Goal: Task Accomplishment & Management: Use online tool/utility

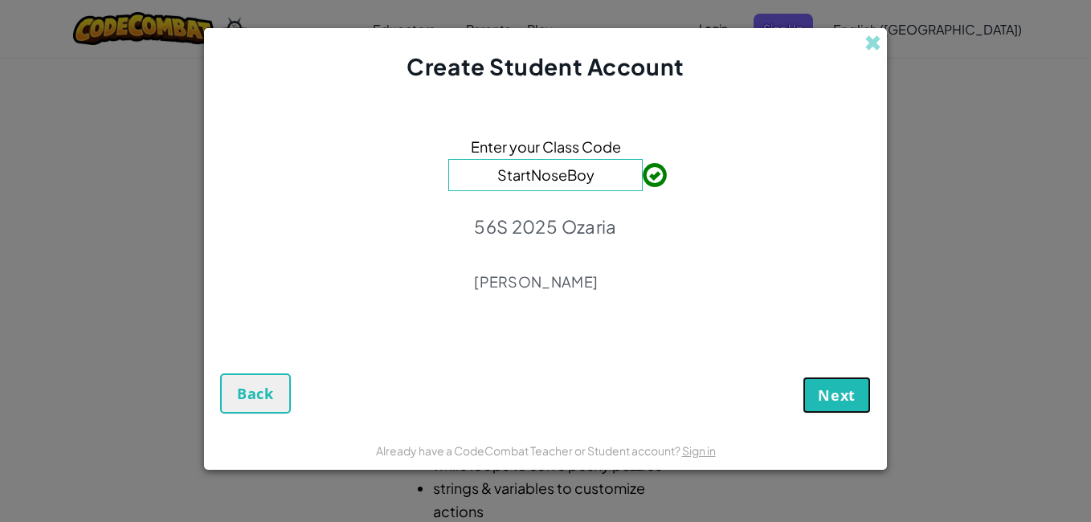
click at [856, 383] on button "Next" at bounding box center [837, 395] width 68 height 37
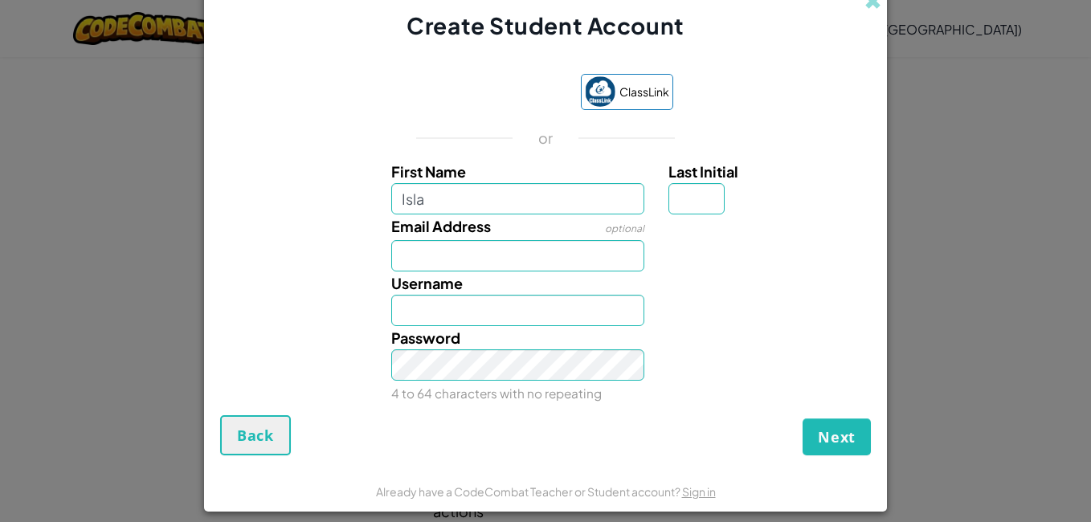
type input "Isla"
click at [717, 187] on input "Last Initial" at bounding box center [696, 198] width 56 height 31
type input "Isla"
type input "D"
click at [528, 263] on input "Email Address" at bounding box center [518, 255] width 254 height 31
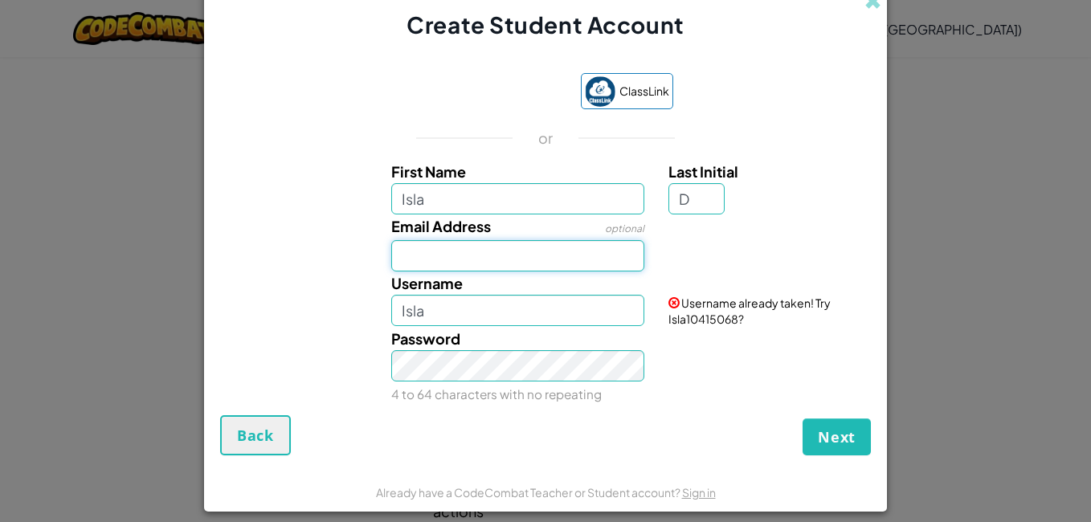
type input "IslaD"
type input "ITDUC@schools.vic.edu.au"
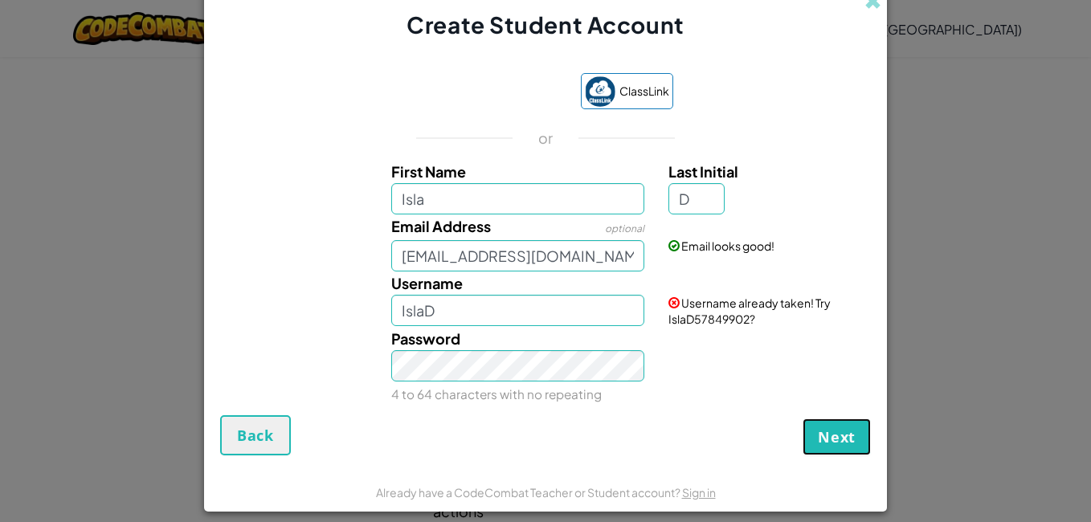
click at [834, 448] on button "Next" at bounding box center [837, 437] width 68 height 37
click at [561, 318] on input "IslaD" at bounding box center [518, 310] width 254 height 31
type input "Isla"
click at [697, 206] on input "D" at bounding box center [696, 198] width 56 height 31
type input "d"
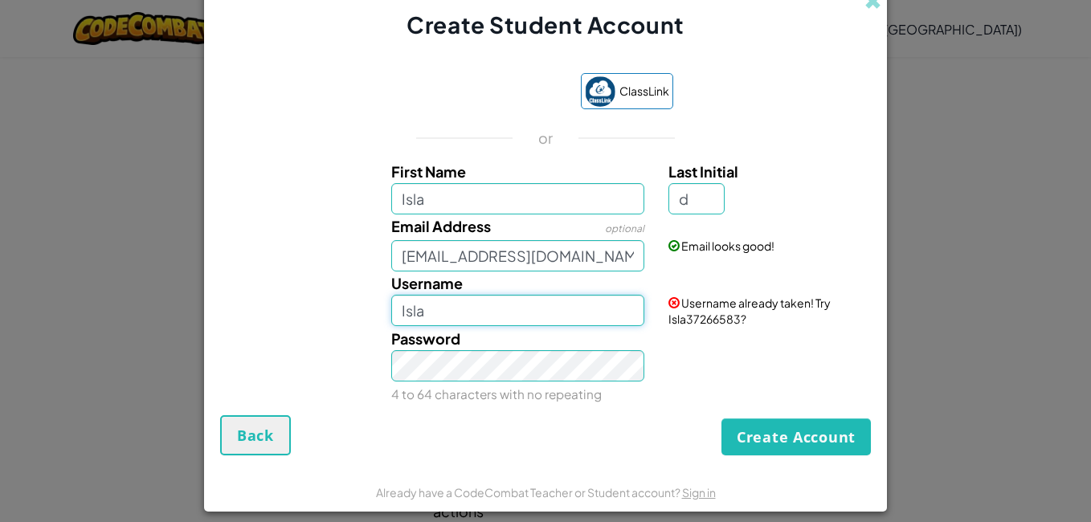
click at [515, 313] on input "Isla" at bounding box center [518, 310] width 254 height 31
type input "IslaD84018753"
click at [817, 439] on button "Create Account" at bounding box center [795, 437] width 149 height 37
click at [841, 440] on button "Create Account" at bounding box center [795, 437] width 149 height 37
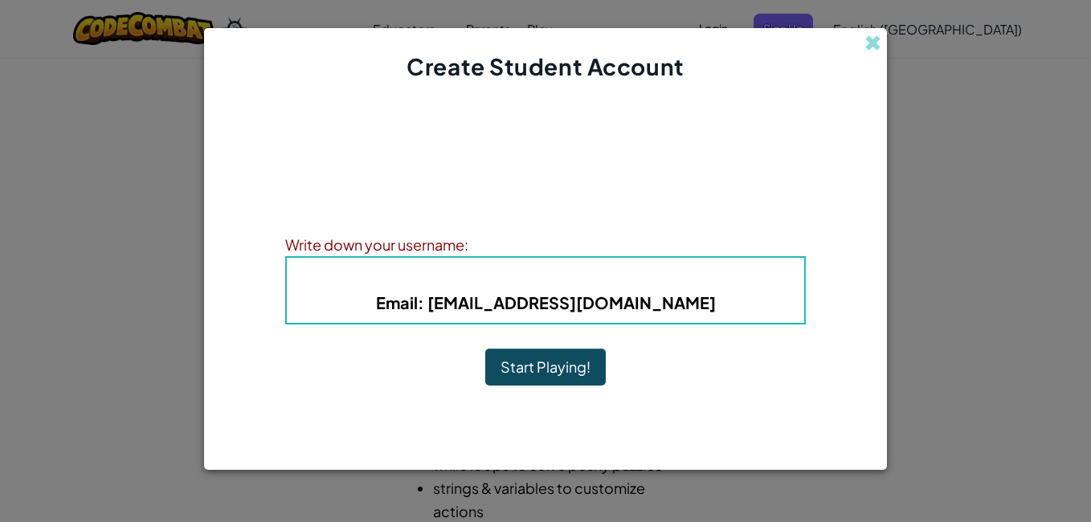
click at [566, 378] on button "Start Playing!" at bounding box center [545, 367] width 121 height 37
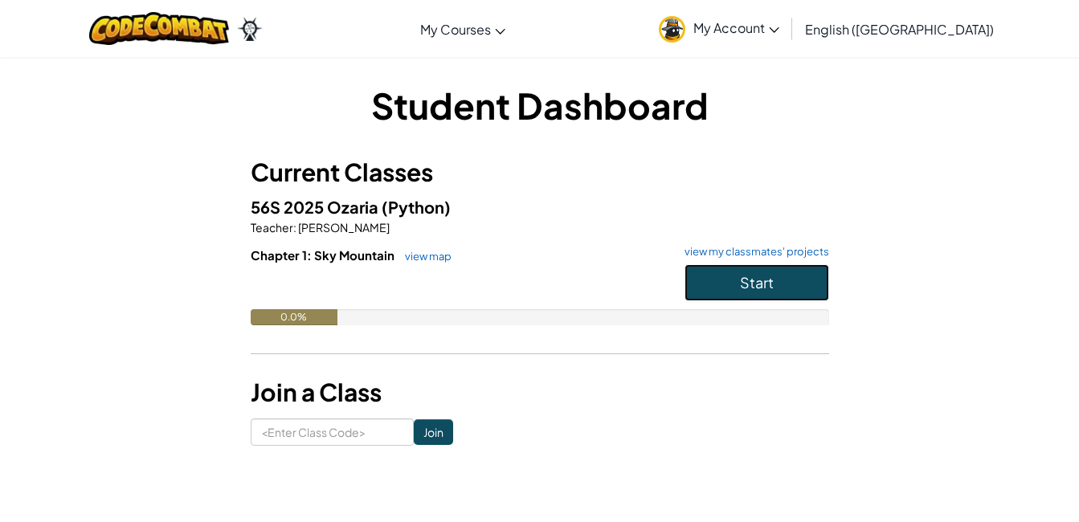
click at [799, 291] on button "Start" at bounding box center [757, 282] width 145 height 37
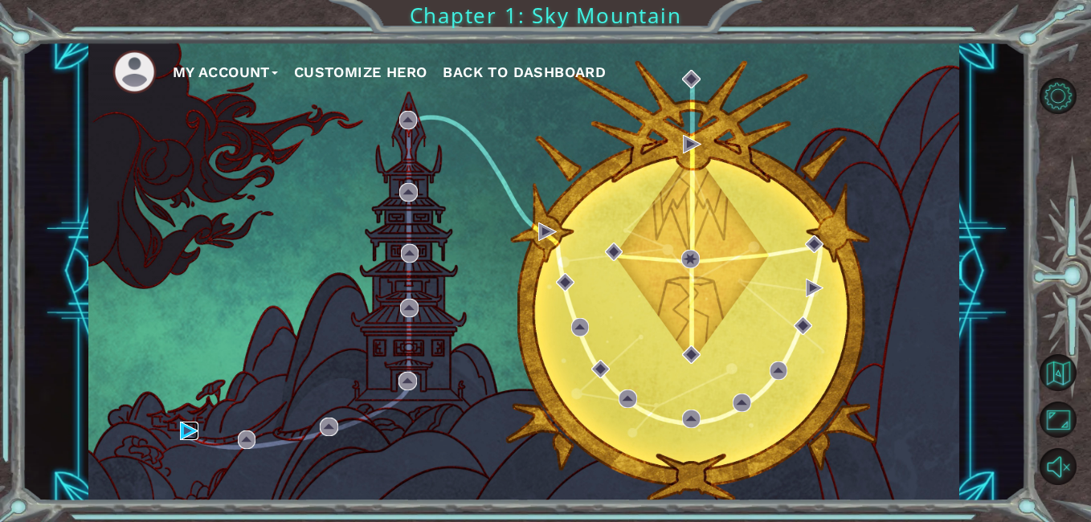
click at [192, 439] on img at bounding box center [189, 431] width 18 height 18
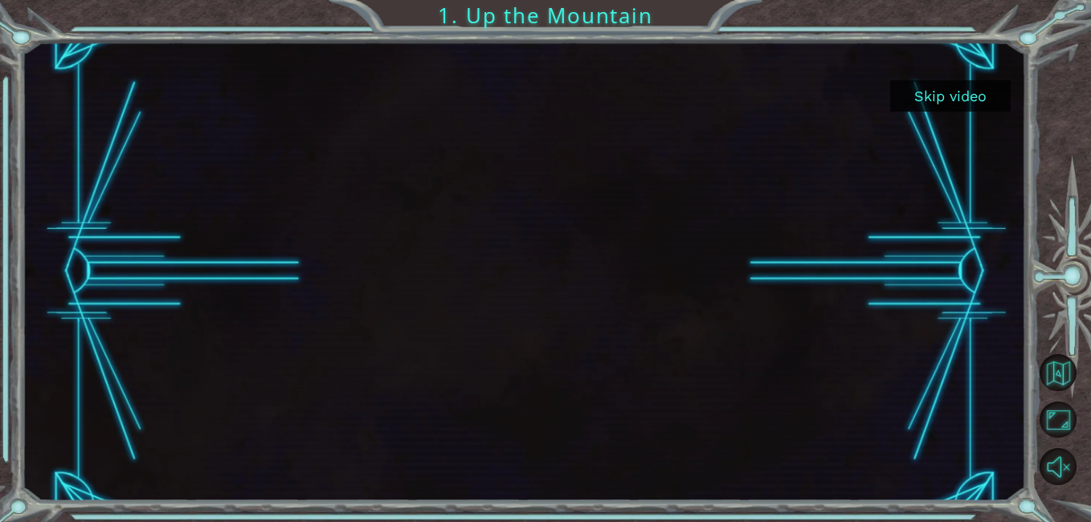
click at [948, 93] on button "Skip video" at bounding box center [950, 95] width 121 height 31
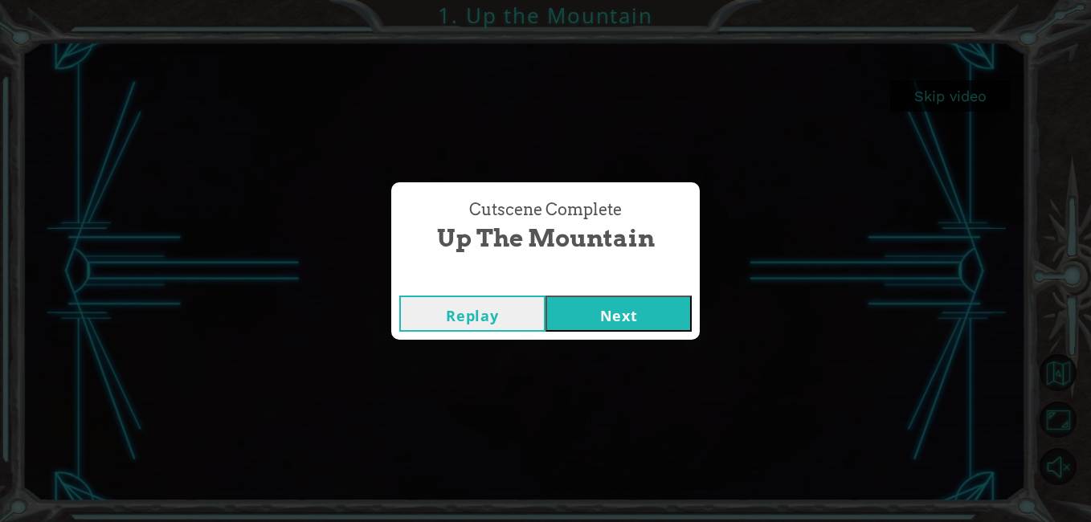
click at [659, 308] on button "Next" at bounding box center [619, 314] width 146 height 36
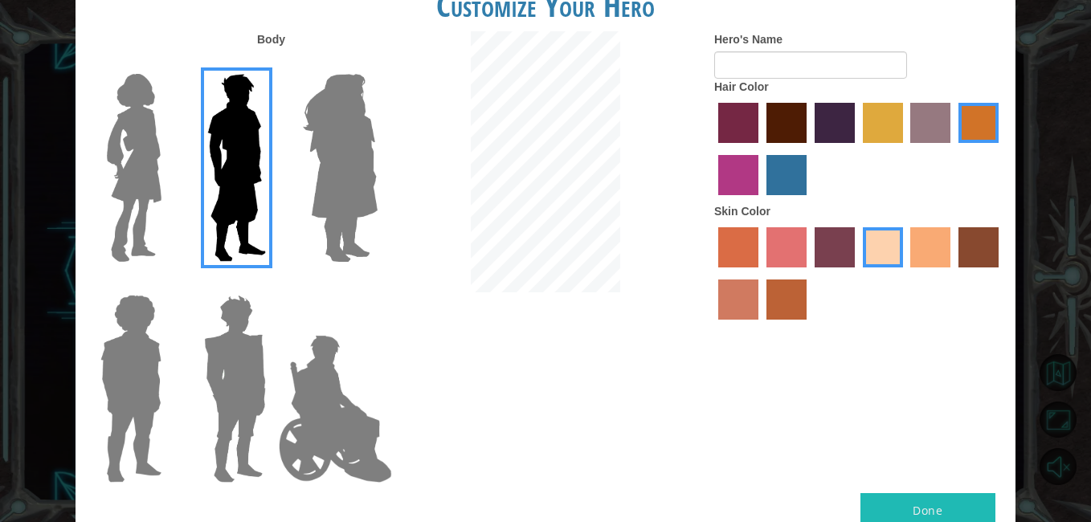
click at [138, 174] on img at bounding box center [133, 167] width 67 height 201
click at [168, 63] on input "Hero Connie" at bounding box center [168, 63] width 0 height 0
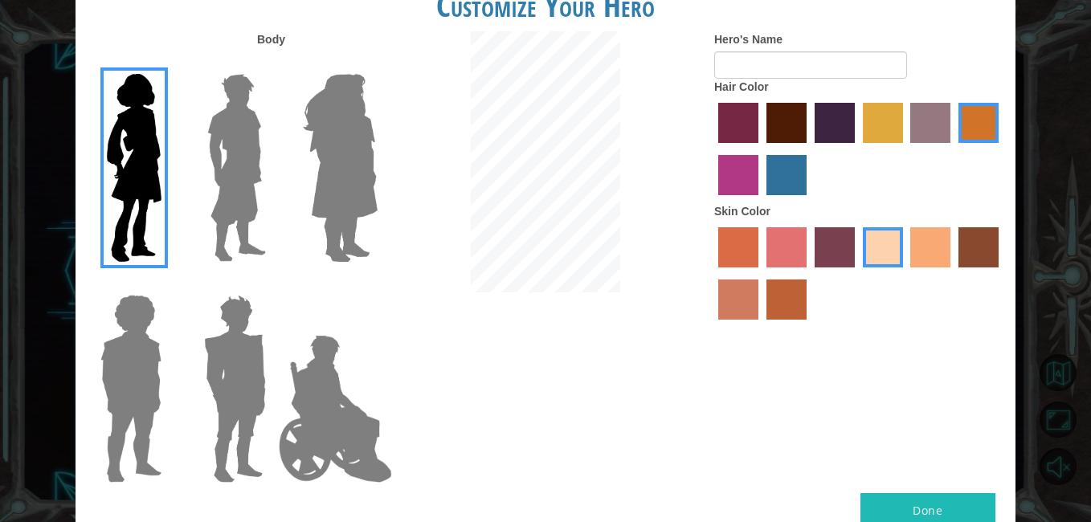
click at [787, 125] on label "maroon hair color" at bounding box center [786, 123] width 40 height 40
click at [761, 149] on input "maroon hair color" at bounding box center [761, 149] width 0 height 0
click at [744, 288] on label "burning sand skin color" at bounding box center [738, 300] width 40 height 40
click at [1001, 273] on input "burning sand skin color" at bounding box center [1001, 273] width 0 height 0
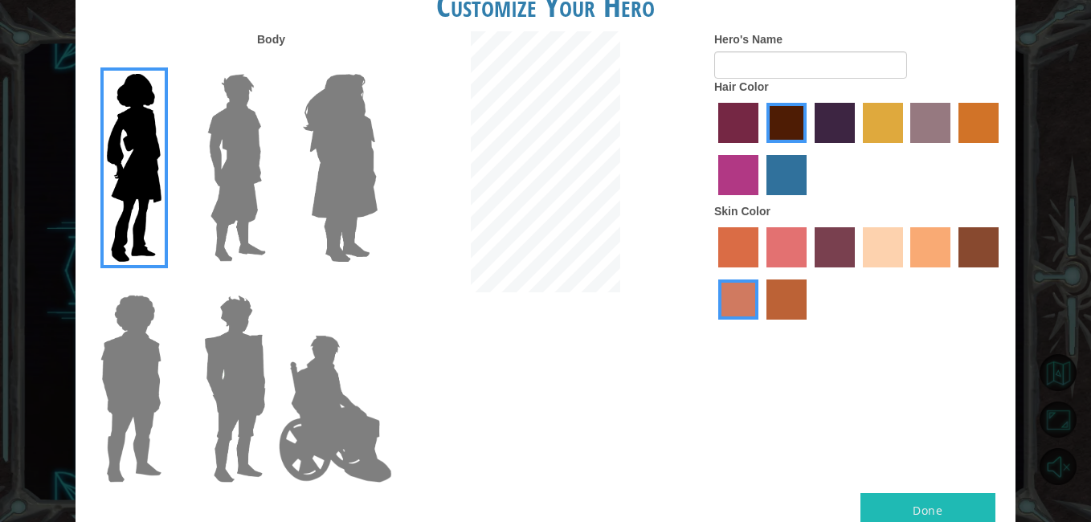
click at [752, 239] on label "sorbus skin color" at bounding box center [738, 247] width 40 height 40
click at [713, 273] on input "sorbus skin color" at bounding box center [713, 273] width 0 height 0
click at [791, 253] on label "froly skin color" at bounding box center [786, 247] width 40 height 40
click at [761, 273] on input "froly skin color" at bounding box center [761, 273] width 0 height 0
click at [829, 250] on label "tosca skin color" at bounding box center [835, 247] width 40 height 40
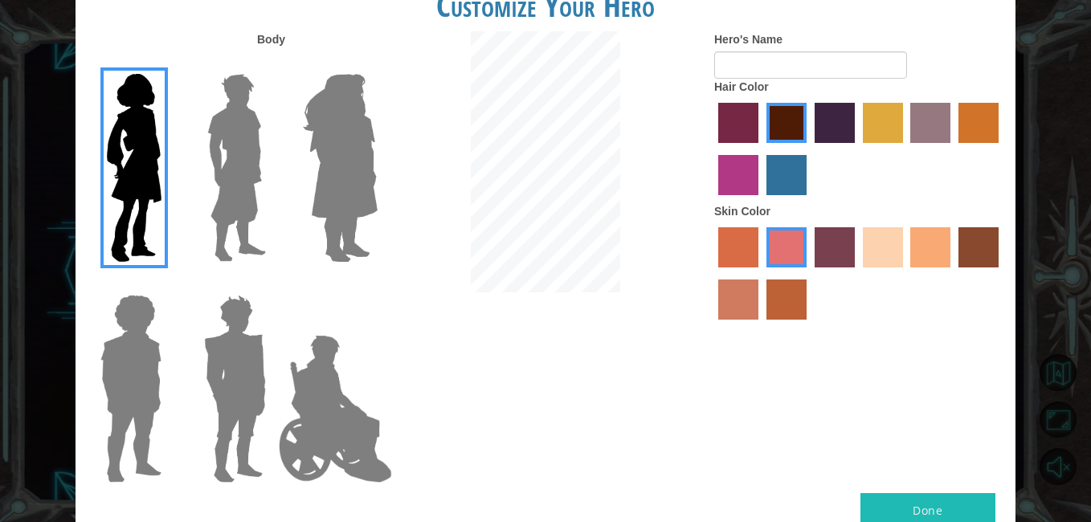
click at [809, 273] on input "tosca skin color" at bounding box center [809, 273] width 0 height 0
click at [882, 247] on label "sandy beach skin color" at bounding box center [883, 247] width 40 height 40
click at [857, 273] on input "sandy beach skin color" at bounding box center [857, 273] width 0 height 0
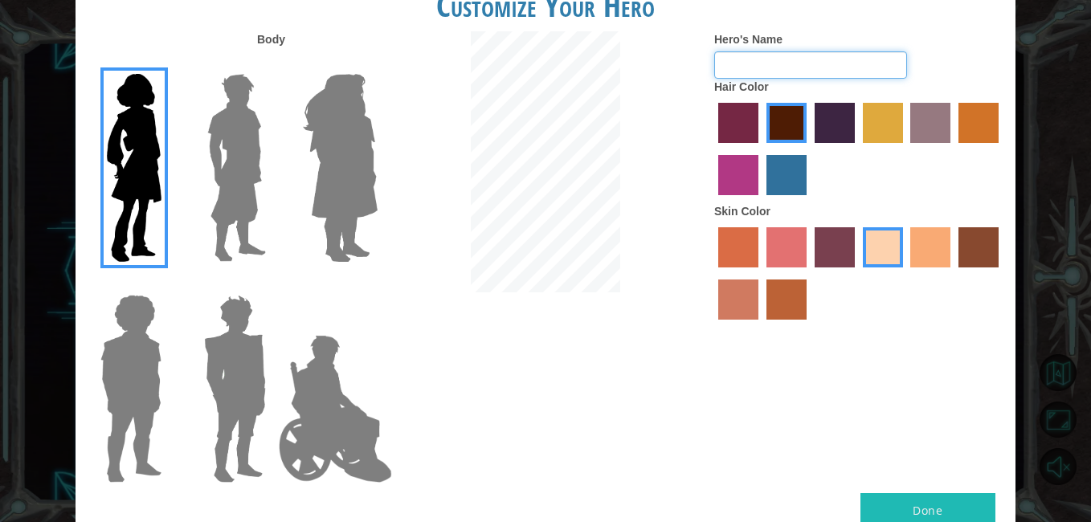
click at [844, 66] on input "Hero's Name" at bounding box center [810, 64] width 193 height 27
type input "lilly"
click at [961, 505] on button "Done" at bounding box center [927, 511] width 135 height 36
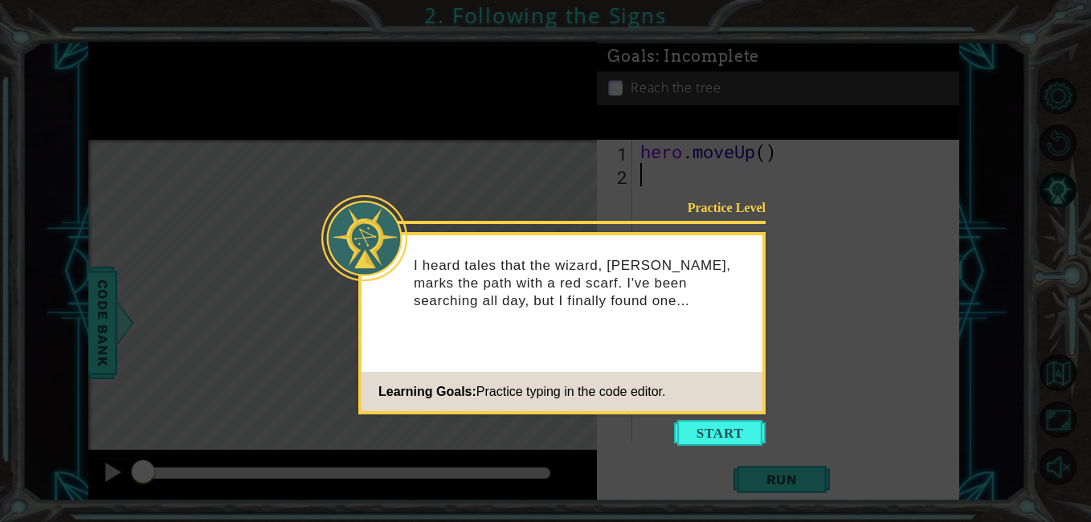
click at [723, 332] on div "I heard tales that the wizard, [PERSON_NAME], marks the path with a red scarf. …" at bounding box center [562, 291] width 401 height 99
click at [744, 433] on button "Start" at bounding box center [720, 433] width 92 height 26
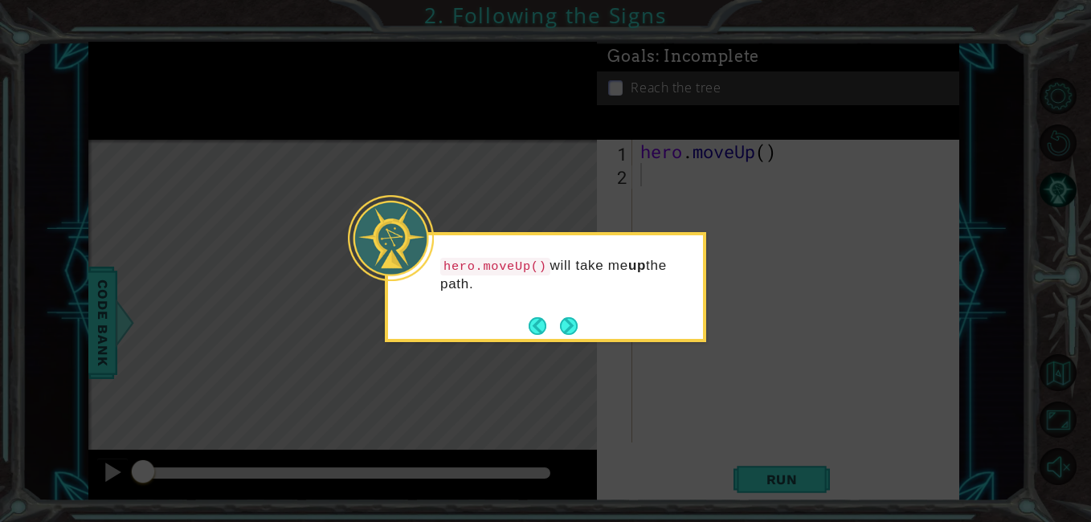
click at [642, 388] on icon at bounding box center [545, 261] width 1091 height 522
click at [567, 321] on button "Next" at bounding box center [569, 326] width 18 height 18
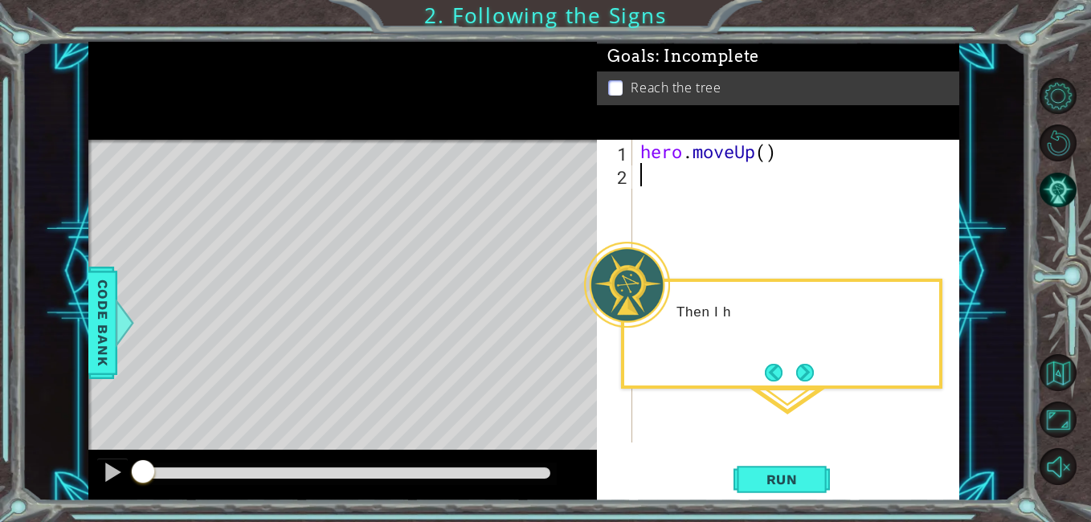
click at [758, 147] on div "hero . moveUp ( )" at bounding box center [800, 314] width 326 height 349
type textarea "hero.moveUp(2)"
click at [809, 366] on button "Next" at bounding box center [804, 372] width 25 height 25
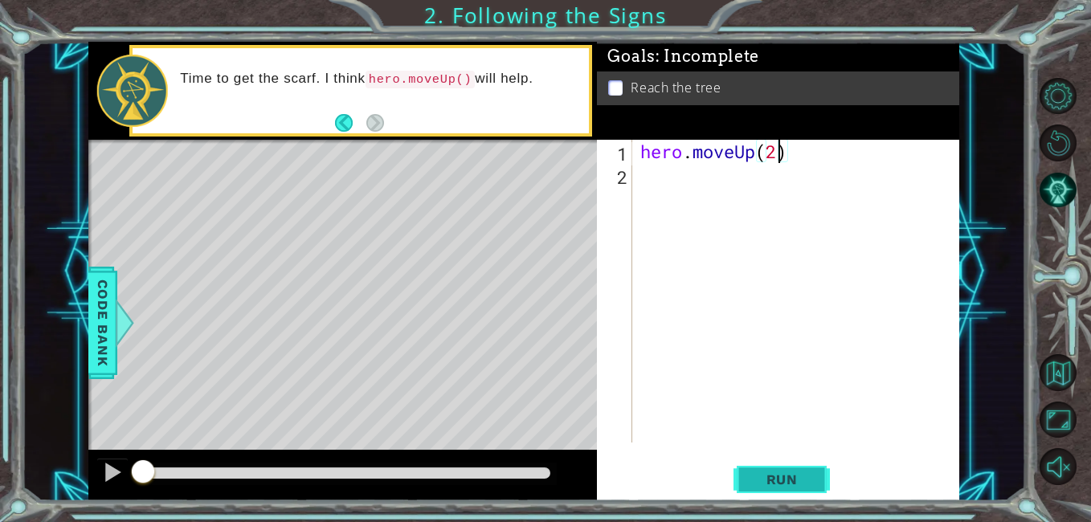
click at [799, 484] on span "Run" at bounding box center [781, 480] width 63 height 16
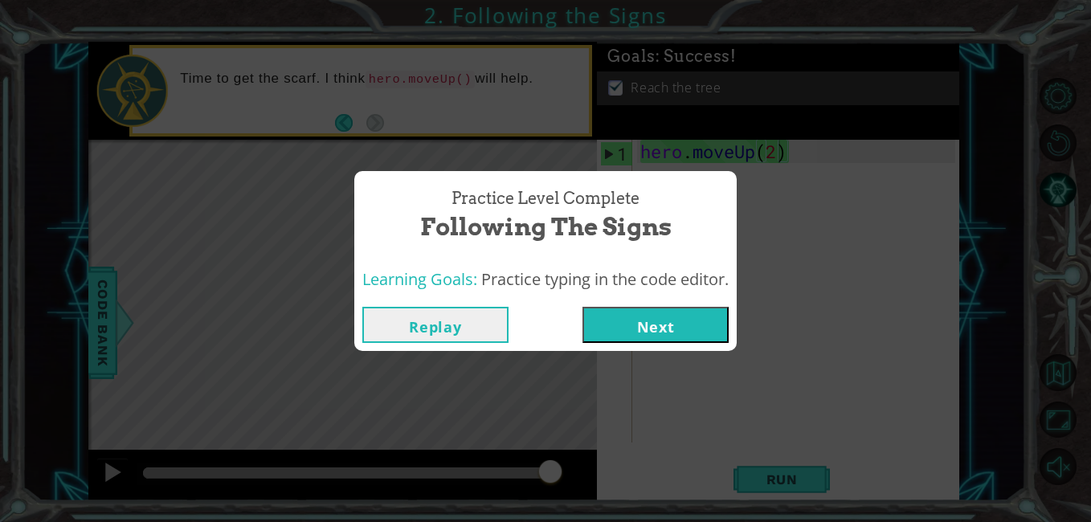
click at [700, 314] on button "Next" at bounding box center [655, 325] width 146 height 36
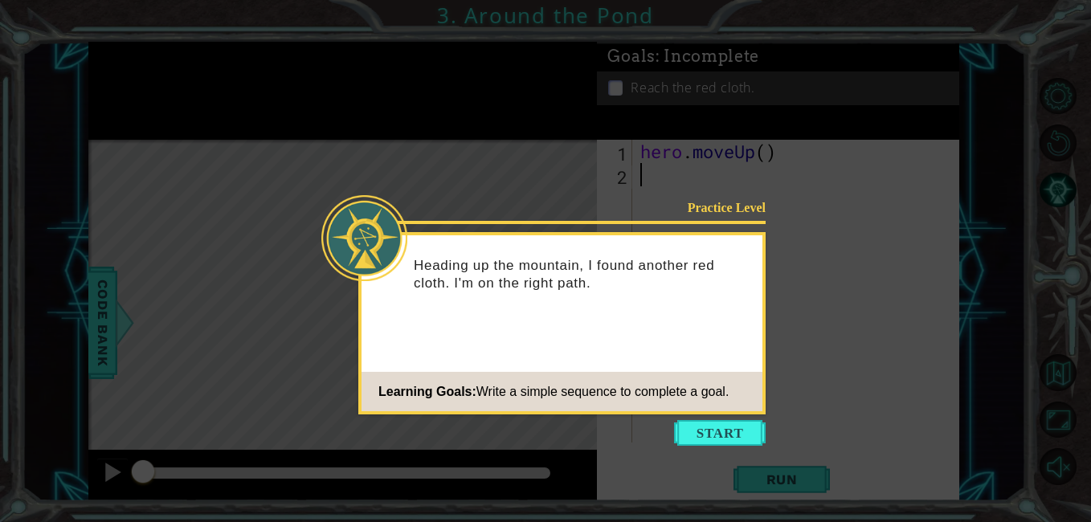
click at [720, 464] on icon at bounding box center [545, 261] width 1091 height 522
click at [736, 428] on button "Start" at bounding box center [720, 433] width 92 height 26
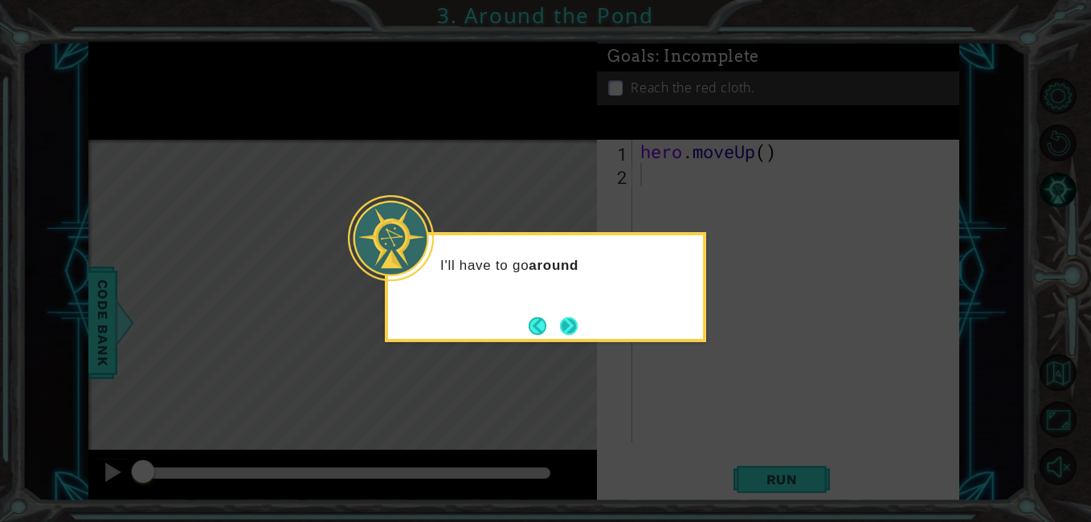
click at [578, 332] on button "Next" at bounding box center [569, 326] width 18 height 18
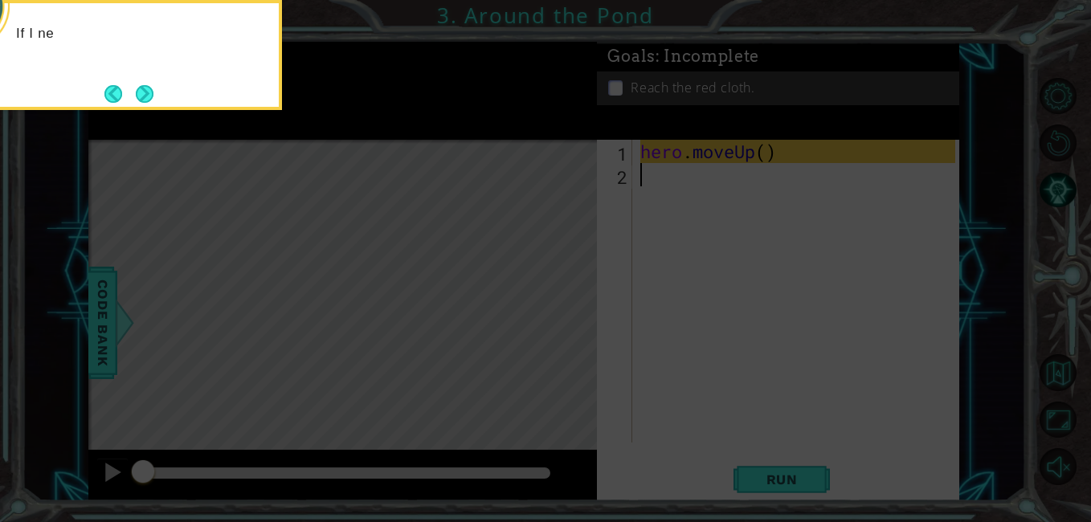
click at [648, 310] on icon at bounding box center [545, 78] width 1091 height 888
click at [680, 295] on icon at bounding box center [545, 78] width 1091 height 888
click at [605, 263] on icon at bounding box center [545, 78] width 1091 height 888
click at [716, 219] on icon at bounding box center [545, 78] width 1091 height 888
click at [596, 254] on icon at bounding box center [545, 78] width 1091 height 888
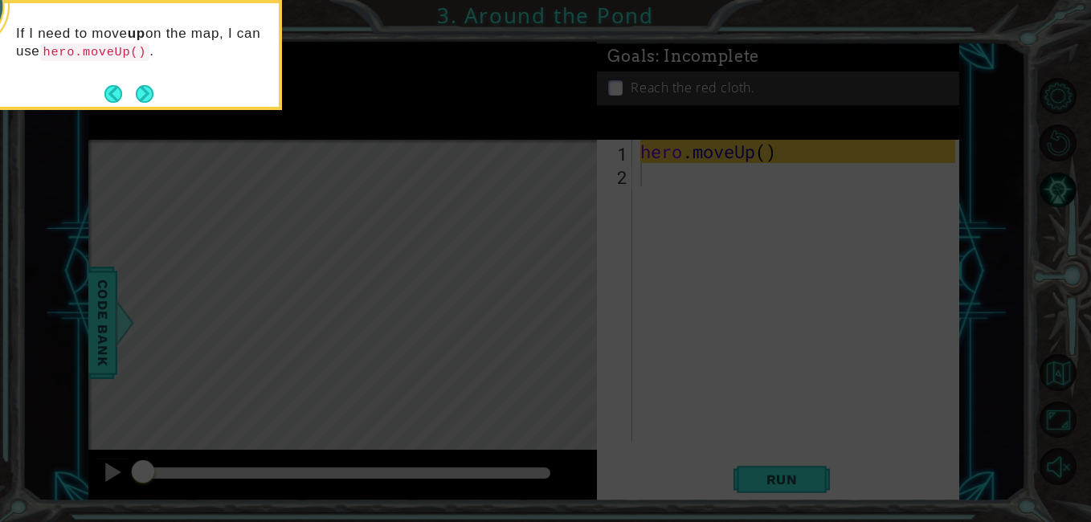
click at [610, 263] on icon at bounding box center [545, 78] width 1091 height 888
click at [594, 260] on icon at bounding box center [545, 78] width 1091 height 888
click at [602, 239] on icon at bounding box center [545, 78] width 1091 height 888
click at [594, 241] on icon at bounding box center [545, 78] width 1091 height 888
click at [145, 118] on icon at bounding box center [545, 78] width 1091 height 888
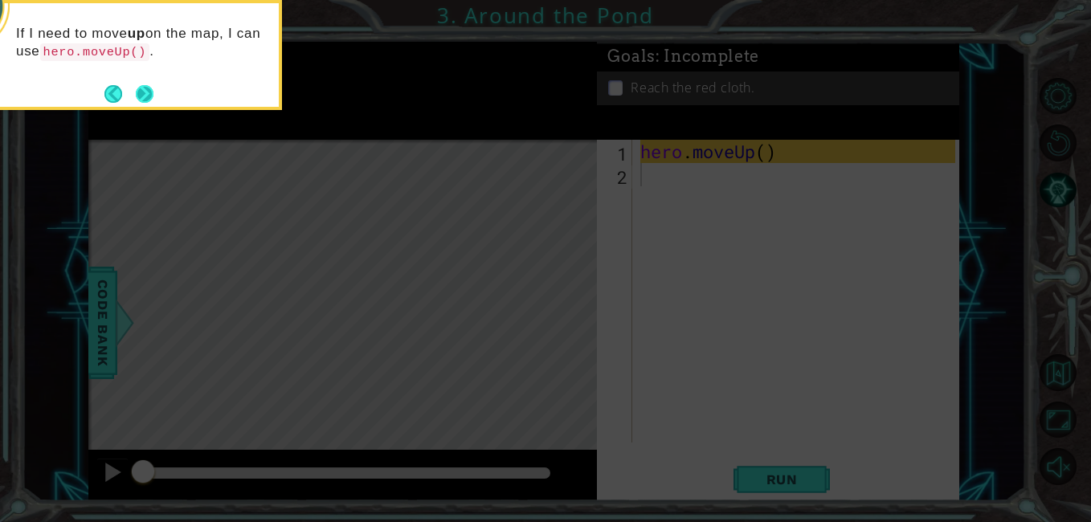
click at [144, 99] on button "Next" at bounding box center [145, 94] width 18 height 18
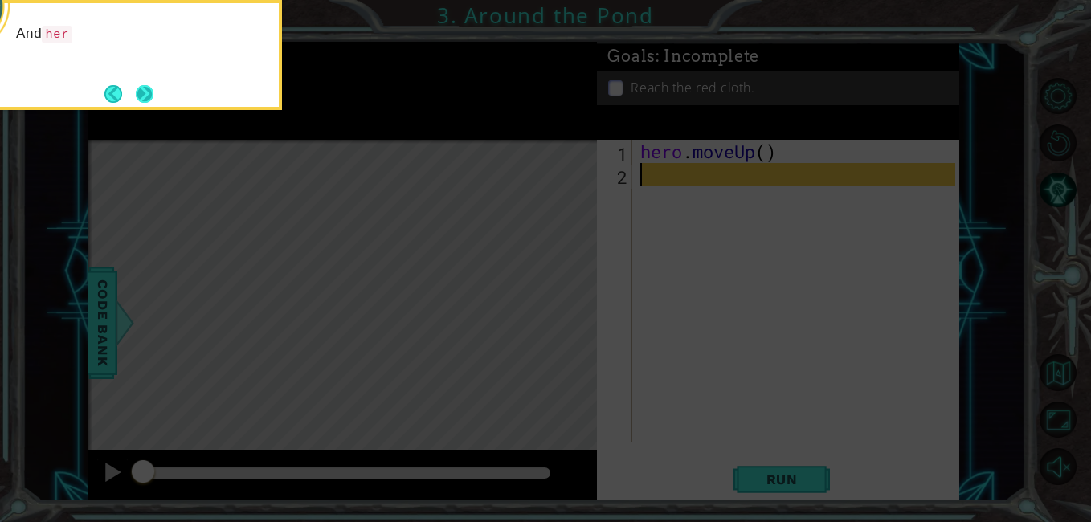
click at [154, 90] on button "Next" at bounding box center [145, 93] width 18 height 18
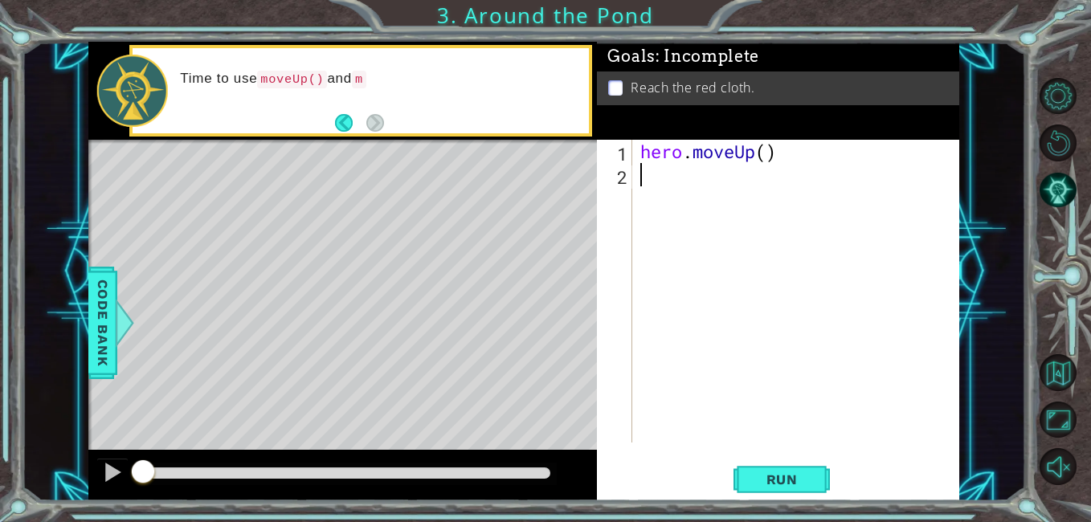
click at [746, 152] on div "hero . moveUp ( )" at bounding box center [800, 314] width 326 height 349
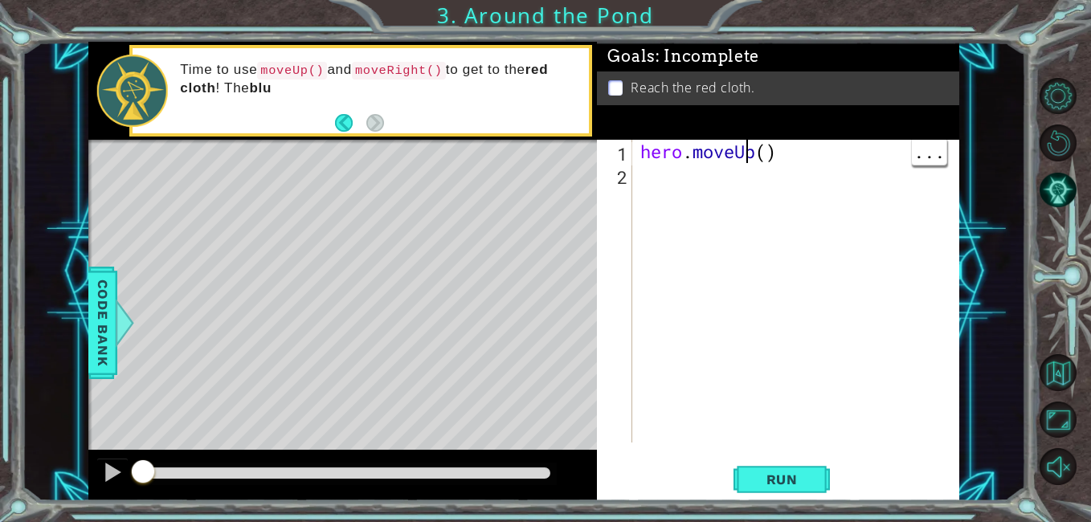
click at [755, 155] on div "hero . moveUp ( )" at bounding box center [800, 314] width 326 height 349
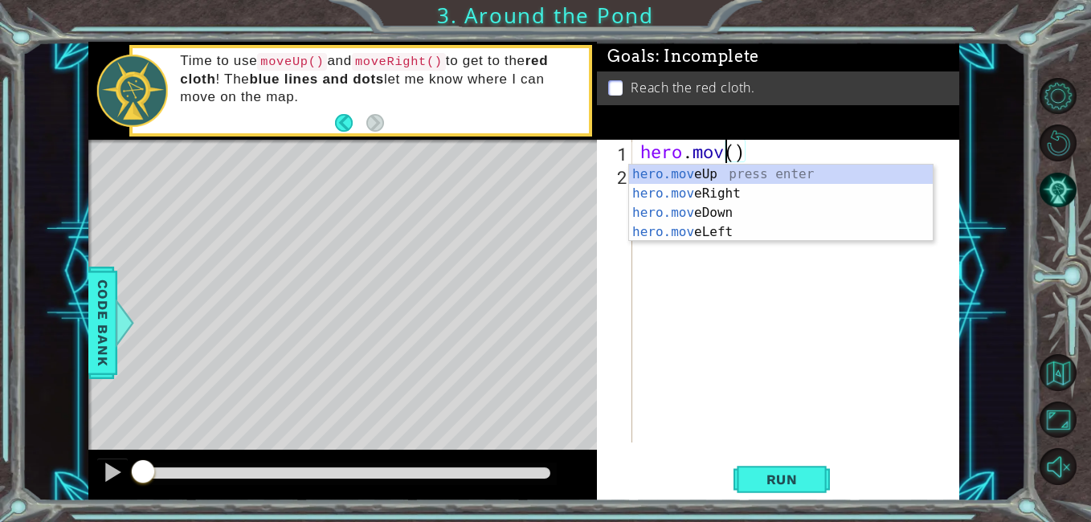
click at [728, 191] on div "hero.mov eUp press enter hero.mov eRight press enter hero.mov eDown press enter…" at bounding box center [781, 223] width 304 height 116
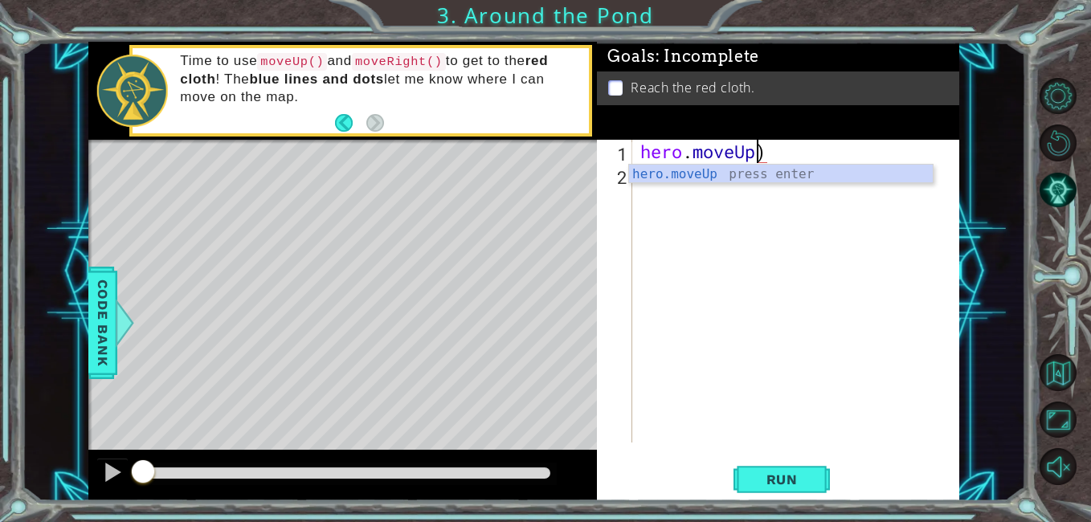
scroll to position [0, 6]
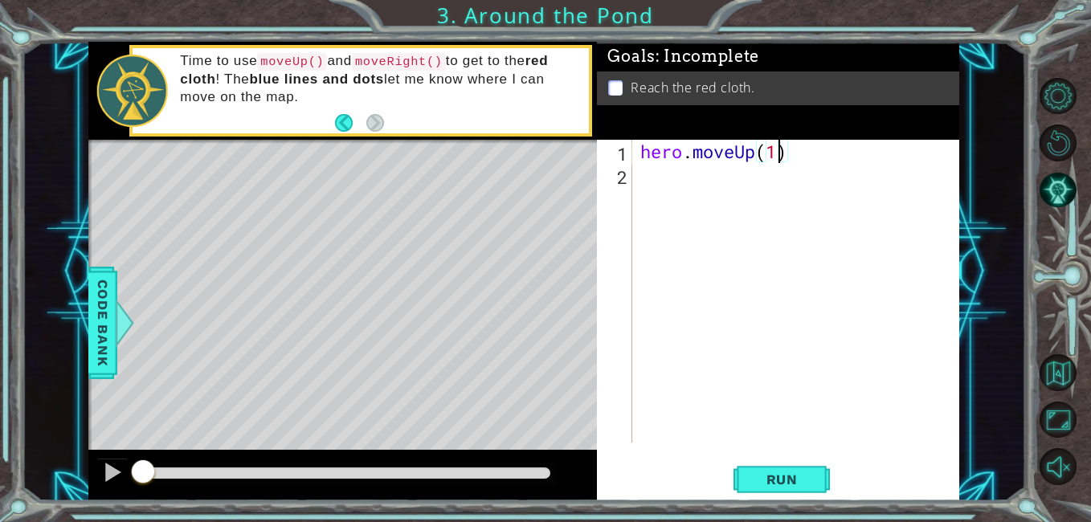
type textarea "hero.moveUp()"
click at [680, 210] on div "hero . moveUp ( )" at bounding box center [800, 314] width 326 height 349
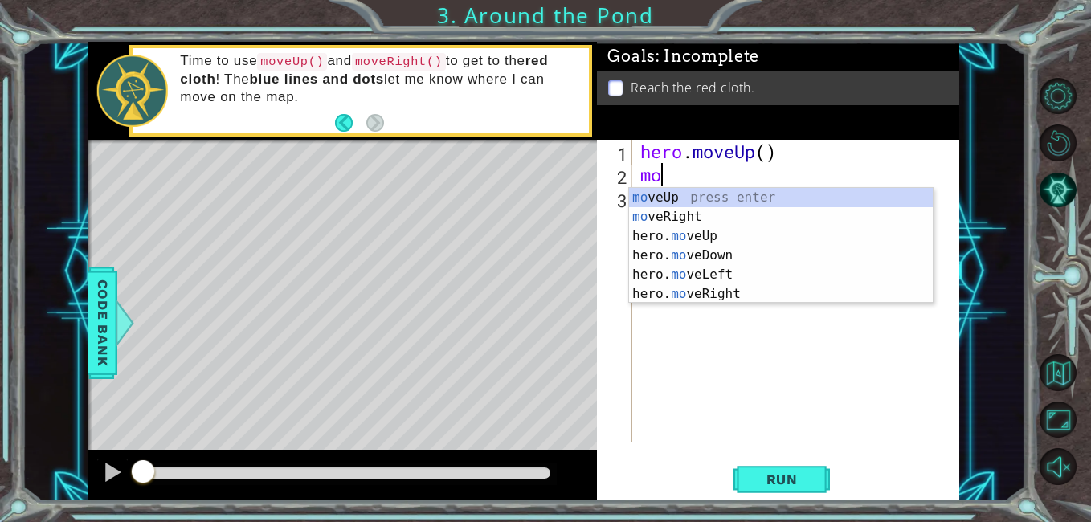
scroll to position [0, 1]
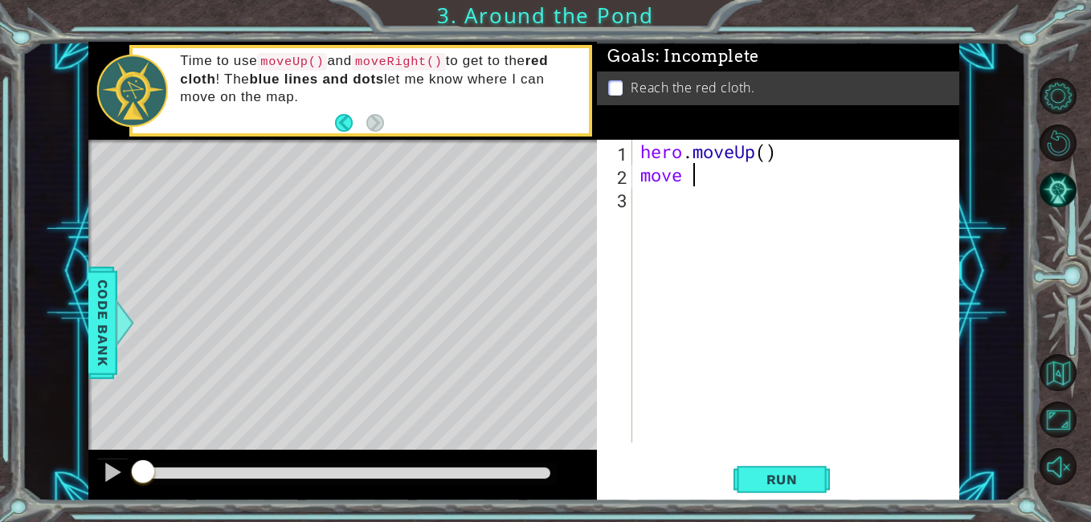
type textarea "move"
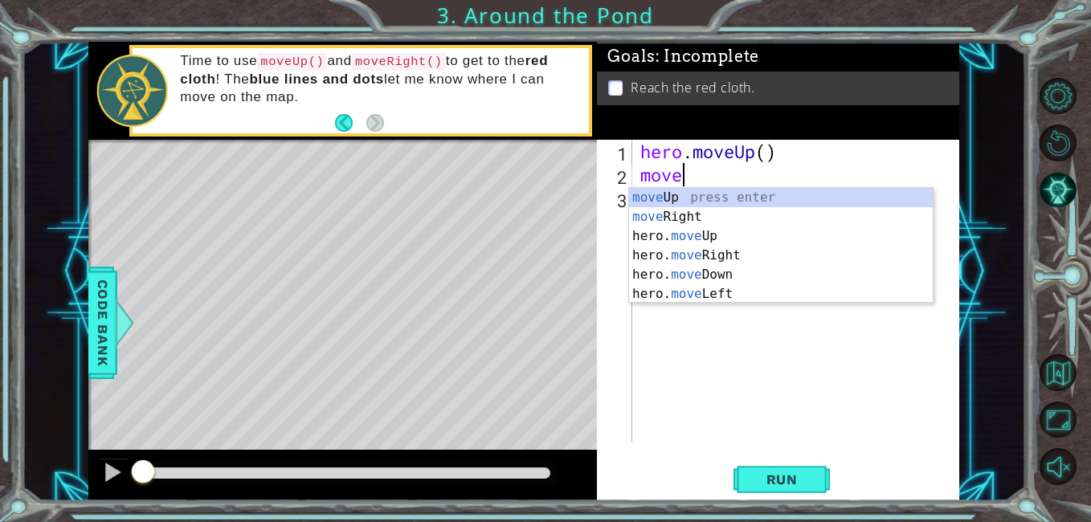
click at [731, 250] on div "move Up press enter move Right press enter hero. move Up press enter hero. move…" at bounding box center [781, 265] width 304 height 154
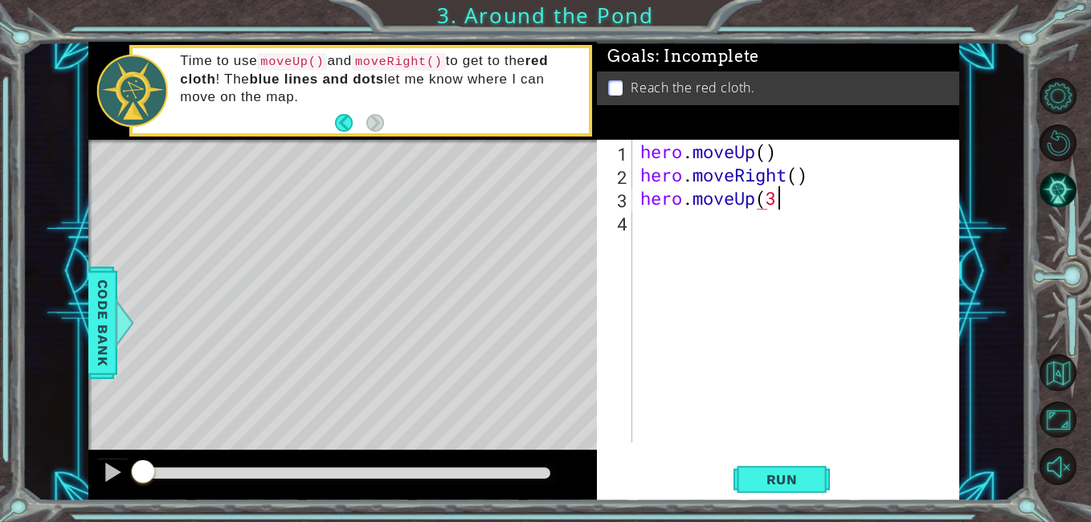
scroll to position [0, 6]
type textarea "hero.moveUp(3)"
click at [809, 480] on span "Run" at bounding box center [781, 480] width 63 height 16
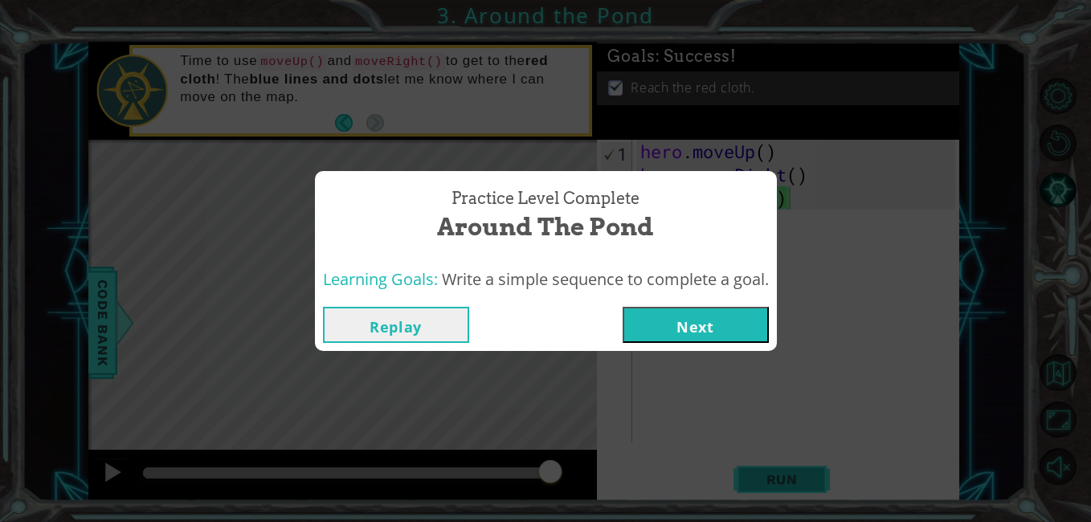
click at [750, 328] on button "Next" at bounding box center [696, 325] width 146 height 36
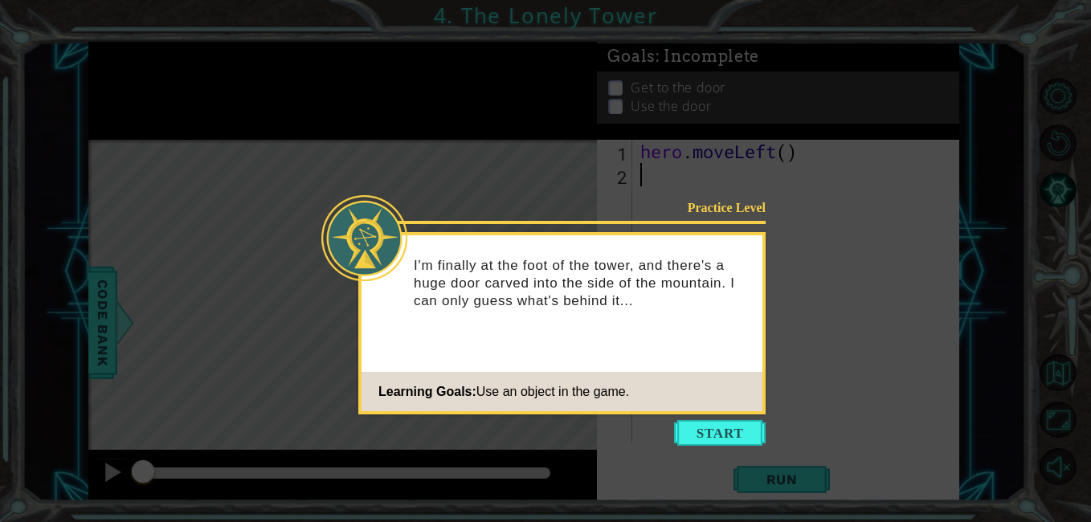
click at [704, 451] on icon at bounding box center [545, 261] width 1091 height 522
click at [728, 429] on button "Start" at bounding box center [720, 433] width 92 height 26
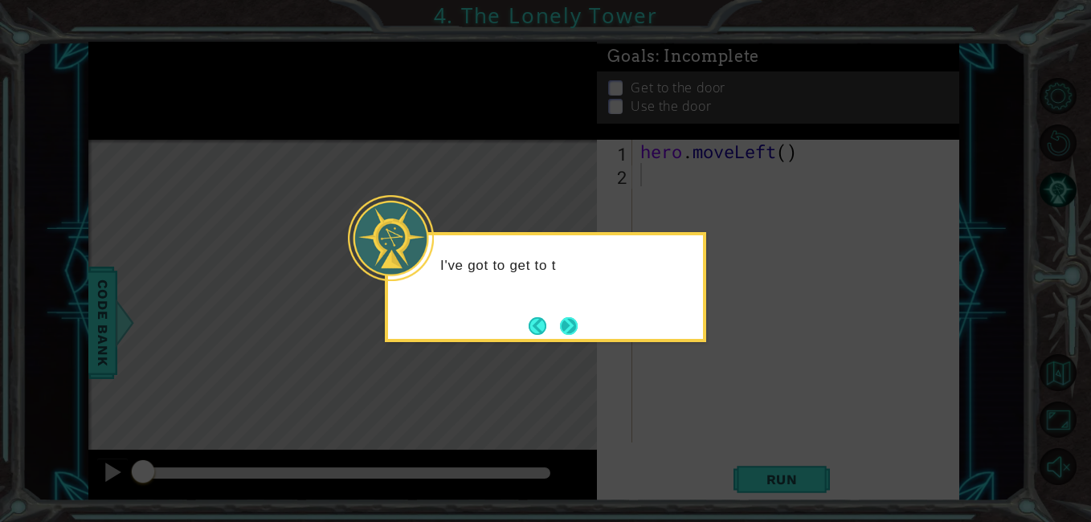
click at [578, 325] on button "Next" at bounding box center [569, 326] width 18 height 18
click at [578, 319] on button "Next" at bounding box center [568, 326] width 19 height 19
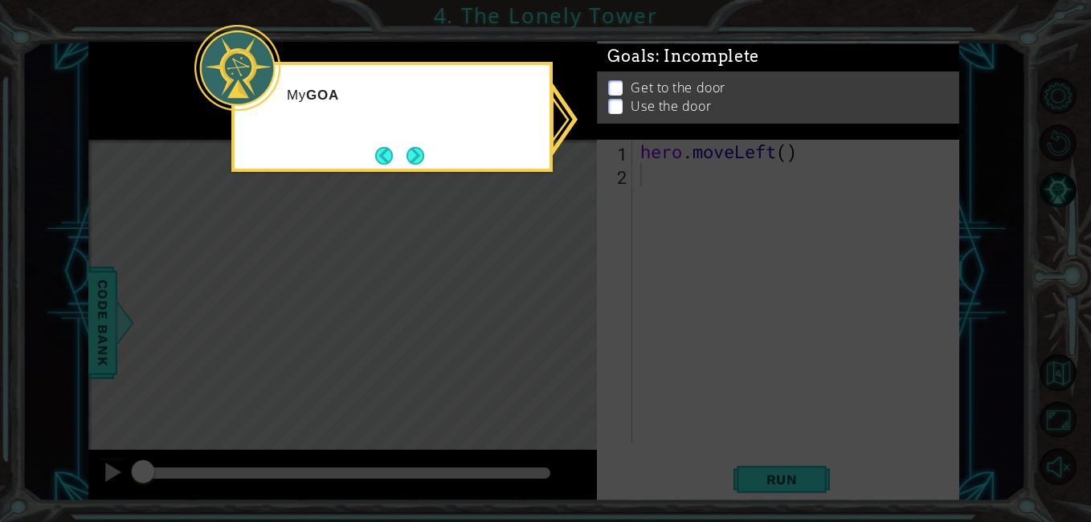
click at [688, 264] on icon at bounding box center [545, 261] width 1091 height 522
click at [721, 197] on icon at bounding box center [545, 261] width 1091 height 522
click at [413, 149] on button "Next" at bounding box center [416, 155] width 18 height 18
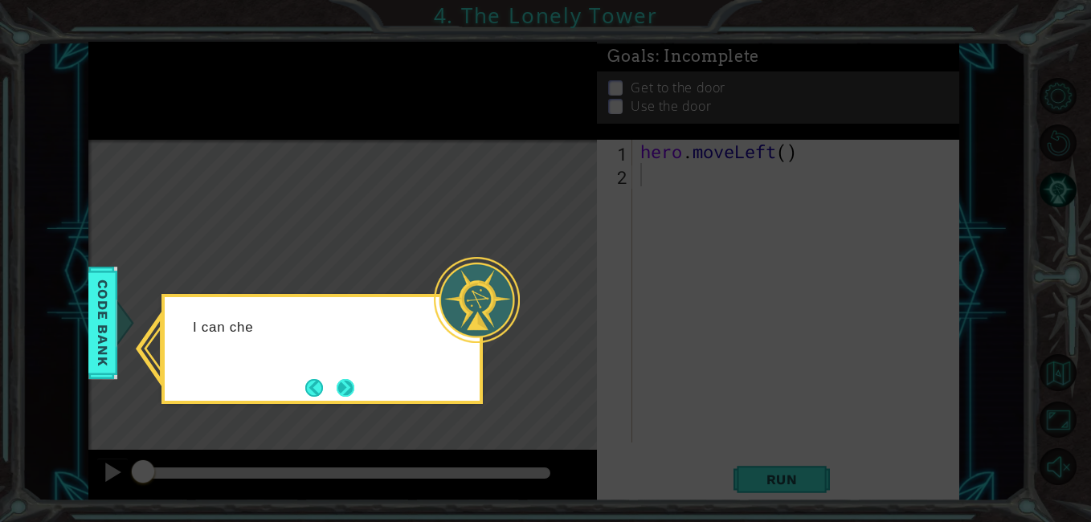
click at [354, 380] on button "Next" at bounding box center [346, 388] width 18 height 18
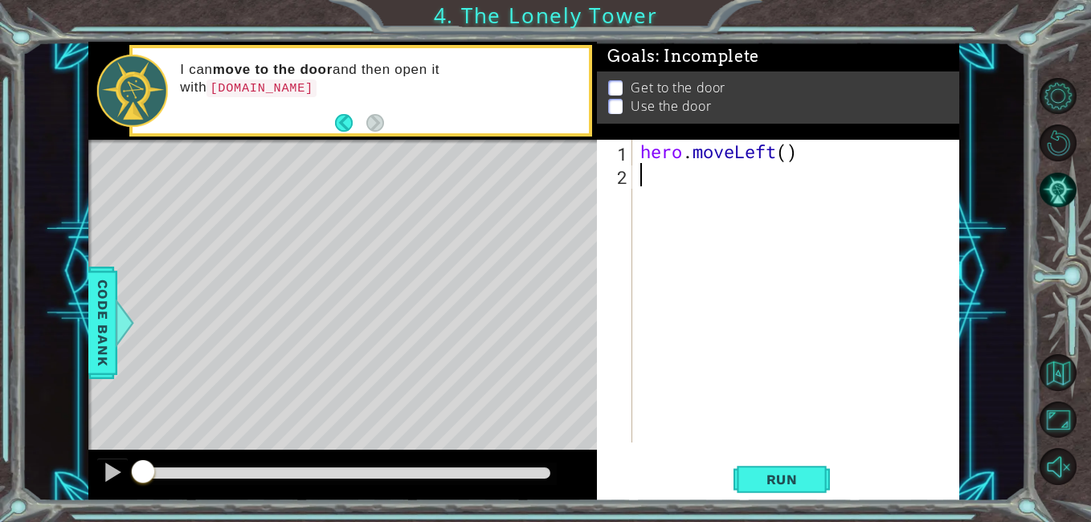
click at [795, 161] on div "hero . moveLeft ( )" at bounding box center [800, 314] width 326 height 349
type textarea "hero.moveLeft(2)"
click at [683, 175] on div "hero . moveLeft ( 2 )" at bounding box center [800, 314] width 326 height 349
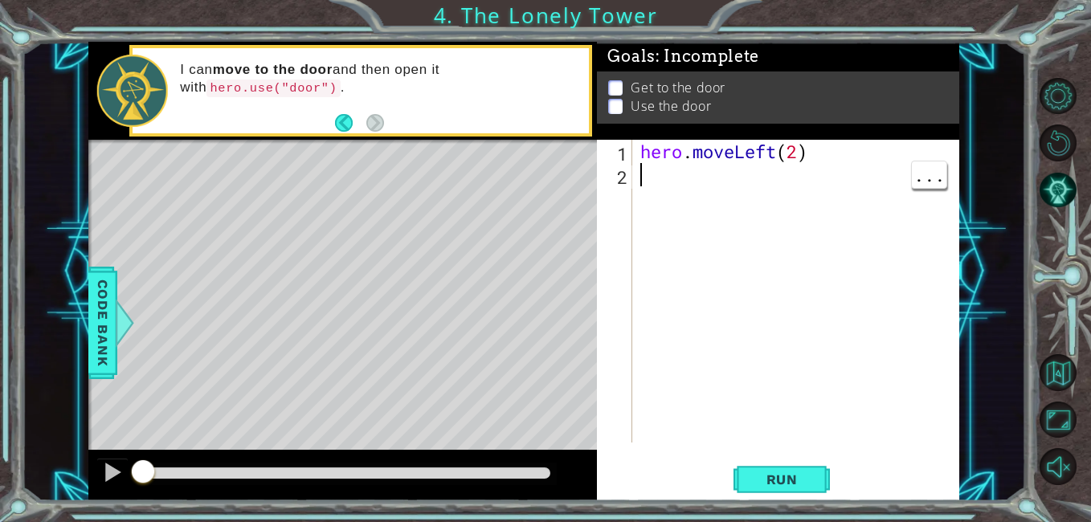
type textarea "h"
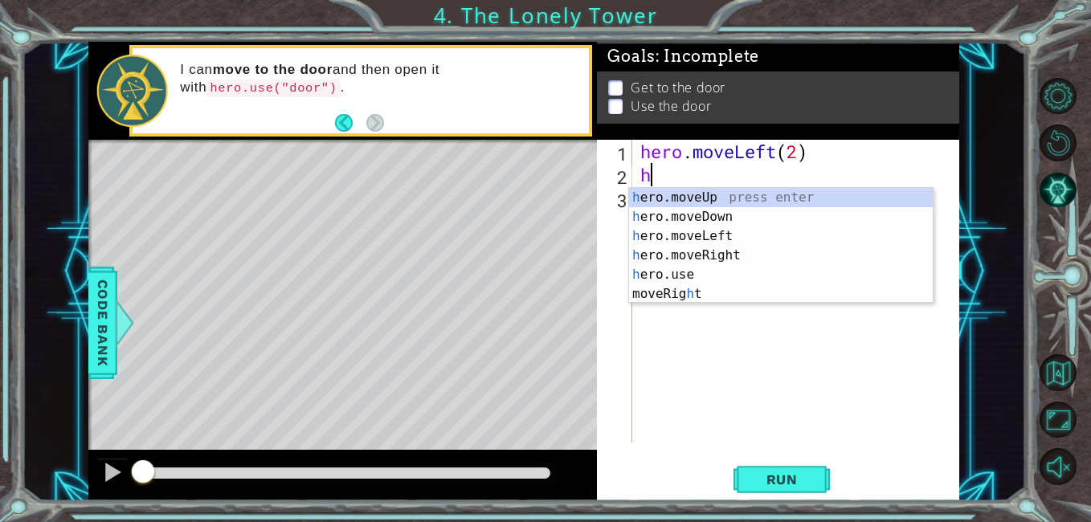
click at [711, 215] on div "h ero.moveUp press enter h ero.moveDown press enter h ero.moveLeft press enter …" at bounding box center [781, 265] width 304 height 154
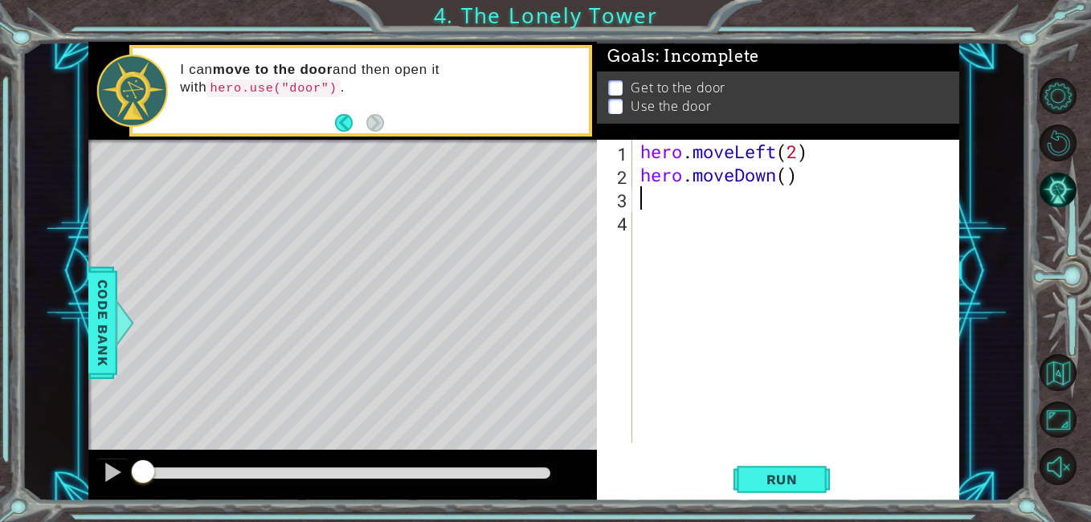
click at [811, 175] on div "hero . moveLeft ( 2 ) hero . moveDown ( )" at bounding box center [800, 314] width 326 height 349
type textarea "hero.moveUp(2)"
click at [681, 209] on div "hero . moveLeft ( 2 ) hero . moveUp ( 2 )" at bounding box center [800, 314] width 326 height 349
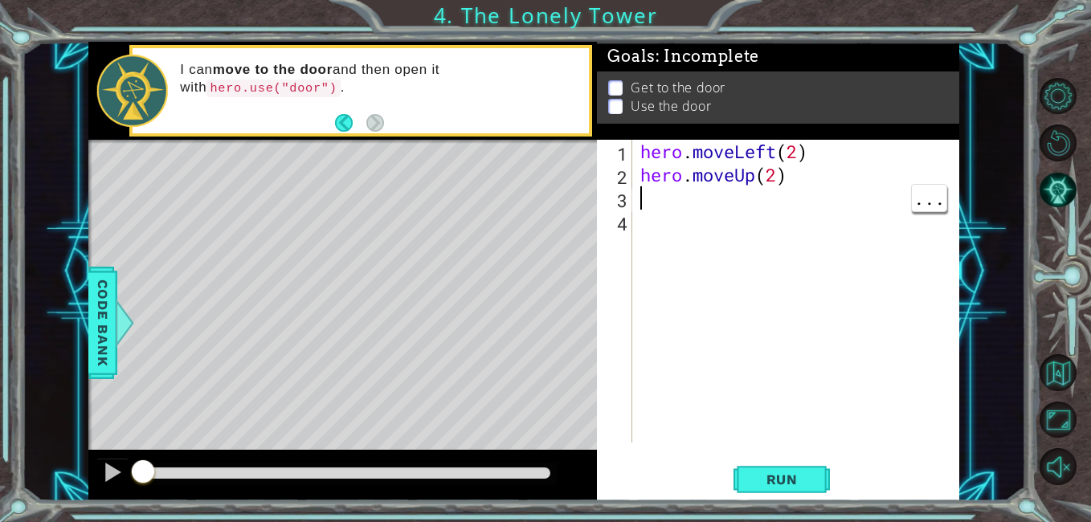
type textarea "h"
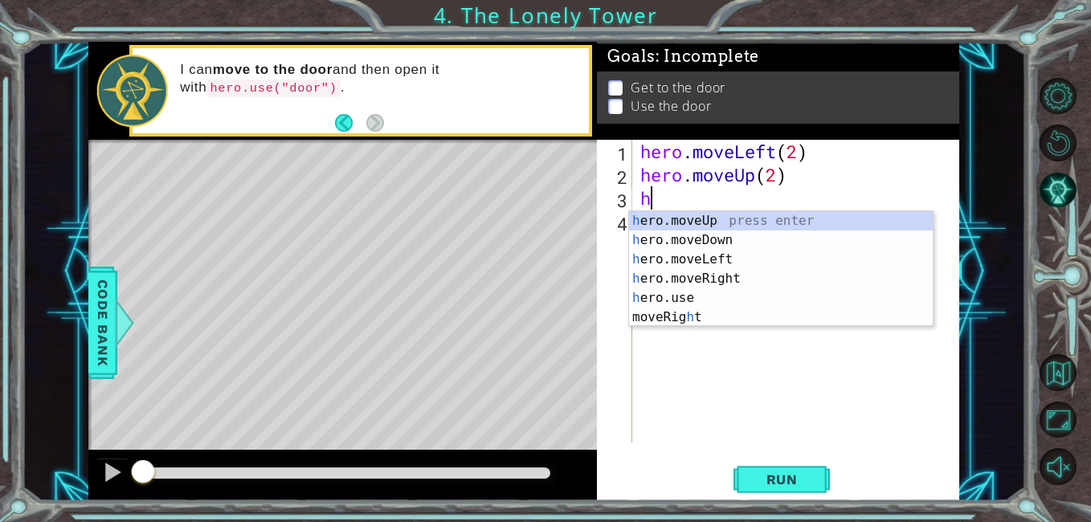
click at [725, 282] on div "h ero.moveUp press enter h ero.moveDown press enter h ero.moveLeft press enter …" at bounding box center [781, 288] width 304 height 154
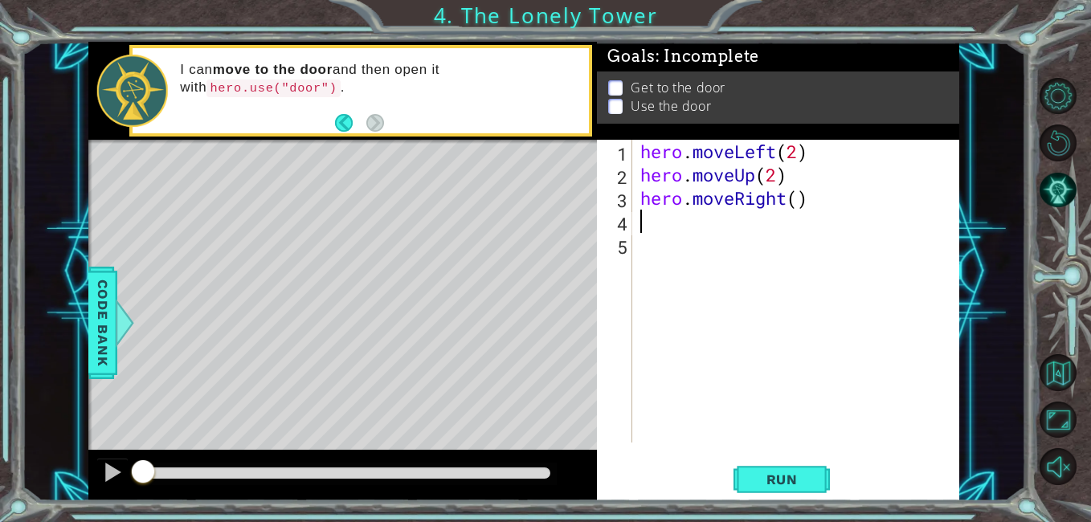
click at [800, 204] on div "hero . moveLeft ( 2 ) hero . moveUp ( 2 ) hero . moveRight ( )" at bounding box center [800, 314] width 326 height 349
type textarea "hero.moveRight(2)"
click at [756, 247] on div "hero . moveLeft ( 2 ) hero . moveUp ( 2 ) hero . moveRight ( 2 )" at bounding box center [800, 314] width 326 height 349
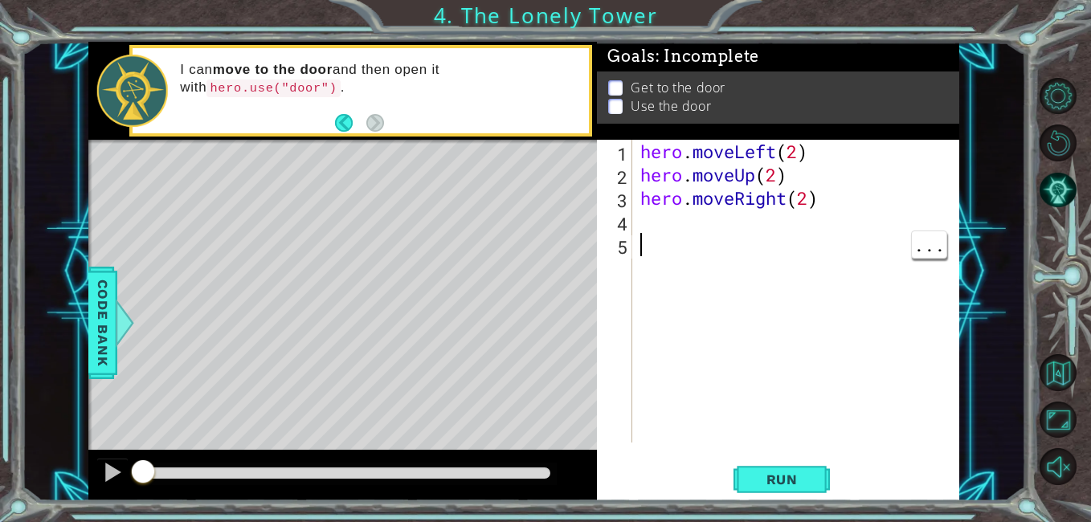
click at [714, 212] on div "hero . moveLeft ( 2 ) hero . moveUp ( 2 ) hero . moveRight ( 2 )" at bounding box center [800, 314] width 326 height 349
type textarea "o"
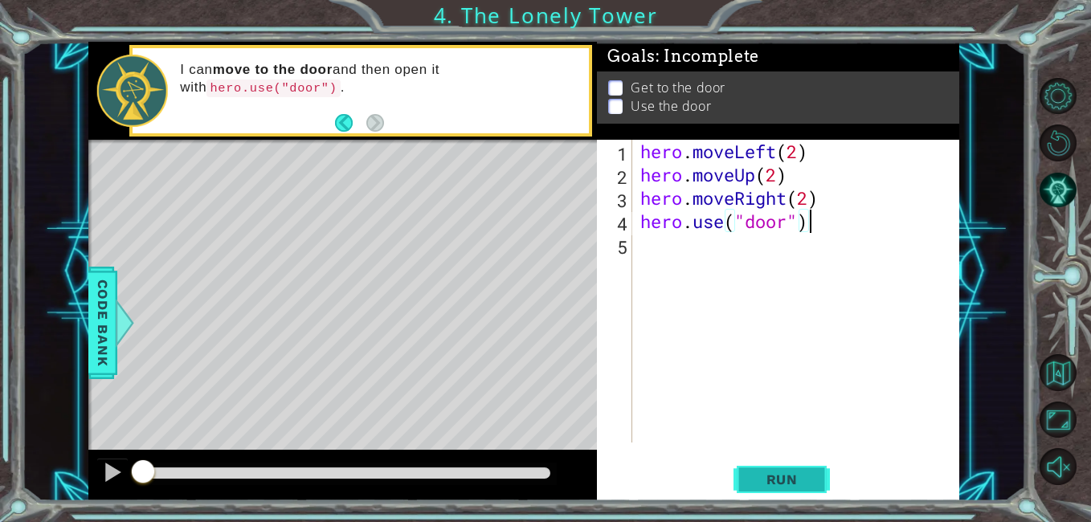
type textarea "hero.use("door")"
click at [797, 484] on span "Run" at bounding box center [781, 480] width 63 height 16
click at [799, 477] on span "Run" at bounding box center [781, 480] width 63 height 16
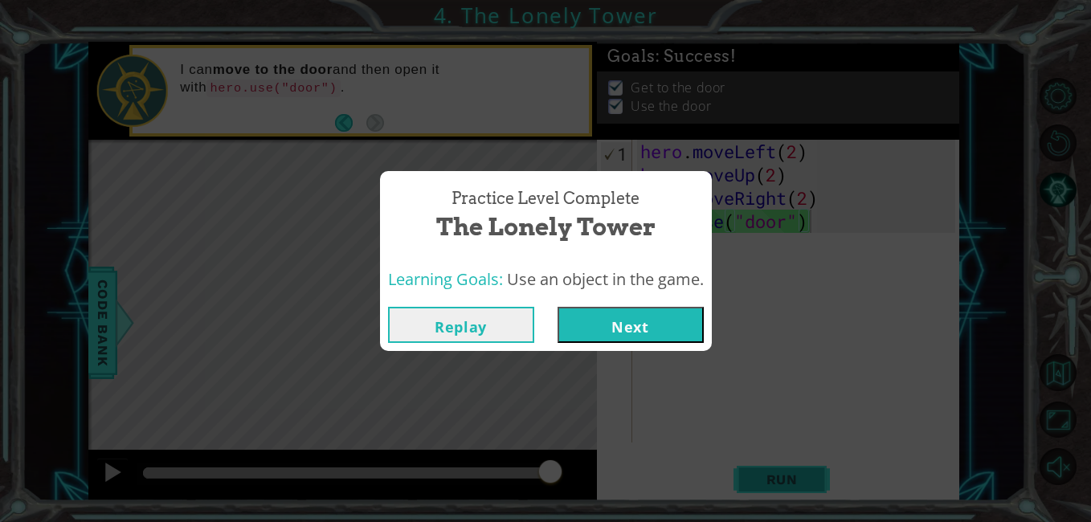
click at [680, 332] on button "Next" at bounding box center [631, 325] width 146 height 36
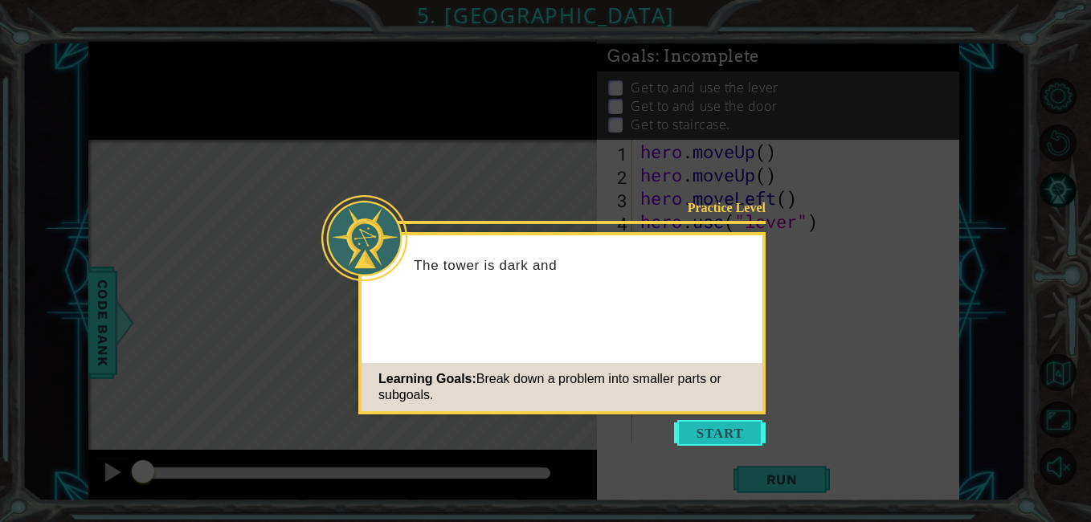
click at [718, 432] on button "Start" at bounding box center [720, 433] width 92 height 26
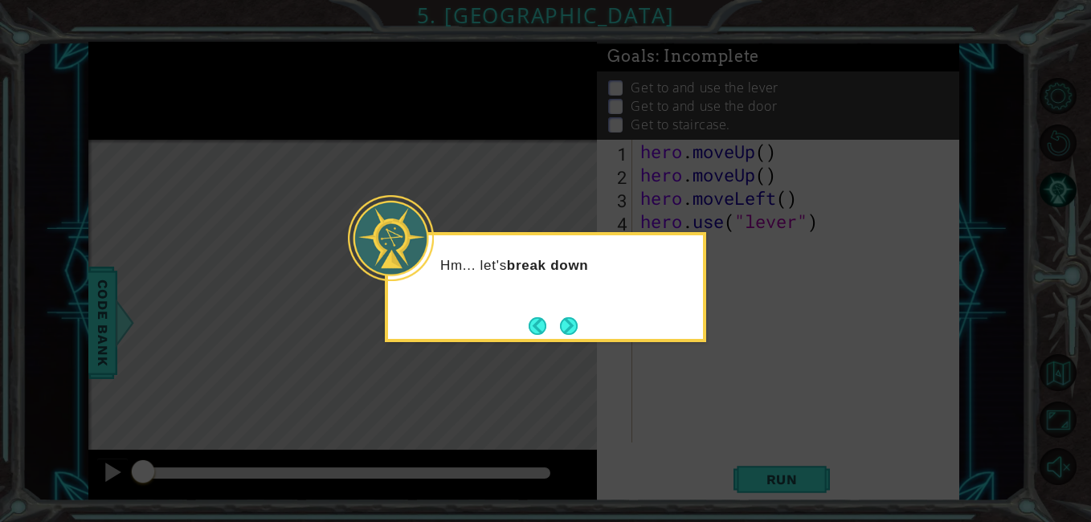
click at [590, 344] on icon at bounding box center [545, 261] width 1091 height 522
click at [570, 335] on button "Next" at bounding box center [569, 326] width 18 height 18
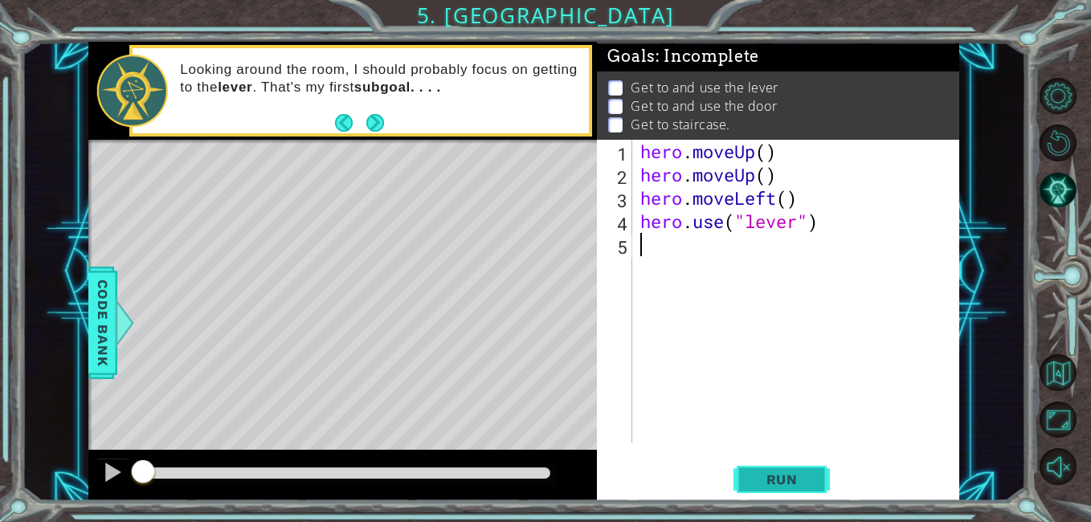
click at [791, 491] on button "Run" at bounding box center [782, 480] width 96 height 36
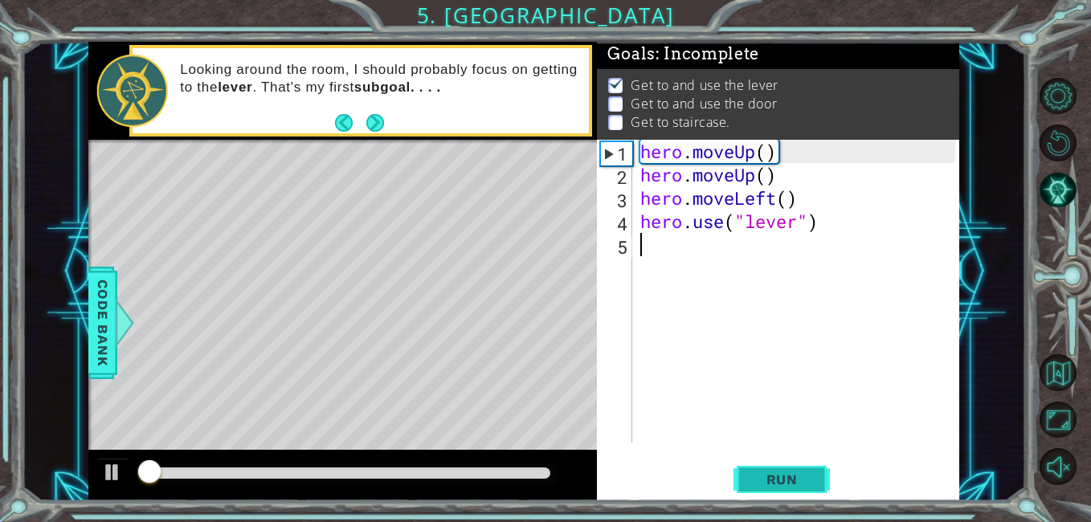
scroll to position [11, 0]
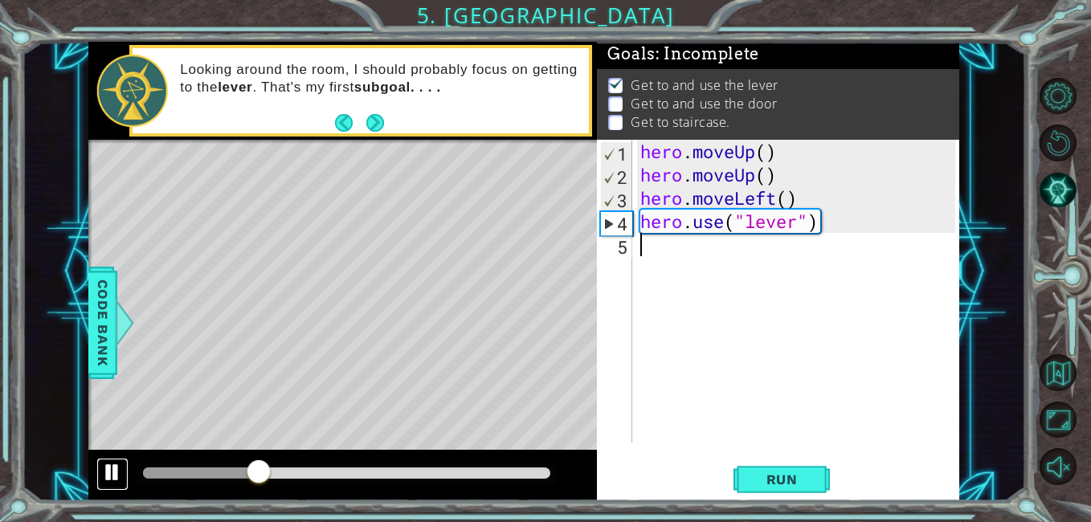
click at [112, 475] on div at bounding box center [112, 472] width 21 height 21
type textarea "h"
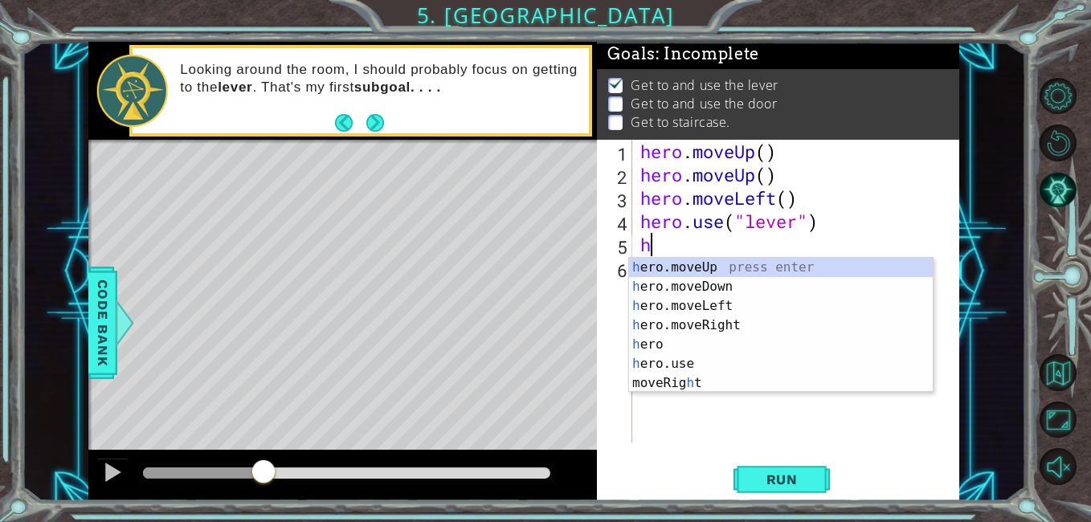
click at [720, 288] on div "h ero.moveUp press enter h ero.moveDown press enter h ero.moveLeft press enter …" at bounding box center [781, 345] width 304 height 174
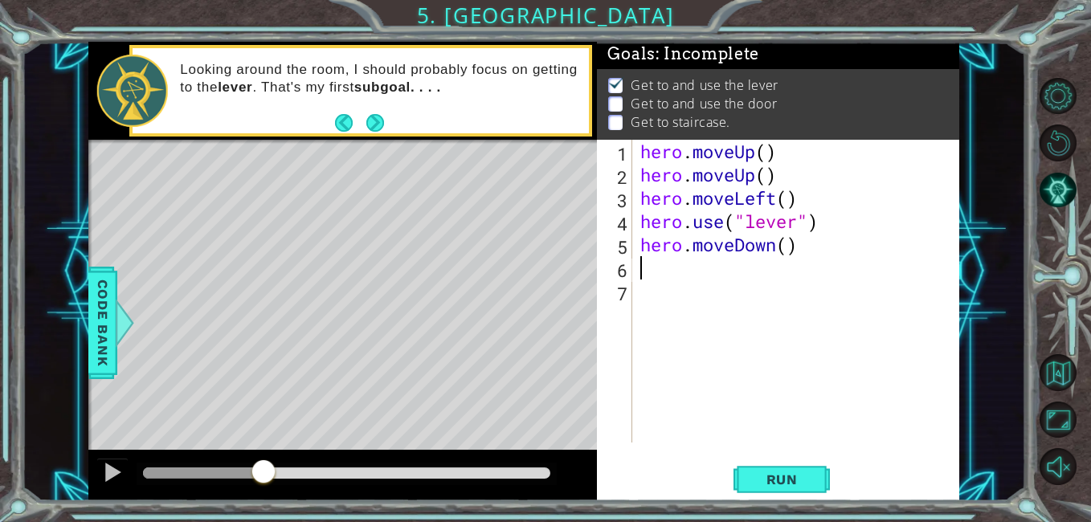
type textarea "h"
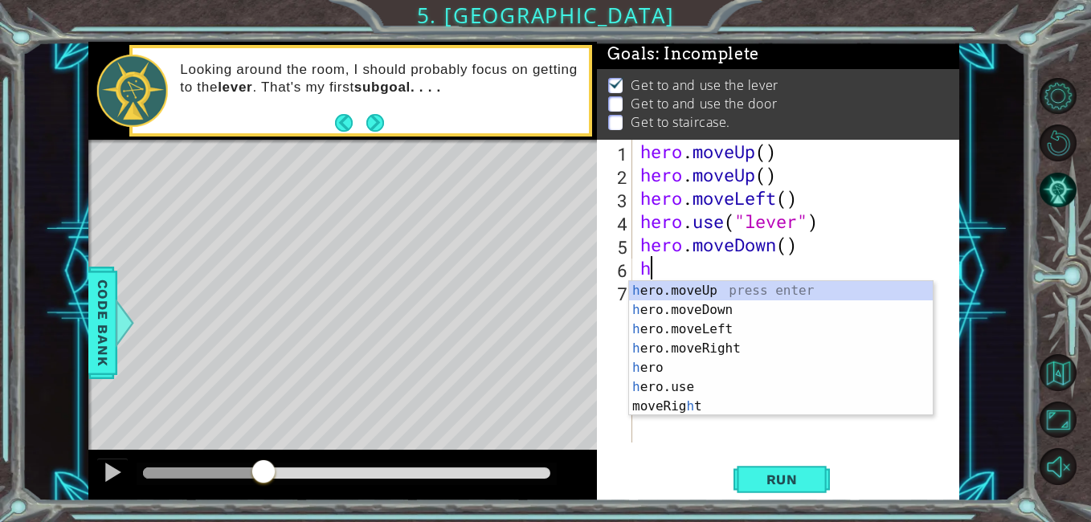
click at [725, 352] on div "h ero.moveUp press enter h ero.moveDown press enter h ero.moveLeft press enter …" at bounding box center [781, 368] width 304 height 174
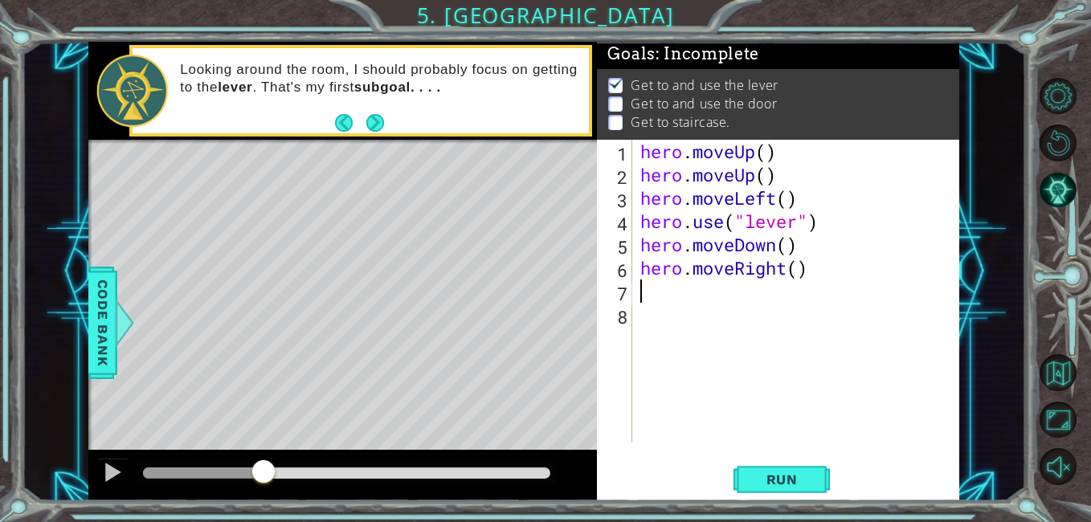
click at [808, 272] on div "hero . moveUp ( ) hero . moveUp ( ) hero . moveLeft ( ) hero . use ( "lever" ) …" at bounding box center [800, 314] width 326 height 349
type textarea "hero.moveRight(2)"
click at [684, 292] on div "hero . moveUp ( ) hero . moveUp ( ) hero . moveLeft ( ) hero . use ( "lever" ) …" at bounding box center [800, 314] width 326 height 349
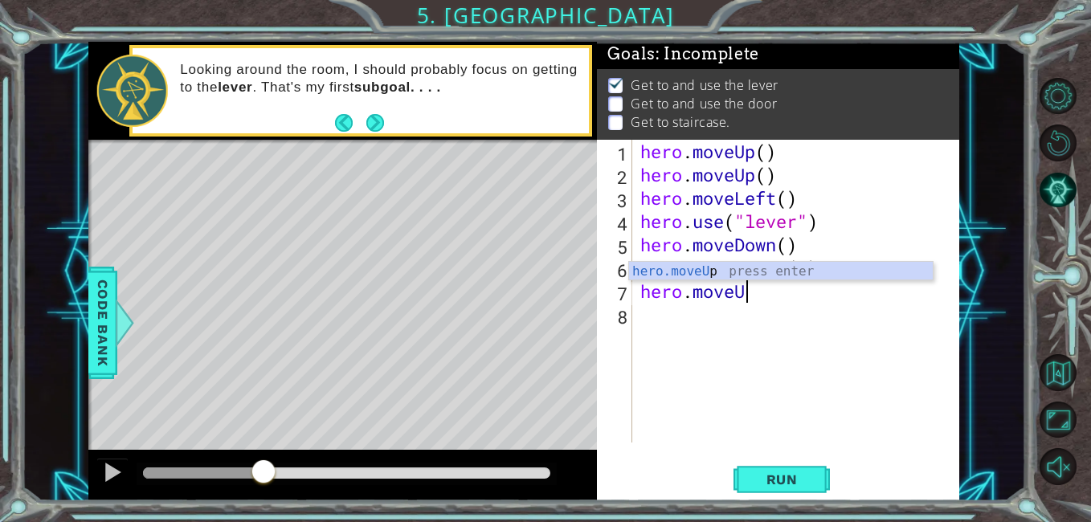
scroll to position [0, 5]
type textarea "hero.moveUp()"
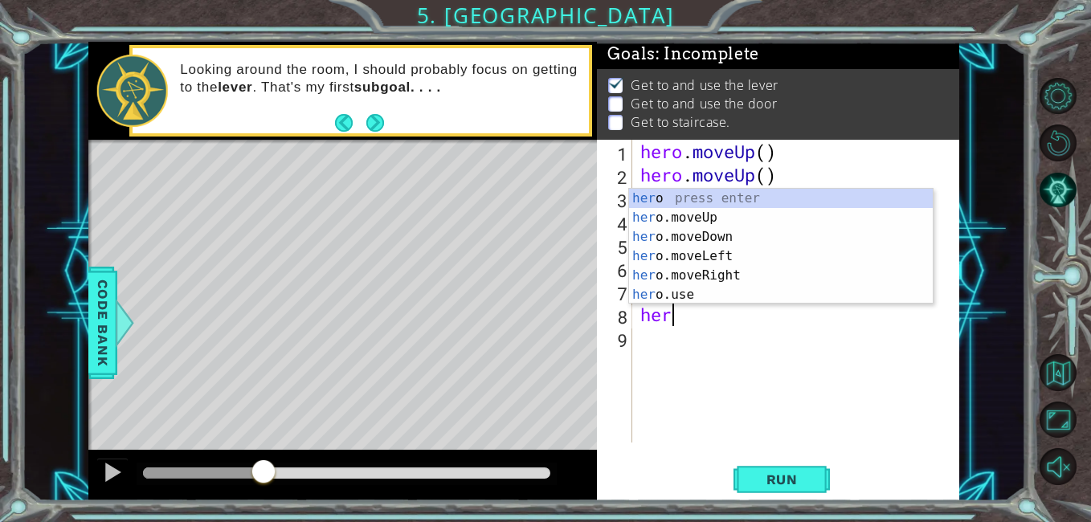
scroll to position [0, 1]
type textarea "hero"
click at [718, 274] on div "hero press enter hero .moveUp press enter hero .moveDown press enter hero .move…" at bounding box center [781, 266] width 304 height 154
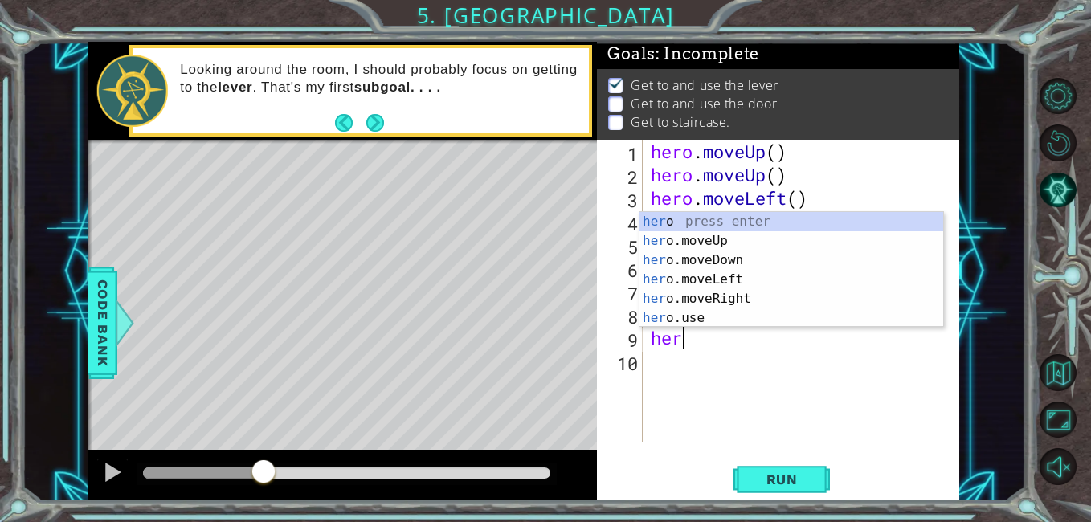
type textarea "hero"
click at [728, 239] on div "hero press enter hero .moveUp press enter hero .moveDown press enter hero .move…" at bounding box center [792, 289] width 304 height 154
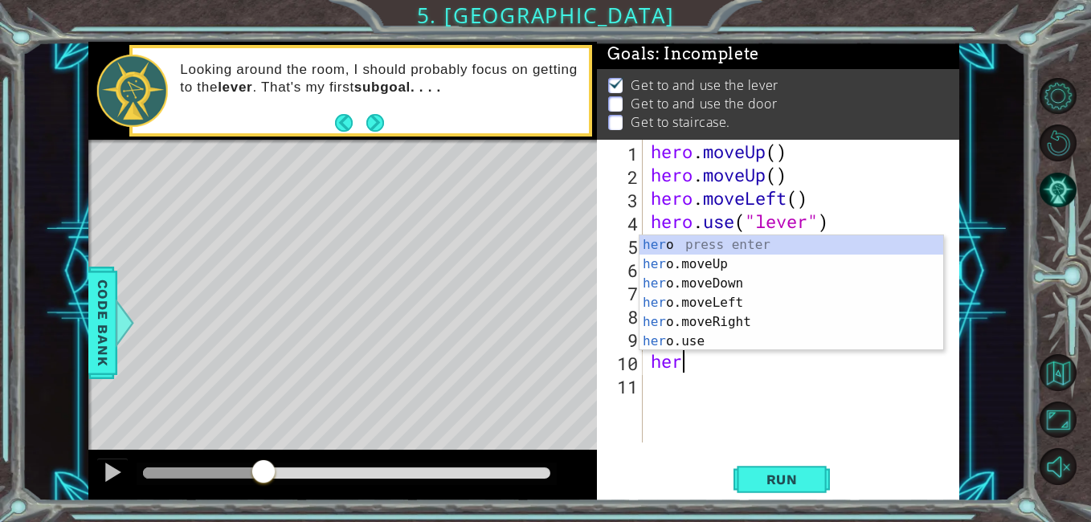
type textarea "hero"
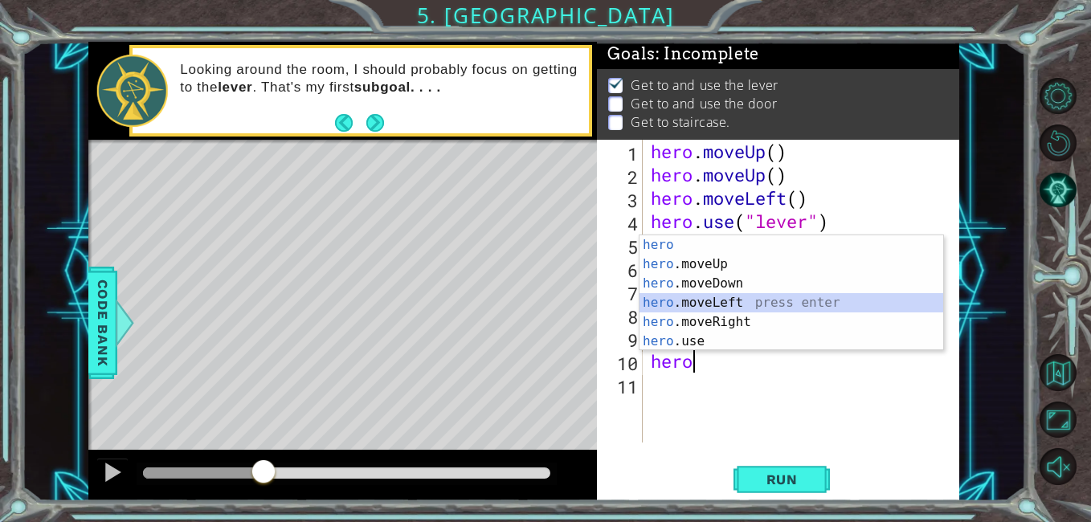
click at [735, 301] on div "hero press enter hero .moveUp press enter hero .moveDown press enter hero .move…" at bounding box center [792, 312] width 304 height 154
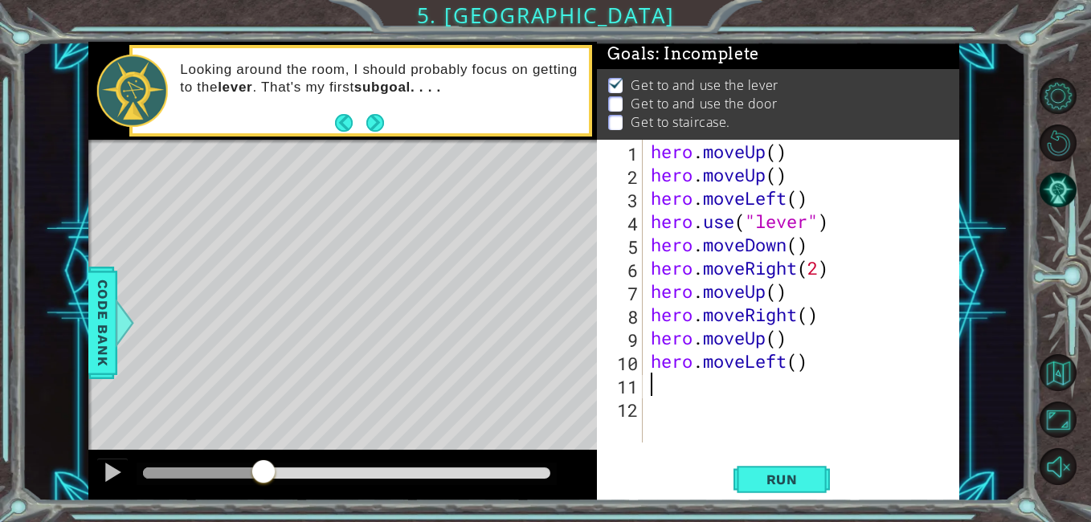
click at [799, 361] on div "hero . moveUp ( ) hero . moveUp ( ) hero . moveLeft ( ) hero . use ( "lever" ) …" at bounding box center [806, 314] width 317 height 349
click at [792, 475] on span "Run" at bounding box center [781, 480] width 63 height 16
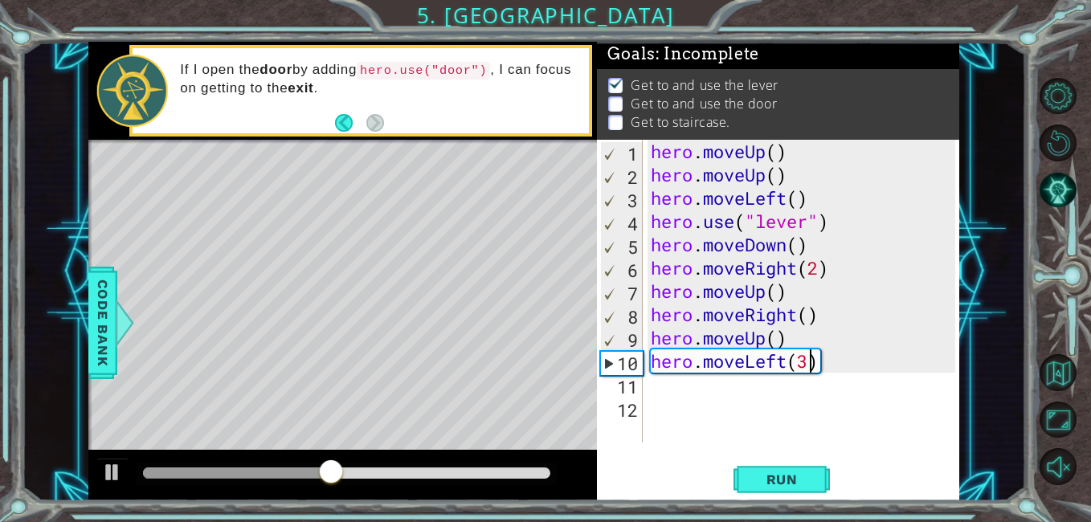
click at [655, 335] on div "hero . moveUp ( ) hero . moveUp ( ) hero . moveLeft ( ) hero . use ( "lever" ) …" at bounding box center [806, 314] width 317 height 349
type textarea "hero.moveUp()"
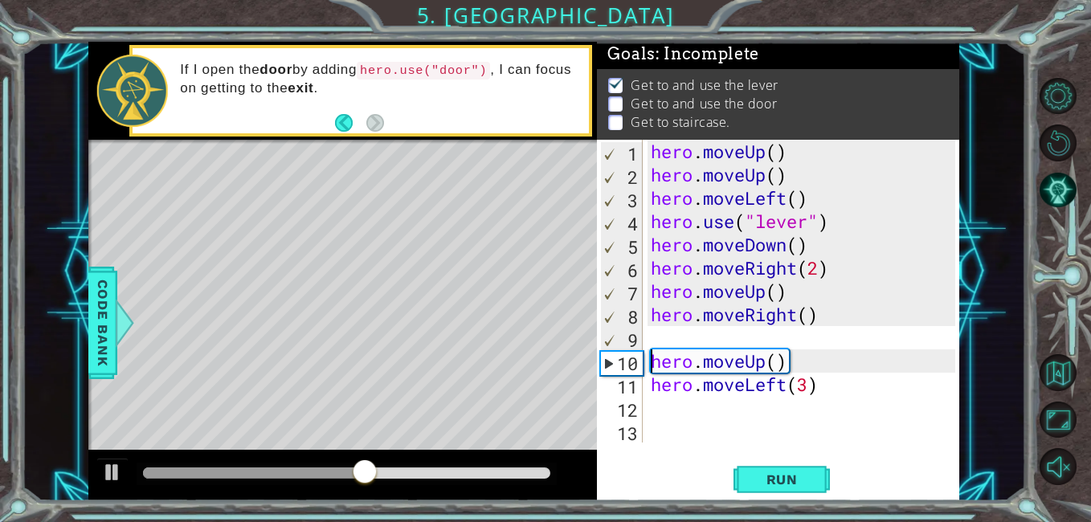
click at [689, 338] on div "hero . moveUp ( ) hero . moveUp ( ) hero . moveLeft ( ) hero . use ( "lever" ) …" at bounding box center [806, 314] width 317 height 349
click at [107, 464] on div at bounding box center [112, 472] width 21 height 21
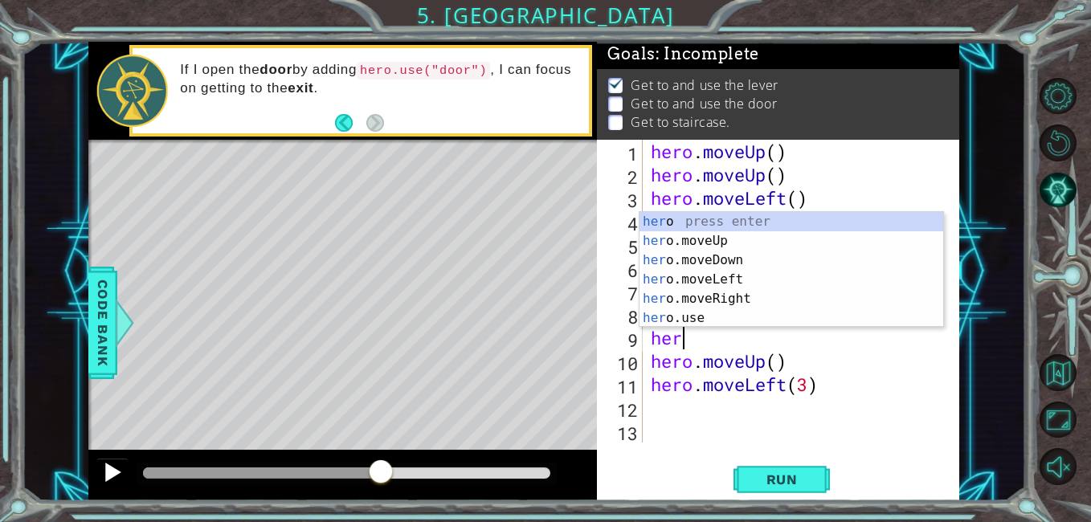
scroll to position [0, 1]
click at [715, 314] on div "hero press enter hero .moveUp press enter hero .moveDown press enter hero .move…" at bounding box center [792, 289] width 304 height 154
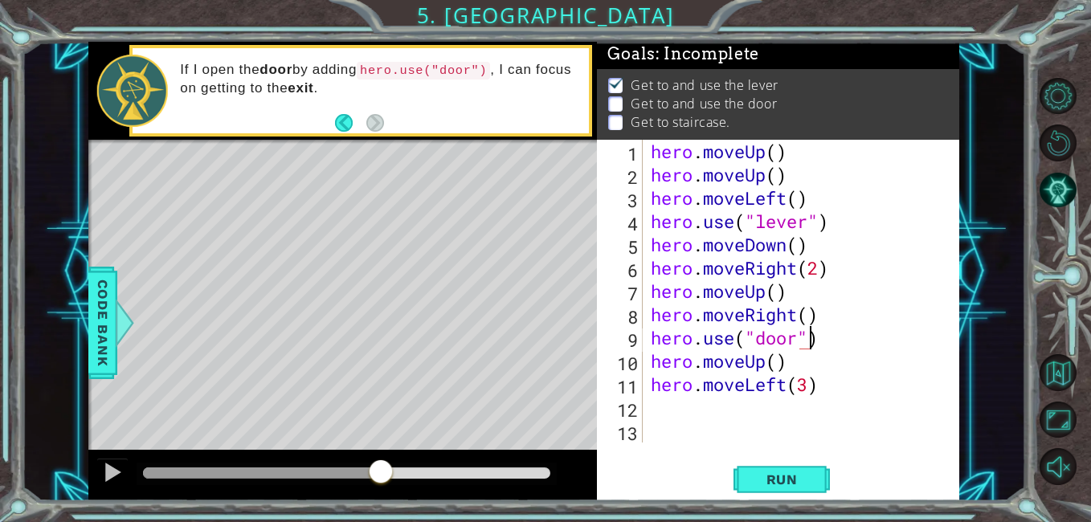
scroll to position [0, 7]
click at [813, 470] on button "Run" at bounding box center [782, 480] width 96 height 36
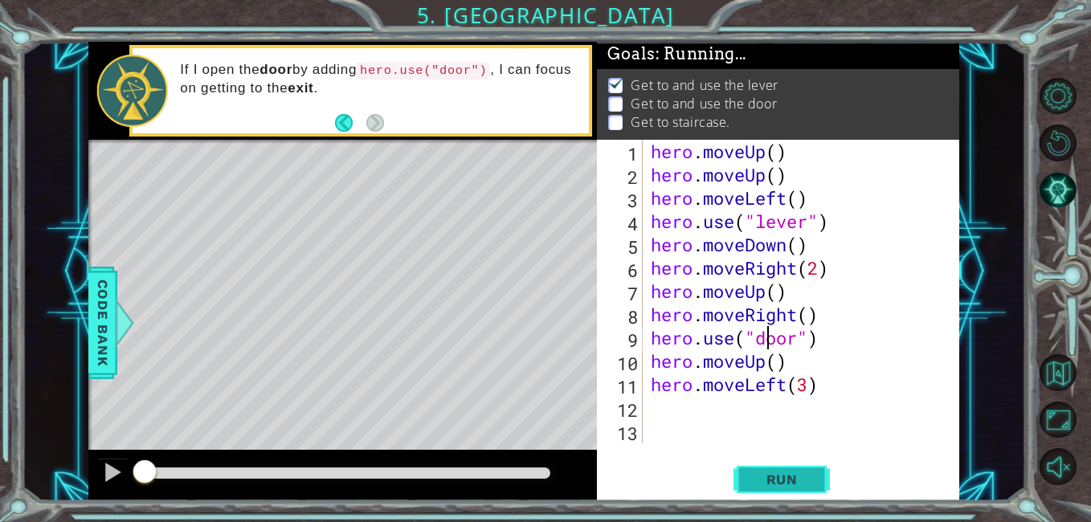
scroll to position [11, 0]
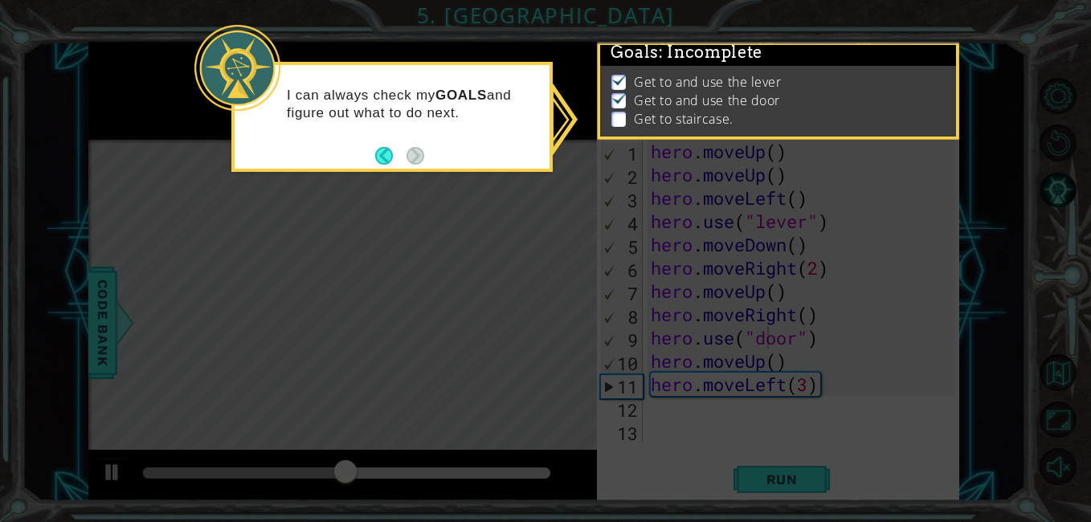
click at [1024, 301] on icon at bounding box center [545, 261] width 1091 height 522
click at [900, 345] on icon at bounding box center [545, 261] width 1091 height 522
click at [386, 155] on button "Back" at bounding box center [390, 156] width 31 height 18
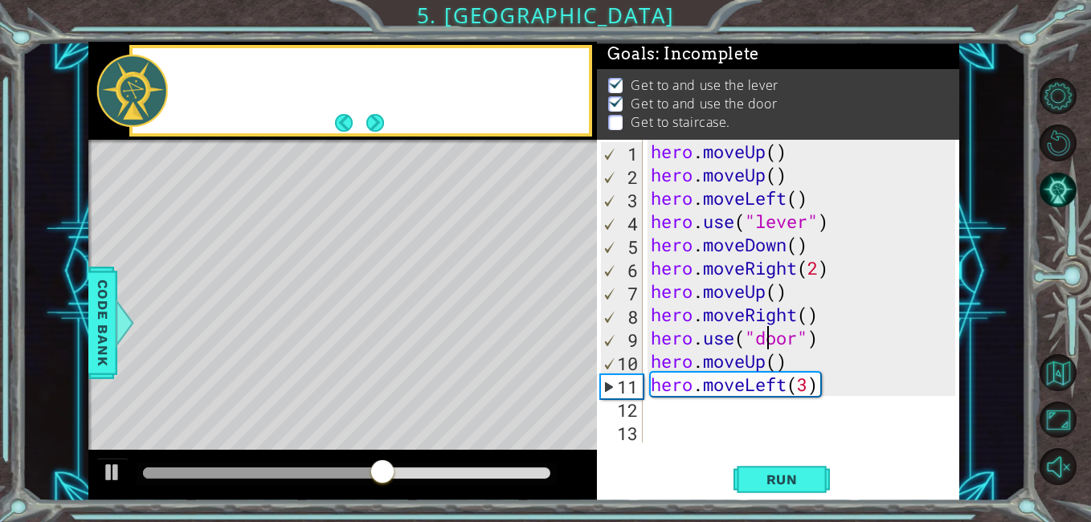
scroll to position [10, 0]
click at [104, 488] on button at bounding box center [112, 474] width 32 height 33
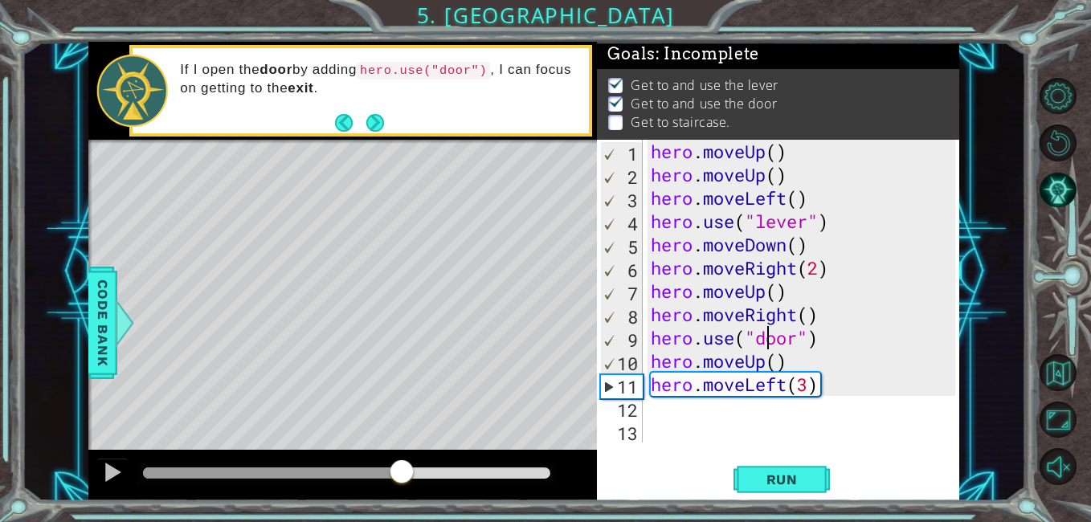
click at [390, 125] on div "If I open the door by adding hero.use("door") , I can focus on getting to the e…" at bounding box center [379, 91] width 420 height 76
click at [779, 364] on div "hero . moveUp ( ) hero . moveUp ( ) hero . moveLeft ( ) hero . use ( "lever" ) …" at bounding box center [806, 314] width 317 height 349
type textarea "hero.moveUp(1)"
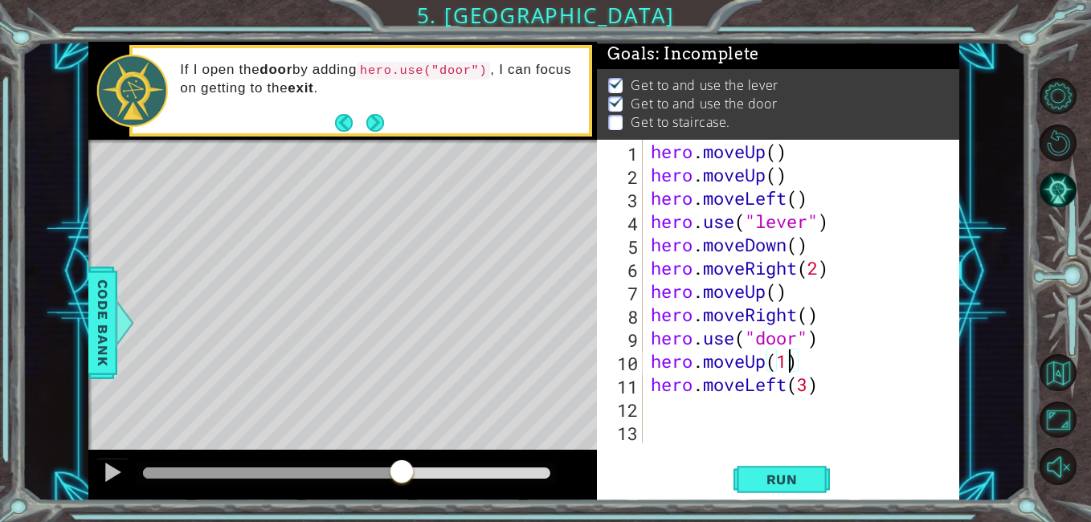
click at [704, 438] on div "hero . moveUp ( ) hero . moveUp ( ) hero . moveLeft ( ) hero . use ( "lever" ) …" at bounding box center [806, 314] width 317 height 349
click at [108, 482] on div at bounding box center [112, 472] width 21 height 21
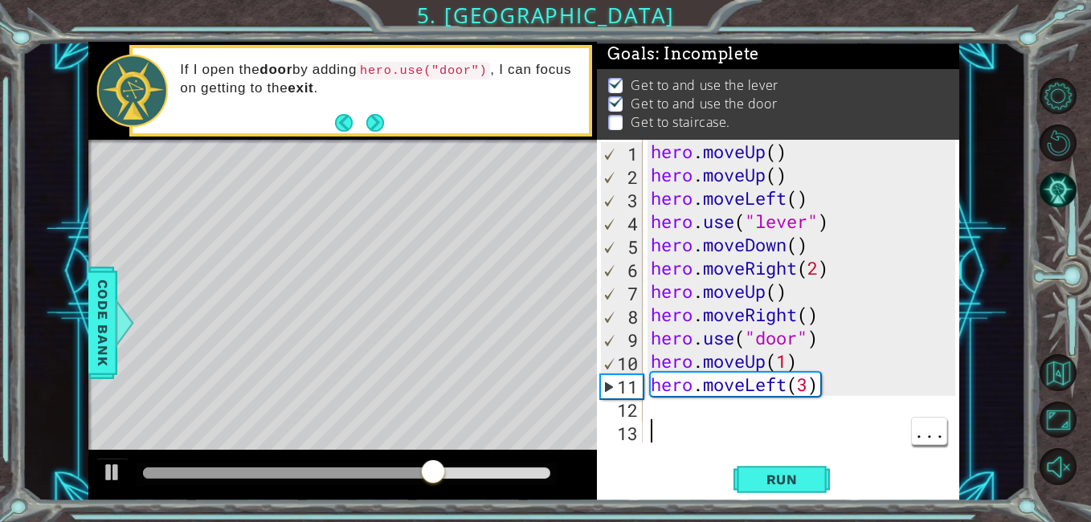
click at [746, 429] on div "hero . moveUp ( ) hero . moveUp ( ) hero . moveLeft ( ) hero . use ( "lever" ) …" at bounding box center [806, 314] width 317 height 349
click at [795, 362] on div "hero . moveUp ( ) hero . moveUp ( ) hero . moveLeft ( ) hero . use ( "lever" ) …" at bounding box center [806, 314] width 317 height 349
click at [721, 362] on div "hero . moveUp ( ) hero . moveUp ( ) hero . moveLeft ( ) hero . use ( "lever" ) …" at bounding box center [806, 314] width 317 height 349
click at [652, 371] on div "hero . moveUp ( ) hero . moveUp ( ) hero . moveLeft ( ) hero . use ( "lever" ) …" at bounding box center [806, 314] width 317 height 349
click at [624, 357] on div "10" at bounding box center [622, 363] width 42 height 23
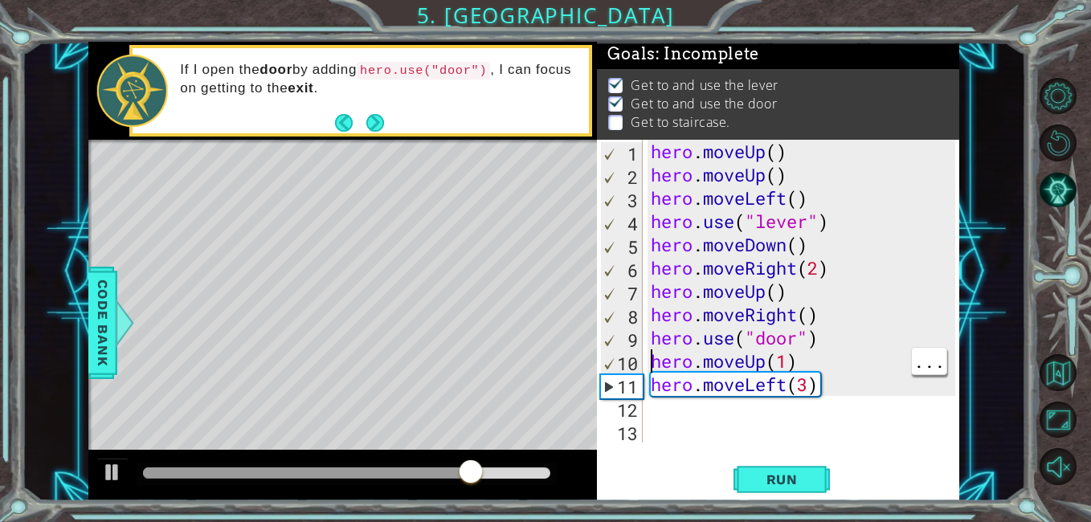
click at [611, 371] on div "10" at bounding box center [622, 363] width 42 height 23
click at [609, 390] on div "11" at bounding box center [622, 386] width 42 height 23
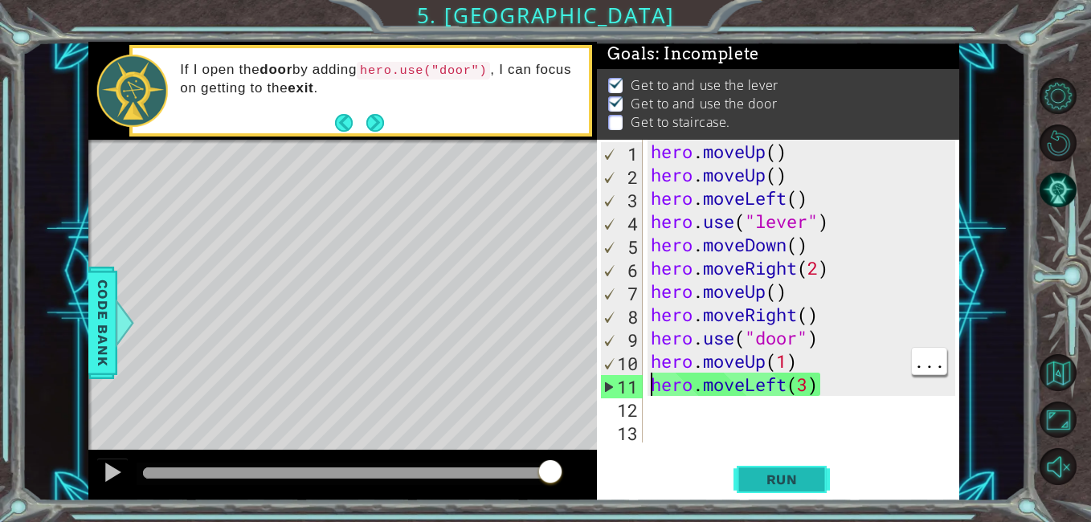
click at [787, 472] on span "Run" at bounding box center [781, 480] width 63 height 16
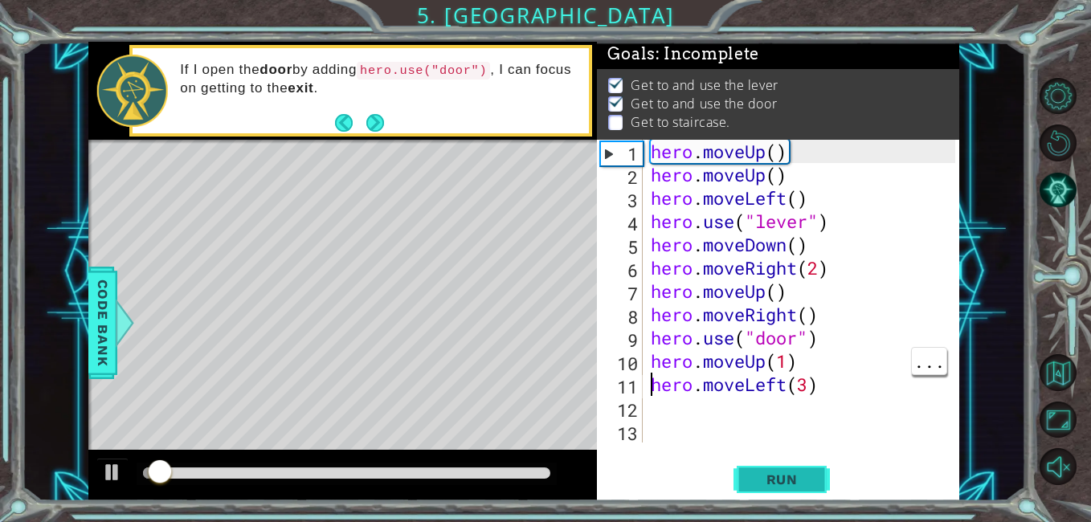
scroll to position [11, 0]
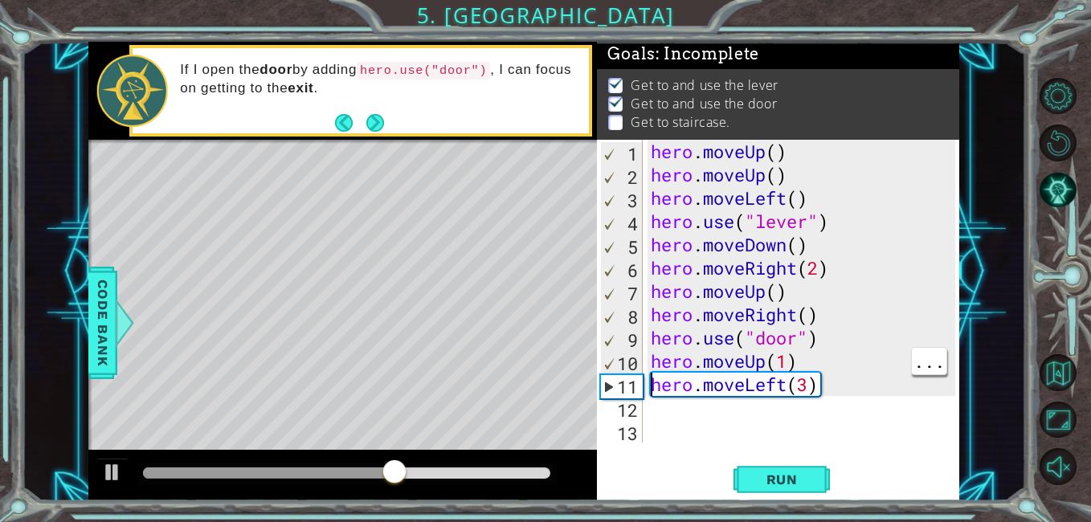
click at [820, 360] on div "hero . moveUp ( ) hero . moveUp ( ) hero . moveLeft ( ) hero . use ( "lever" ) …" at bounding box center [806, 314] width 317 height 349
click at [657, 387] on div "hero . moveUp ( ) hero . moveUp ( ) hero . moveLeft ( ) hero . use ( "lever" ) …" at bounding box center [806, 314] width 317 height 349
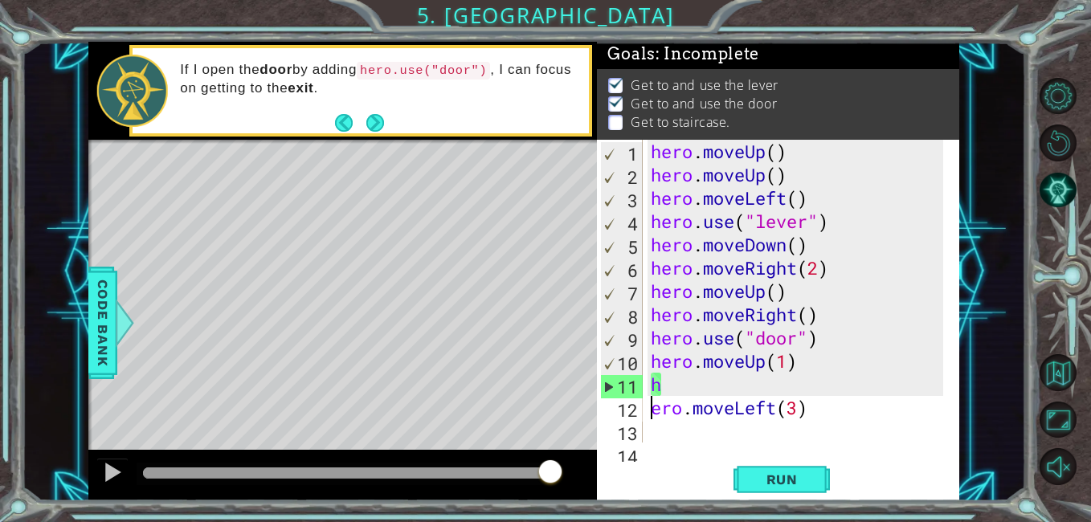
scroll to position [0, 1]
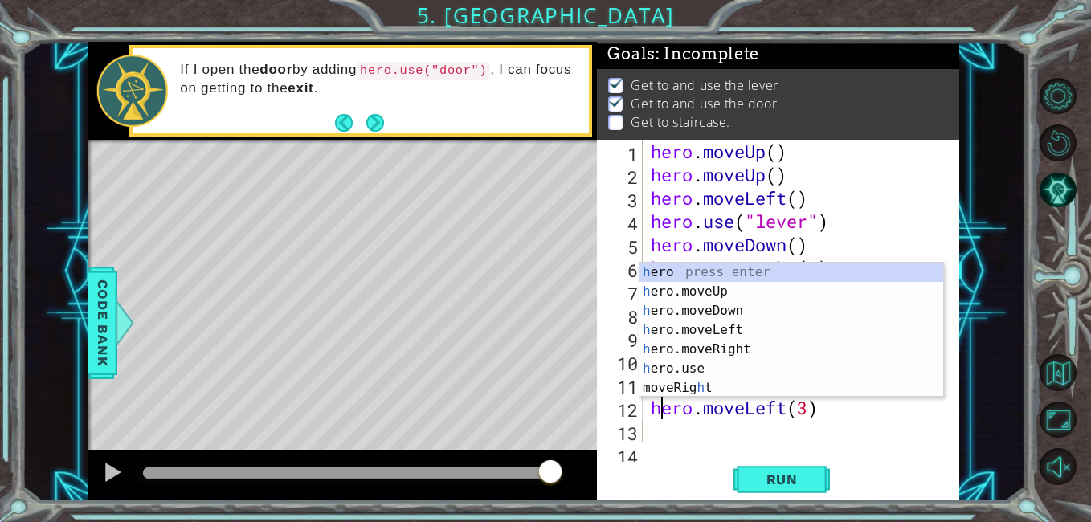
click at [691, 453] on div "hero.moveLeft(3) 1 2 3 4 5 6 7 8 9 10 11 12 13 14 hero . moveUp ( ) hero . move…" at bounding box center [778, 321] width 362 height 362
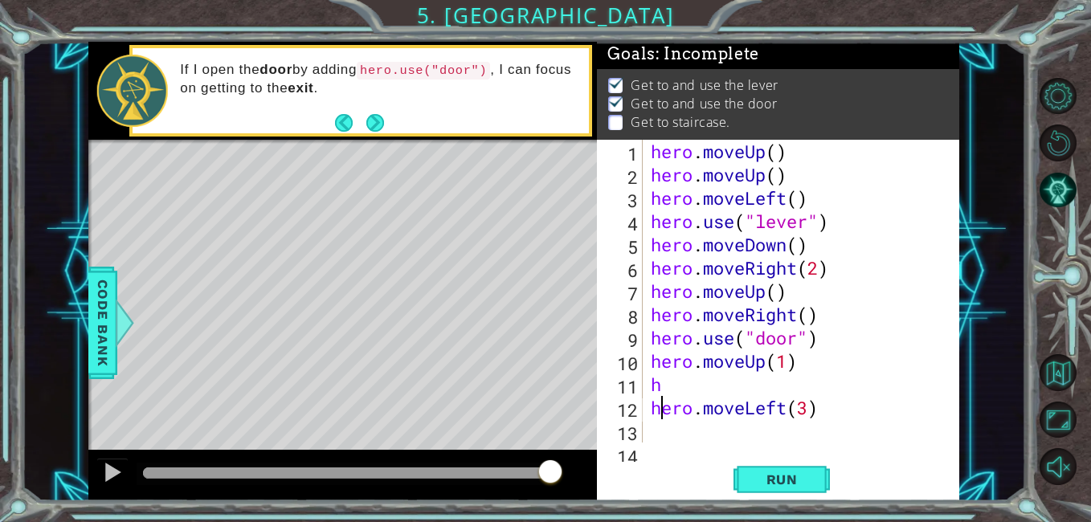
click at [695, 379] on div "hero . moveUp ( ) hero . moveUp ( ) hero . moveLeft ( ) hero . use ( "lever" ) …" at bounding box center [800, 314] width 304 height 349
type textarea "ho"
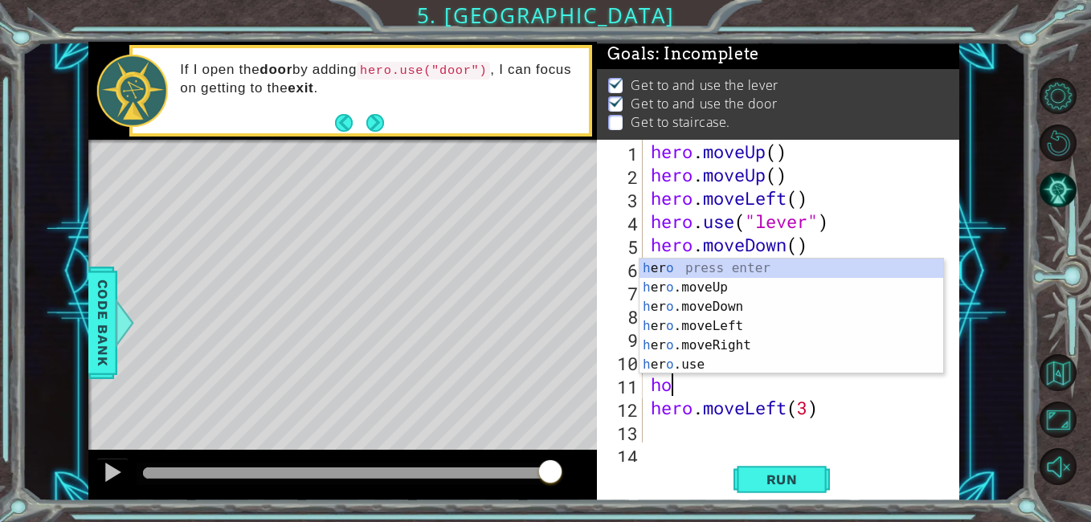
click at [705, 281] on div "h er o press enter h [PERSON_NAME]moveUp press enter h [PERSON_NAME]moveDown pr…" at bounding box center [792, 336] width 304 height 154
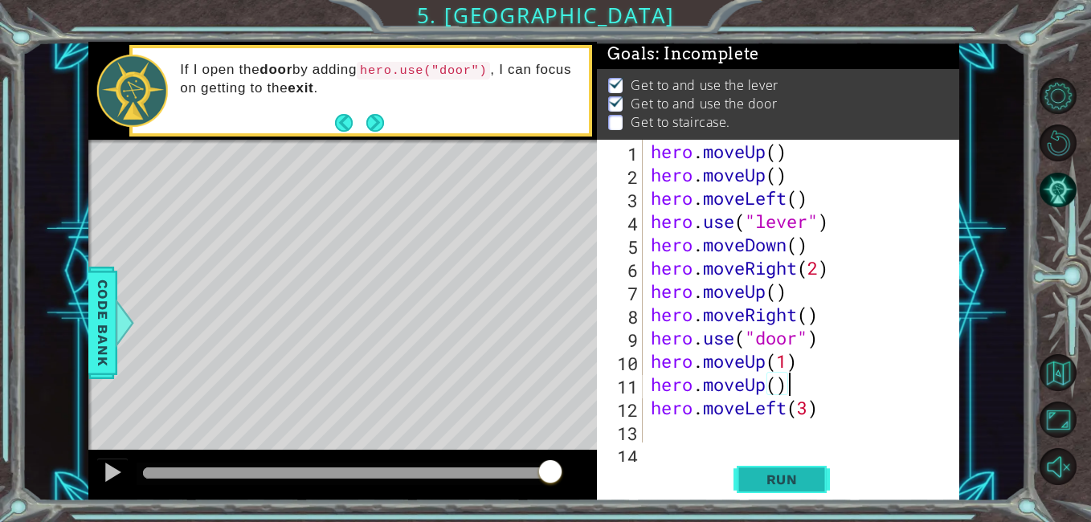
type textarea "hero.moveUp()"
click at [807, 487] on span "Run" at bounding box center [781, 480] width 63 height 16
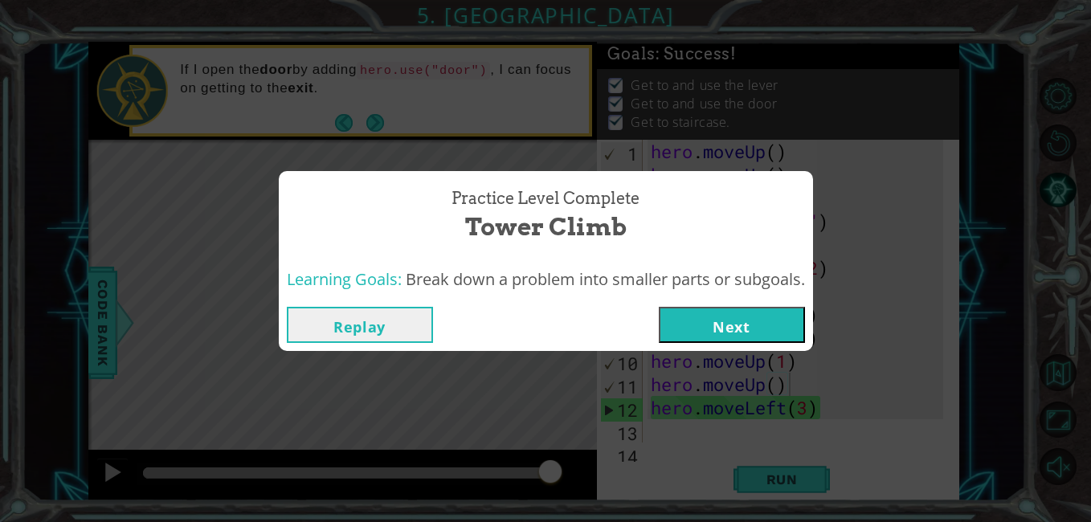
click at [755, 326] on button "Next" at bounding box center [732, 325] width 146 height 36
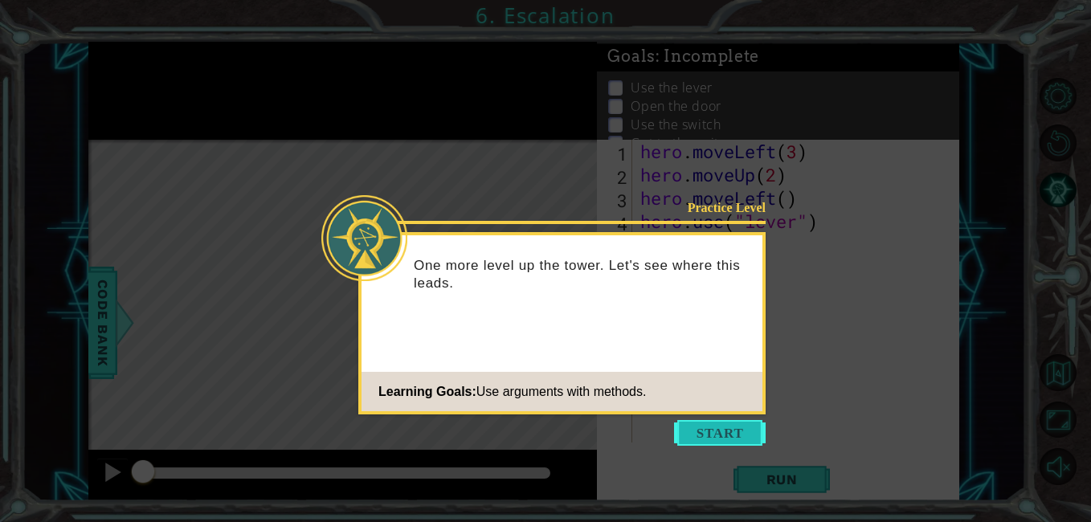
click at [713, 433] on button "Start" at bounding box center [720, 433] width 92 height 26
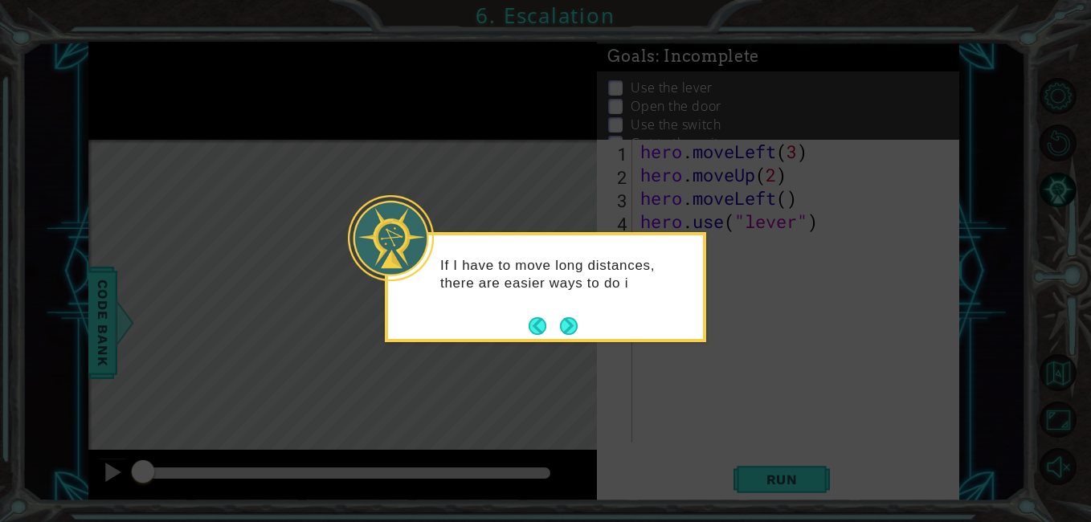
click at [589, 317] on div "If I have to move long distances, there are easier ways to do i" at bounding box center [545, 282] width 315 height 81
click at [567, 346] on icon at bounding box center [545, 261] width 1091 height 522
click at [572, 321] on button "Next" at bounding box center [568, 326] width 18 height 18
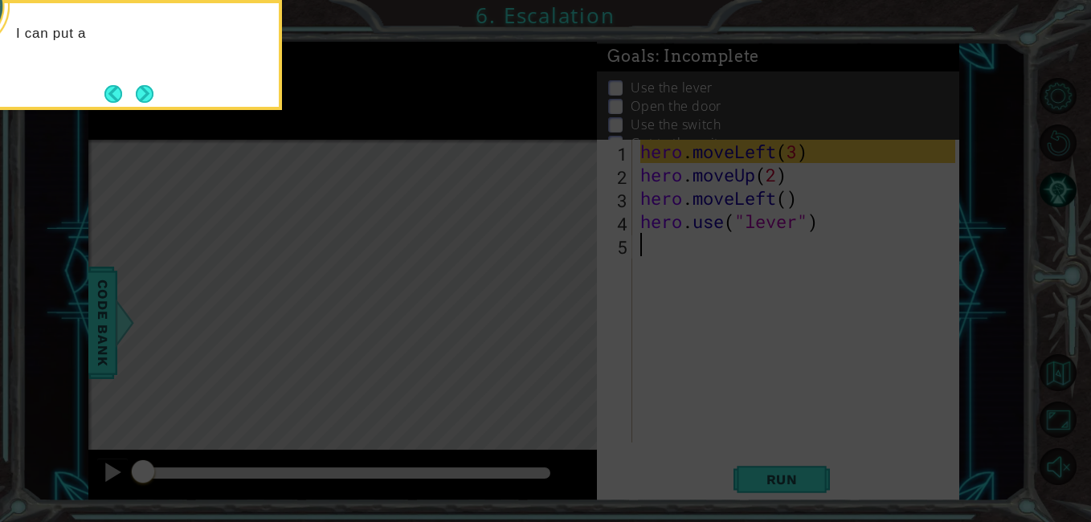
click at [638, 356] on icon at bounding box center [545, 78] width 1091 height 888
click at [622, 338] on icon at bounding box center [545, 78] width 1091 height 888
click at [593, 362] on icon at bounding box center [545, 78] width 1091 height 888
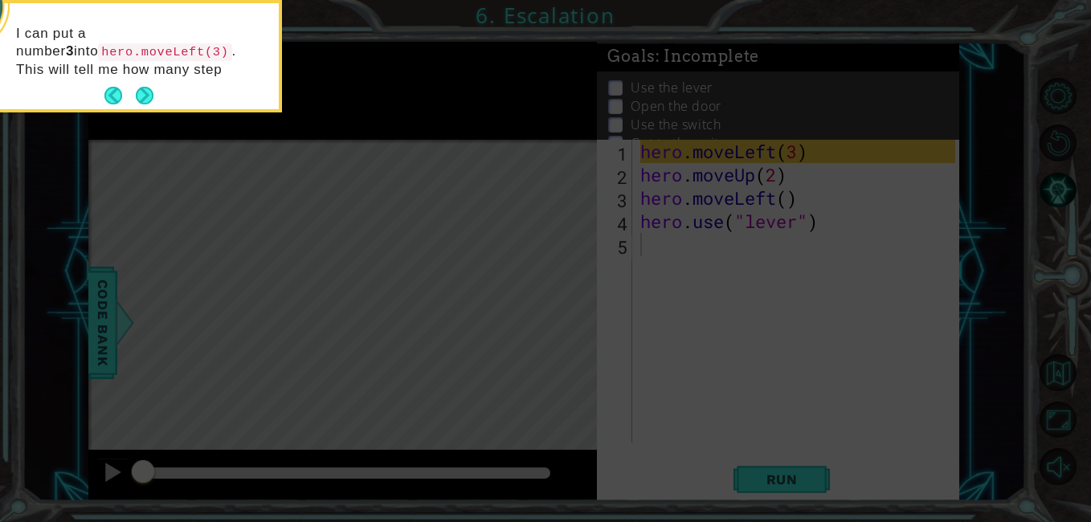
click at [544, 382] on icon at bounding box center [545, 78] width 1091 height 888
click at [505, 477] on icon at bounding box center [545, 78] width 1091 height 888
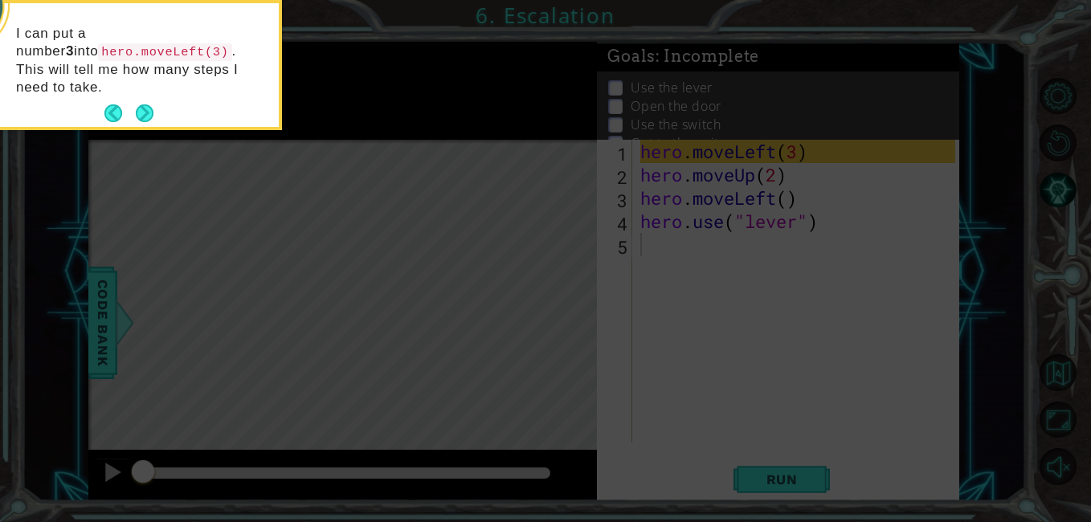
click at [522, 476] on icon at bounding box center [545, 78] width 1091 height 888
click at [521, 448] on icon at bounding box center [545, 78] width 1091 height 888
click at [546, 397] on icon at bounding box center [545, 78] width 1091 height 888
click at [118, 355] on icon at bounding box center [545, 78] width 1091 height 888
click at [153, 104] on button "Next" at bounding box center [145, 113] width 18 height 18
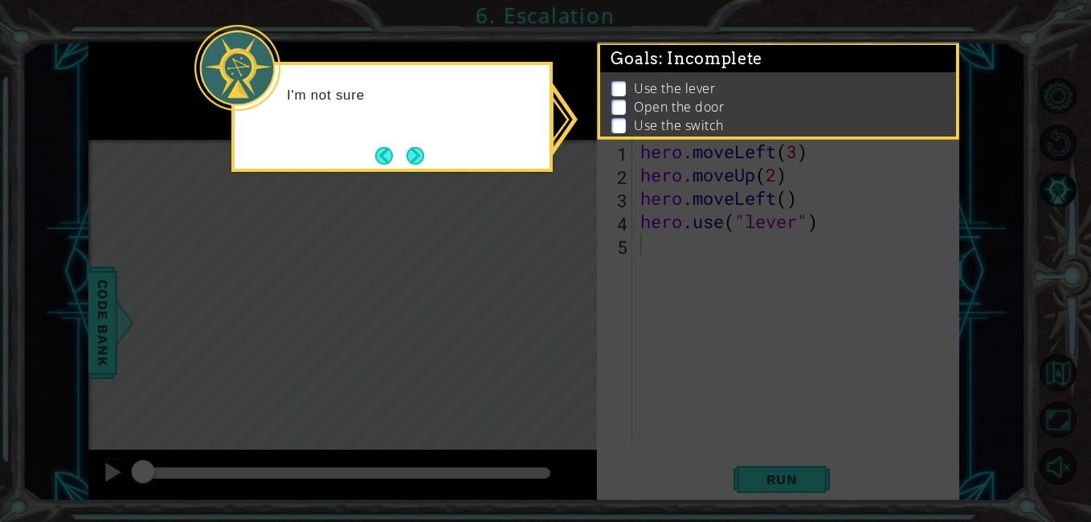
click at [732, 231] on icon at bounding box center [545, 261] width 1091 height 522
click at [689, 296] on icon at bounding box center [545, 261] width 1091 height 522
click at [422, 165] on button "Next" at bounding box center [416, 156] width 18 height 18
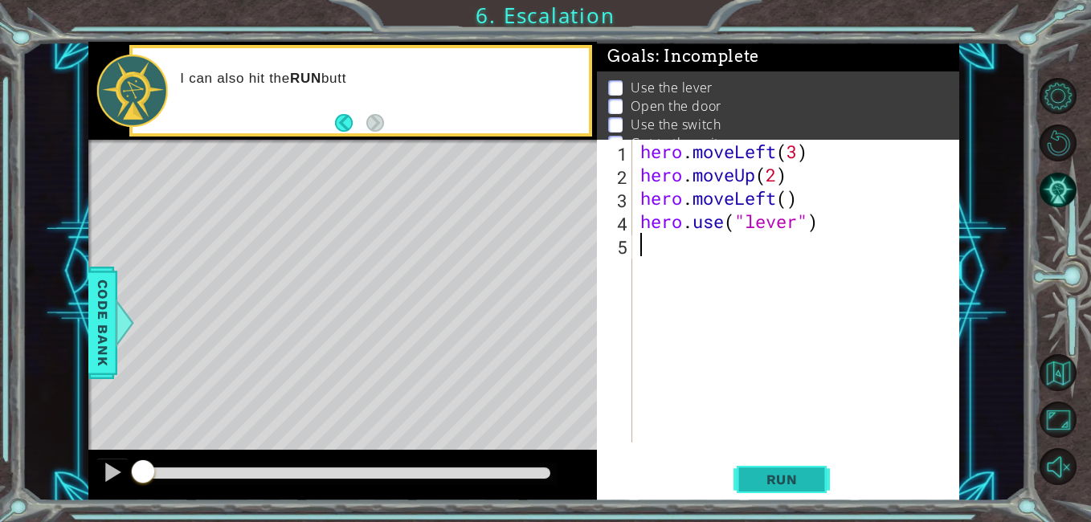
click at [800, 481] on span "Run" at bounding box center [781, 480] width 63 height 16
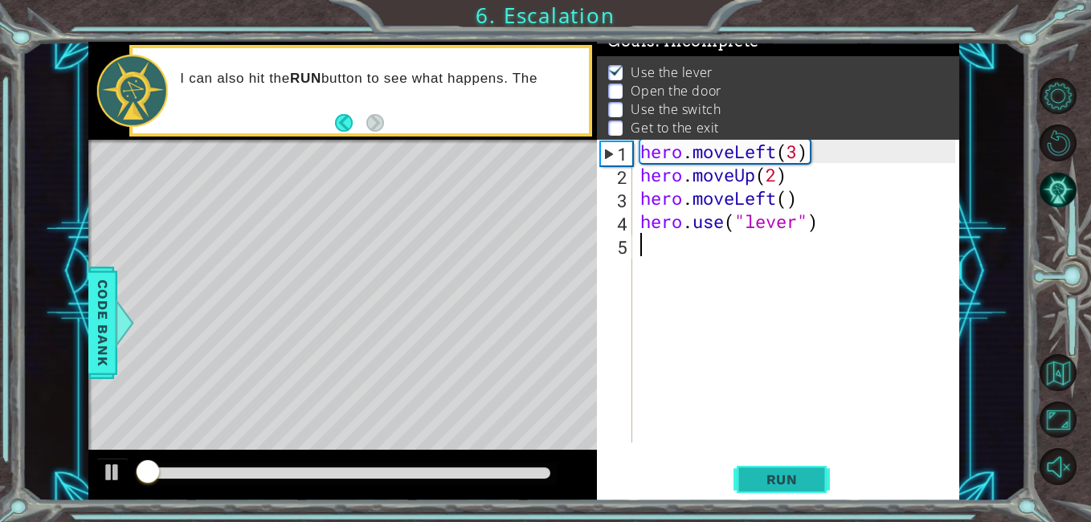
scroll to position [21, 0]
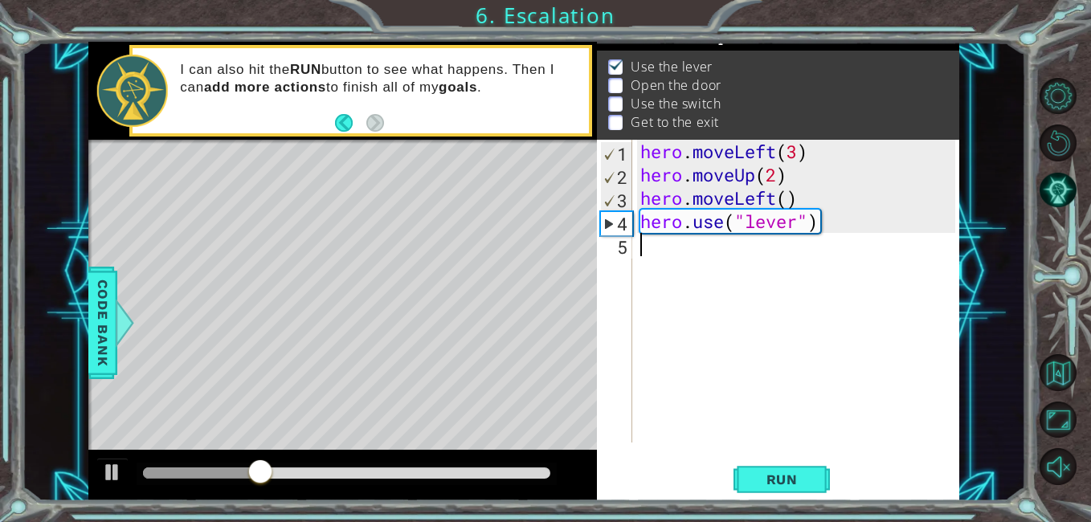
click at [853, 227] on div "hero . moveLeft ( 3 ) hero . moveUp ( 2 ) hero . moveLeft ( ) hero . use ( "lev…" at bounding box center [800, 314] width 326 height 349
type textarea "hero.use("lever")"
click at [843, 224] on div "hero . moveLeft ( 3 ) hero . moveUp ( 2 ) hero . moveLeft ( ) hero . use ( "lev…" at bounding box center [800, 314] width 326 height 349
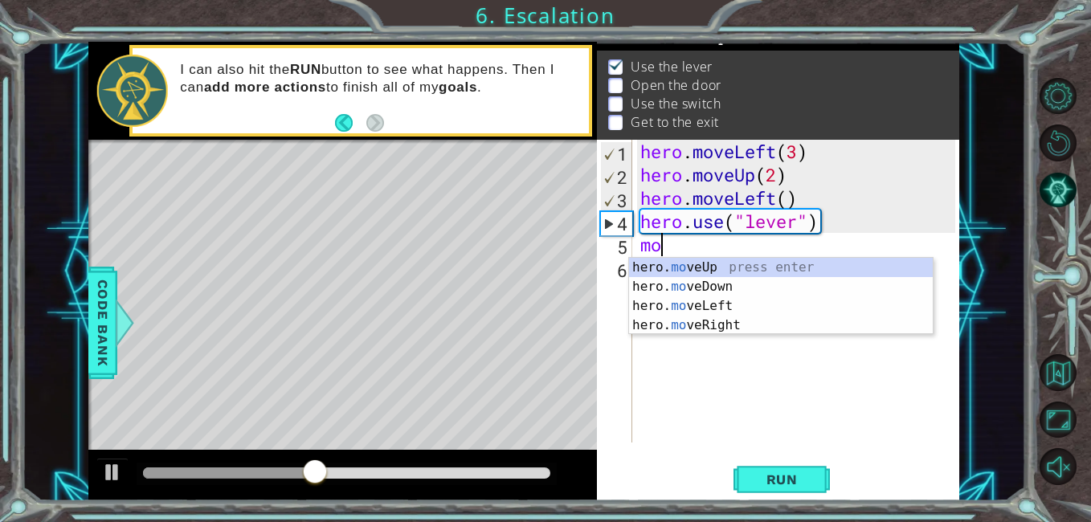
scroll to position [0, 1]
click at [720, 307] on div "hero. move Up press enter hero. move Down press enter hero. move Left press ent…" at bounding box center [781, 316] width 304 height 116
type textarea "hero.moveLeft(1)"
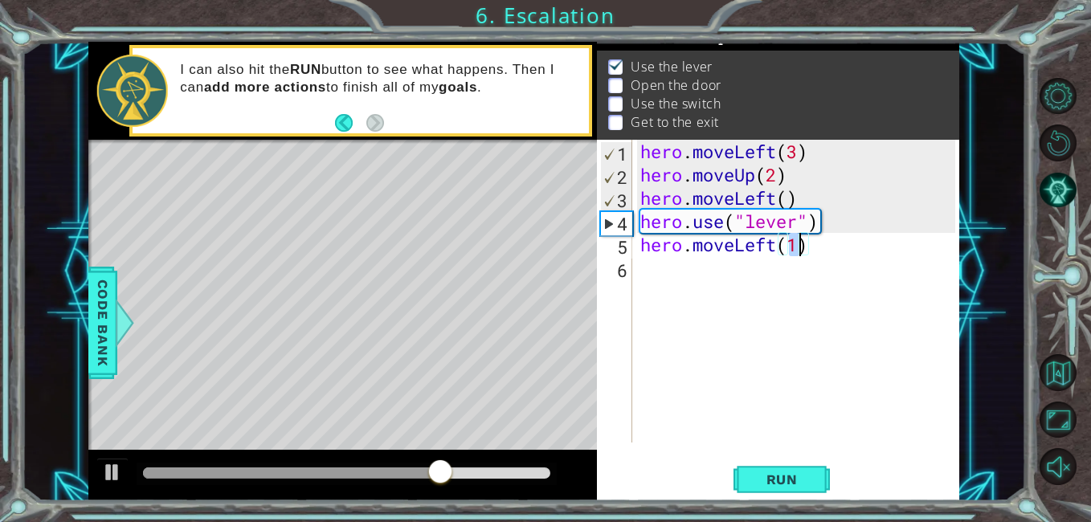
click at [862, 260] on div "hero . moveLeft ( 3 ) hero . moveUp ( 2 ) hero . moveLeft ( ) hero . use ( "lev…" at bounding box center [800, 314] width 326 height 349
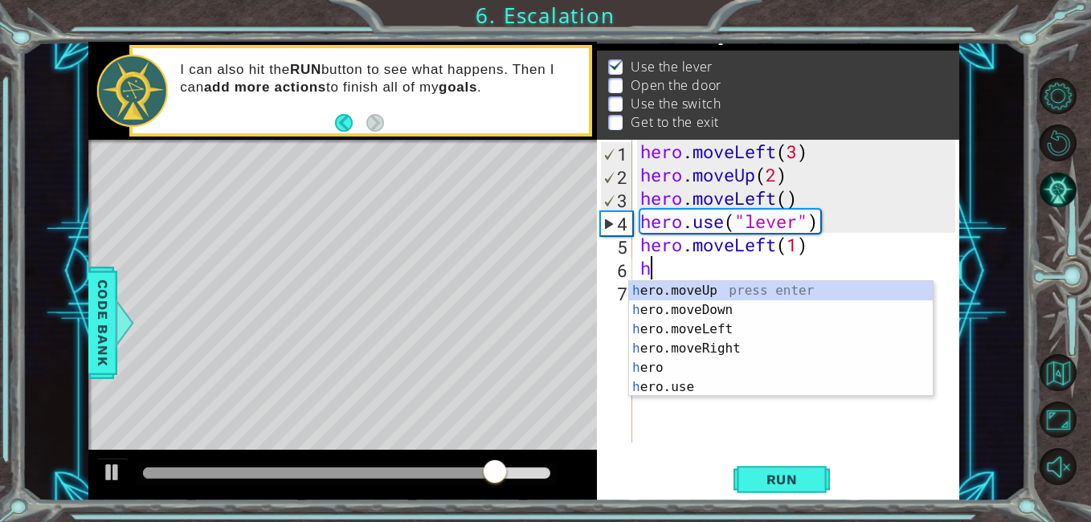
click at [701, 387] on div "h ero.moveUp press enter h ero.moveDown press enter h ero.moveLeft press enter …" at bounding box center [781, 358] width 304 height 154
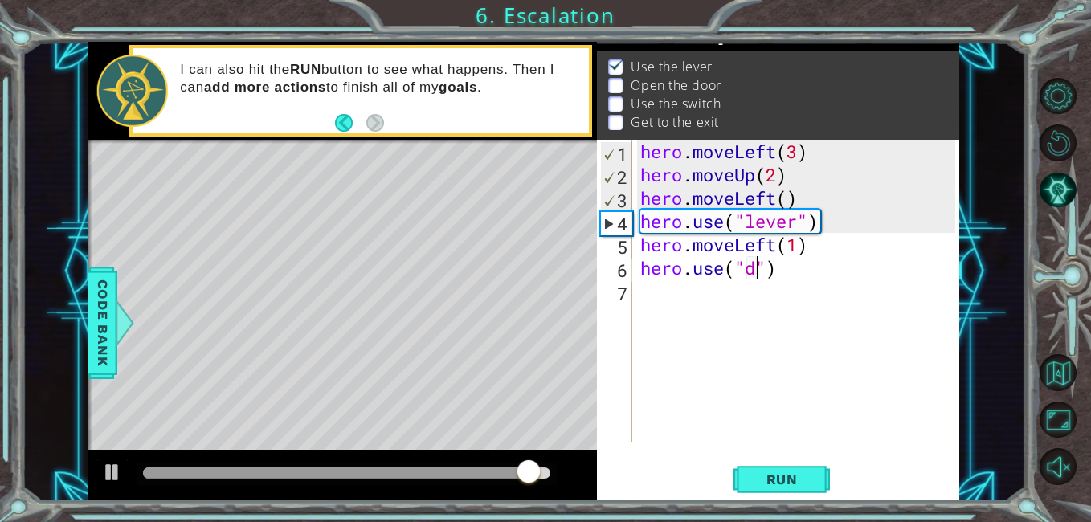
scroll to position [0, 6]
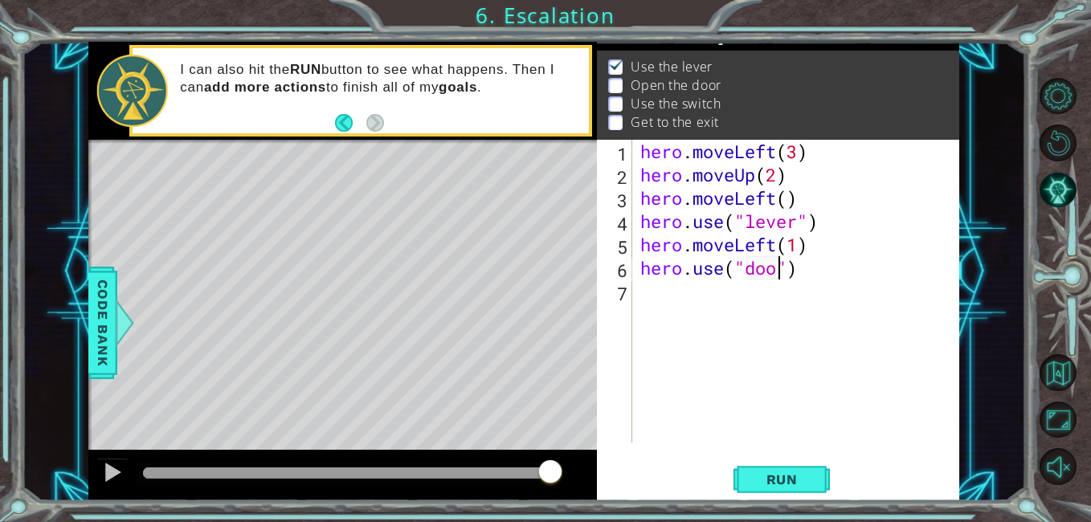
type textarea "hero.use("door")"
click at [848, 277] on div "hero . moveLeft ( 3 ) hero . moveUp ( 2 ) hero . moveLeft ( ) hero . use ( "lev…" at bounding box center [800, 314] width 326 height 349
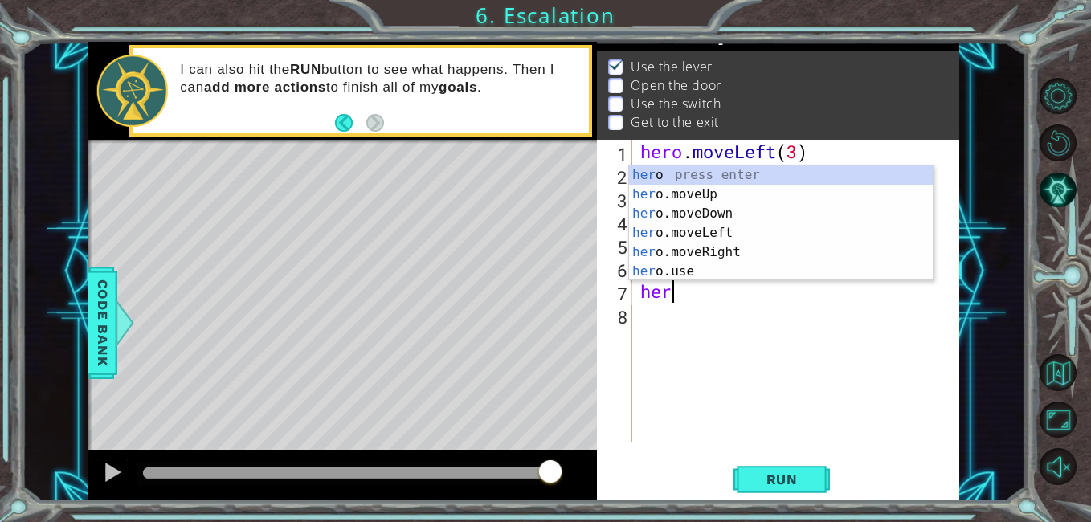
scroll to position [0, 1]
click at [713, 191] on div "her o press enter her o.moveUp press enter her o.moveDown press enter her o.mov…" at bounding box center [781, 243] width 304 height 154
type textarea "hero.moveUp(1)"
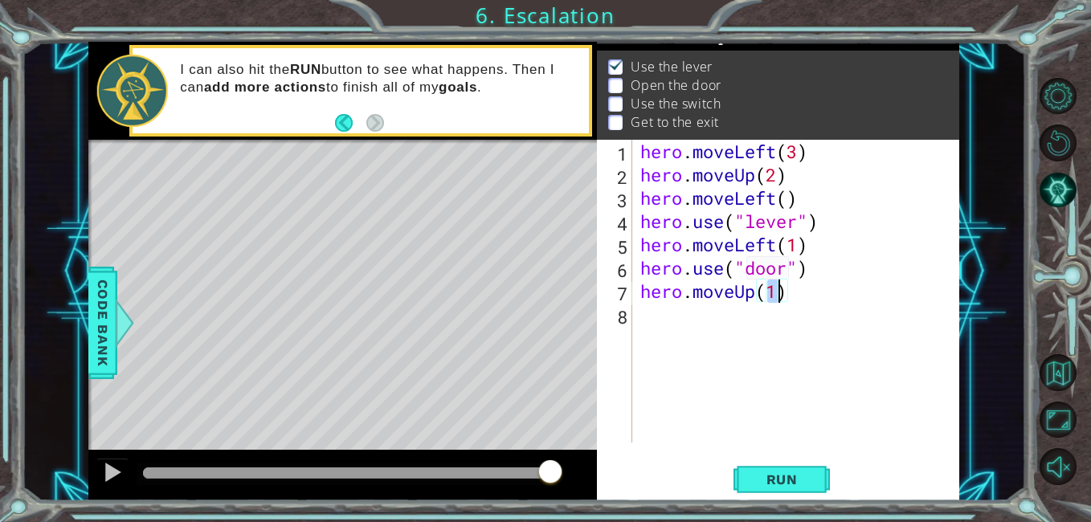
click at [844, 296] on div "hero . moveLeft ( 3 ) hero . moveUp ( 2 ) hero . moveLeft ( ) hero . use ( "lev…" at bounding box center [800, 314] width 326 height 349
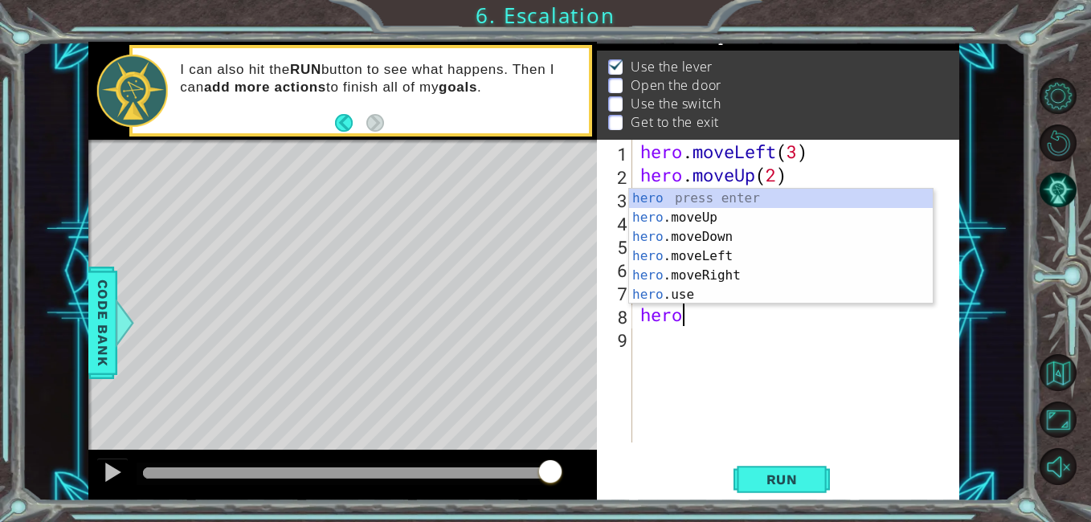
click at [735, 276] on div "hero press enter hero .moveUp press enter hero .moveDown press enter hero .move…" at bounding box center [781, 266] width 304 height 154
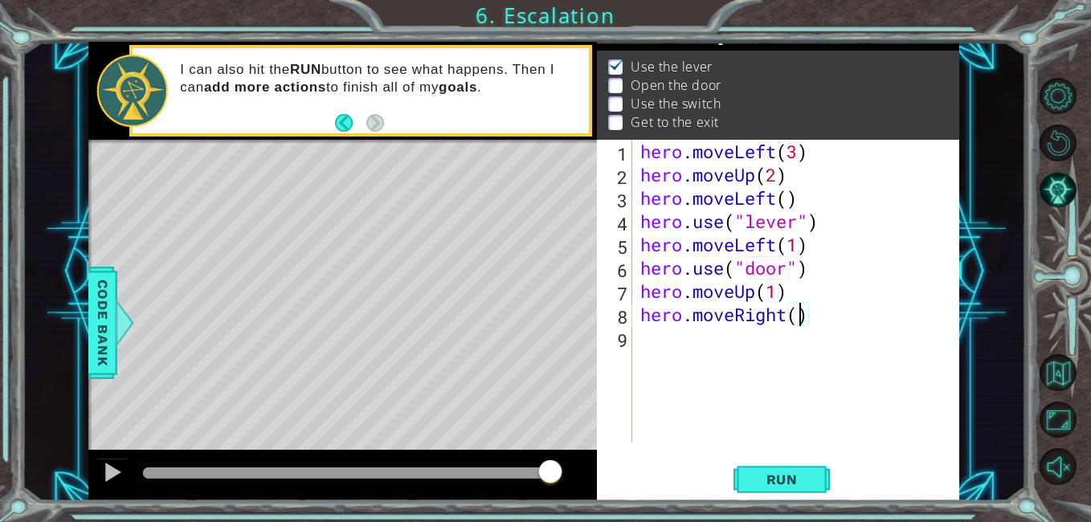
type textarea "hero.moveRight(2)"
click at [864, 351] on div "hero . moveLeft ( 3 ) hero . moveUp ( 2 ) hero . moveLeft ( ) hero . use ( "lev…" at bounding box center [800, 314] width 326 height 349
type textarea "u"
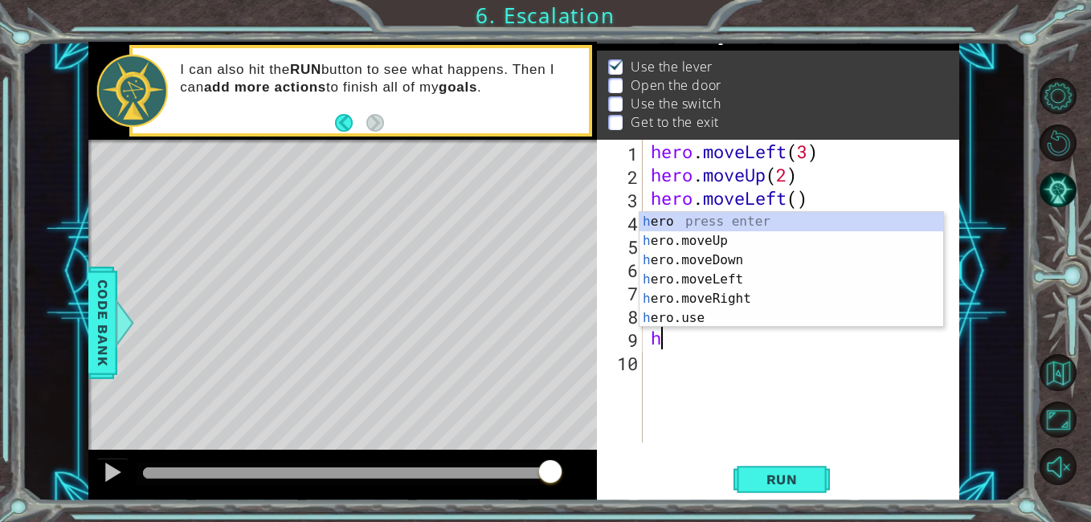
click at [697, 318] on div "h ero press enter h ero.moveUp press enter h ero.moveDown press enter h ero.mov…" at bounding box center [792, 289] width 304 height 154
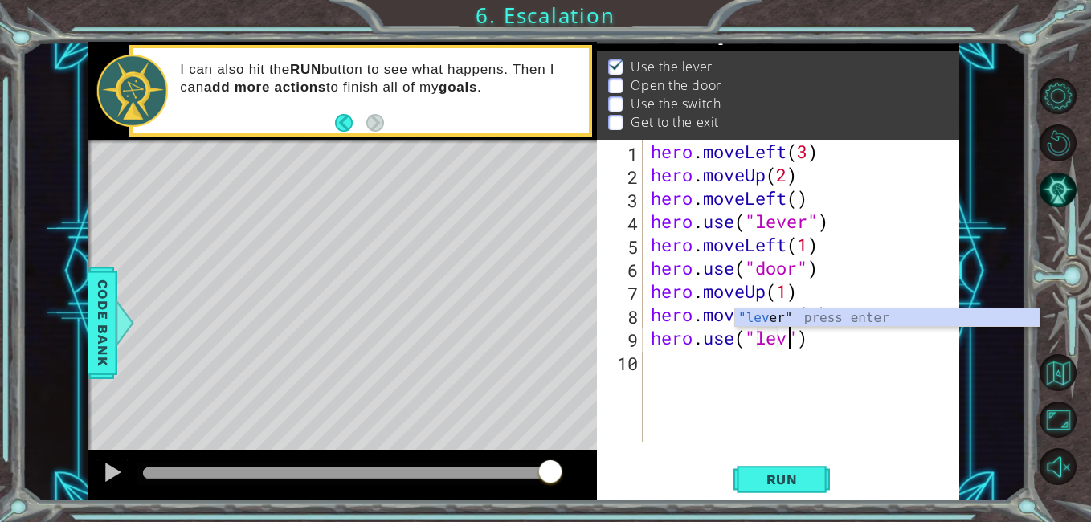
scroll to position [0, 7]
type textarea "hero.use("lever")"
click at [871, 349] on div "hero . moveLeft ( 3 ) hero . moveUp ( 2 ) hero . moveLeft ( ) hero . use ( "lev…" at bounding box center [806, 314] width 317 height 349
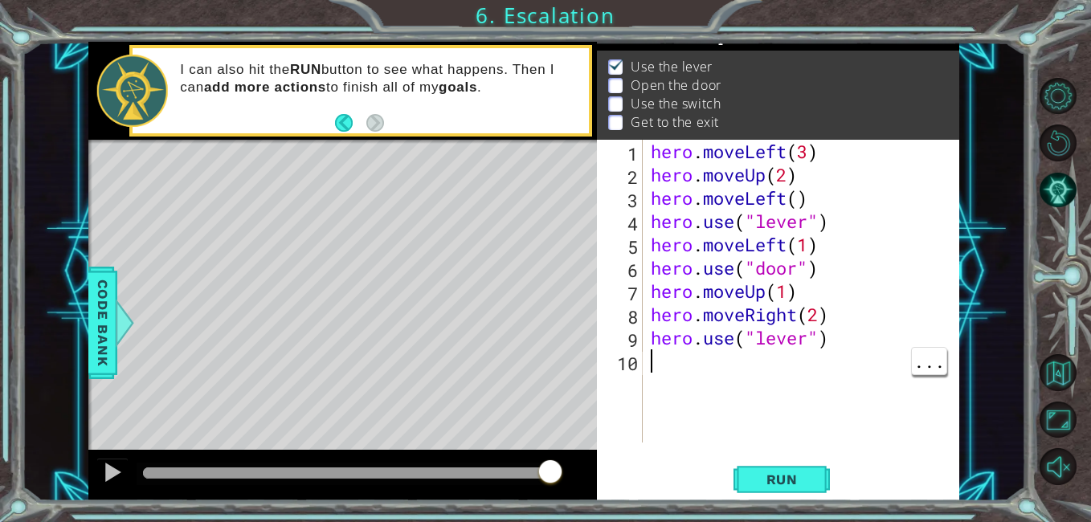
scroll to position [0, 0]
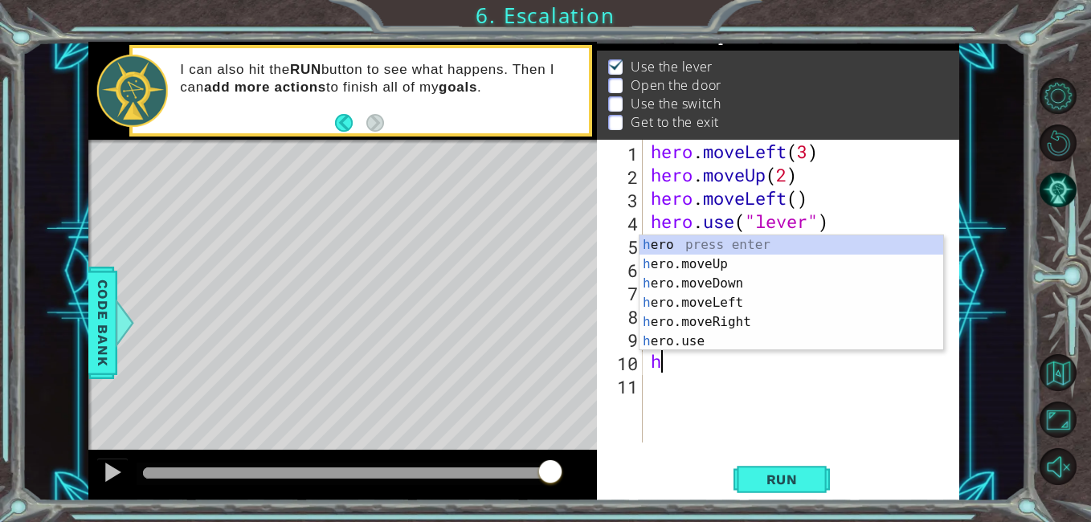
click at [758, 307] on div "h ero press enter h ero.moveUp press enter h ero.moveDown press enter h ero.mov…" at bounding box center [792, 312] width 304 height 154
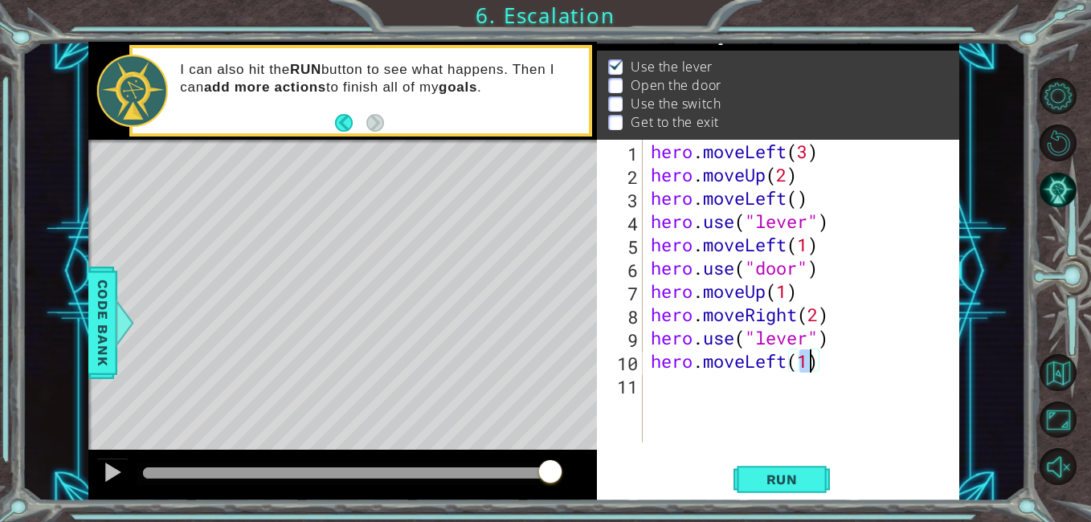
click at [852, 366] on div "hero . moveLeft ( 3 ) hero . moveUp ( 2 ) hero . moveLeft ( ) hero . use ( "lev…" at bounding box center [806, 314] width 317 height 349
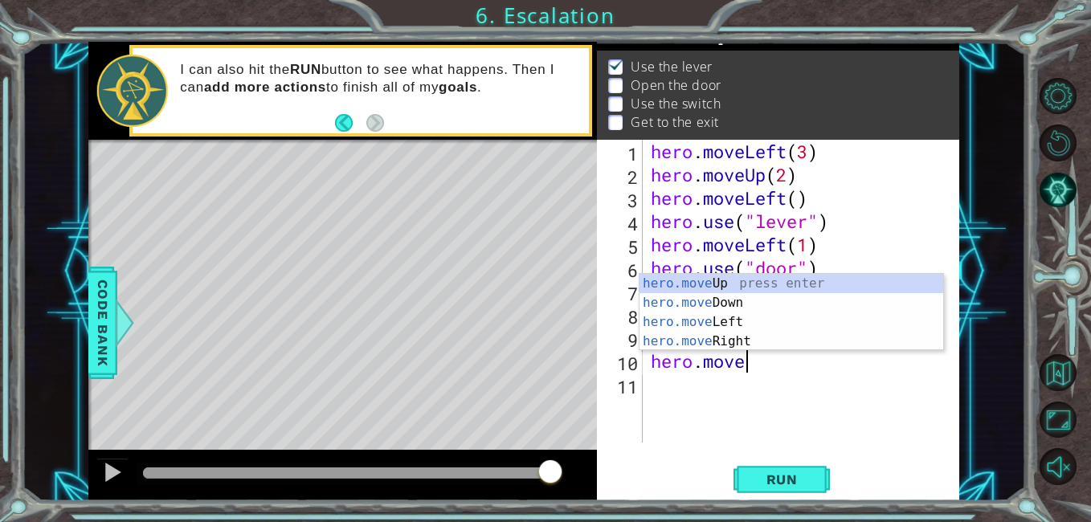
click at [738, 338] on div "hero.move Up press enter hero.move Down press enter hero.move Left press enter …" at bounding box center [792, 332] width 304 height 116
type textarea "hero.moveRight(1)"
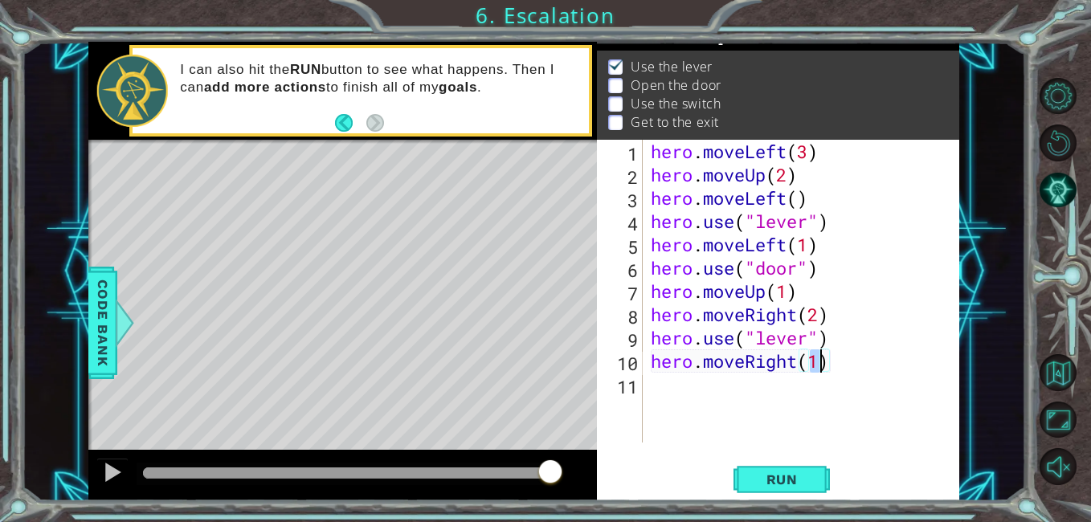
click at [746, 439] on div "hero . moveLeft ( 3 ) hero . moveUp ( 2 ) hero . moveLeft ( ) hero . use ( "lev…" at bounding box center [806, 314] width 317 height 349
click at [785, 491] on button "Run" at bounding box center [782, 480] width 96 height 36
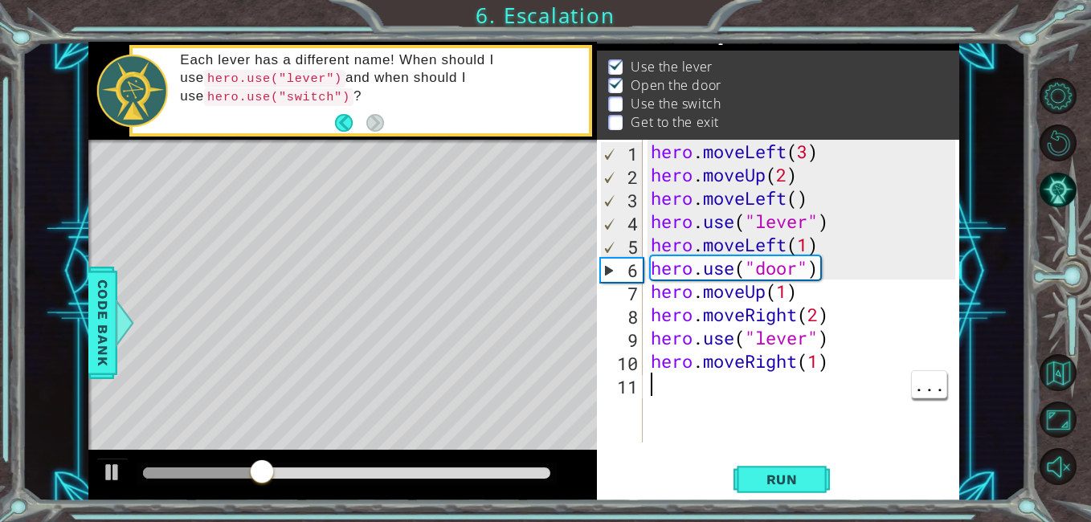
click at [873, 289] on div "hero . moveLeft ( 3 ) hero . moveUp ( 2 ) hero . moveLeft ( ) hero . use ( "lev…" at bounding box center [806, 314] width 317 height 349
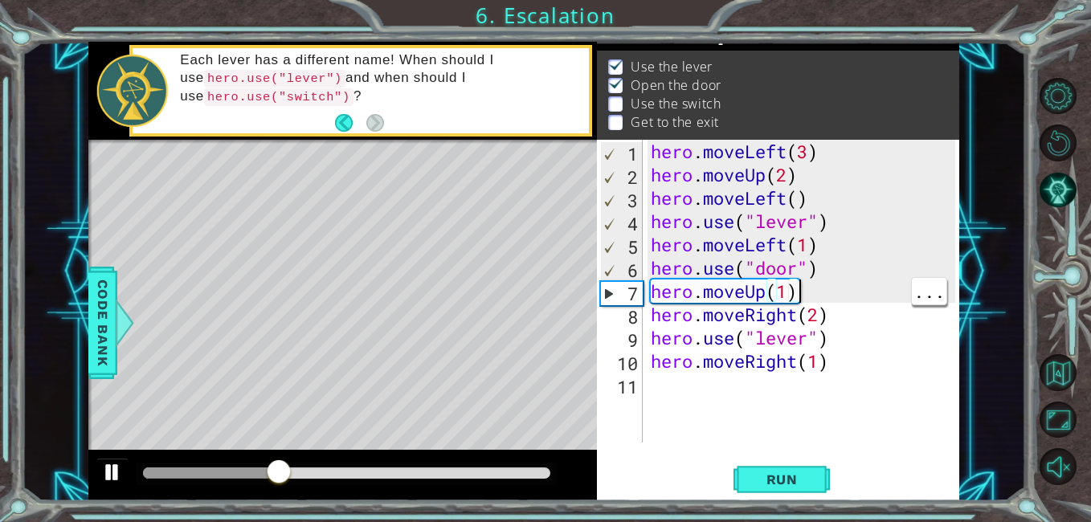
click at [100, 476] on button at bounding box center [112, 474] width 32 height 33
click at [791, 339] on div "hero . moveLeft ( 3 ) hero . moveUp ( 2 ) hero . moveLeft ( ) hero . use ( "lev…" at bounding box center [806, 314] width 317 height 349
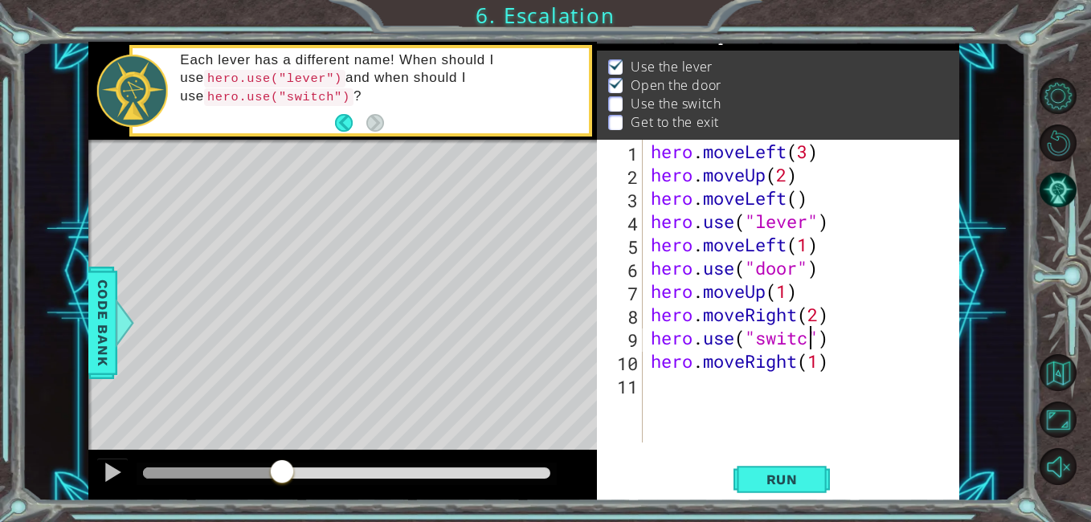
scroll to position [0, 8]
click at [107, 471] on div at bounding box center [112, 472] width 21 height 21
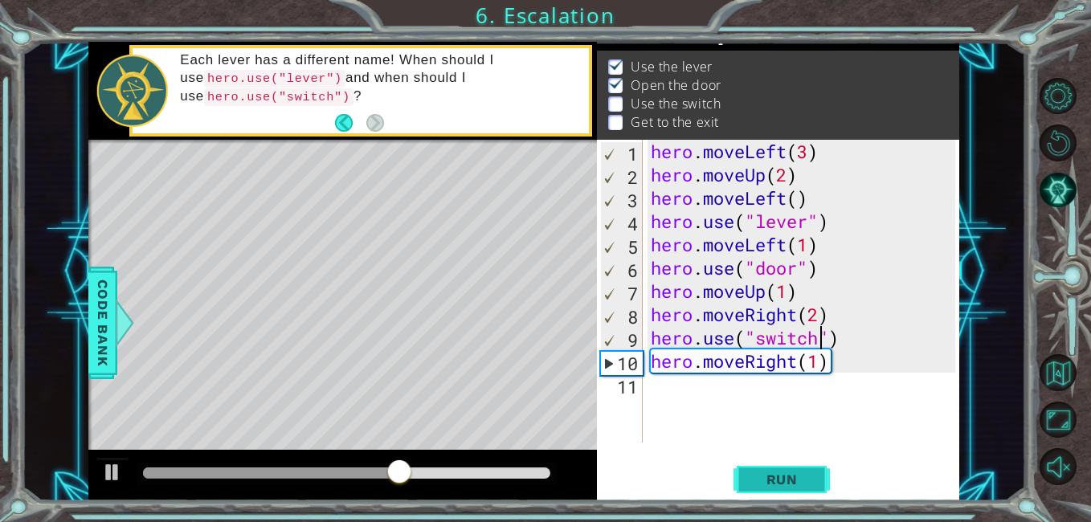
click at [781, 477] on span "Run" at bounding box center [781, 480] width 63 height 16
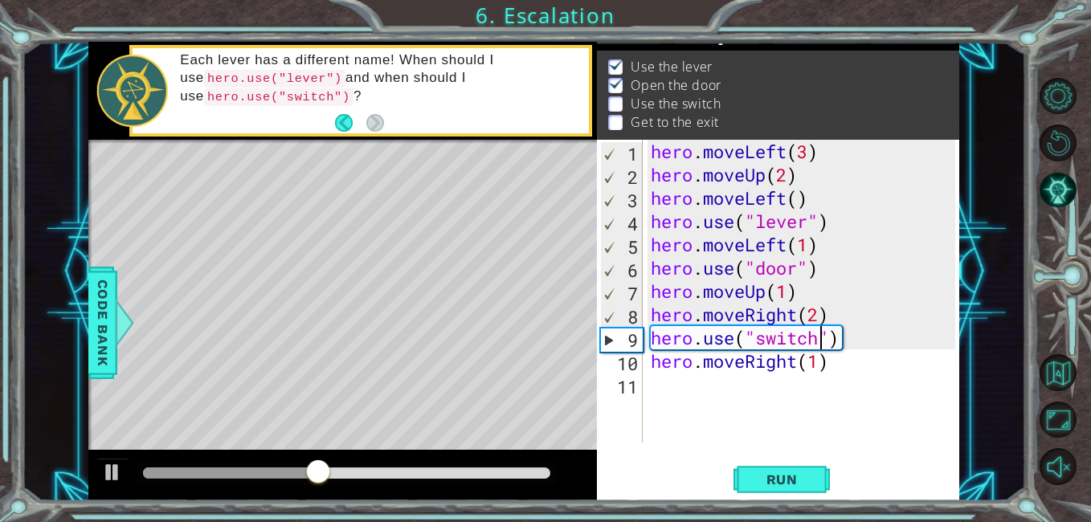
click at [877, 306] on div "hero . moveLeft ( 3 ) hero . moveUp ( 2 ) hero . moveLeft ( ) hero . use ( "lev…" at bounding box center [806, 314] width 317 height 349
type textarea "hero.moveRight(2)"
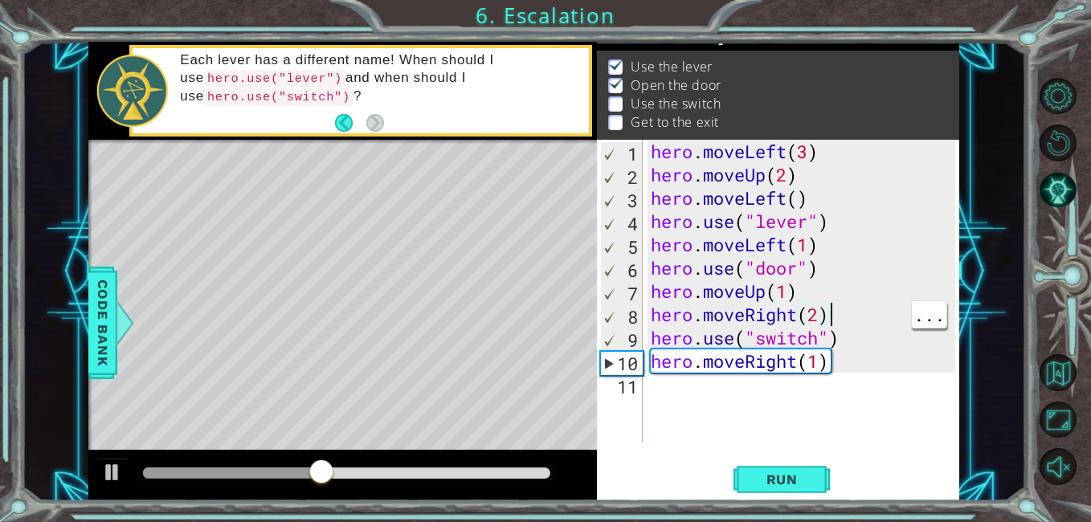
scroll to position [0, 7]
click at [746, 409] on div "hero . moveLeft ( 3 ) hero . moveUp ( 2 ) hero . moveLeft ( ) hero . use ( "lev…" at bounding box center [806, 314] width 317 height 349
click at [116, 474] on div at bounding box center [112, 472] width 21 height 21
click at [827, 309] on div "hero . moveLeft ( 3 ) hero . moveUp ( 2 ) hero . moveLeft ( ) hero . use ( "lev…" at bounding box center [806, 314] width 317 height 349
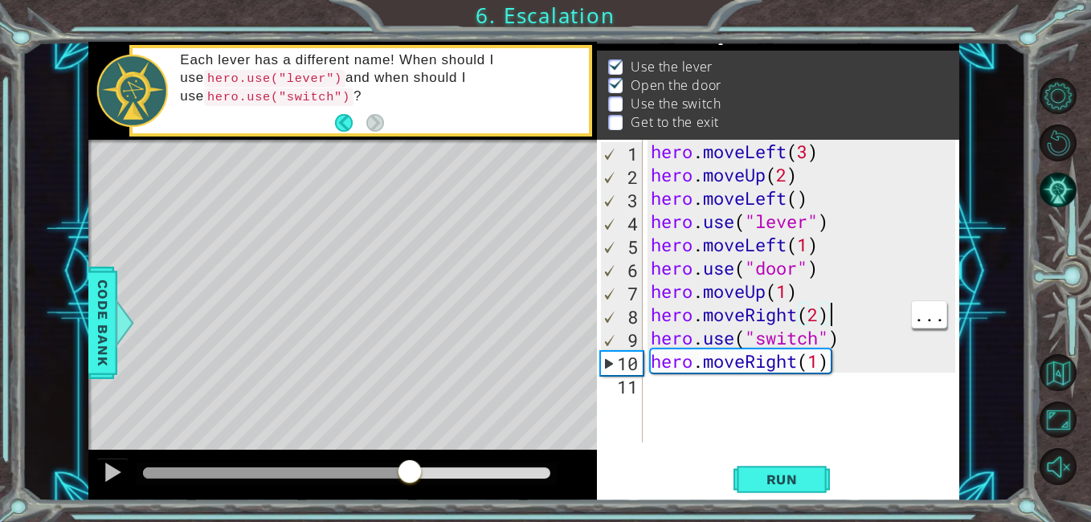
click at [805, 298] on div "hero . moveLeft ( 3 ) hero . moveUp ( 2 ) hero . moveLeft ( ) hero . use ( "lev…" at bounding box center [806, 314] width 317 height 349
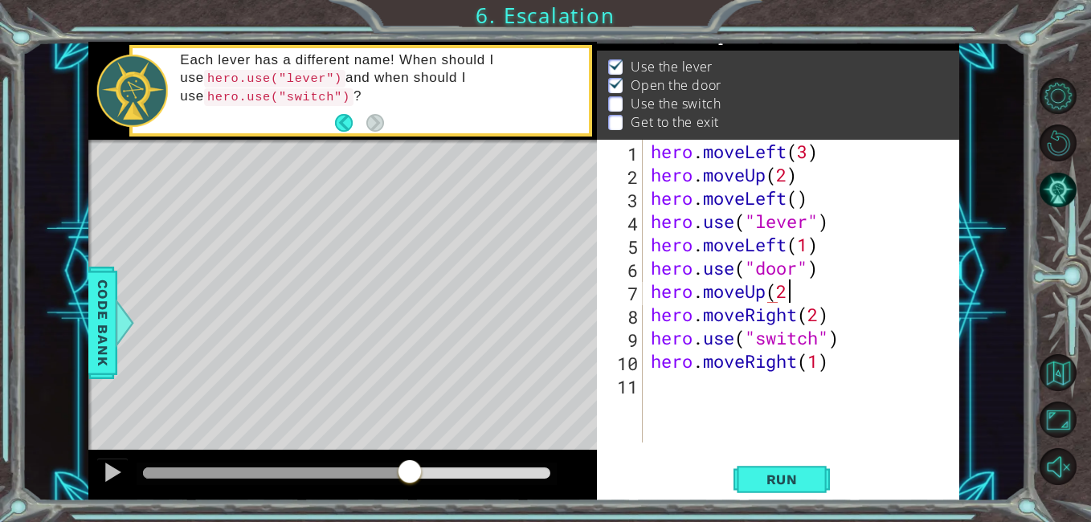
scroll to position [0, 6]
type textarea "hero.moveUp(2)"
click at [811, 494] on button "Run" at bounding box center [782, 480] width 96 height 36
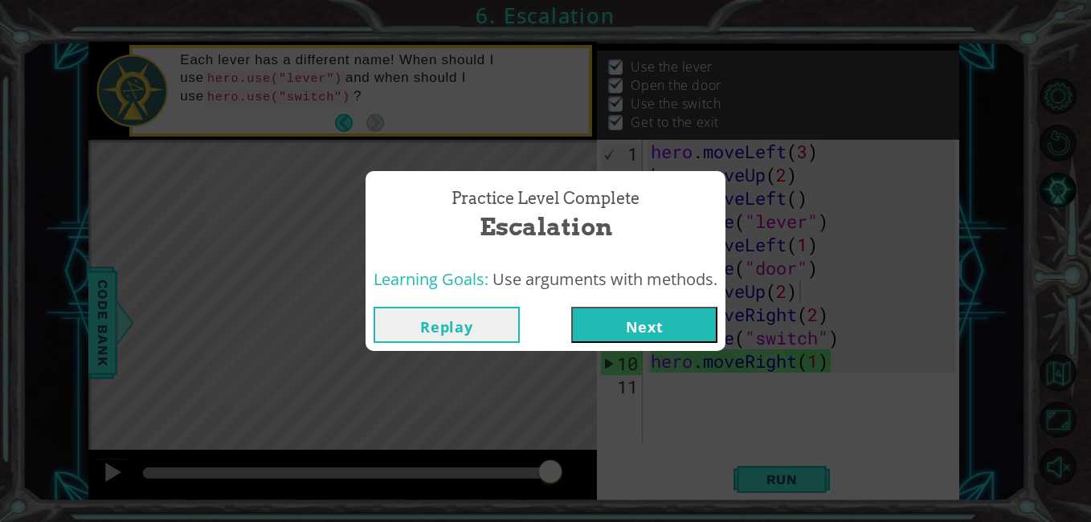
click at [667, 320] on button "Next" at bounding box center [644, 325] width 146 height 36
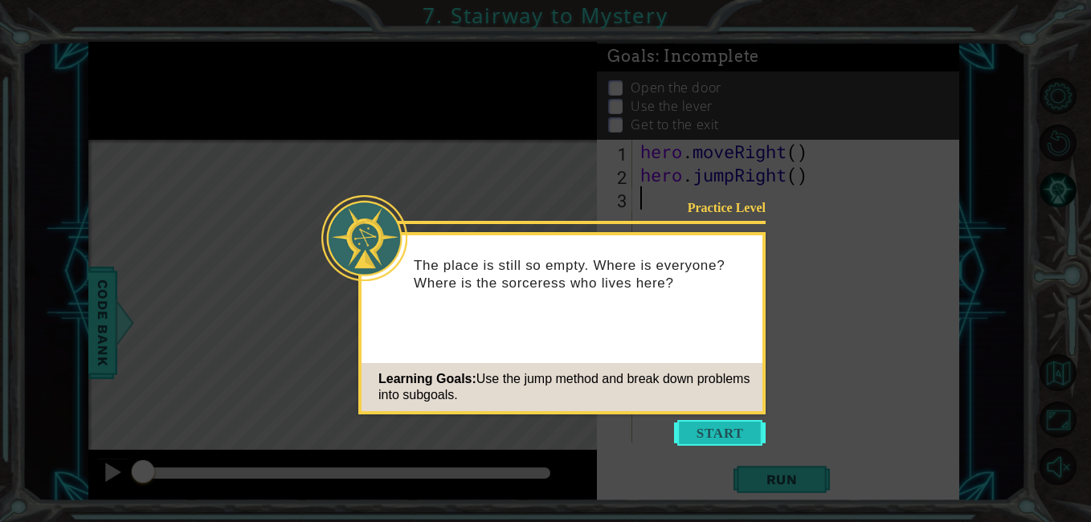
click at [702, 436] on button "Start" at bounding box center [720, 433] width 92 height 26
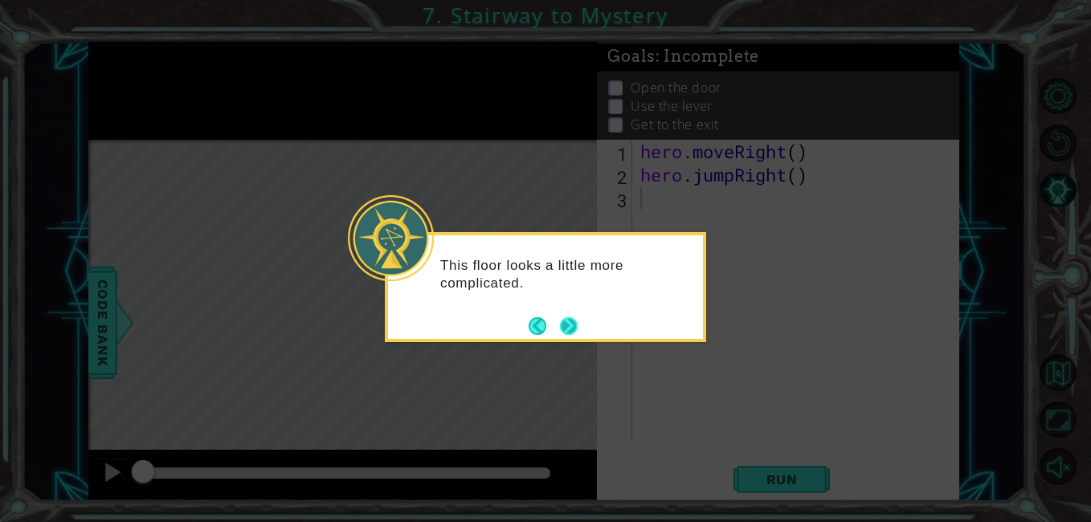
click at [574, 328] on button "Next" at bounding box center [569, 326] width 18 height 18
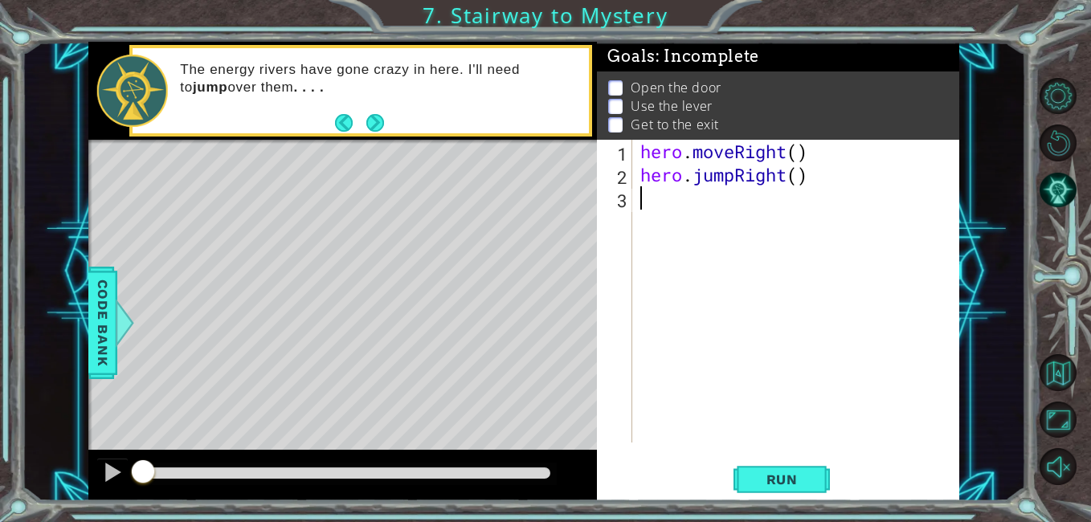
click at [799, 151] on div "hero . moveRight ( ) hero . jumpRight ( )" at bounding box center [800, 314] width 326 height 349
click at [799, 174] on div "hero . moveRight ( 1 ) hero . jumpRight ( )" at bounding box center [800, 314] width 326 height 349
click at [830, 175] on div "hero . moveRight ( 1 ) hero . jumpRight ( 1 )" at bounding box center [800, 314] width 326 height 349
type textarea "hero.jumpRight(1)"
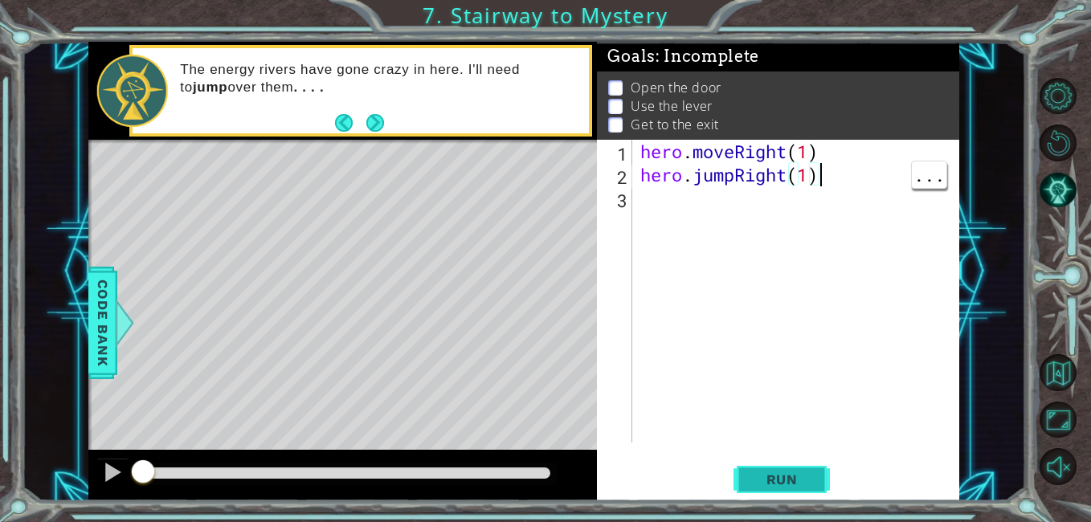
click at [814, 480] on button "Run" at bounding box center [782, 480] width 96 height 36
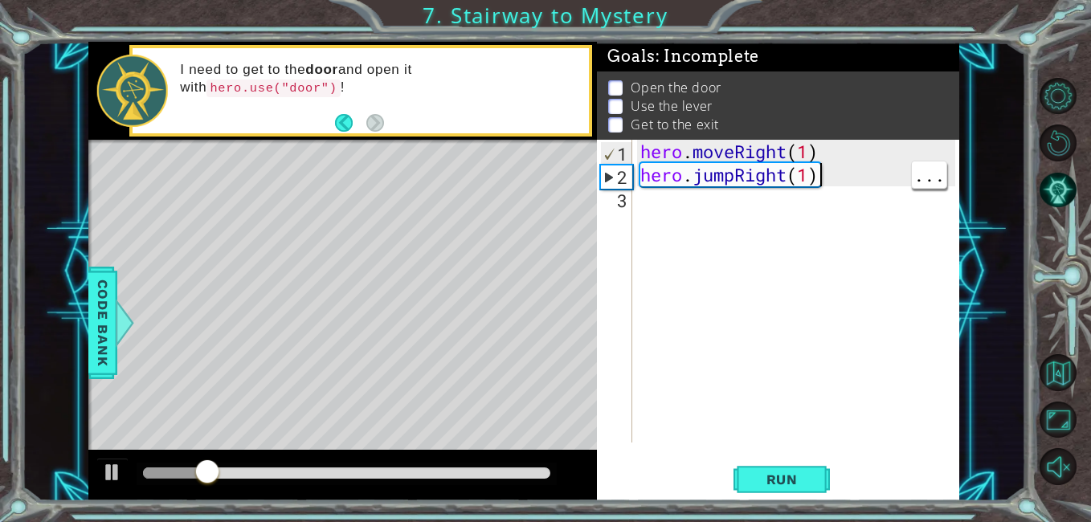
click at [722, 211] on div "hero . moveRight ( 1 ) hero . jumpRight ( 1 )" at bounding box center [800, 314] width 326 height 349
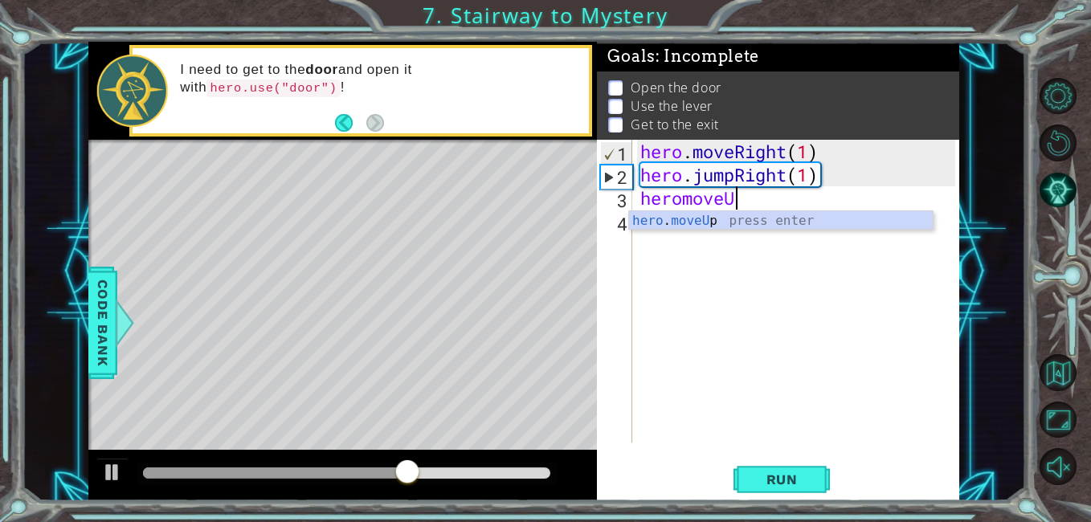
scroll to position [0, 4]
click at [793, 225] on div "hero . moveUp press enter" at bounding box center [781, 240] width 304 height 58
type textarea "hero.moveUp(1)"
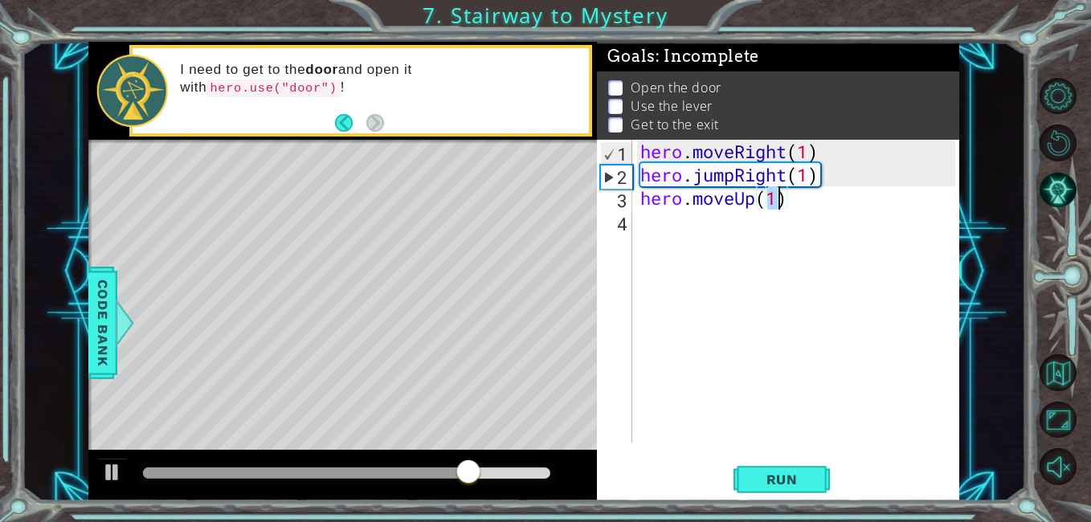
click at [827, 207] on div "hero . moveRight ( 1 ) hero . jumpRight ( 1 ) hero . moveUp ( 1 )" at bounding box center [800, 314] width 326 height 349
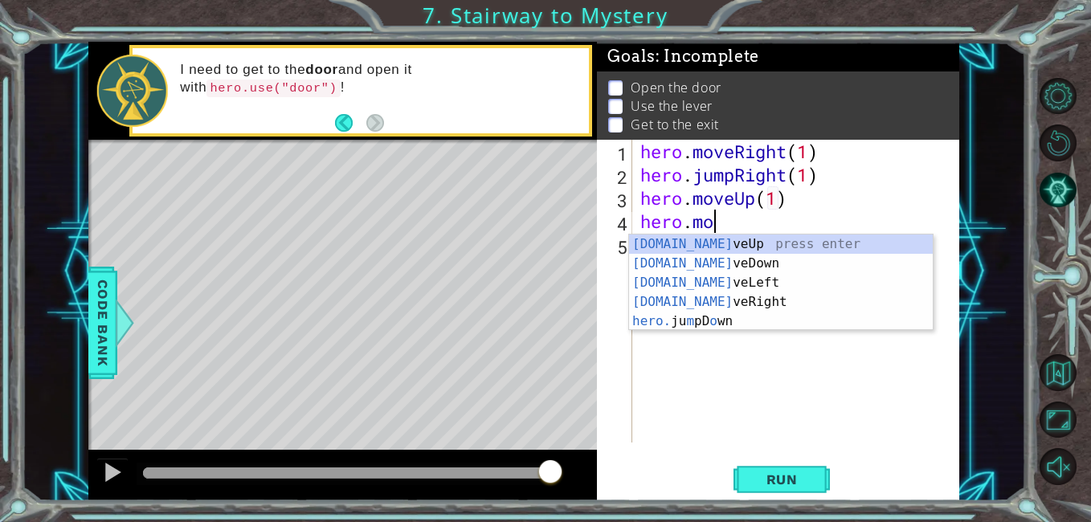
scroll to position [0, 3]
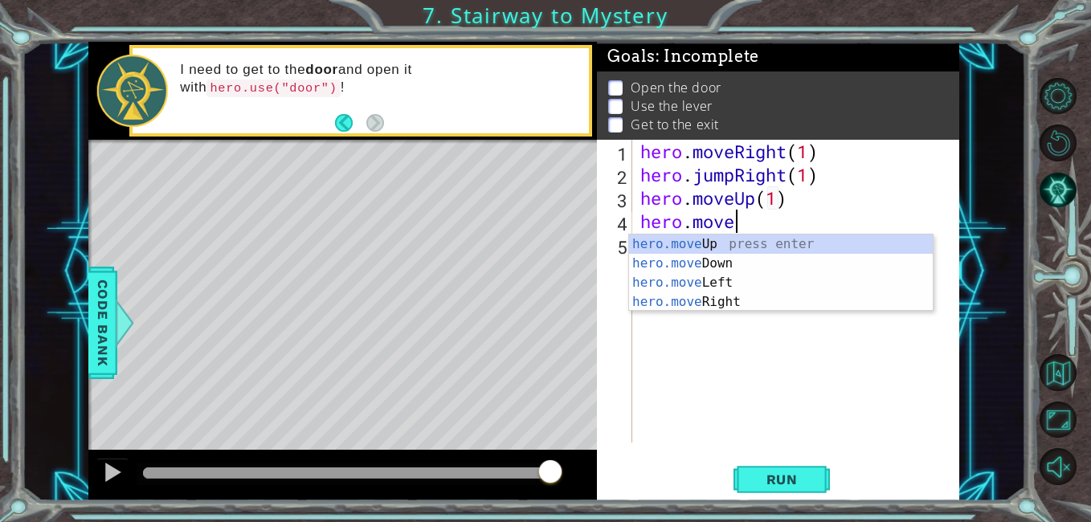
click at [730, 301] on div "hero.move Up press enter hero.move Down press enter hero.move Left press enter …" at bounding box center [781, 293] width 304 height 116
type textarea "hero.moveRight(1)"
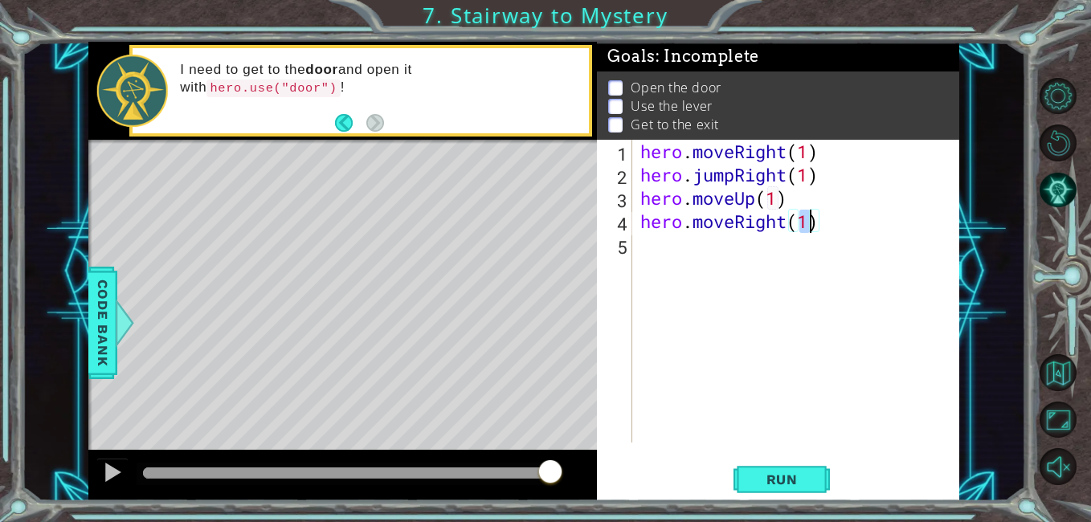
click at [852, 239] on div "hero . moveRight ( 1 ) hero . jumpRight ( 1 ) hero . moveUp ( 1 ) hero . moveRi…" at bounding box center [800, 314] width 326 height 349
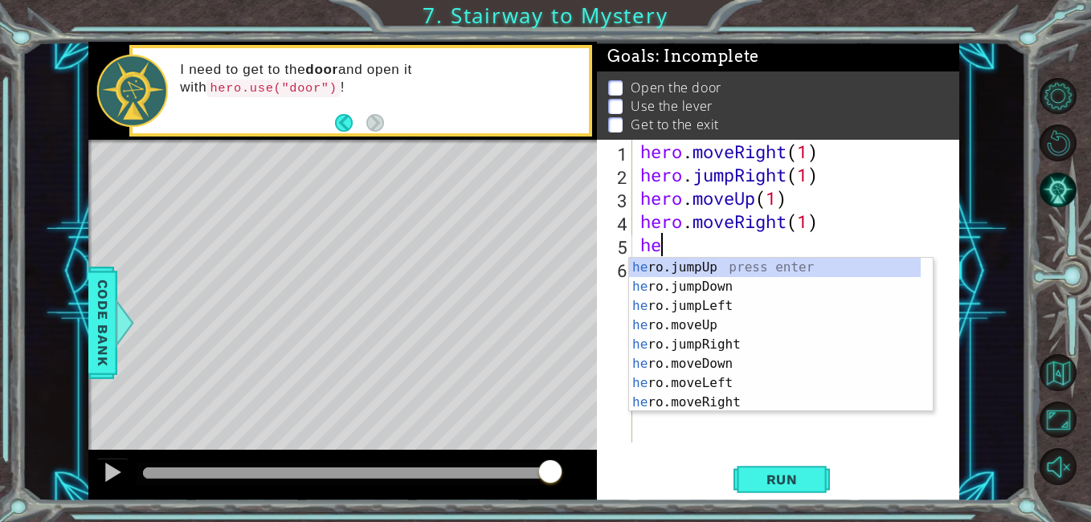
scroll to position [0, 0]
type textarea "h"
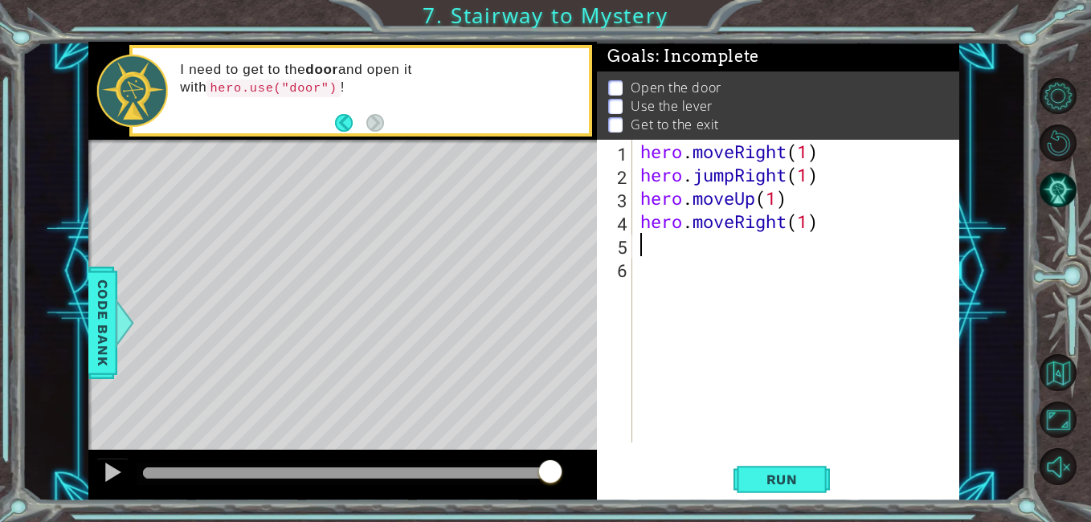
click at [644, 210] on div "hero . moveRight ( 1 ) hero . jumpRight ( 1 ) hero . moveUp ( 1 ) hero . moveRi…" at bounding box center [800, 314] width 326 height 349
type textarea "hero.moveRight(1)"
click at [684, 246] on div "hero . moveRight ( 1 ) hero . jumpRight ( 1 ) hero . moveUp ( 1 ) hero . moveRi…" at bounding box center [800, 314] width 326 height 349
click at [802, 496] on button "Run" at bounding box center [782, 480] width 96 height 36
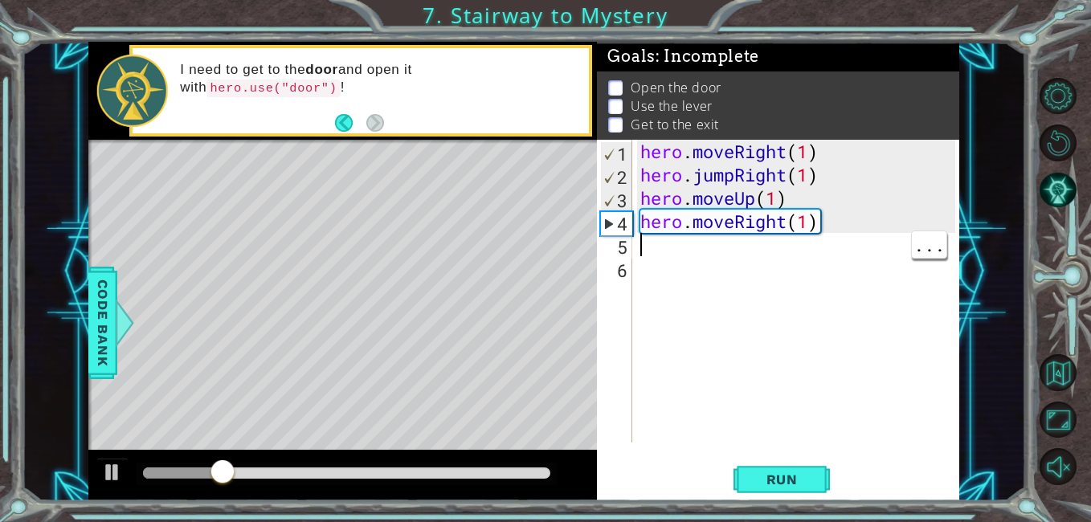
click at [830, 304] on div "hero . moveRight ( 1 ) hero . jumpRight ( 1 ) hero . moveUp ( 1 ) hero . moveRi…" at bounding box center [800, 314] width 326 height 349
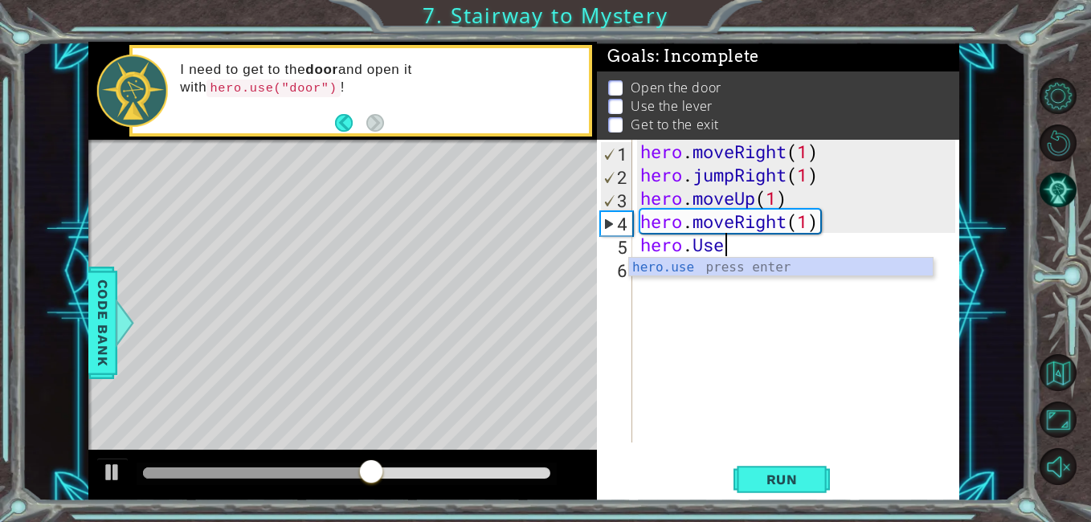
scroll to position [0, 3]
click at [774, 266] on div "hero.use press enter" at bounding box center [781, 287] width 304 height 58
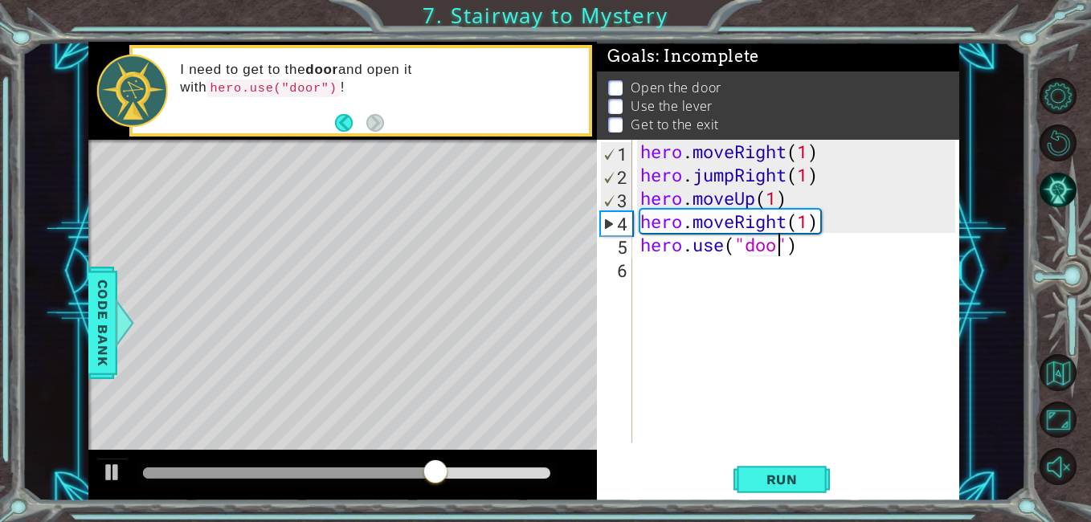
type textarea "hero.use("door")"
click at [857, 281] on div "hero . moveRight ( 1 ) hero . jumpRight ( 1 ) hero . moveUp ( 1 ) hero . moveRi…" at bounding box center [800, 314] width 326 height 349
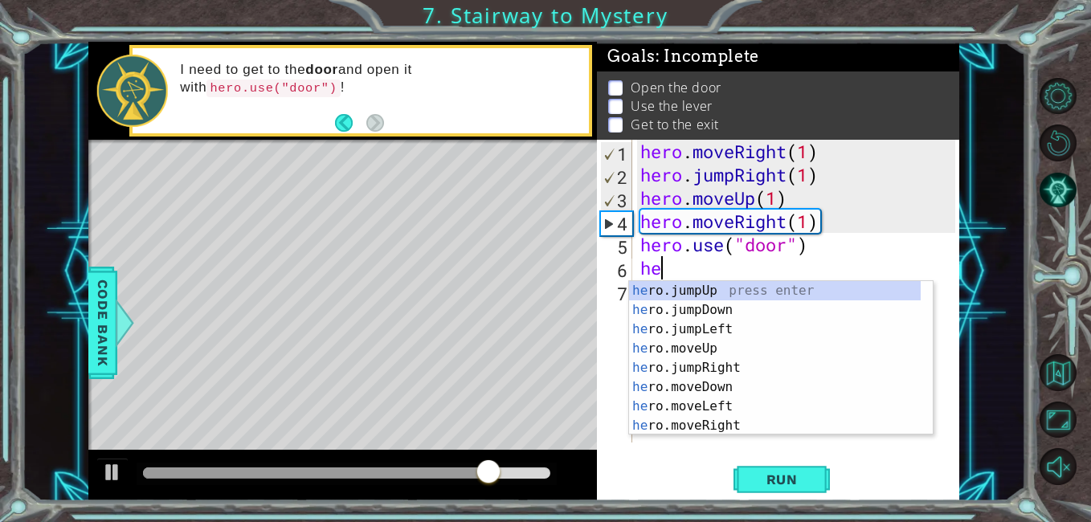
scroll to position [0, 1]
click at [733, 369] on div "hero .jumpUp press enter hero .jumpDown press enter hero .jumpLeft press enter …" at bounding box center [775, 377] width 292 height 193
type textarea "hero.moveUp(1)"
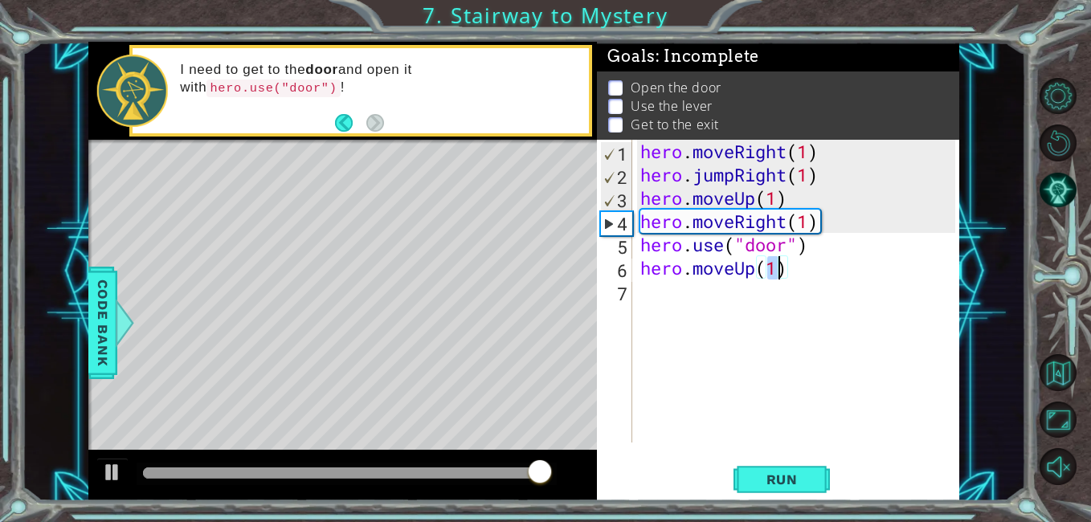
click at [692, 319] on div "hero . moveRight ( 1 ) hero . jumpRight ( 1 ) hero . moveUp ( 1 ) hero . moveRi…" at bounding box center [800, 314] width 326 height 349
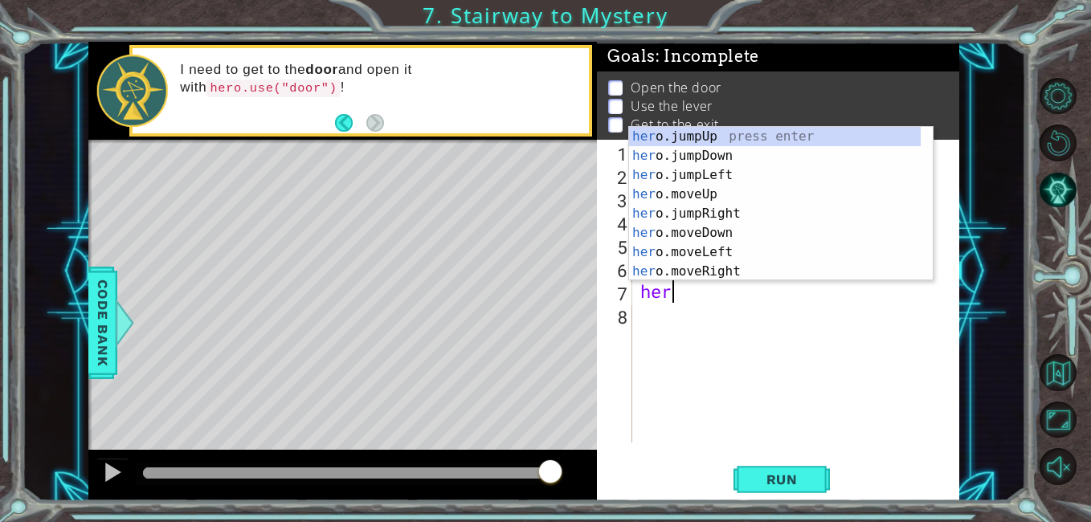
type textarea "hero"
click at [717, 172] on div "hero .jumpUp press enter hero .jumpDown press enter hero .jumpLeft press enter …" at bounding box center [775, 223] width 292 height 193
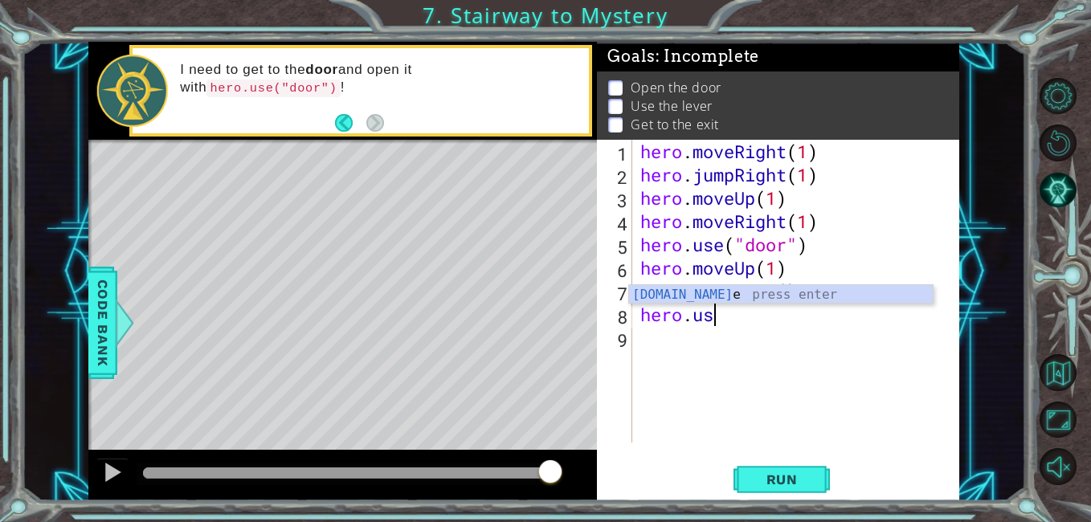
scroll to position [0, 3]
click at [815, 307] on div "hero . moveRight ( 1 ) hero . jumpRight ( 1 ) hero . moveUp ( 1 ) hero . moveRi…" at bounding box center [800, 314] width 326 height 349
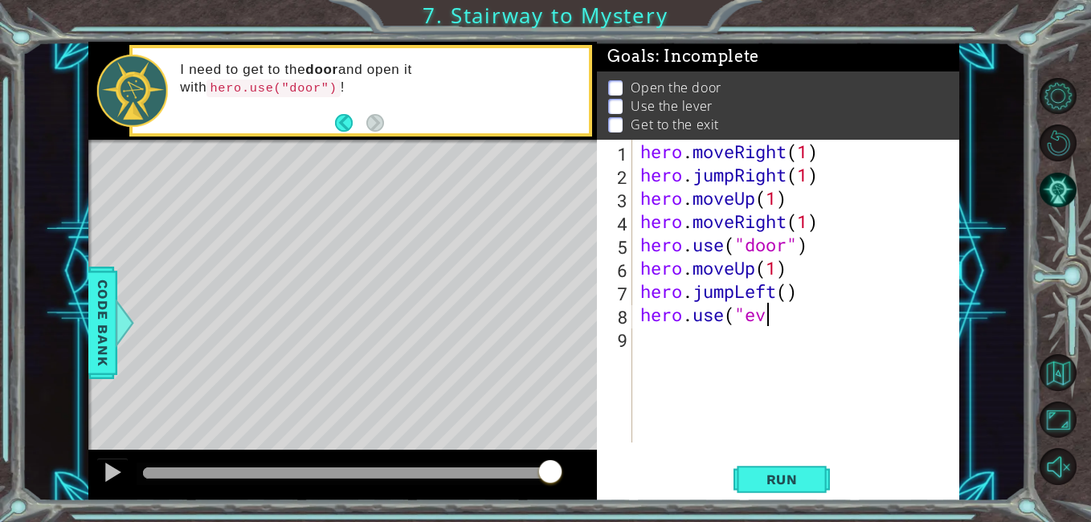
scroll to position [0, 6]
type textarea "hero.use("ever")"
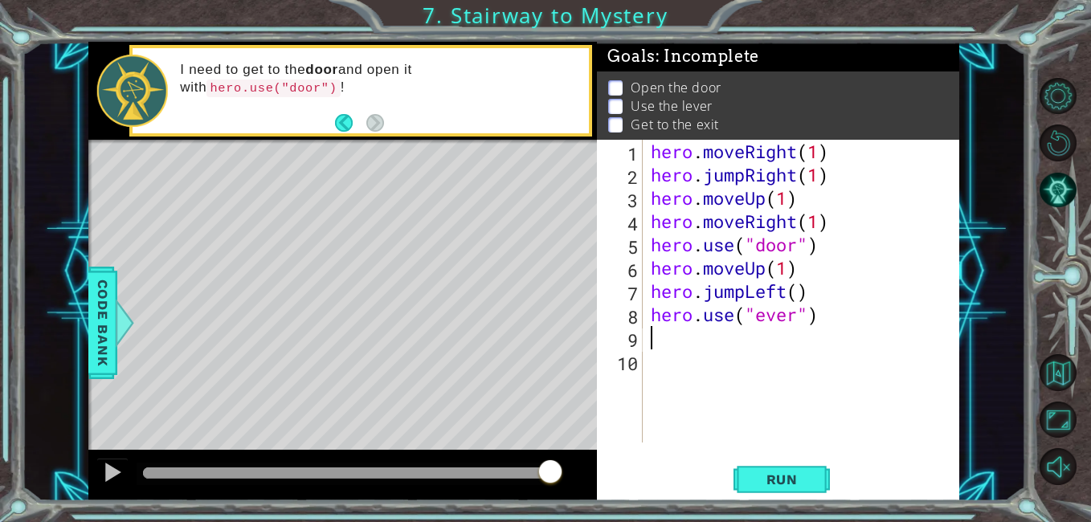
scroll to position [0, 0]
click at [754, 327] on div "hero . moveRight ( 1 ) hero . jumpRight ( 1 ) hero . moveUp ( 1 ) hero . moveRi…" at bounding box center [806, 314] width 317 height 349
click at [762, 320] on div "hero . moveRight ( 1 ) hero . jumpRight ( 1 ) hero . moveUp ( 1 ) hero . moveRi…" at bounding box center [806, 314] width 317 height 349
type textarea "hero.use("lever")"
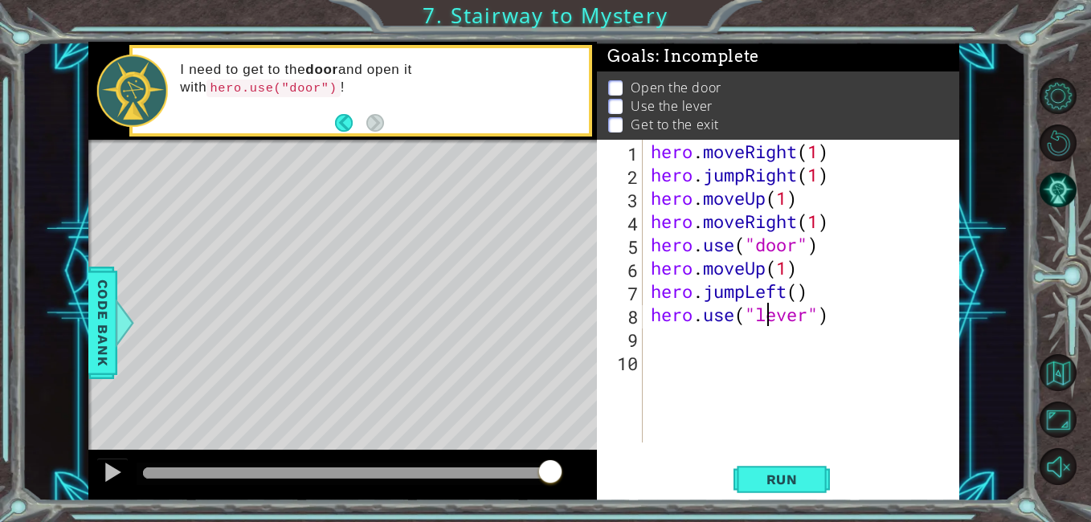
click at [852, 339] on div "hero . moveRight ( 1 ) hero . jumpRight ( 1 ) hero . moveUp ( 1 ) hero . moveRi…" at bounding box center [806, 314] width 317 height 349
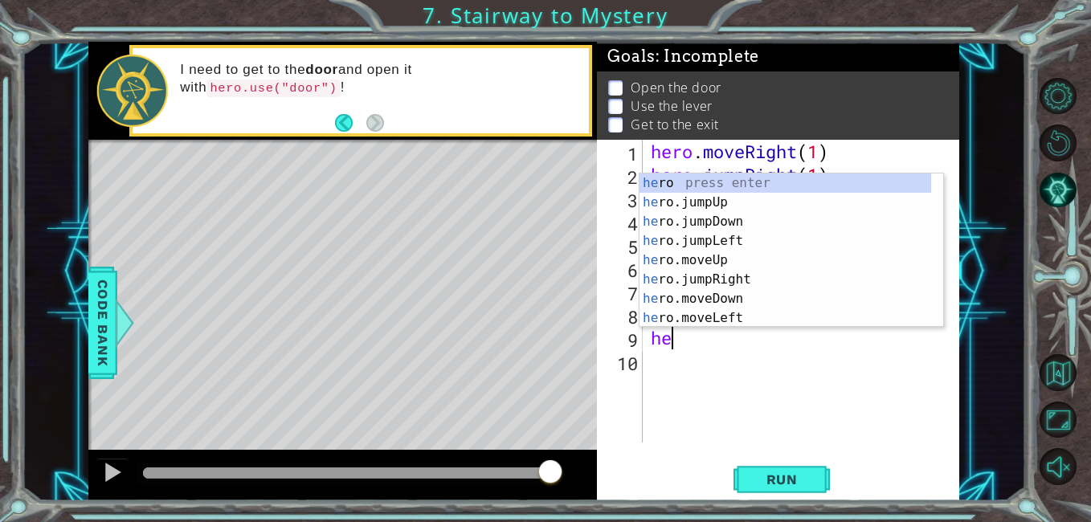
scroll to position [0, 1]
type textarea "hero"
click at [739, 245] on div "hero press enter hero .jumpUp press enter hero .jumpDown press enter hero .jump…" at bounding box center [786, 270] width 292 height 193
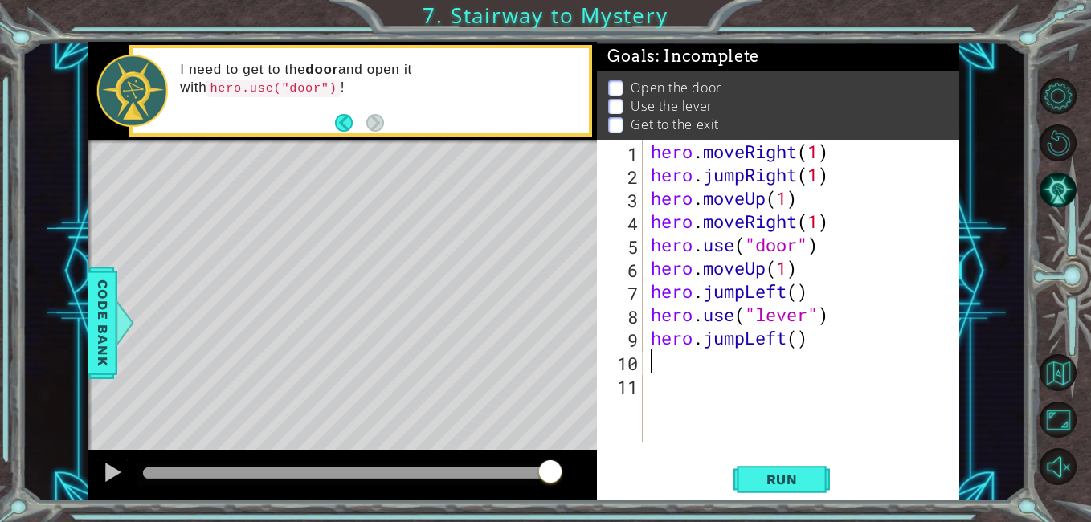
click at [806, 335] on div "hero . moveRight ( 1 ) hero . jumpRight ( 1 ) hero . moveUp ( 1 ) hero . moveRi…" at bounding box center [806, 314] width 317 height 349
type textarea "hero.jumpLeft(2)"
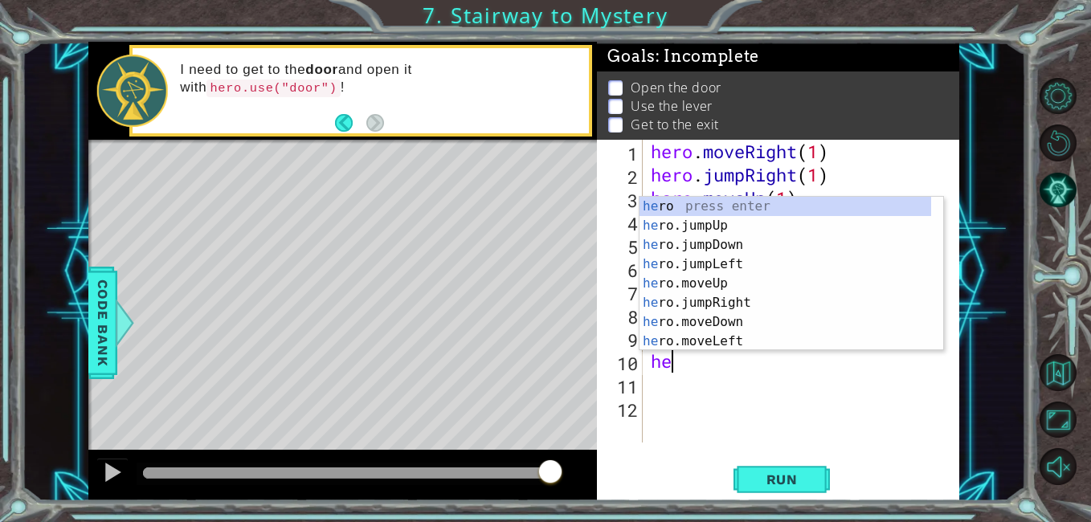
type textarea "her"
click at [718, 218] on div "her o press enter her o.jumpUp press enter her o.jumpDown press enter her o.jum…" at bounding box center [786, 293] width 292 height 193
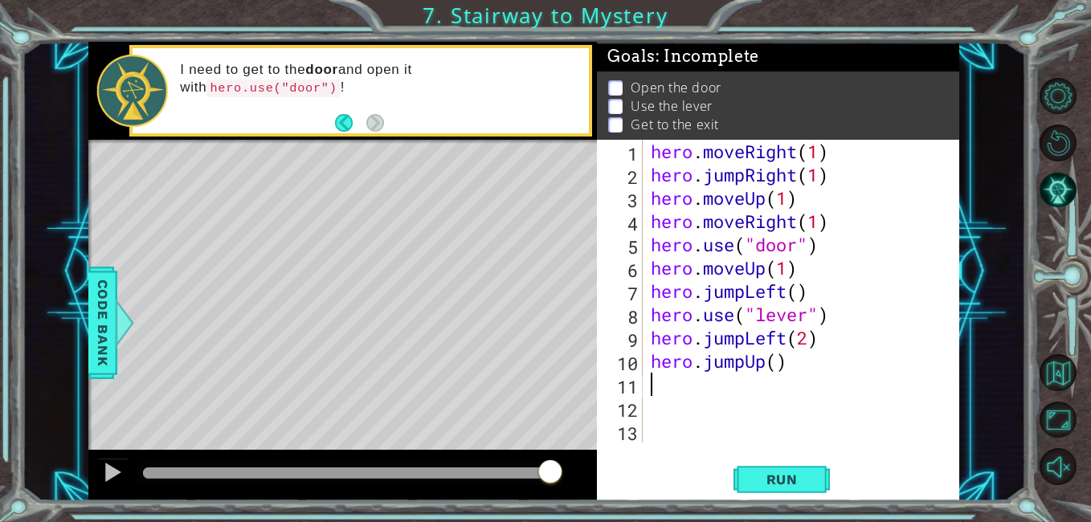
scroll to position [0, 0]
click at [768, 354] on div "hero . moveRight ( 1 ) hero . jumpRight ( 1 ) hero . moveUp ( 1 ) hero . moveRi…" at bounding box center [806, 314] width 317 height 349
type textarea "hero.jumpUp()"
click at [685, 395] on div "hero . moveRight ( 1 ) hero . jumpRight ( 1 ) hero . moveUp ( 1 ) hero . moveRi…" at bounding box center [806, 314] width 317 height 349
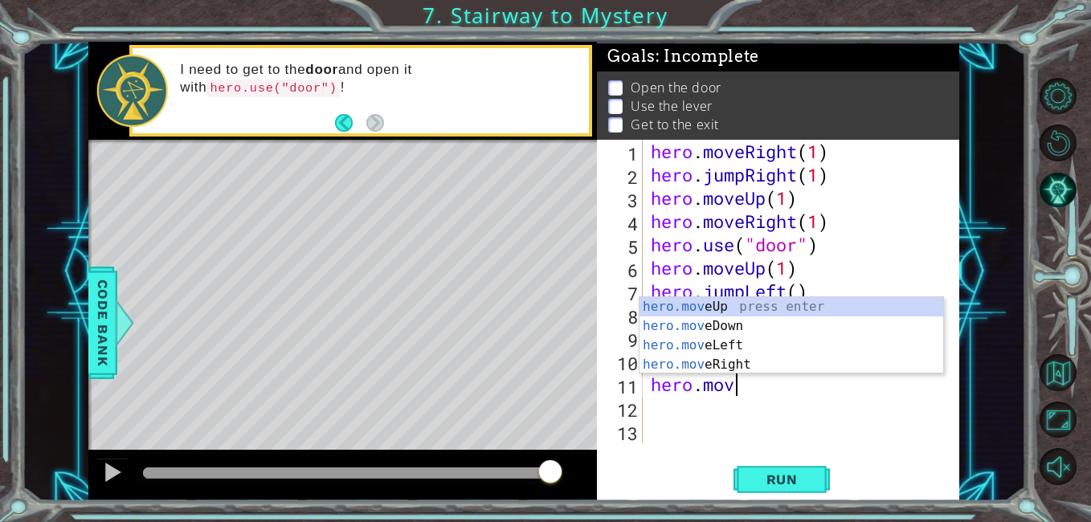
scroll to position [0, 3]
click at [736, 366] on div "hero.move Up press enter hero.move Down press enter hero.move Left press enter …" at bounding box center [792, 355] width 304 height 116
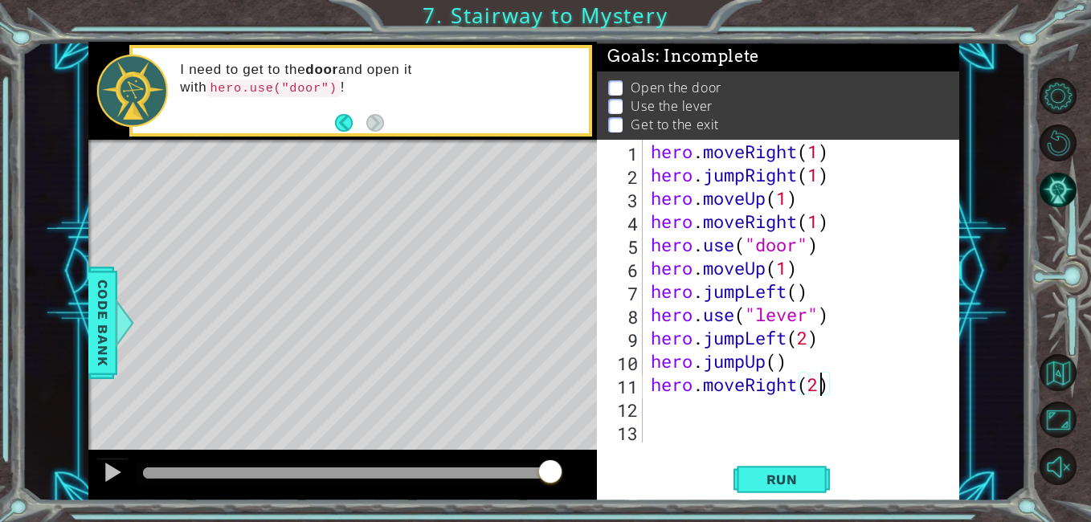
scroll to position [0, 7]
click at [813, 479] on span "Run" at bounding box center [781, 480] width 63 height 16
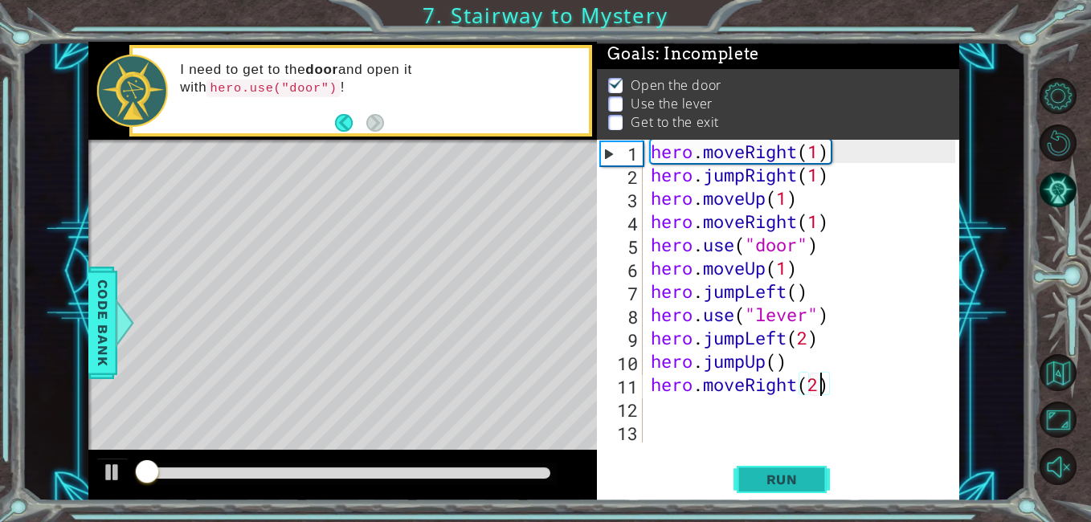
scroll to position [11, 0]
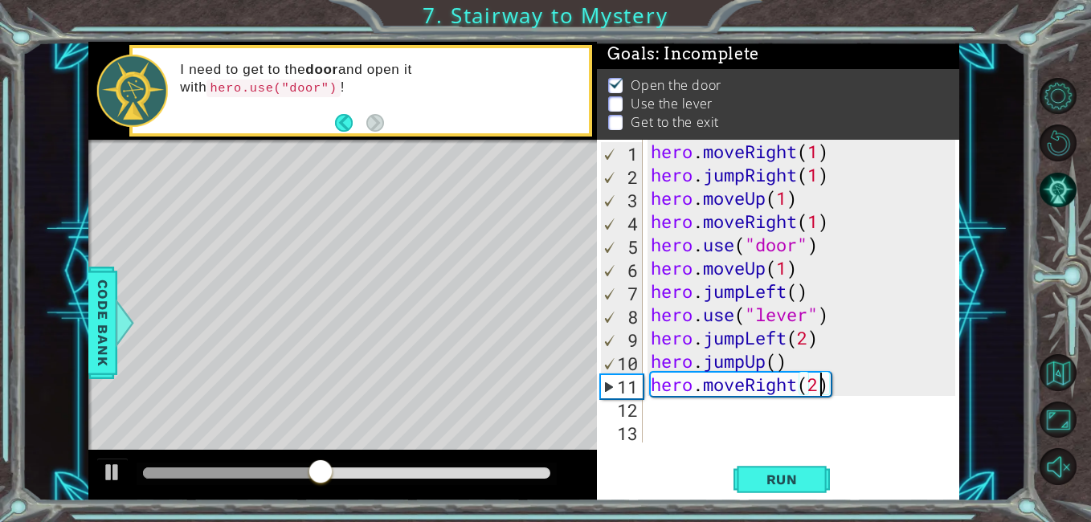
click at [787, 276] on div "hero . moveRight ( 1 ) hero . jumpRight ( 1 ) hero . moveUp ( 1 ) hero . moveRi…" at bounding box center [806, 314] width 317 height 349
click at [807, 478] on span "Run" at bounding box center [781, 480] width 63 height 16
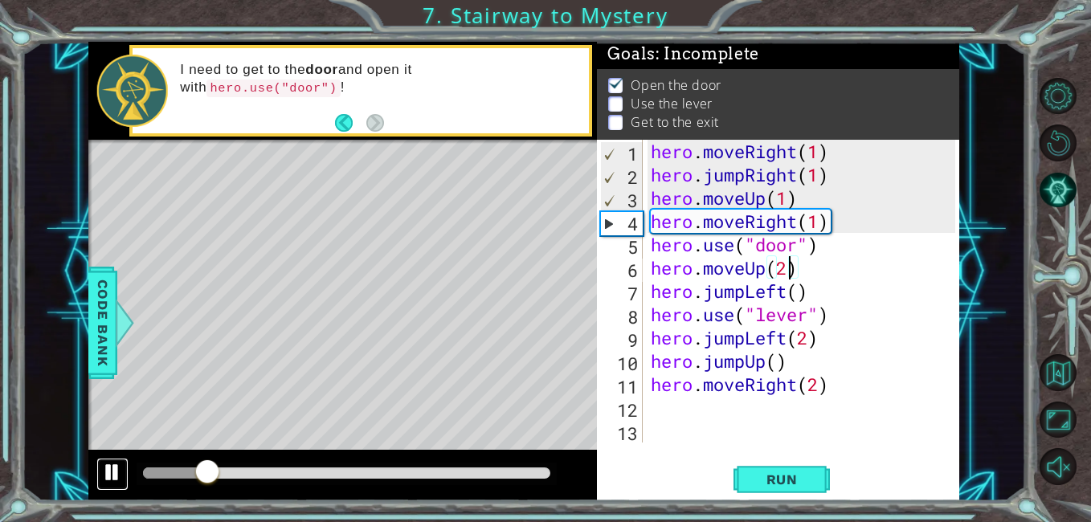
click at [108, 481] on div at bounding box center [112, 472] width 21 height 21
click at [116, 479] on div at bounding box center [112, 472] width 21 height 21
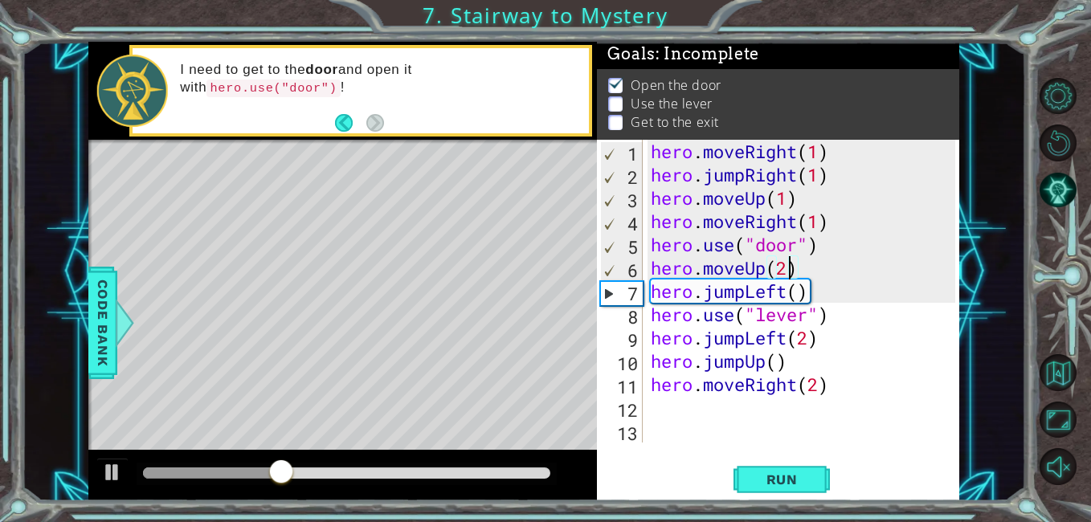
click at [806, 340] on div "hero . moveRight ( 1 ) hero . jumpRight ( 1 ) hero . moveUp ( 1 ) hero . moveRi…" at bounding box center [806, 314] width 317 height 349
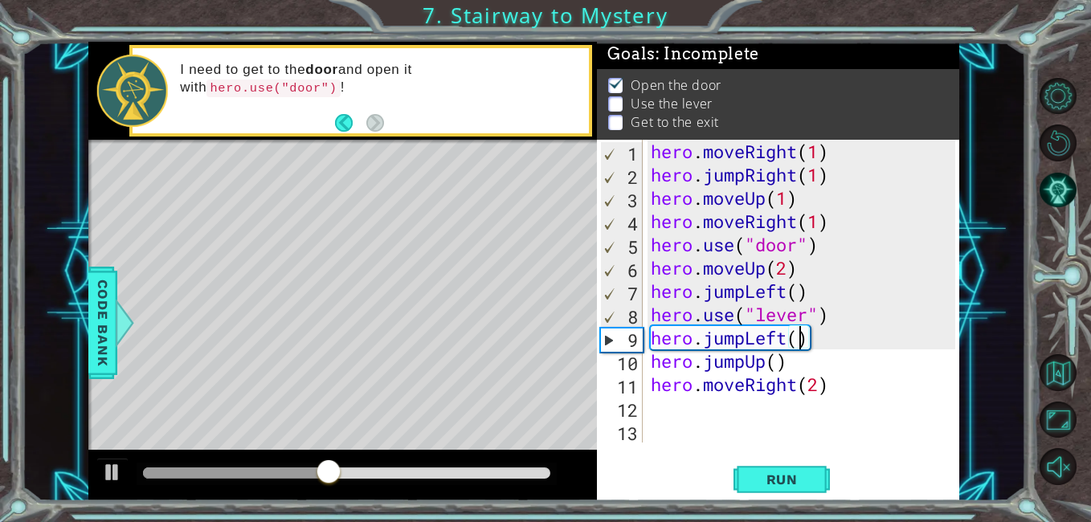
scroll to position [0, 7]
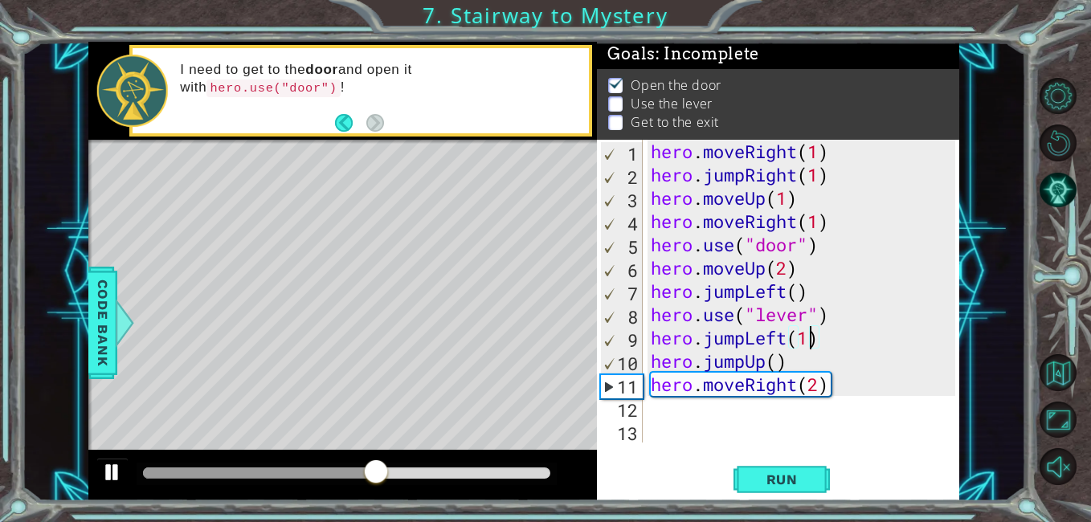
type textarea "hero.jumpLeft(1)"
click at [107, 476] on div at bounding box center [112, 472] width 21 height 21
click at [111, 480] on div at bounding box center [112, 472] width 21 height 21
click at [871, 438] on div "hero . moveRight ( 1 ) hero . jumpRight ( 1 ) hero . moveUp ( 1 ) hero . moveRi…" at bounding box center [806, 314] width 317 height 349
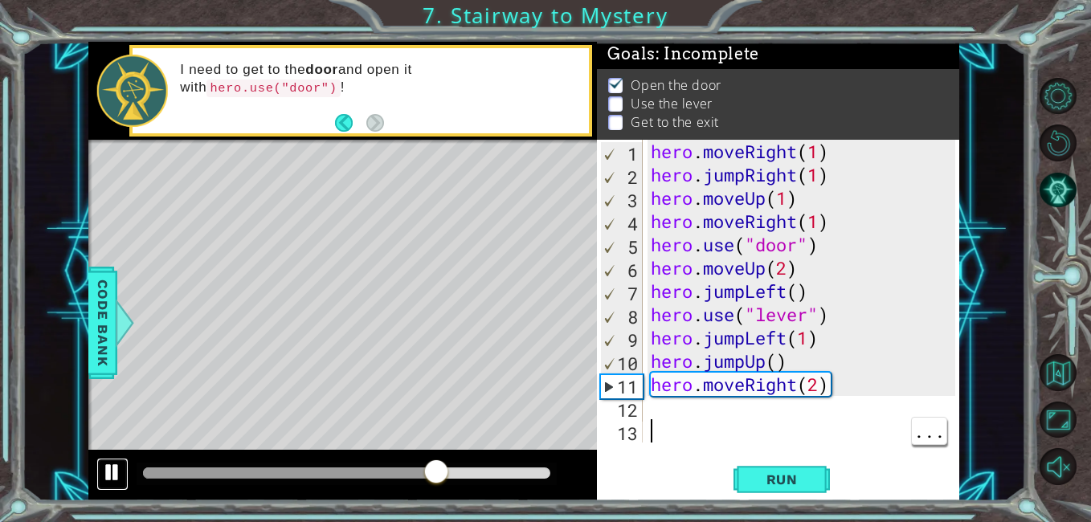
click at [104, 482] on div at bounding box center [112, 472] width 21 height 21
click at [784, 486] on span "Run" at bounding box center [781, 480] width 63 height 16
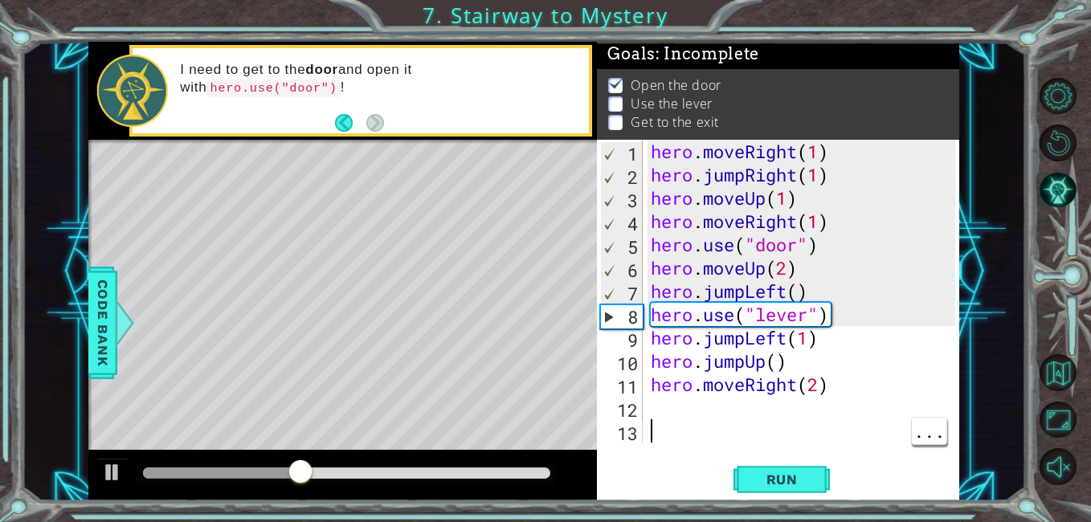
click at [824, 320] on div "hero . moveRight ( 1 ) hero . jumpRight ( 1 ) hero . moveUp ( 1 ) hero . moveRi…" at bounding box center [806, 314] width 317 height 349
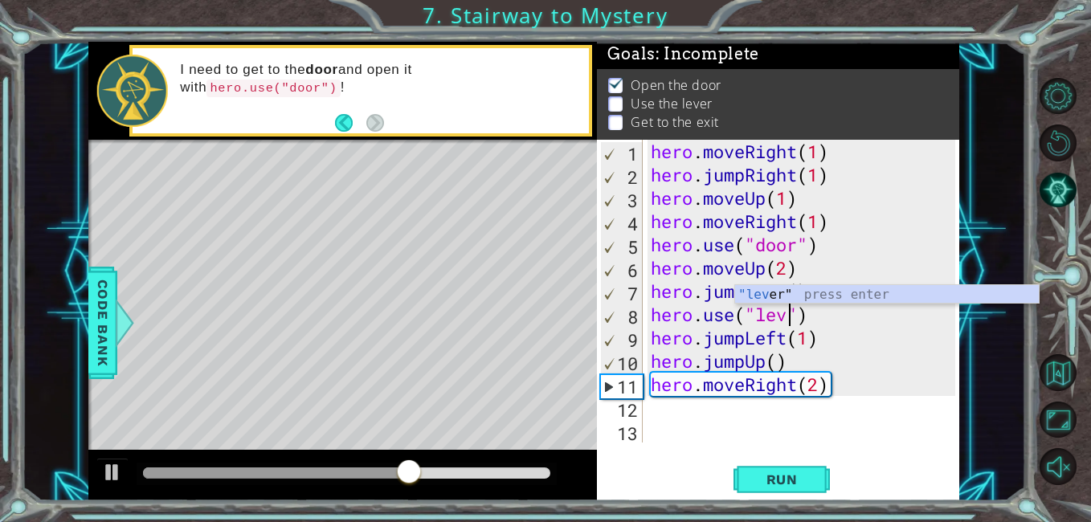
click at [889, 291] on div ""lev er" press enter" at bounding box center [887, 314] width 304 height 58
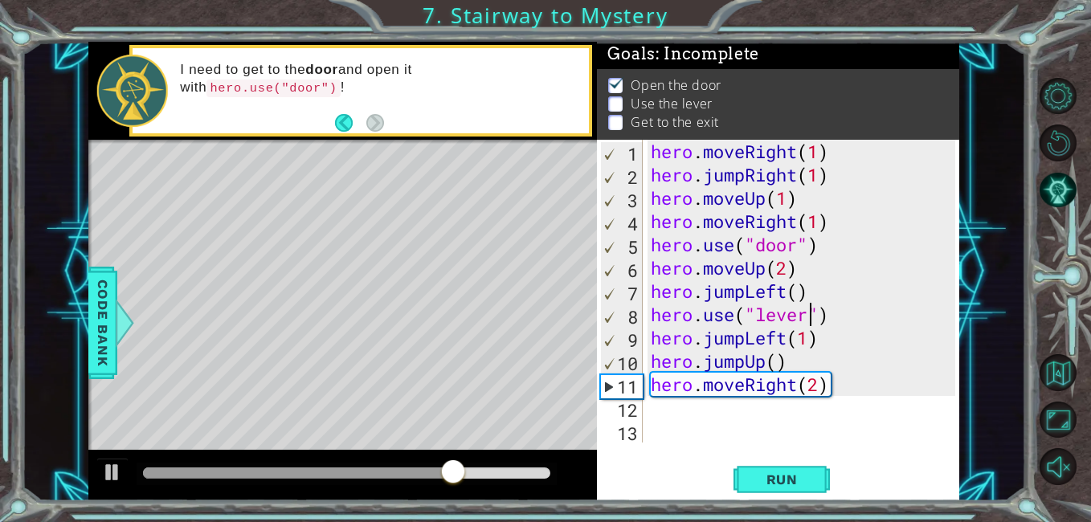
click at [781, 337] on div "hero . moveRight ( 1 ) hero . jumpRight ( 1 ) hero . moveUp ( 1 ) hero . moveRi…" at bounding box center [806, 314] width 317 height 349
click at [744, 341] on div "hero . moveRight ( 1 ) hero . jumpRight ( 1 ) hero . moveUp ( 1 ) hero . moveRi…" at bounding box center [806, 314] width 317 height 349
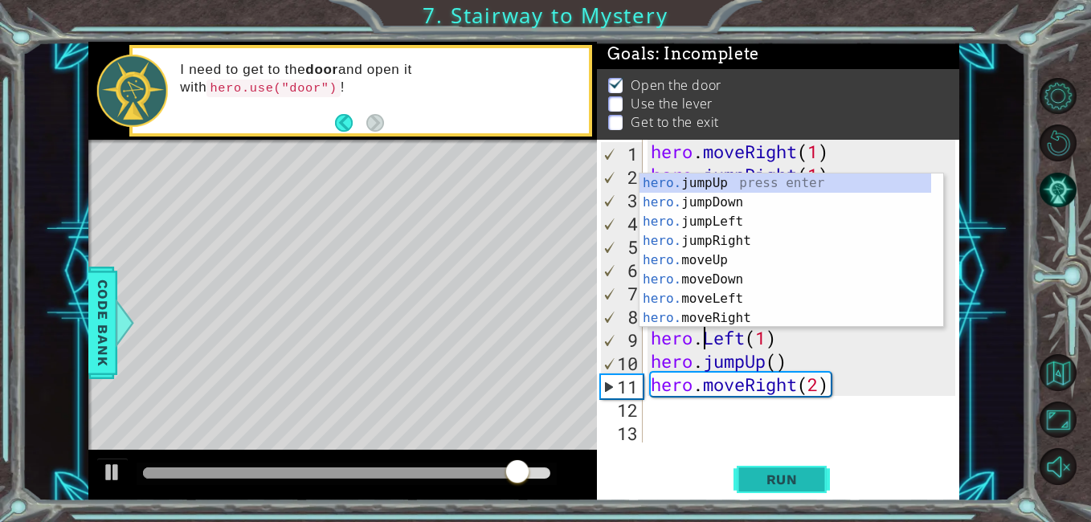
click at [798, 482] on span "Run" at bounding box center [781, 480] width 63 height 16
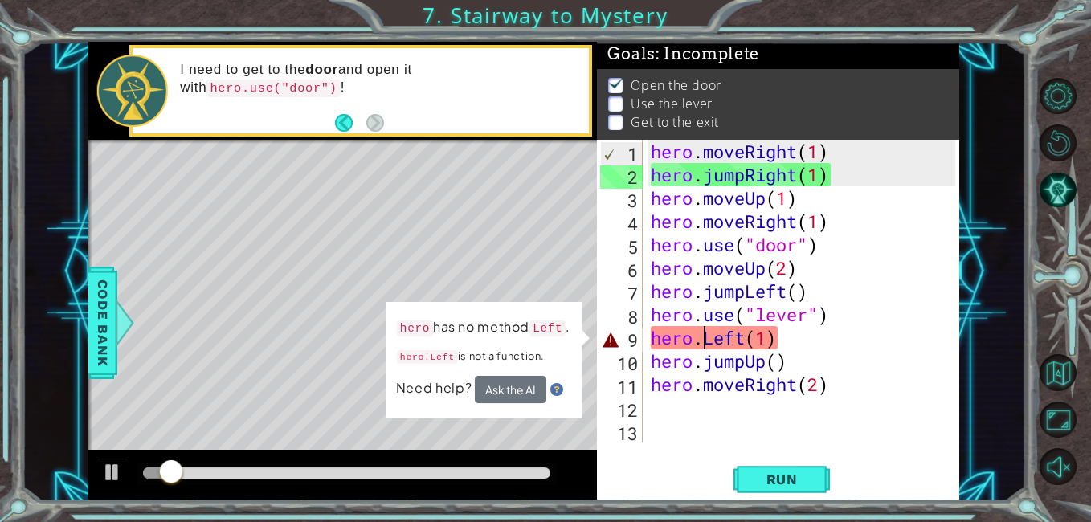
click at [586, 451] on div at bounding box center [342, 475] width 509 height 51
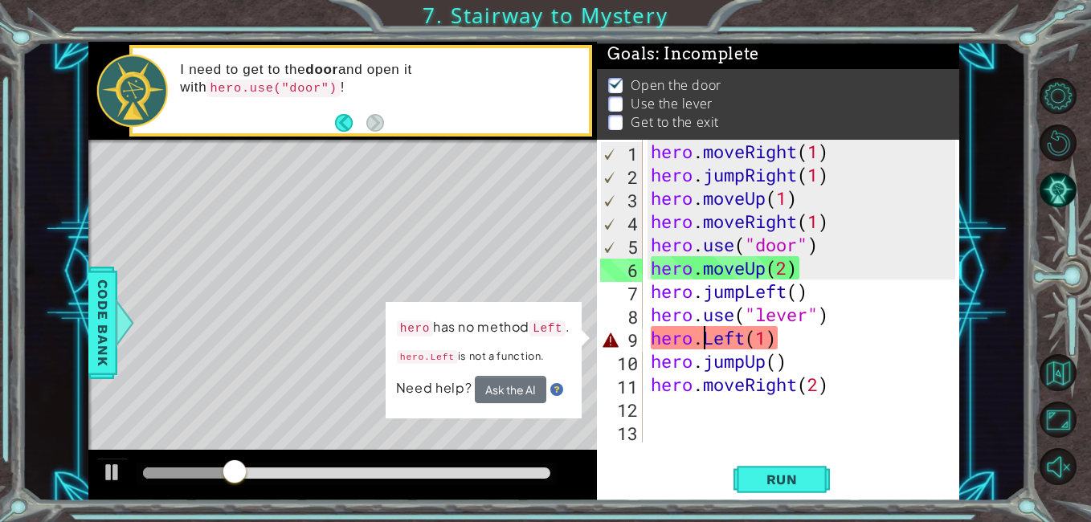
click at [990, 434] on div "1 ההההההההההההההההההההההההההההההההההההההההההההההההההההההההההההההההההההההההההההה…" at bounding box center [523, 272] width 1003 height 460
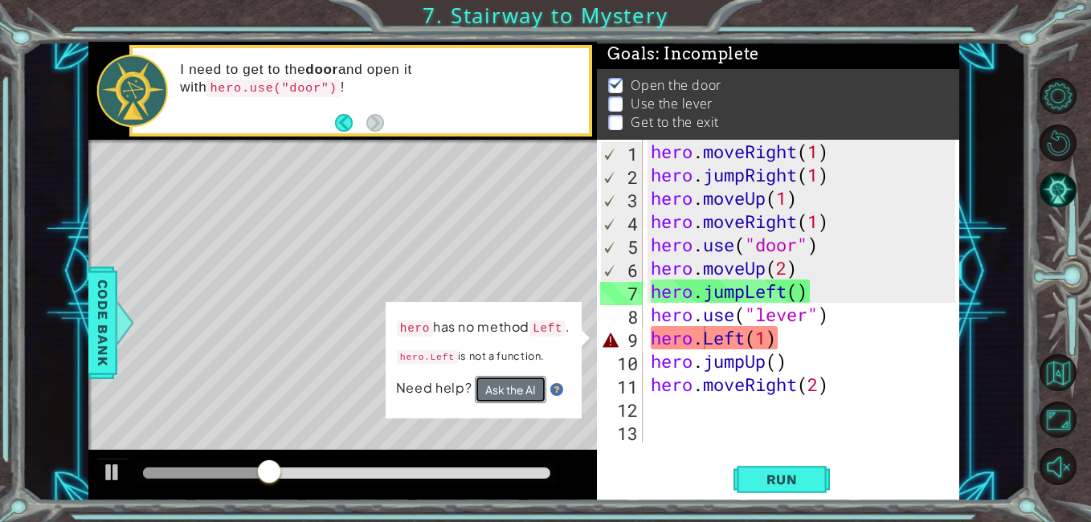
click at [541, 386] on button "Ask the AI" at bounding box center [511, 389] width 72 height 27
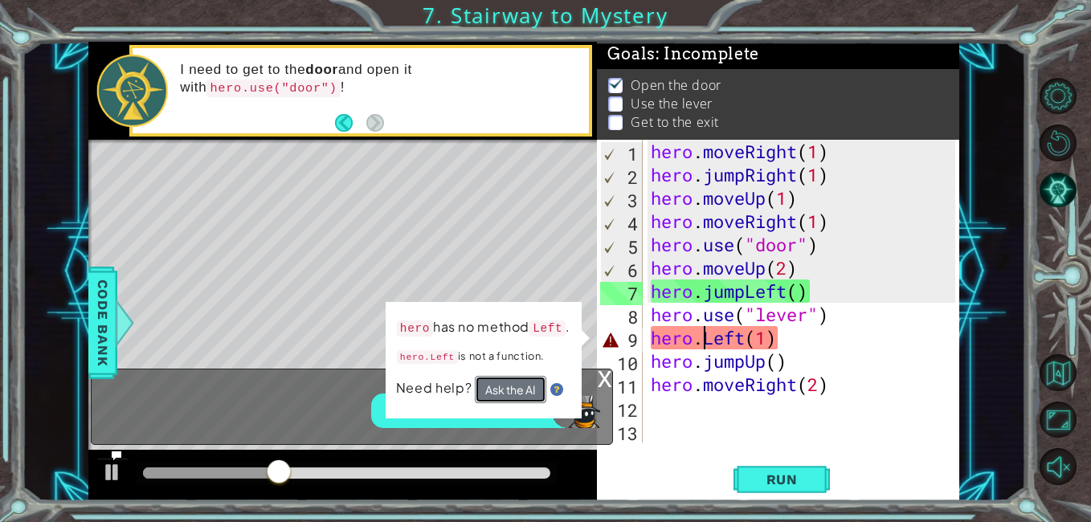
click at [511, 399] on button "Ask the AI" at bounding box center [511, 389] width 72 height 27
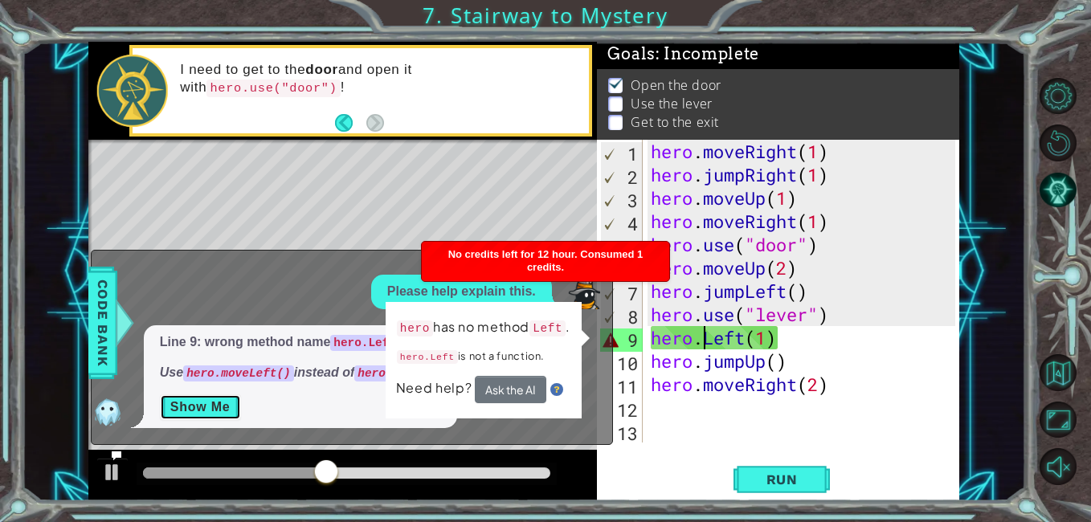
click at [209, 399] on button "Show Me" at bounding box center [200, 407] width 81 height 26
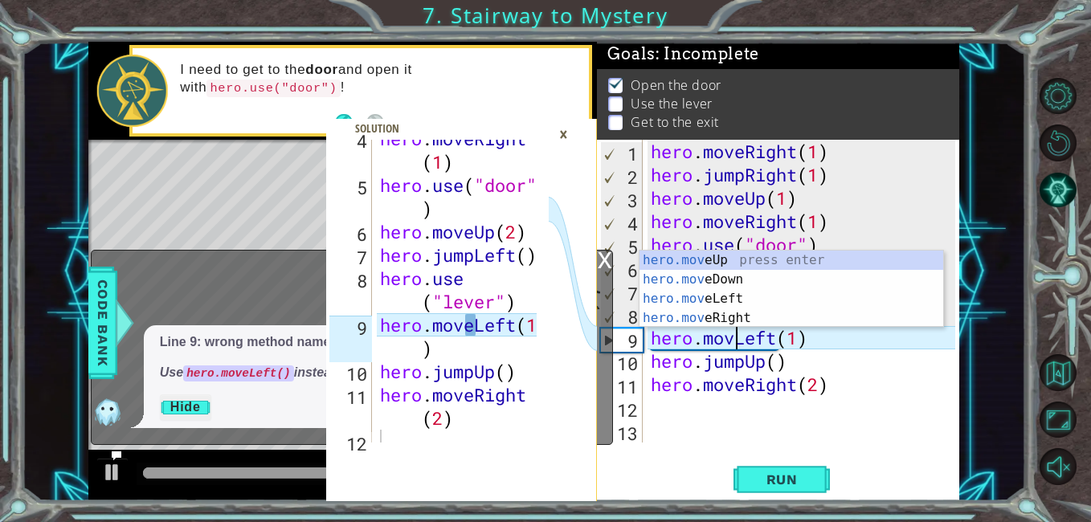
scroll to position [0, 5]
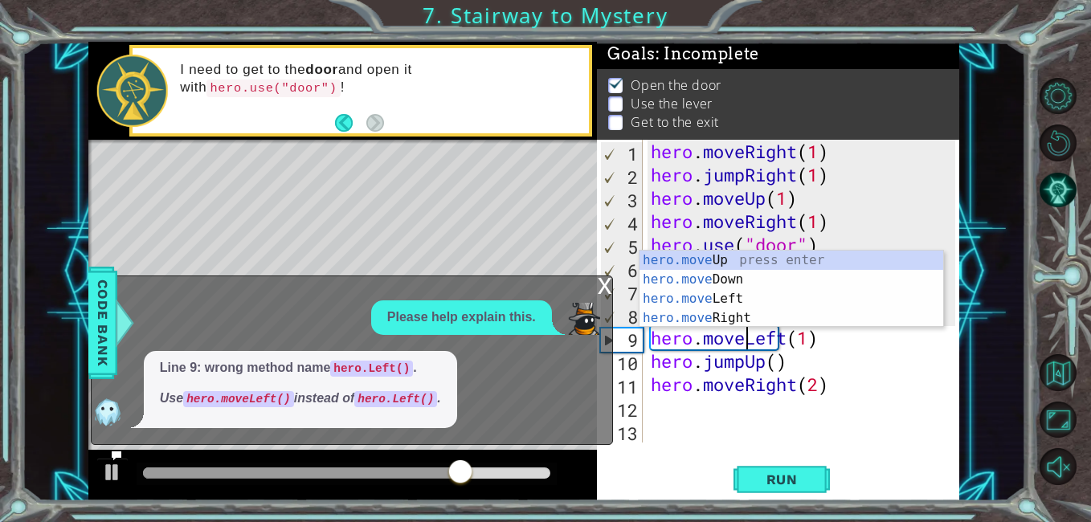
click at [550, 405] on div "Line 9: wrong method name hero.Left() . Use hero.moveLeft() instead of hero.Lef…" at bounding box center [348, 389] width 513 height 77
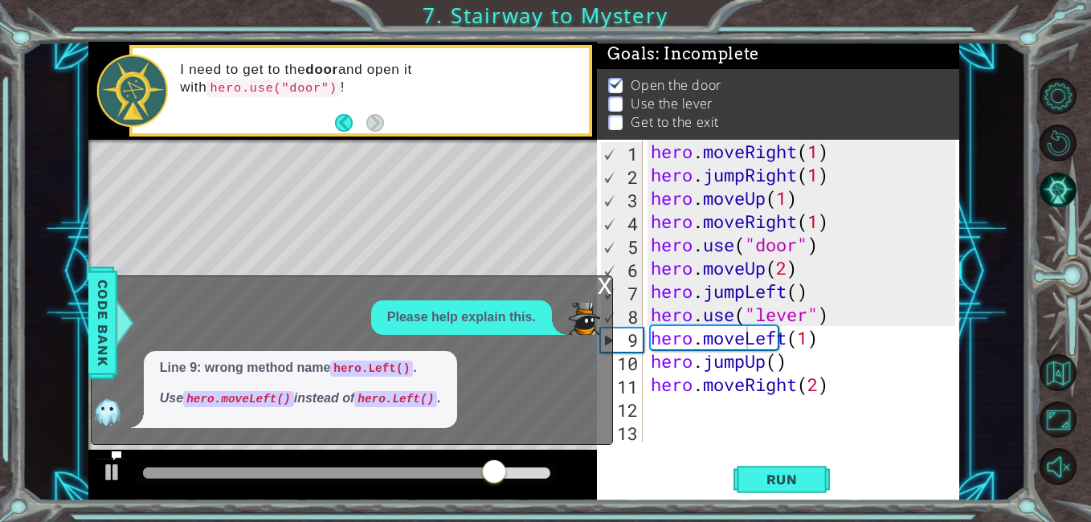
click at [599, 290] on div "x" at bounding box center [605, 284] width 14 height 16
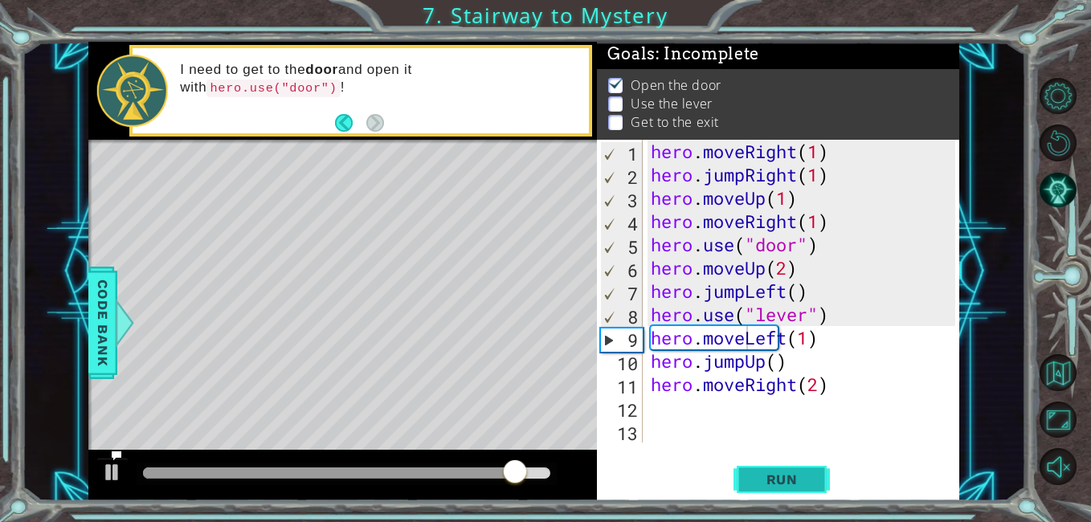
click at [803, 482] on span "Run" at bounding box center [781, 480] width 63 height 16
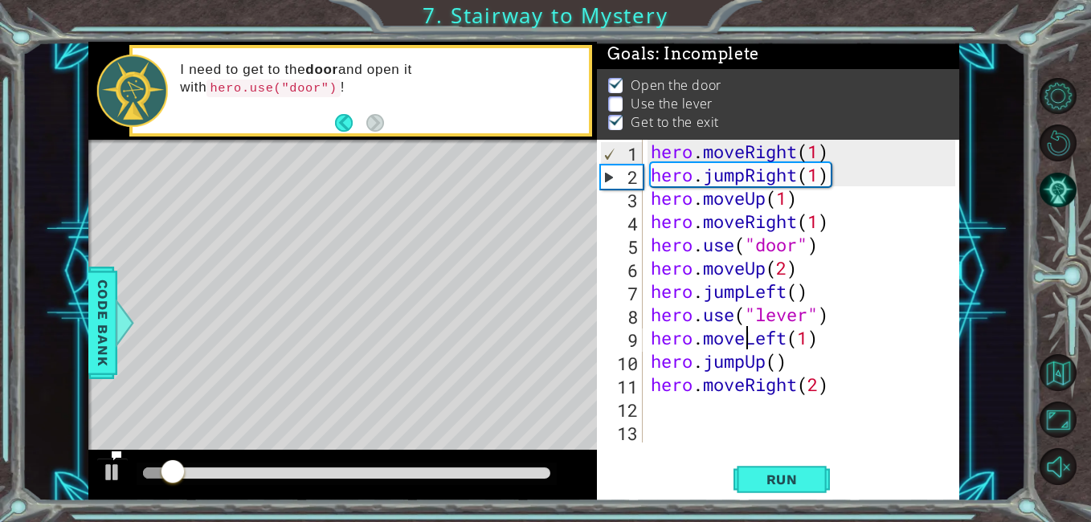
click at [1007, 394] on div "4 5 6 7 8 9 10 11 12 hero . moveRight ( 1 ) hero . use ( "door" ) hero . moveUp…" at bounding box center [523, 272] width 1003 height 460
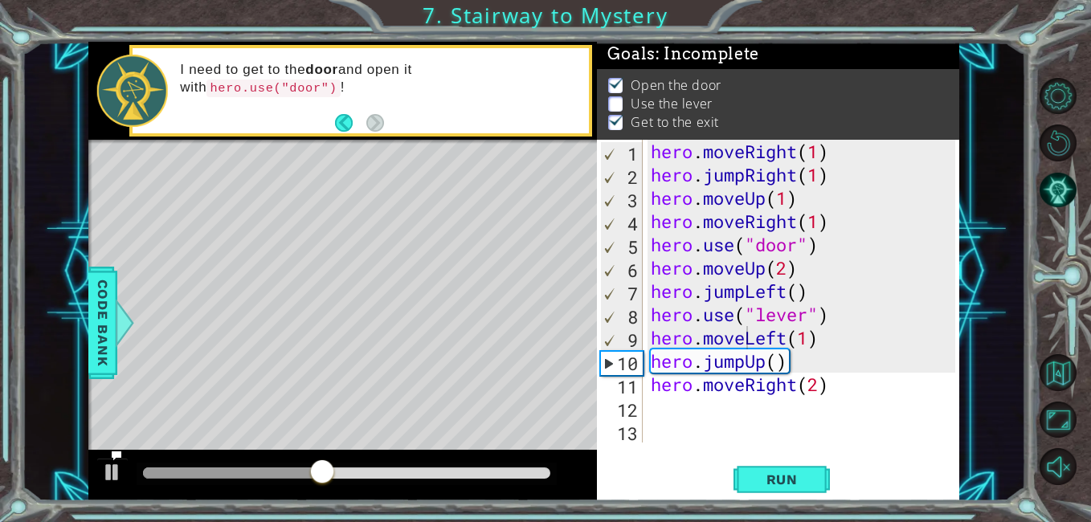
click at [745, 292] on div "hero . moveRight ( 1 ) hero . jumpRight ( 1 ) hero . moveUp ( 1 ) hero . moveRi…" at bounding box center [806, 314] width 317 height 349
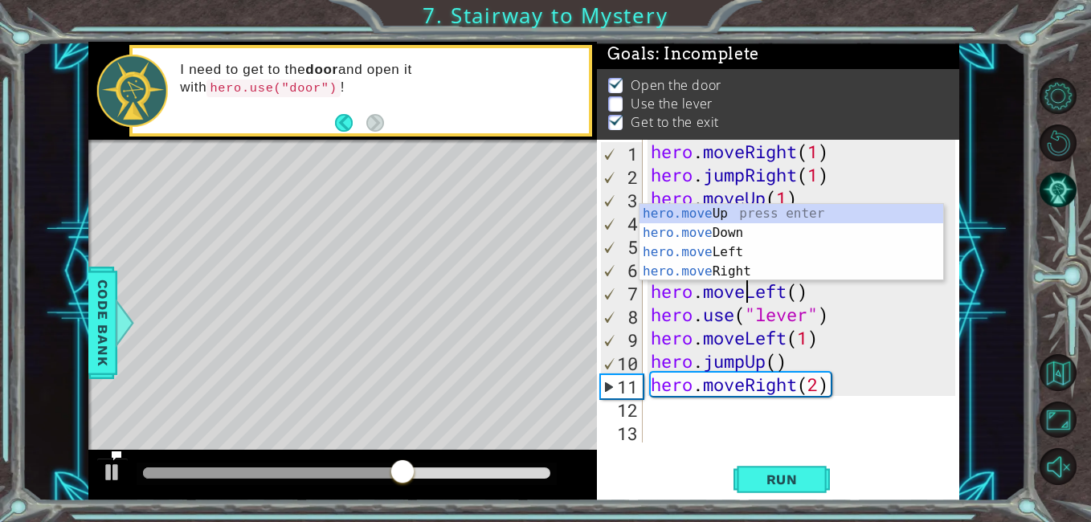
click at [1029, 425] on div "4 5 6 7 8 9 10 11 12 hero . moveRight ( 1 ) hero . use ( "door" ) hero . moveUp…" at bounding box center [545, 261] width 1091 height 522
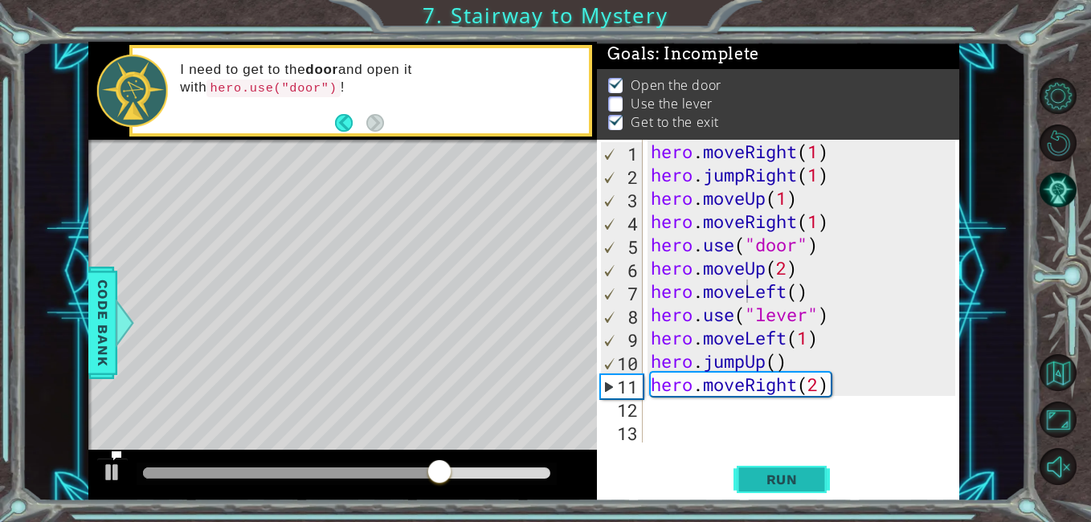
click at [803, 482] on span "Run" at bounding box center [781, 480] width 63 height 16
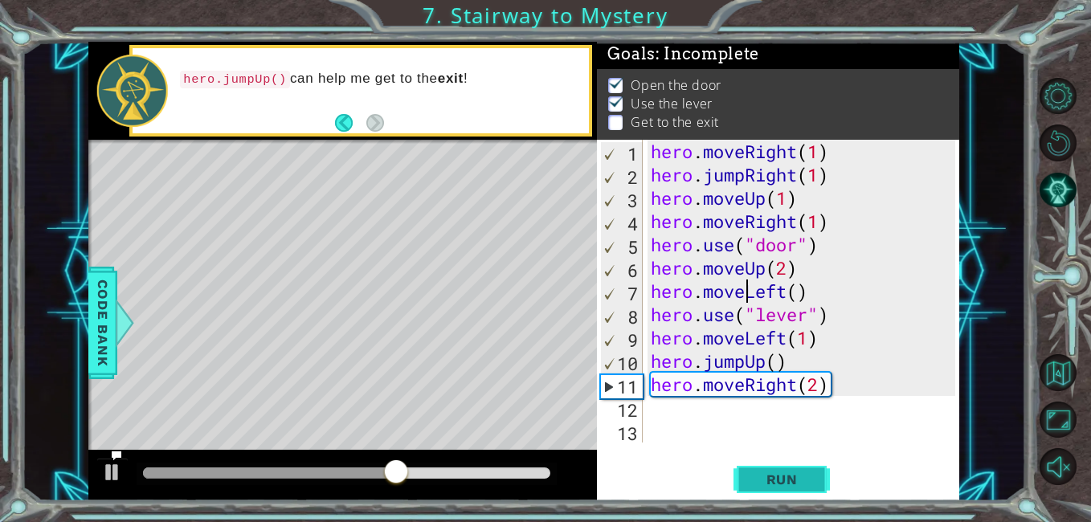
click at [803, 484] on span "Run" at bounding box center [781, 480] width 63 height 16
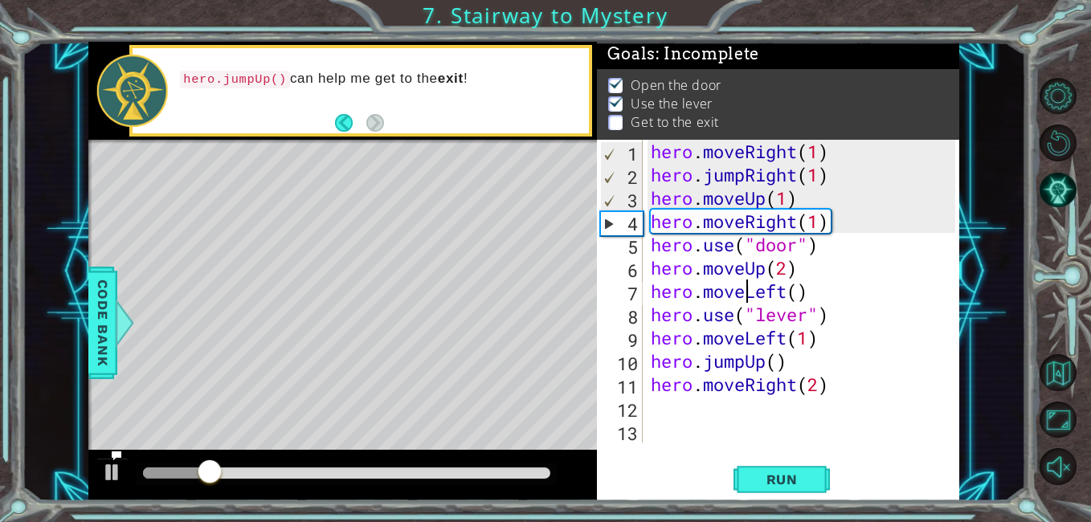
click at [803, 296] on div "hero . moveRight ( 1 ) hero . jumpRight ( 1 ) hero . moveUp ( 1 ) hero . moveRi…" at bounding box center [806, 314] width 317 height 349
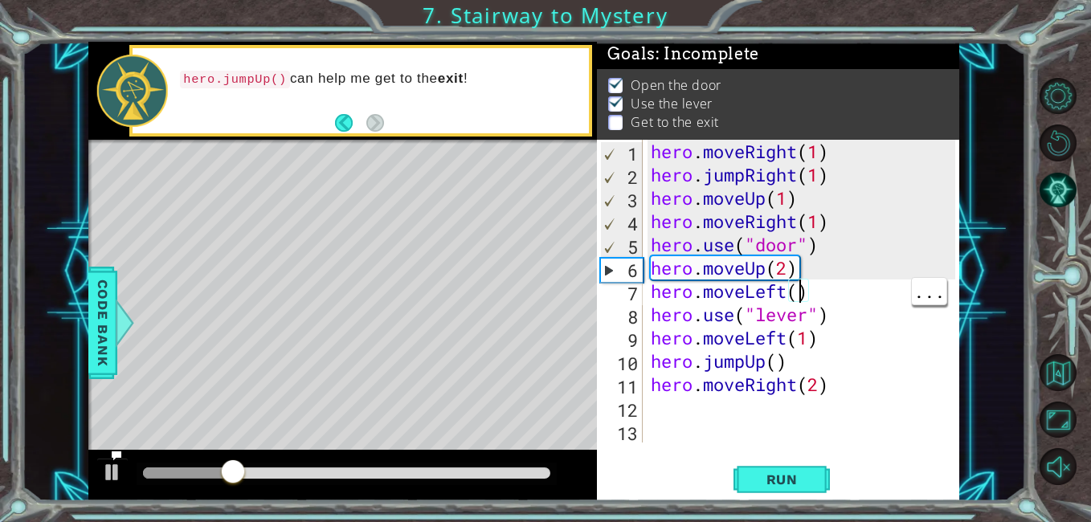
scroll to position [0, 7]
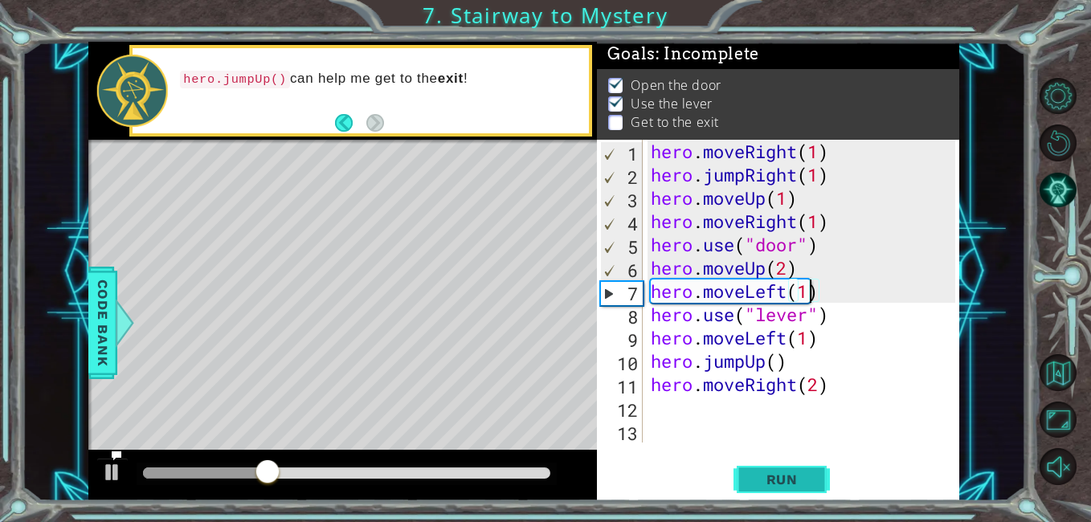
click at [779, 464] on button "Run" at bounding box center [782, 480] width 96 height 36
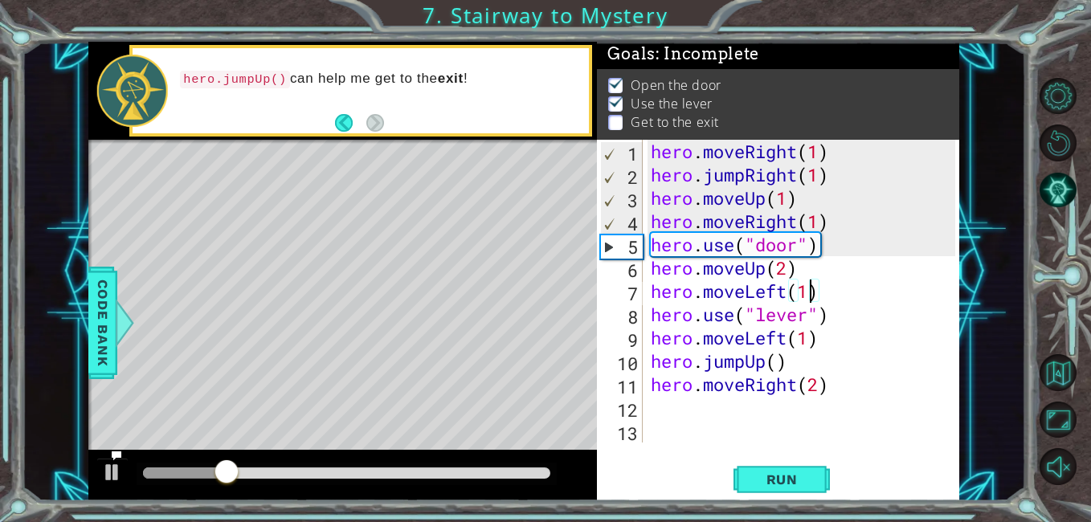
click at [811, 338] on div "hero . moveRight ( 1 ) hero . jumpRight ( 1 ) hero . moveUp ( 1 ) hero . moveRi…" at bounding box center [806, 314] width 317 height 349
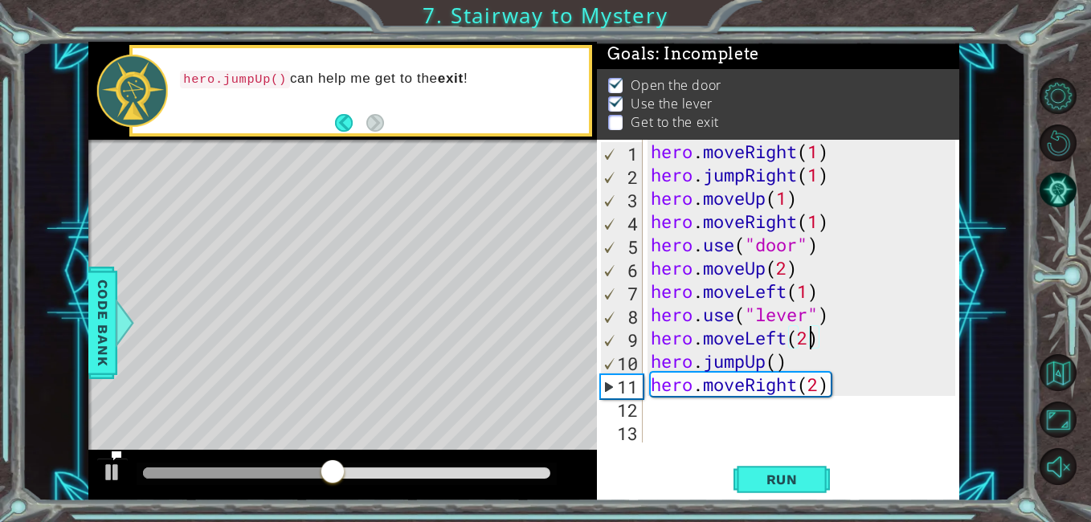
click at [780, 359] on div "hero . moveRight ( 1 ) hero . jumpRight ( 1 ) hero . moveUp ( 1 ) hero . moveRi…" at bounding box center [806, 314] width 317 height 349
type textarea "hero.jumpUp()"
click at [801, 468] on button "Run" at bounding box center [782, 480] width 96 height 36
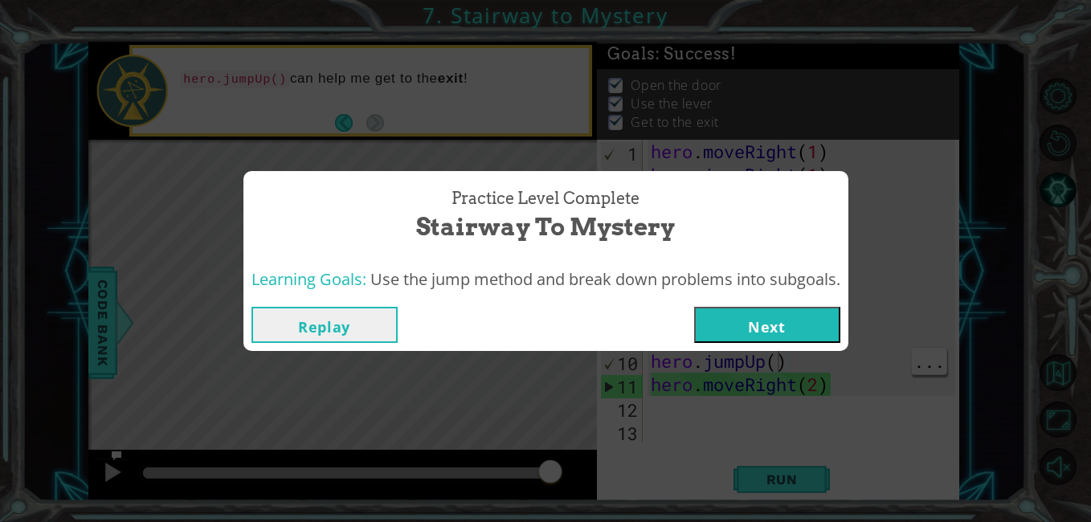
click at [787, 333] on button "Next" at bounding box center [767, 325] width 146 height 36
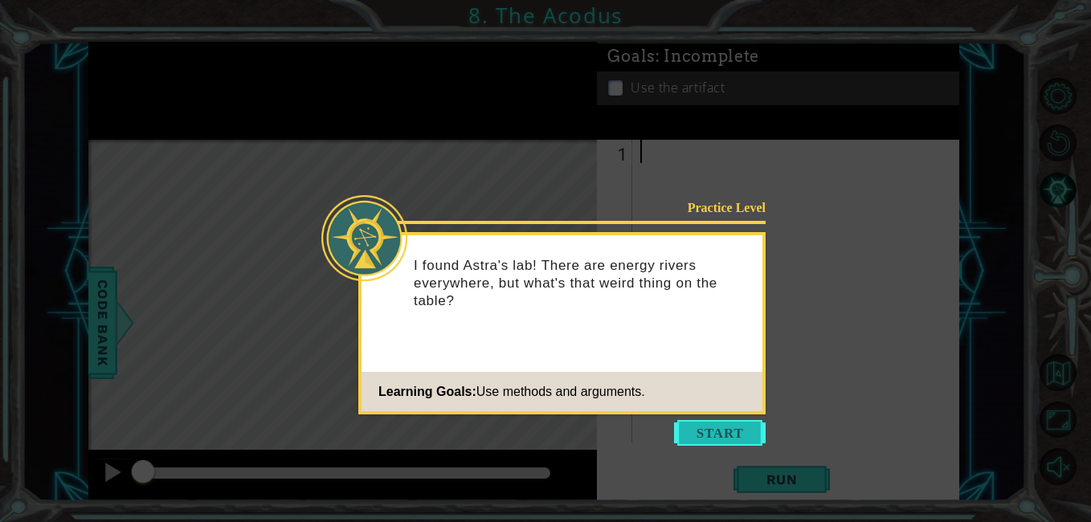
click at [730, 435] on button "Start" at bounding box center [720, 433] width 92 height 26
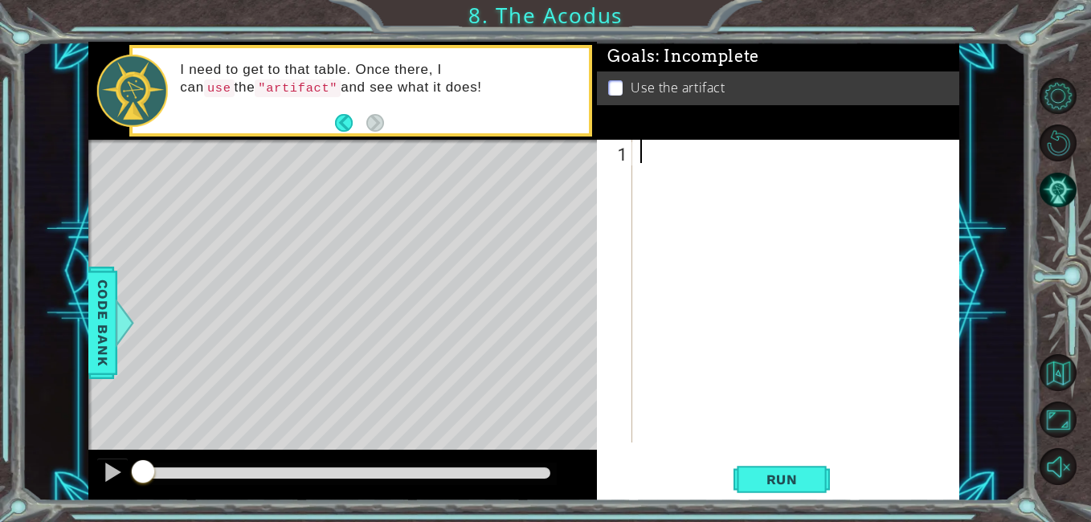
click at [778, 207] on div at bounding box center [800, 314] width 326 height 349
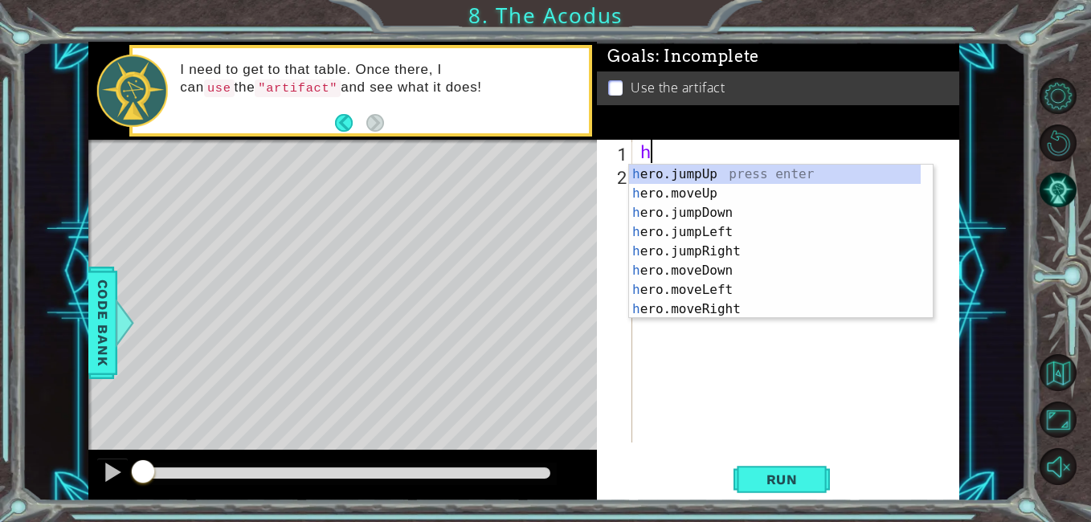
click at [708, 191] on div "h ero.jumpUp press enter h ero.moveUp press enter h ero.jumpDown press enter h …" at bounding box center [775, 261] width 292 height 193
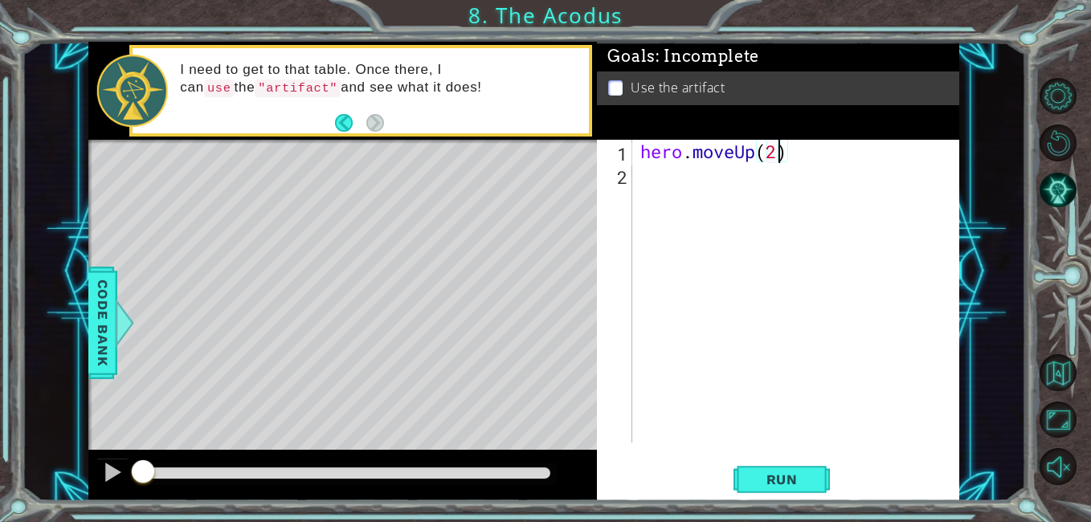
scroll to position [0, 6]
type textarea "hero.moveUp(2)"
click at [811, 462] on button "Run" at bounding box center [782, 480] width 96 height 36
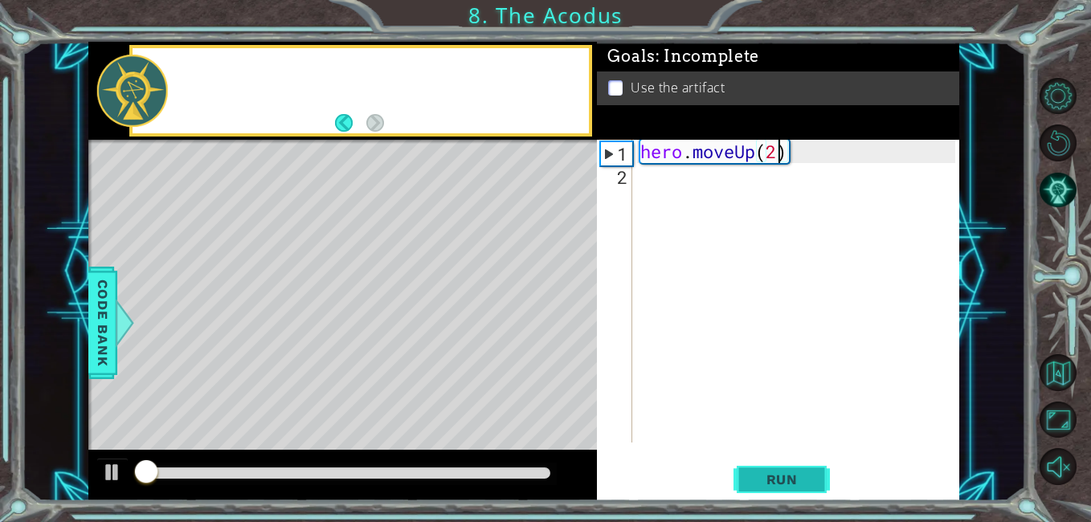
click at [815, 483] on button "Run" at bounding box center [782, 480] width 96 height 36
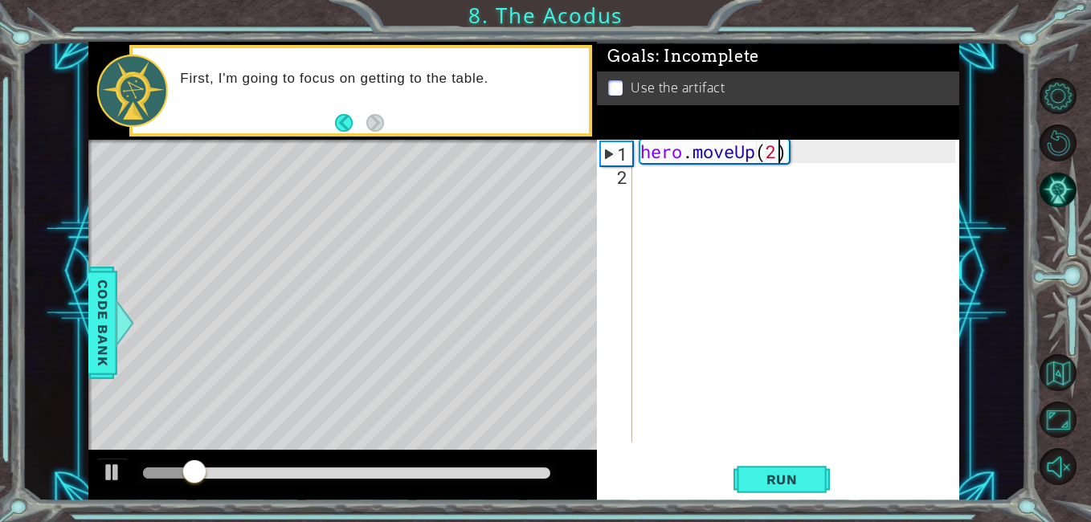
click at [814, 146] on div "hero . moveUp ( 2 )" at bounding box center [800, 314] width 326 height 349
click at [676, 192] on div "hero . moveUp ( 2 )" at bounding box center [800, 314] width 326 height 349
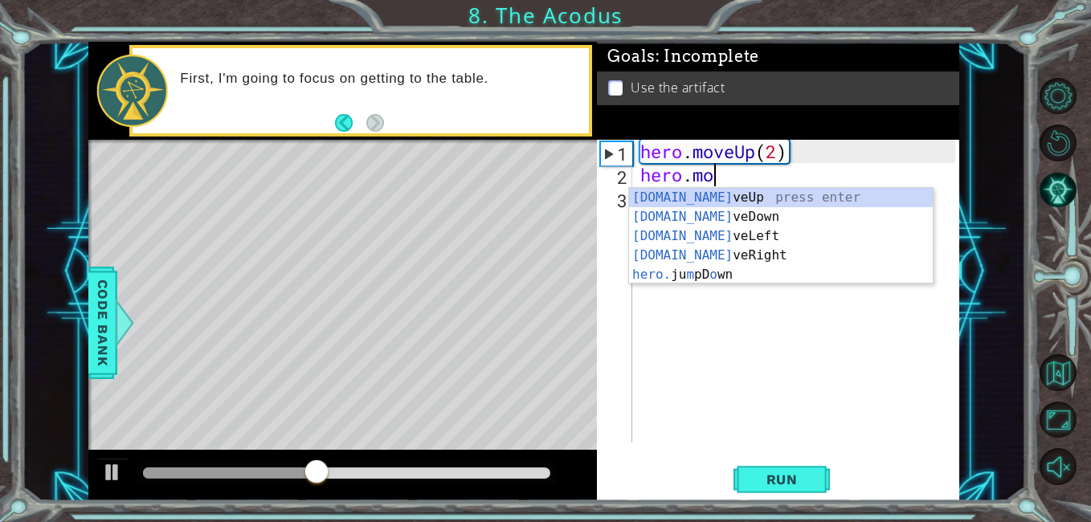
scroll to position [0, 3]
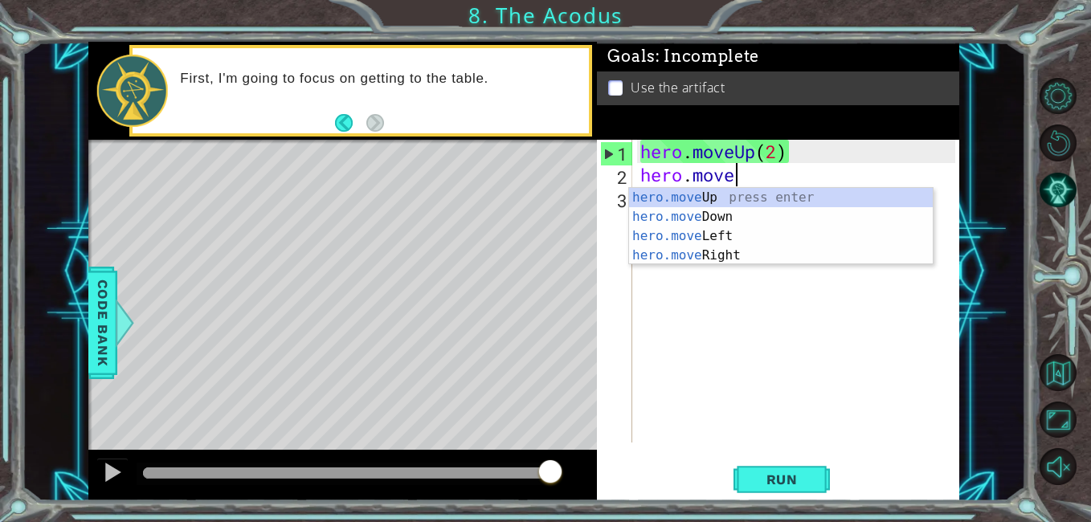
click at [720, 235] on div "hero.move Up press enter hero.move Down press enter hero.move Left press enter …" at bounding box center [781, 246] width 304 height 116
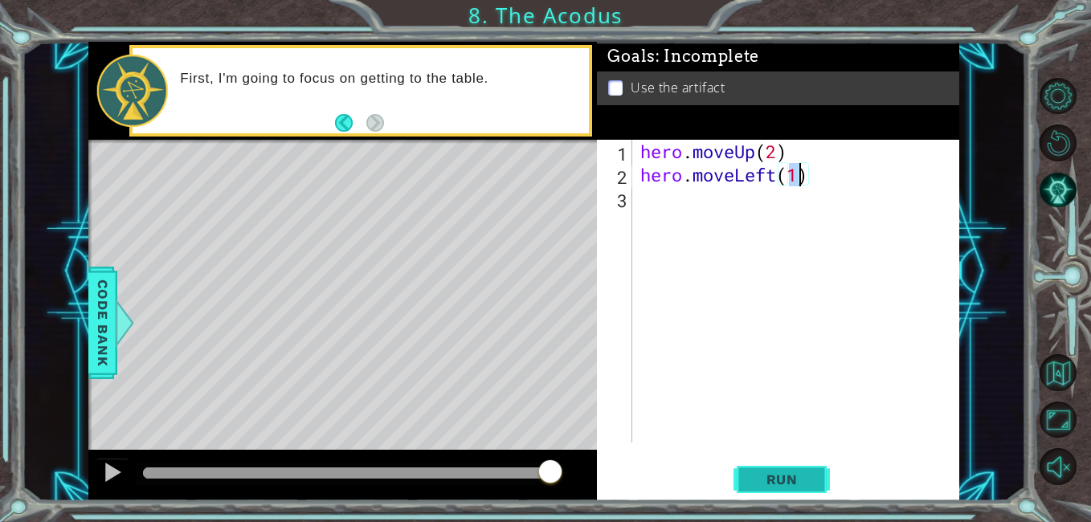
type textarea "hero.moveLeft(1)"
click at [810, 484] on span "Run" at bounding box center [781, 480] width 63 height 16
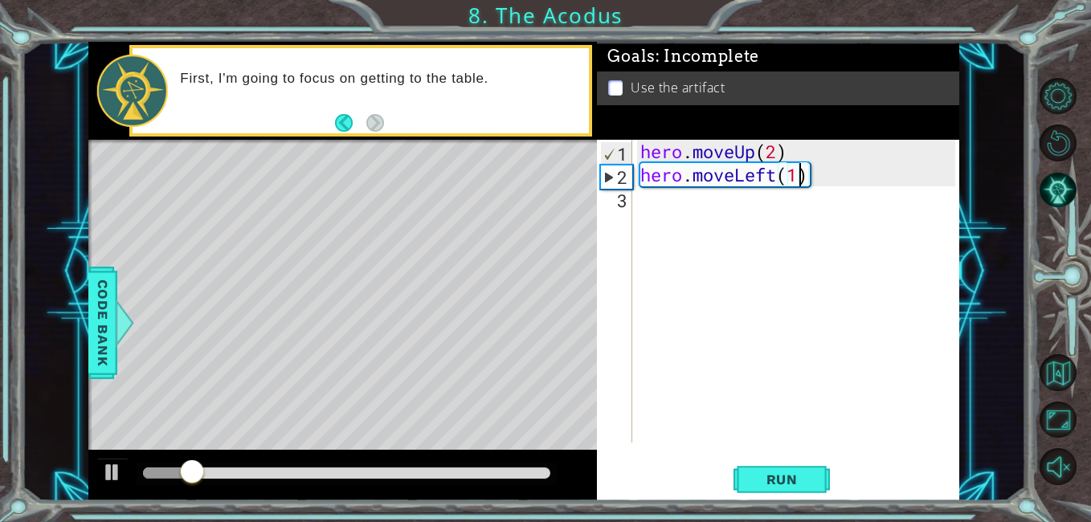
click at [849, 199] on div "hero . moveUp ( 2 ) hero . moveLeft ( 1 )" at bounding box center [800, 314] width 326 height 349
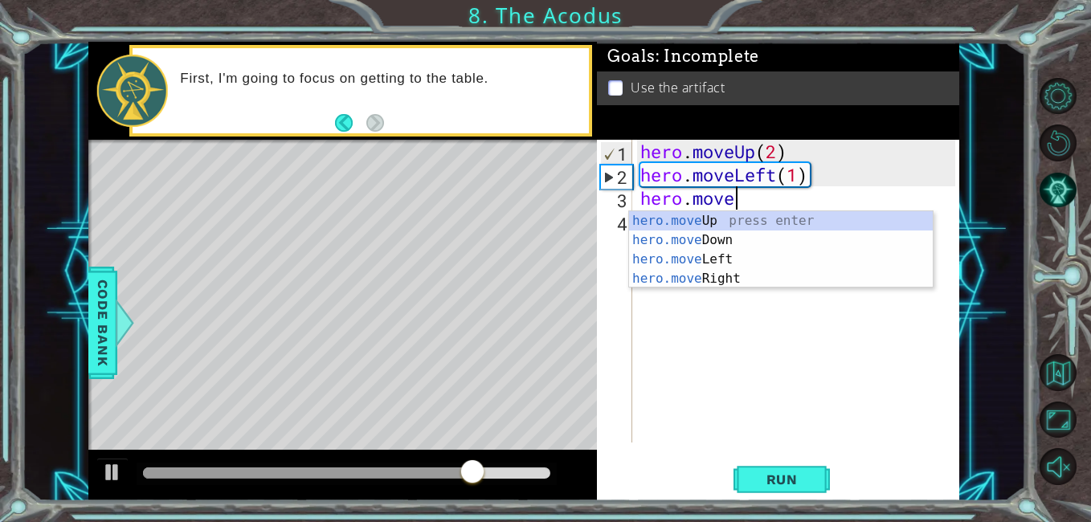
click at [719, 280] on div "hero.move Up press enter hero.move Down press enter hero.move Left press enter …" at bounding box center [781, 269] width 304 height 116
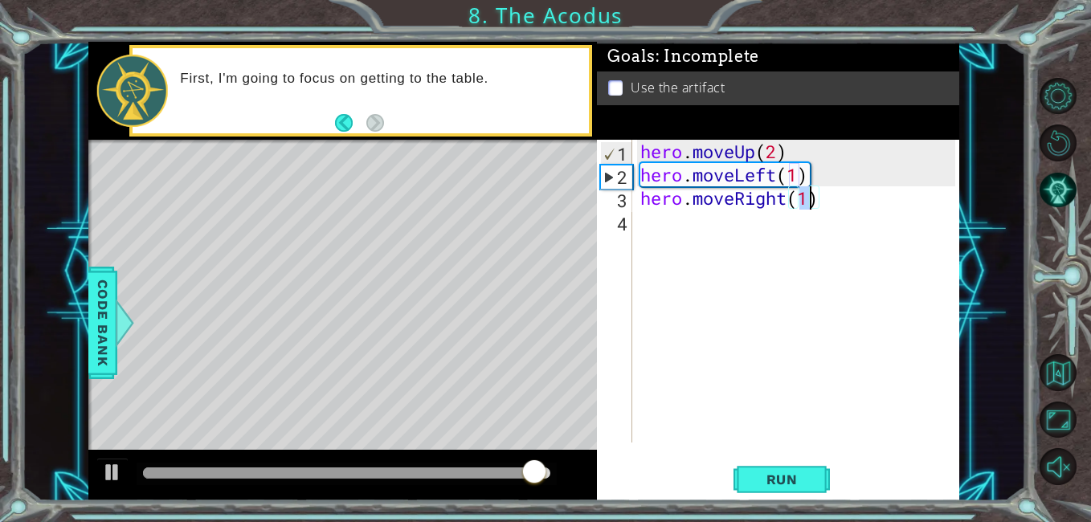
type textarea "hero.moveRight(2)"
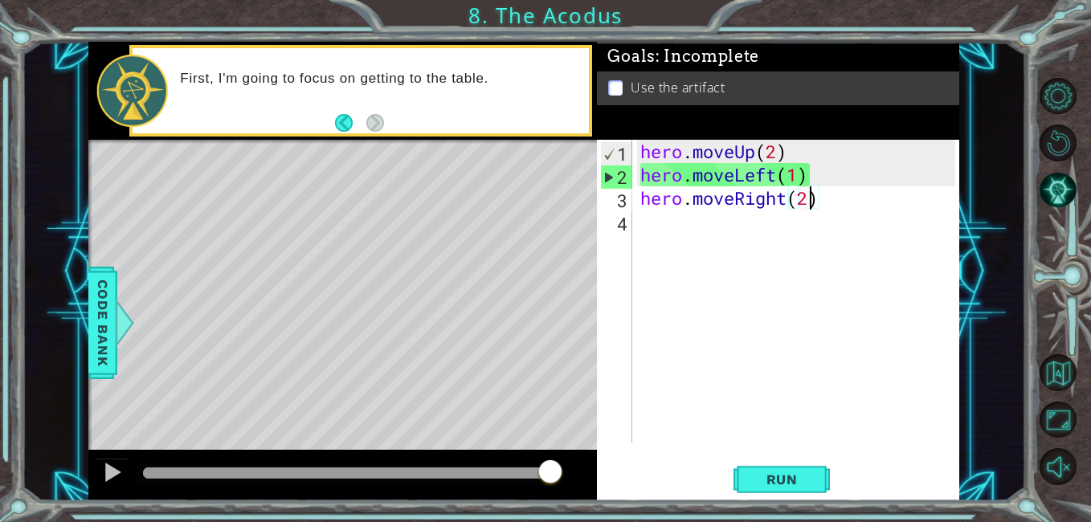
click at [871, 210] on div "hero . moveUp ( 2 ) hero . moveLeft ( 1 ) hero . moveRight ( 2 )" at bounding box center [800, 314] width 326 height 349
click at [766, 482] on span "Run" at bounding box center [781, 480] width 63 height 16
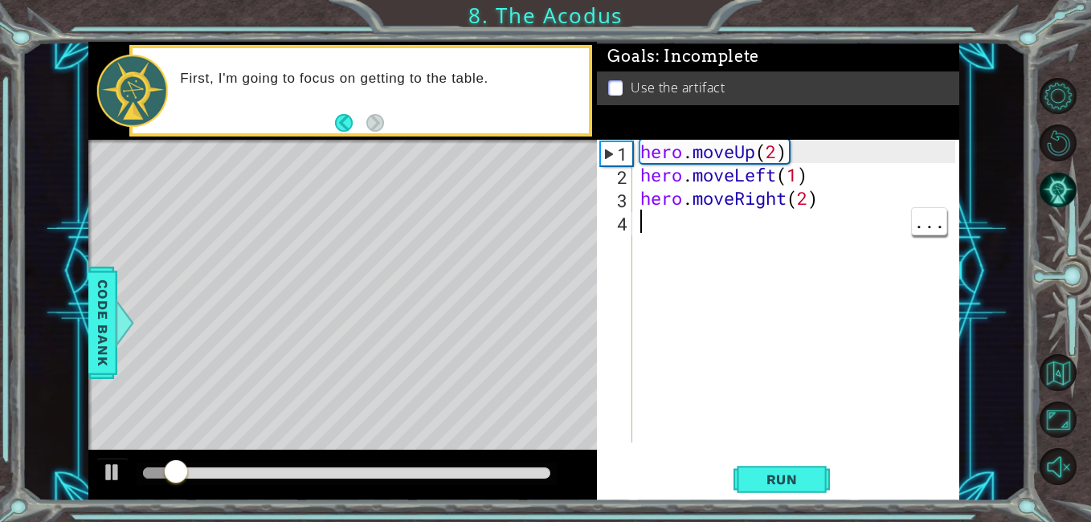
click at [824, 200] on div "hero . moveUp ( 2 ) hero . moveLeft ( 1 ) hero . moveRight ( 2 )" at bounding box center [800, 314] width 326 height 349
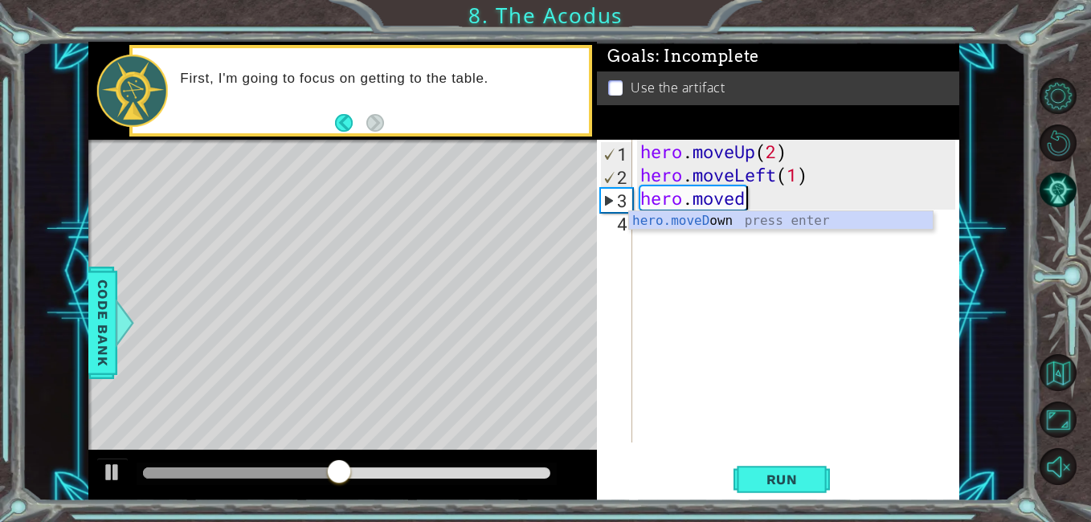
scroll to position [0, 3]
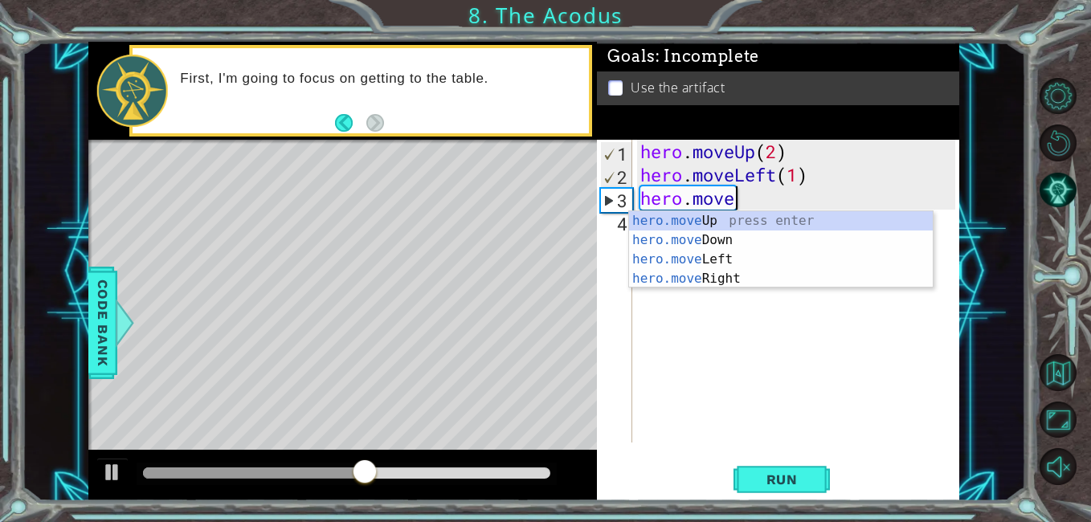
click at [728, 239] on div "hero.move Up press enter hero.move Down press enter hero.move Left press enter …" at bounding box center [781, 269] width 304 height 116
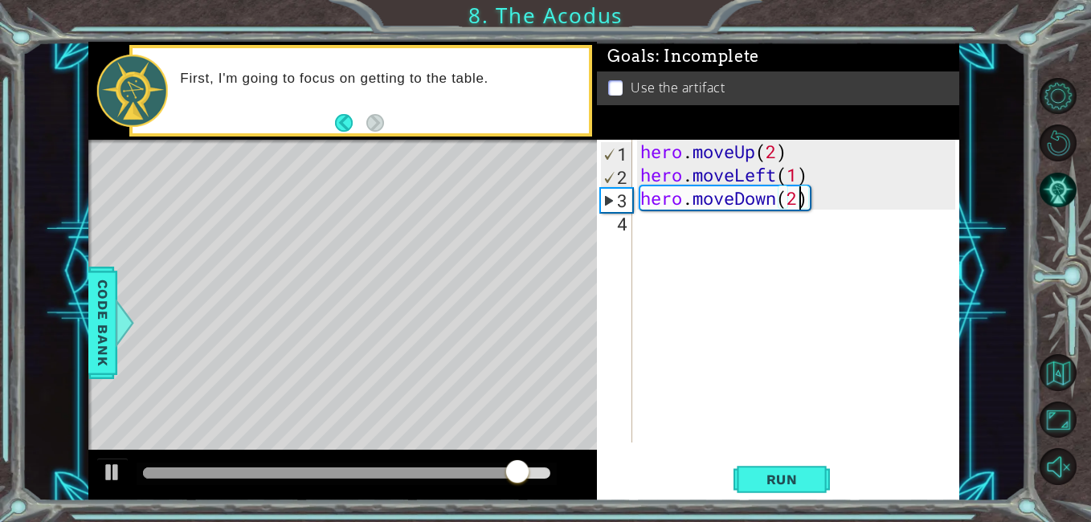
scroll to position [0, 7]
type textarea "hero.moveDown(2)"
click at [807, 482] on span "Run" at bounding box center [781, 480] width 63 height 16
click at [879, 231] on div "hero . moveUp ( 2 ) hero . moveLeft ( 1 ) hero . moveDown ( 2 )" at bounding box center [800, 314] width 326 height 349
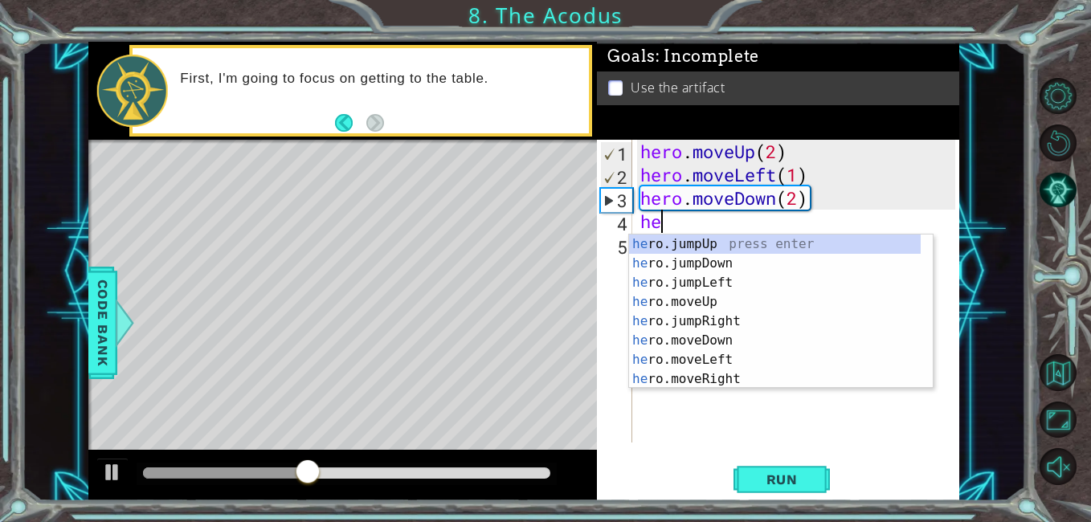
type textarea "her"
click at [718, 265] on div "her o.jumpUp press enter her o.jumpDown press enter her o.jumpLeft press enter …" at bounding box center [775, 331] width 292 height 193
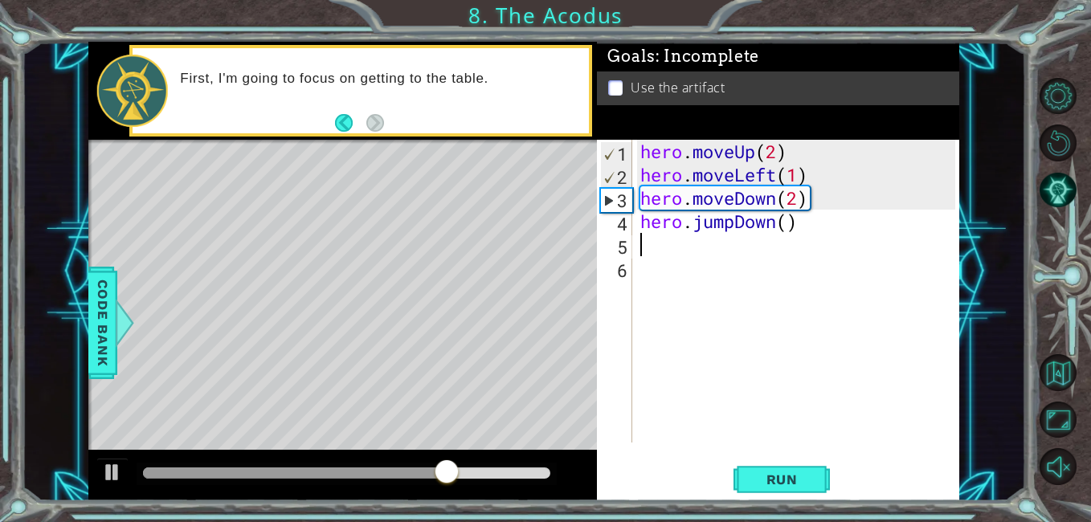
scroll to position [0, 0]
click at [779, 218] on div "hero . moveUp ( 2 ) hero . moveLeft ( 1 ) hero . moveDown ( 2 ) hero . jumpDown…" at bounding box center [800, 314] width 326 height 349
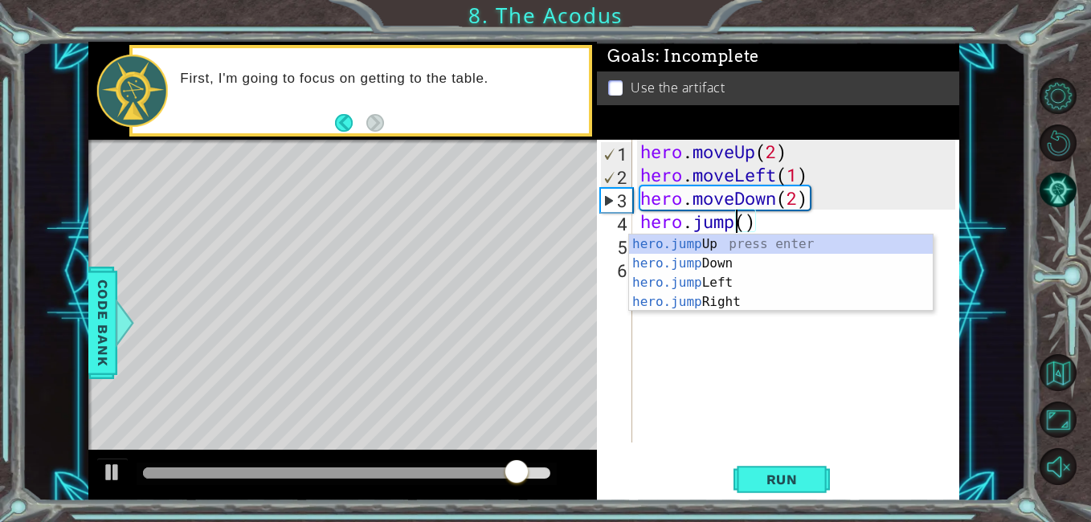
scroll to position [0, 5]
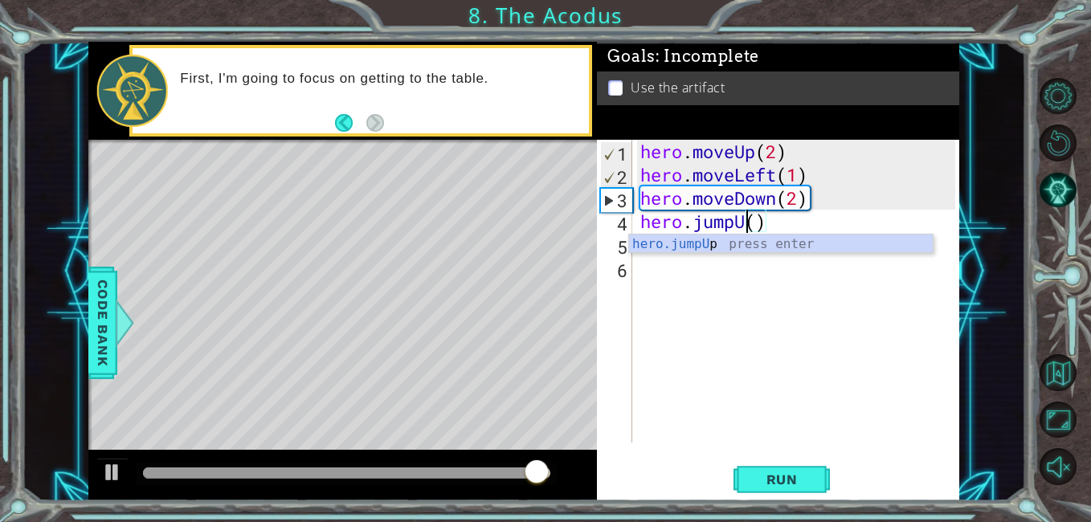
type textarea "hero.jumpUp()"
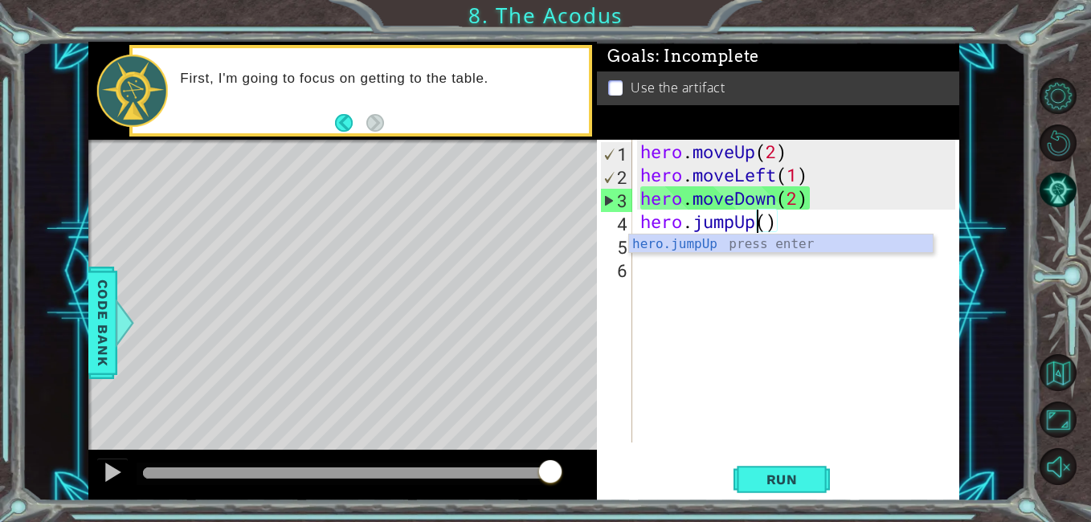
click at [824, 232] on div "hero . moveUp ( 2 ) hero . moveLeft ( 1 ) hero . moveDown ( 2 ) hero . jumpUp (…" at bounding box center [800, 314] width 326 height 349
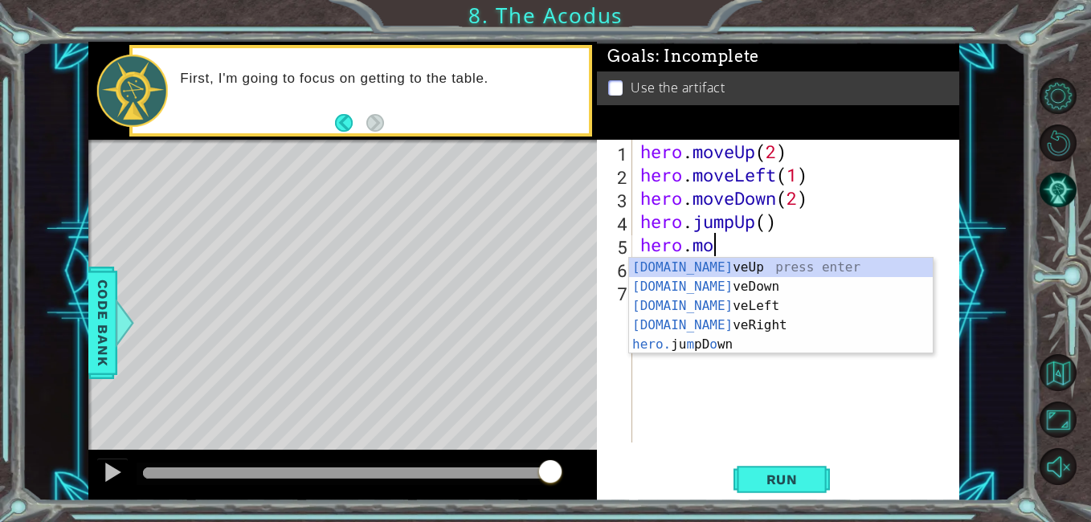
scroll to position [0, 3]
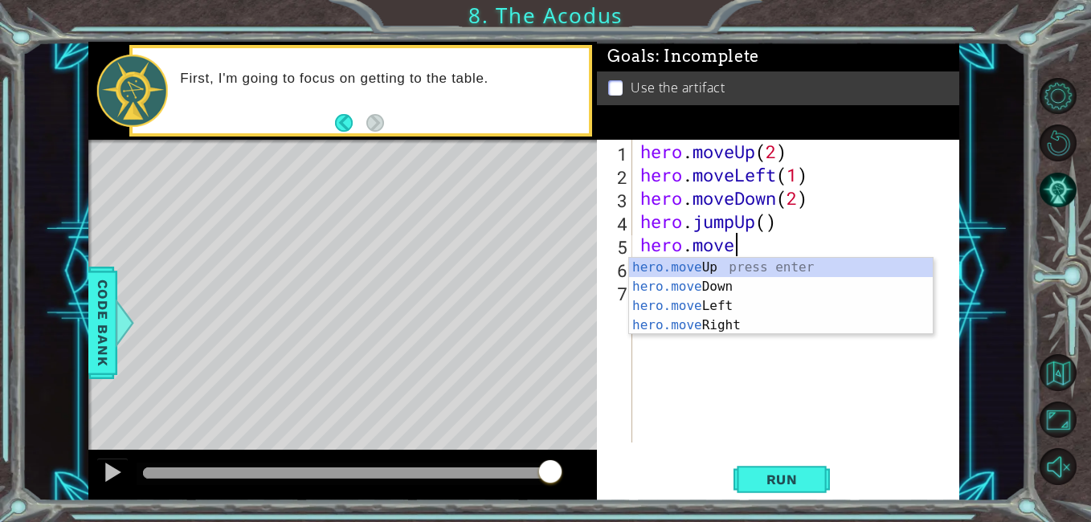
click at [708, 322] on div "hero.move Up press enter hero.move Down press enter hero.move Left press enter …" at bounding box center [781, 316] width 304 height 116
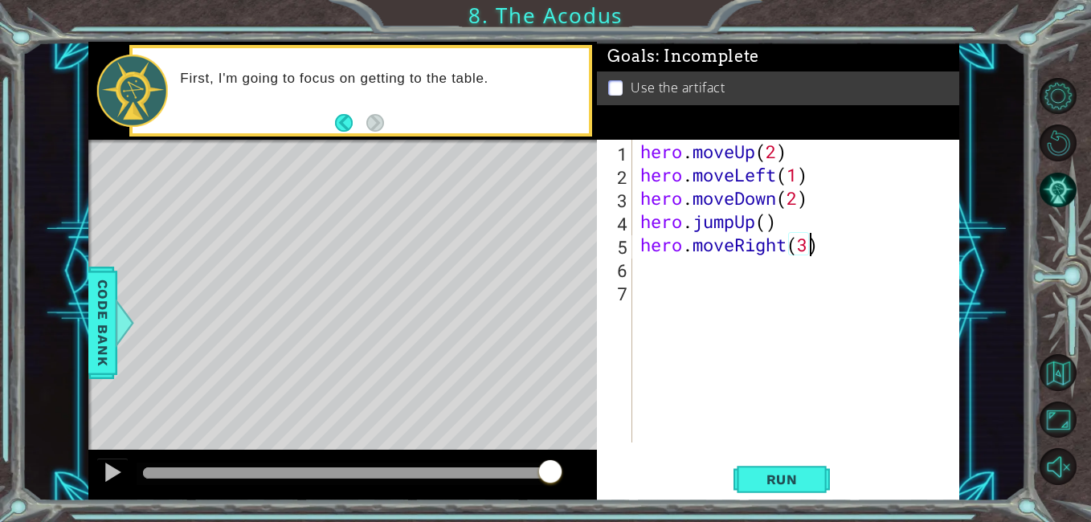
scroll to position [0, 7]
click at [852, 247] on div "hero . moveUp ( 2 ) hero . moveLeft ( 1 ) hero . moveDown ( 2 ) hero . jumpUp (…" at bounding box center [800, 314] width 326 height 349
click at [794, 497] on button "Run" at bounding box center [782, 480] width 96 height 36
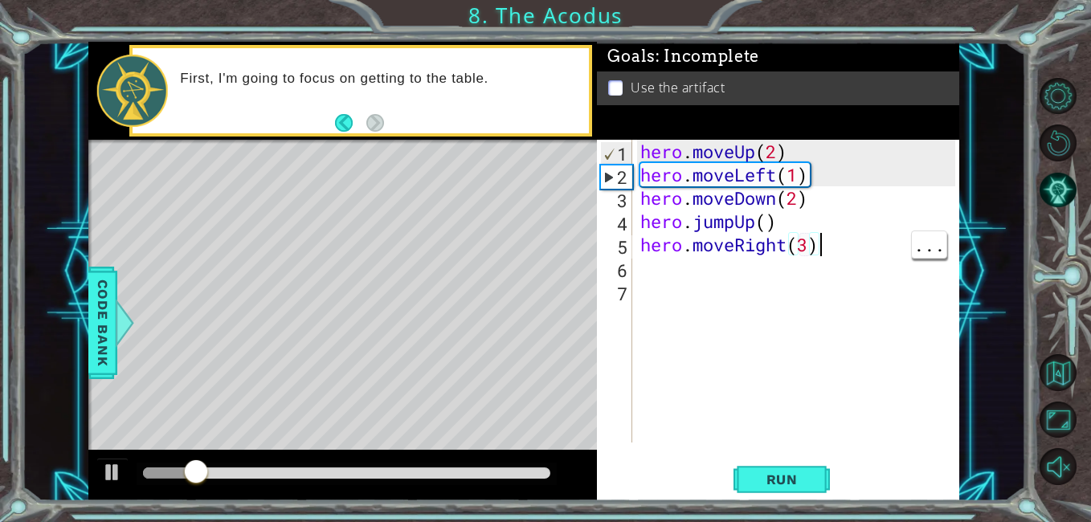
click at [745, 226] on div "hero . moveUp ( 2 ) hero . moveLeft ( 1 ) hero . moveDown ( 2 ) hero . jumpUp (…" at bounding box center [800, 314] width 326 height 349
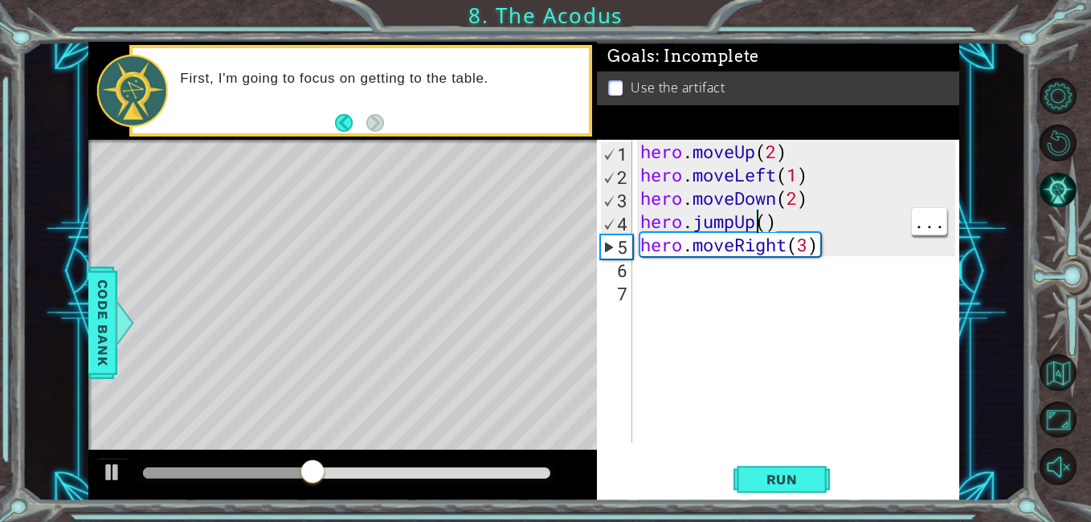
scroll to position [0, 5]
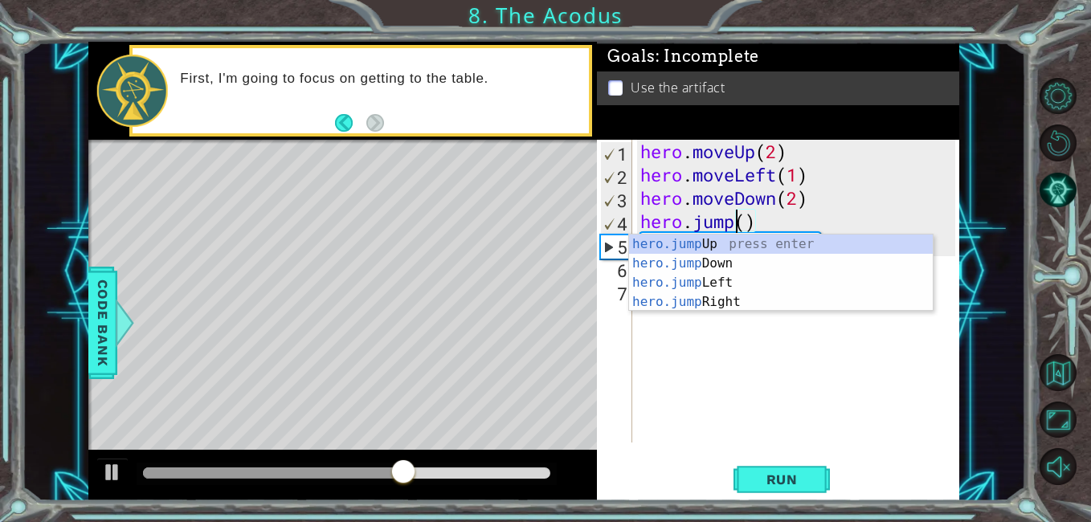
click at [725, 287] on div "hero.jump Up press enter hero.jump Down press enter hero.jump Left press enter …" at bounding box center [781, 293] width 304 height 116
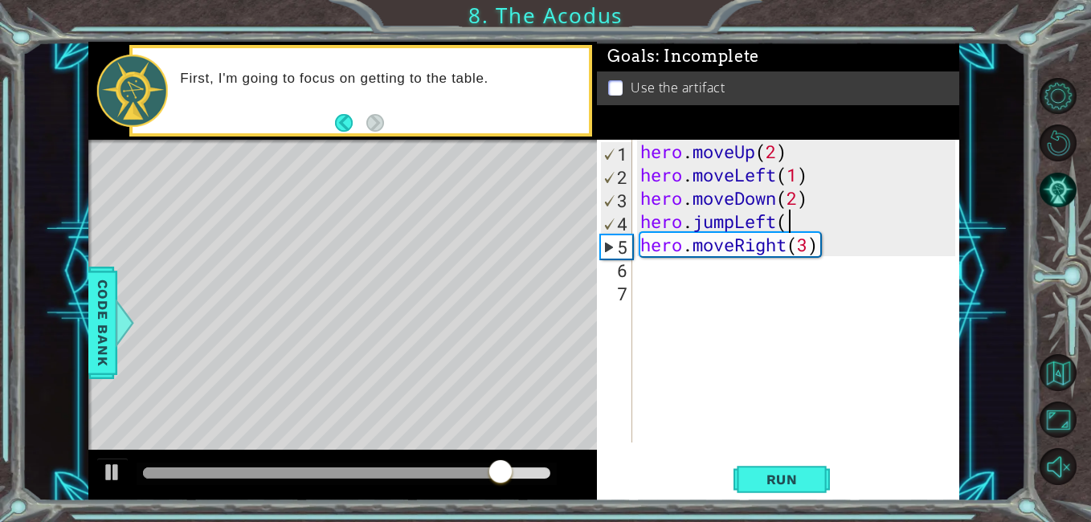
scroll to position [0, 6]
click at [810, 519] on div "1 ההההההההההההההההההההההההההההההההההההההההההההההההההההההההההההההההההההההההההההה…" at bounding box center [545, 261] width 1091 height 522
click at [813, 497] on button "Run" at bounding box center [782, 480] width 96 height 36
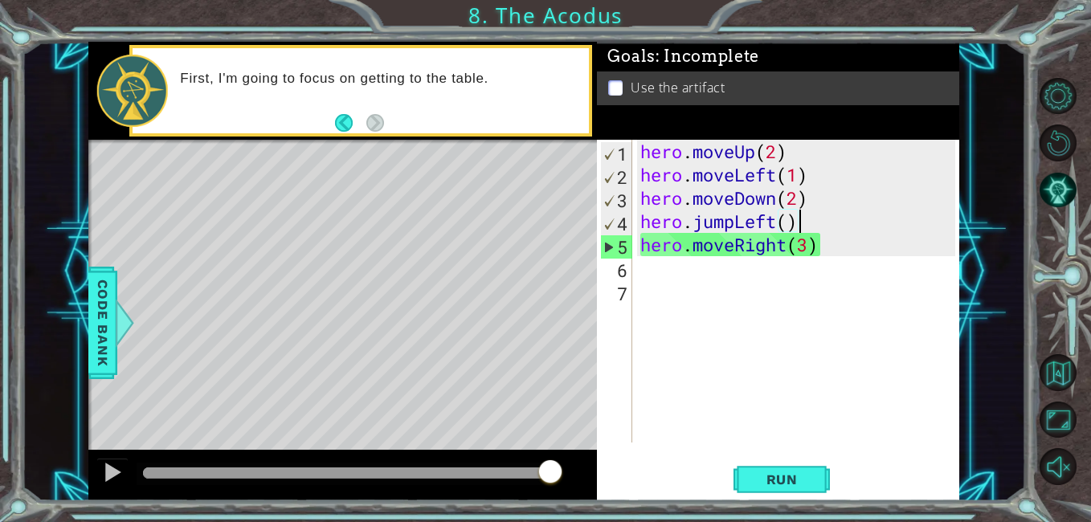
click at [842, 241] on div "hero . moveUp ( 2 ) hero . moveLeft ( 1 ) hero . moveDown ( 2 ) hero . jumpLeft…" at bounding box center [800, 314] width 326 height 349
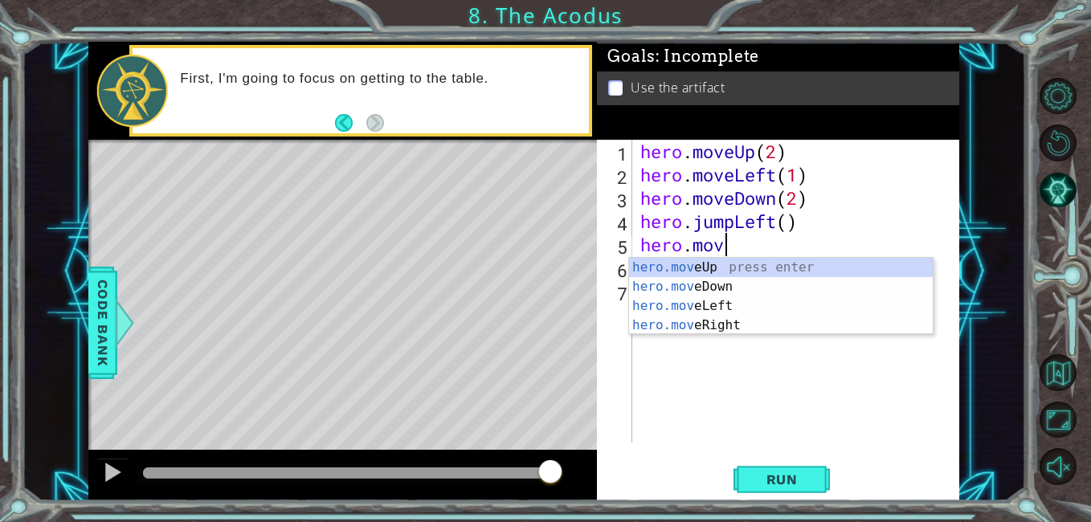
scroll to position [0, 3]
click at [793, 276] on div "hero.move Up press enter hero.move Down press enter hero.move Left press enter …" at bounding box center [781, 316] width 304 height 116
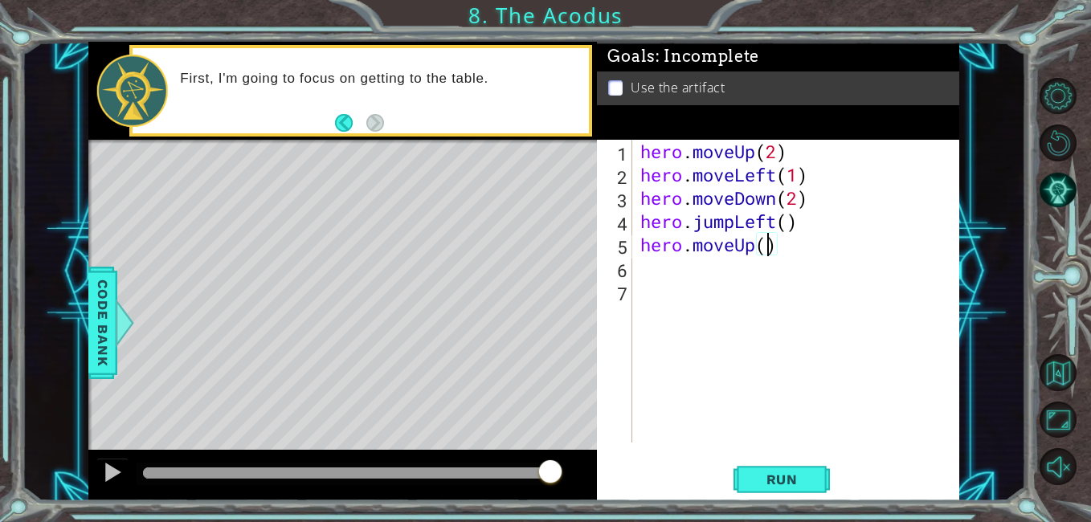
scroll to position [0, 6]
type textarea "hero.moveUp(3)"
click at [793, 464] on button "Run" at bounding box center [782, 480] width 96 height 36
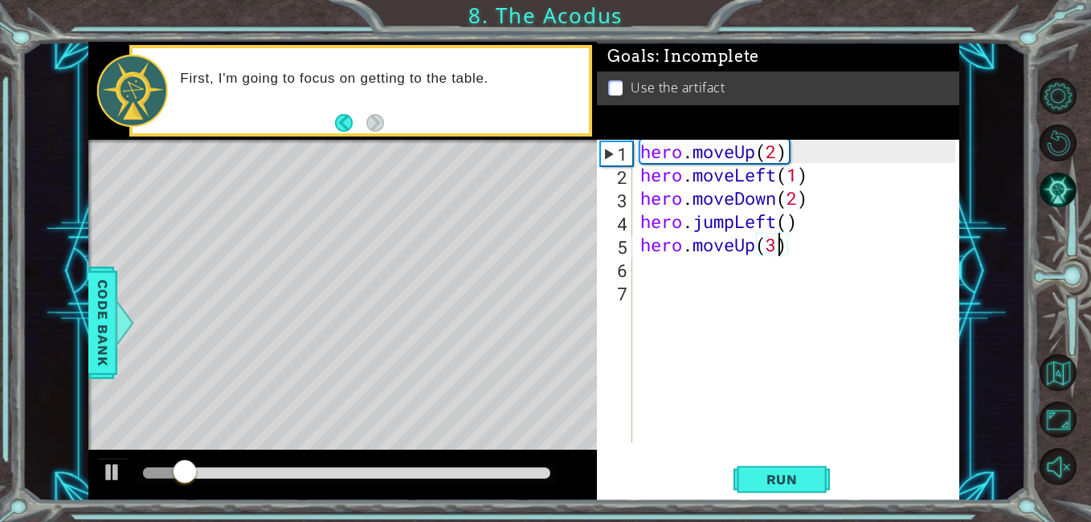
click at [831, 243] on div "hero . moveUp ( 2 ) hero . moveLeft ( 1 ) hero . moveDown ( 2 ) hero . jumpLeft…" at bounding box center [800, 314] width 326 height 349
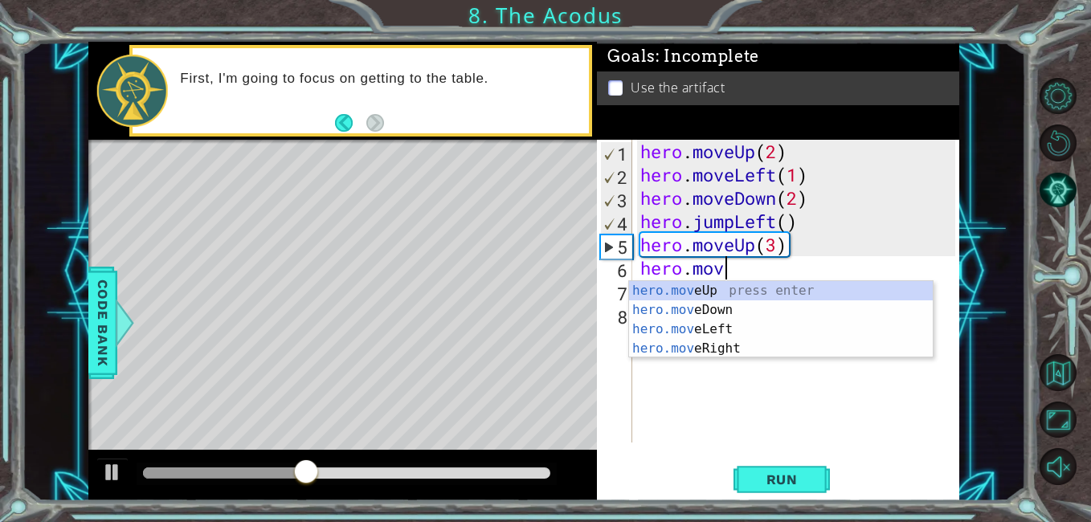
scroll to position [0, 3]
click at [722, 354] on div "hero.move Up press enter hero.move Down press enter hero.move Left press enter …" at bounding box center [781, 339] width 304 height 116
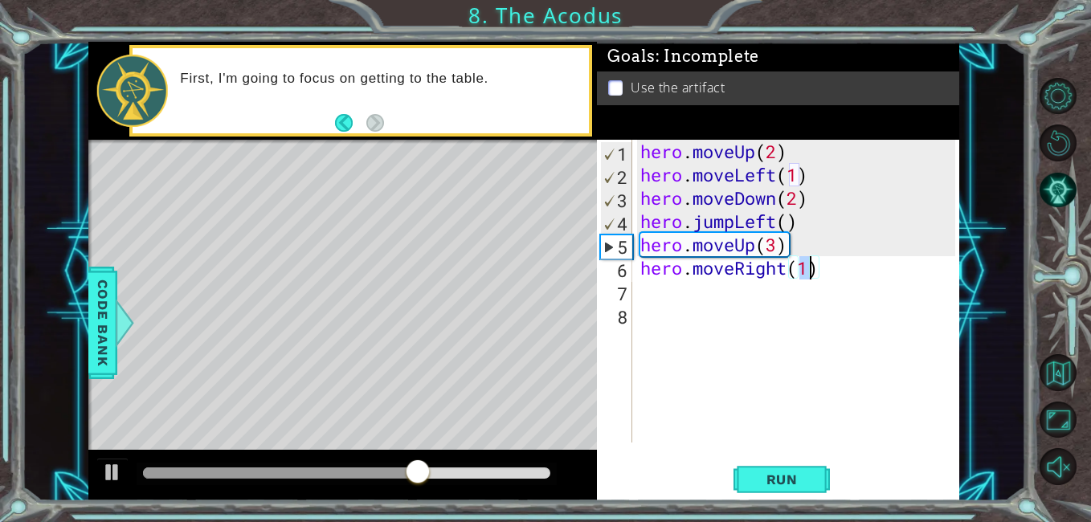
type textarea "hero.moveRight(1)"
click at [799, 486] on span "Run" at bounding box center [781, 480] width 63 height 16
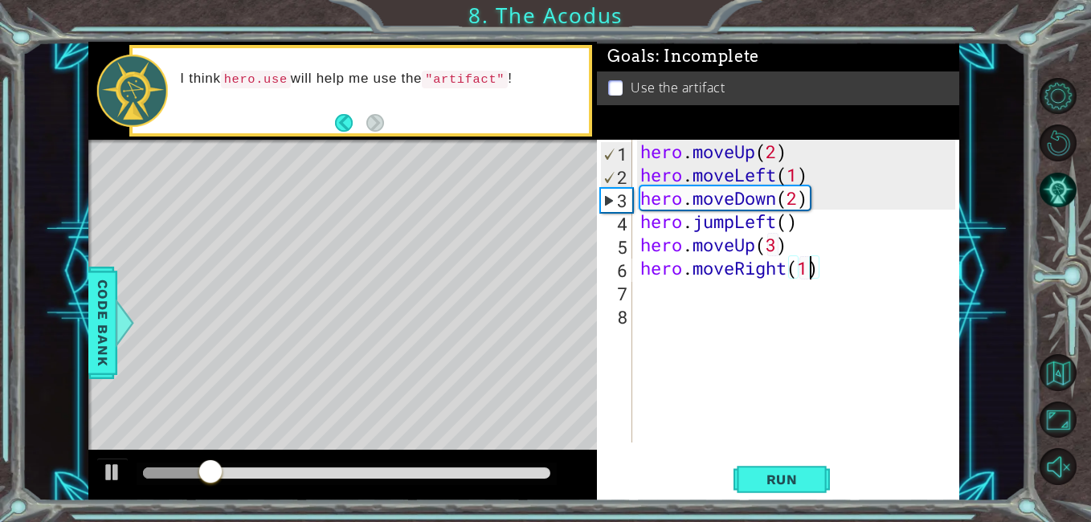
click at [827, 268] on div "hero . moveUp ( 2 ) hero . moveLeft ( 1 ) hero . moveDown ( 2 ) hero . jumpLeft…" at bounding box center [800, 314] width 326 height 349
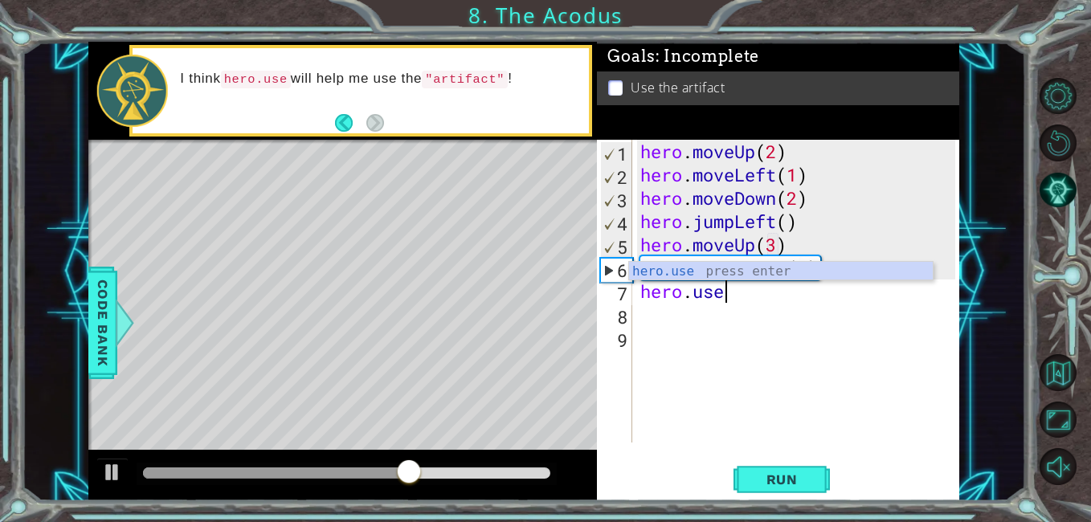
click at [801, 268] on div "hero.use press enter" at bounding box center [781, 291] width 304 height 58
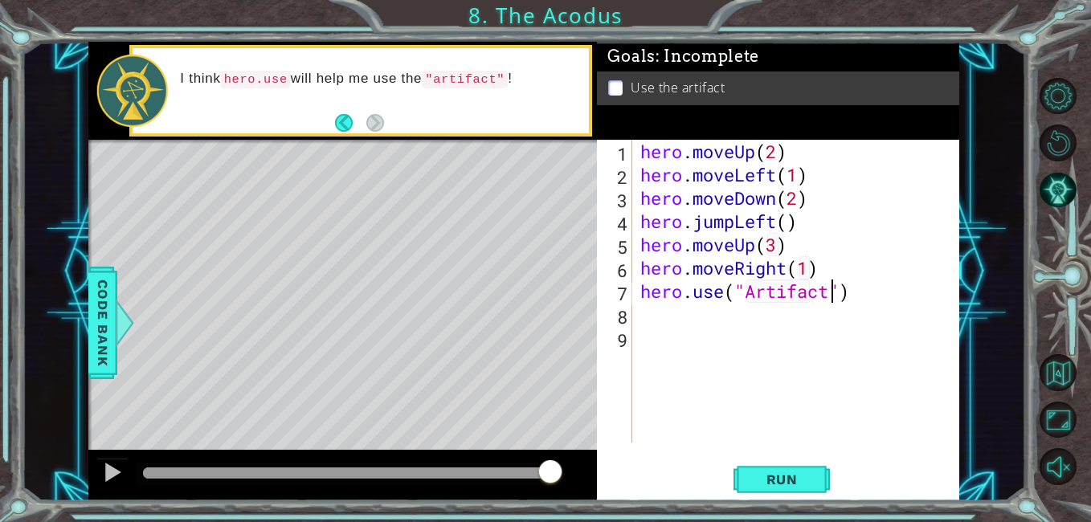
scroll to position [0, 9]
type textarea "hero.use("Artifact")"
click at [800, 483] on span "Run" at bounding box center [781, 480] width 63 height 16
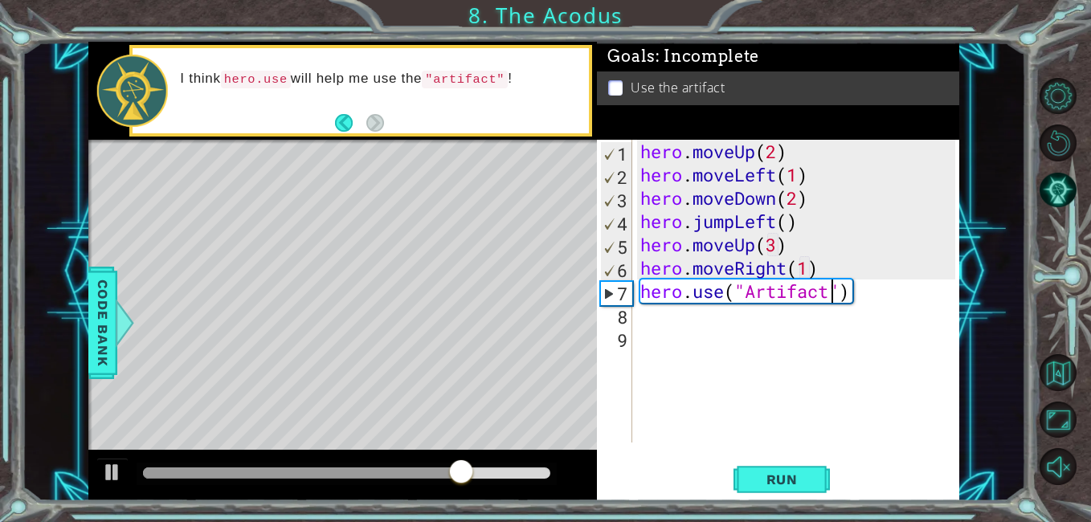
click at [657, 283] on div "hero . moveUp ( 2 ) hero . moveLeft ( 1 ) hero . moveDown ( 2 ) hero . jumpLeft…" at bounding box center [800, 314] width 326 height 349
click at [652, 288] on div "hero . moveUp ( 2 ) hero . moveLeft ( 1 ) hero . moveDown ( 2 ) hero . jumpLeft…" at bounding box center [800, 314] width 326 height 349
click at [640, 292] on div "hero . moveUp ( 2 ) hero . moveLeft ( 1 ) hero . moveDown ( 2 ) hero . jumpLeft…" at bounding box center [800, 314] width 326 height 349
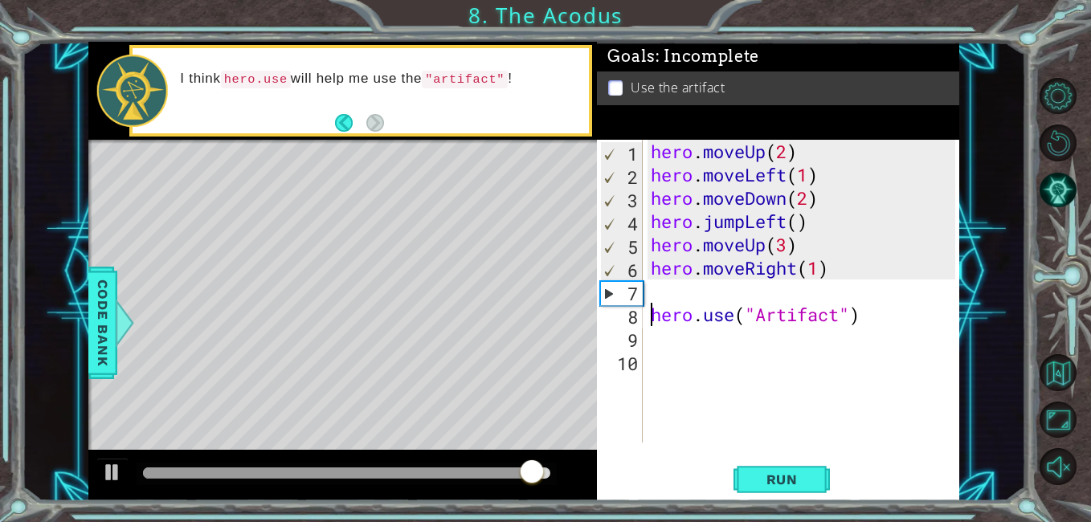
click at [713, 289] on div "hero . moveUp ( 2 ) hero . moveLeft ( 1 ) hero . moveDown ( 2 ) hero . jumpLeft…" at bounding box center [806, 314] width 317 height 349
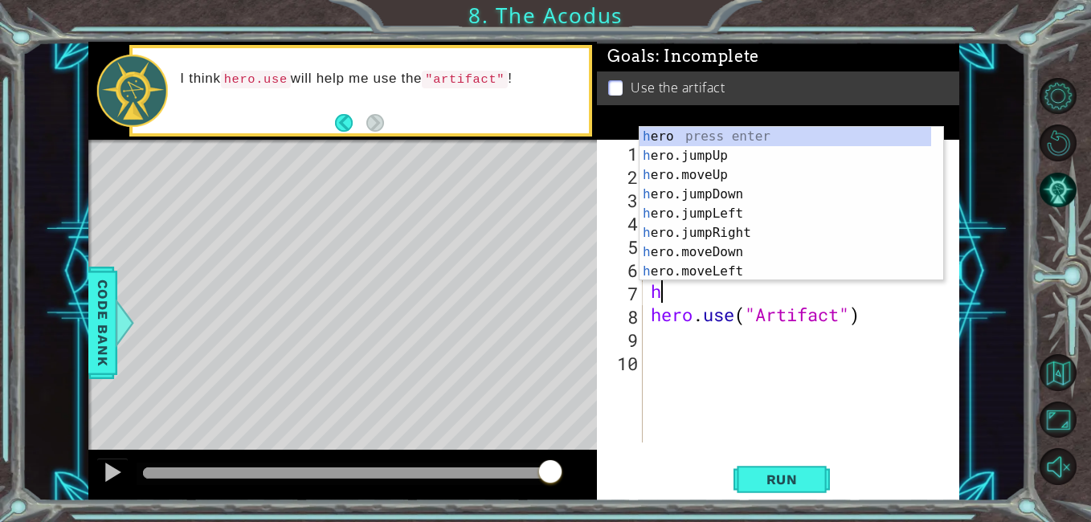
click at [720, 249] on div "h ero press enter h ero.jumpUp press enter h ero.moveUp press enter h ero.jumpD…" at bounding box center [792, 223] width 304 height 193
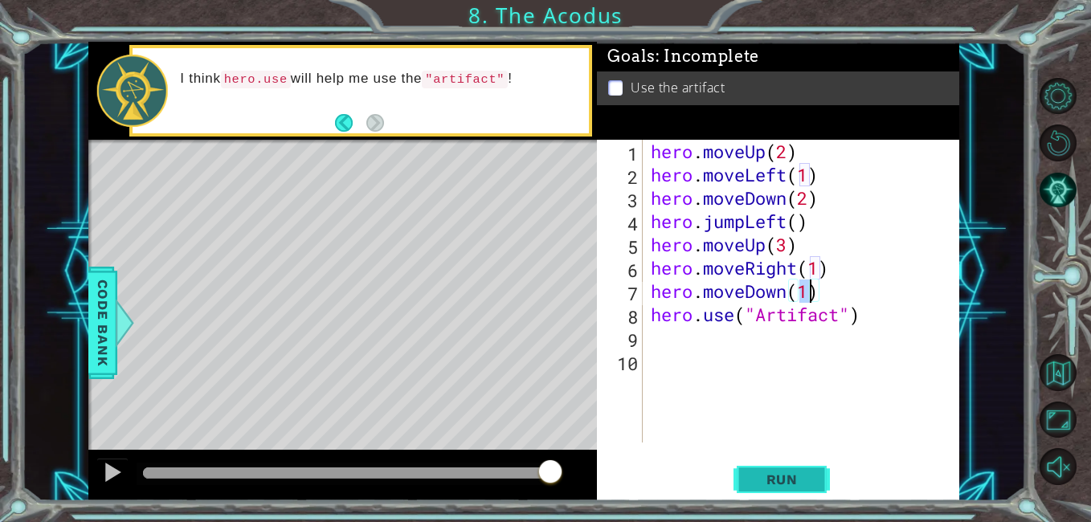
type textarea "hero.moveDown(1)"
click at [809, 497] on button "Run" at bounding box center [782, 480] width 96 height 36
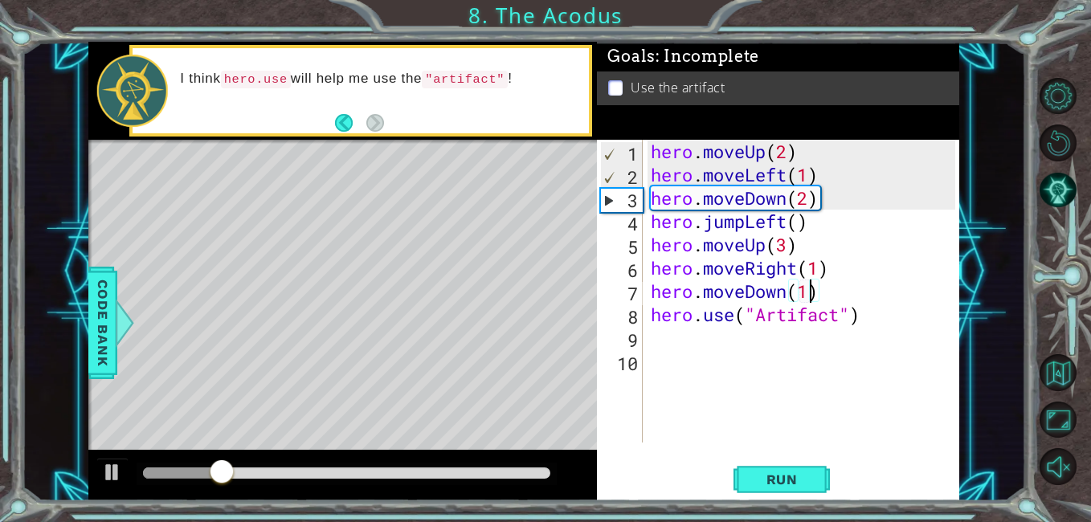
click at [855, 380] on div "hero . moveUp ( 2 ) hero . moveLeft ( 1 ) hero . moveDown ( 2 ) hero . jumpLeft…" at bounding box center [806, 314] width 317 height 349
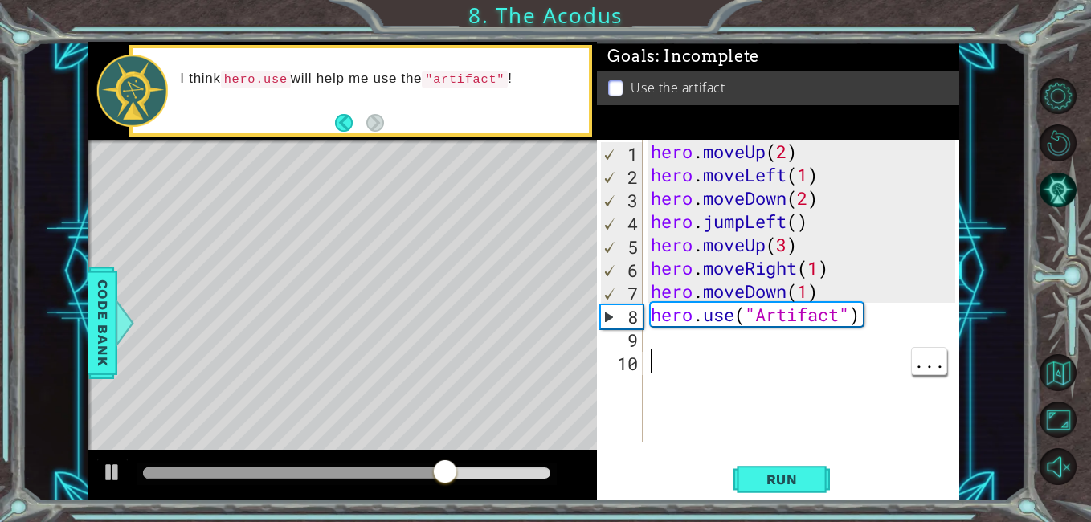
click at [822, 283] on div "hero . moveUp ( 2 ) hero . moveLeft ( 1 ) hero . moveDown ( 2 ) hero . jumpLeft…" at bounding box center [806, 314] width 317 height 349
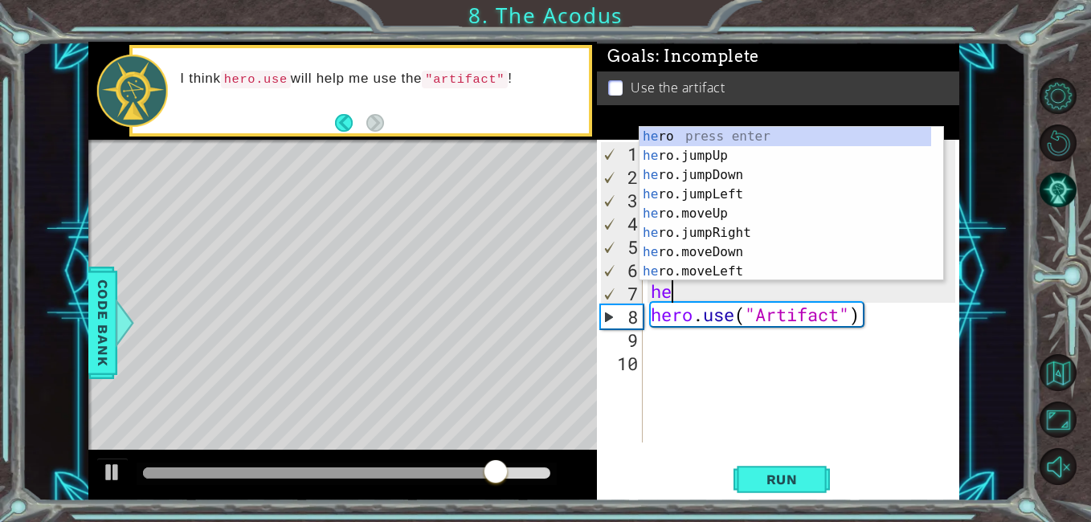
type textarea "h"
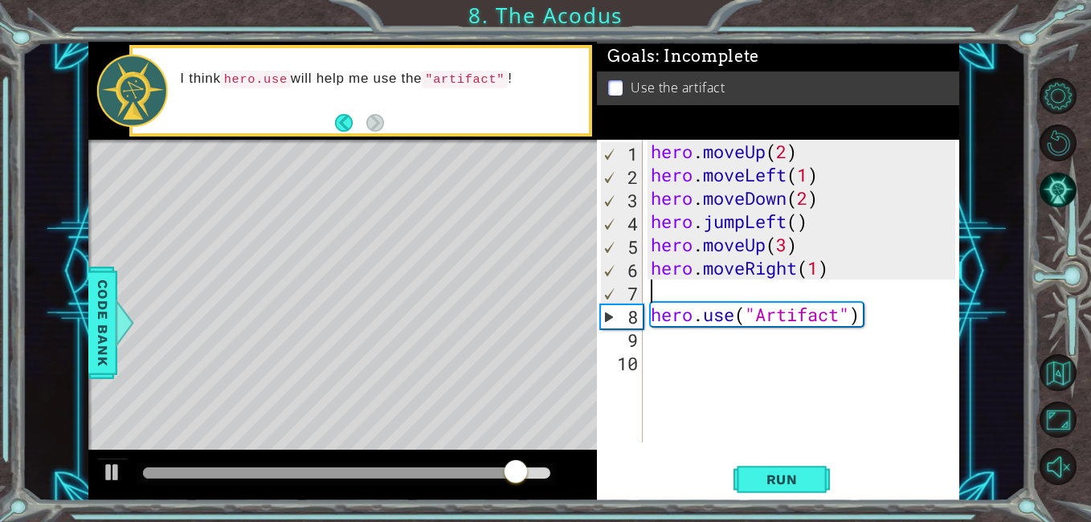
type textarea "hero.moveRight(1)"
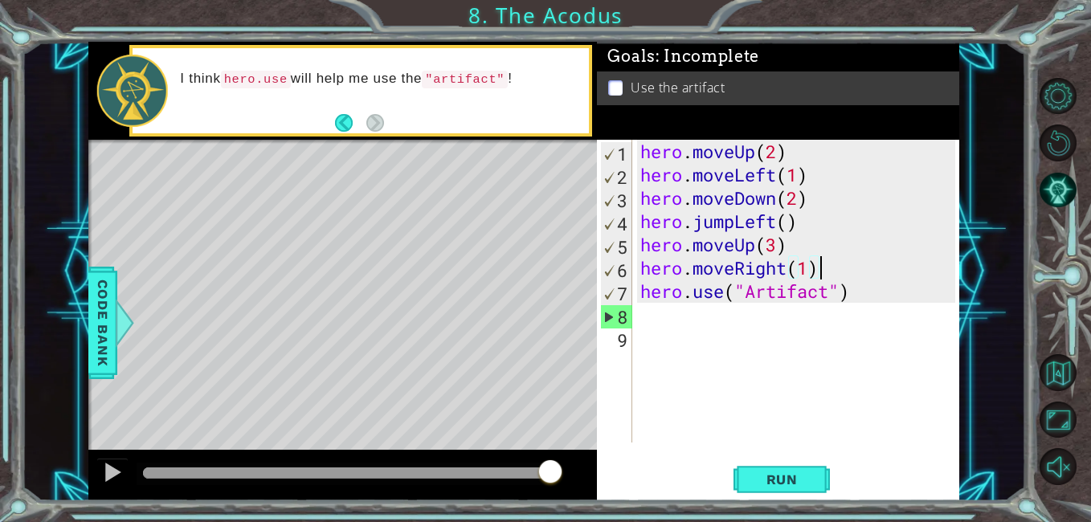
click at [755, 79] on li "Use the artifact" at bounding box center [779, 88] width 343 height 18
click at [644, 73] on div "Use the artifact" at bounding box center [778, 89] width 362 height 34
click at [98, 319] on span "Code Bank" at bounding box center [103, 323] width 26 height 98
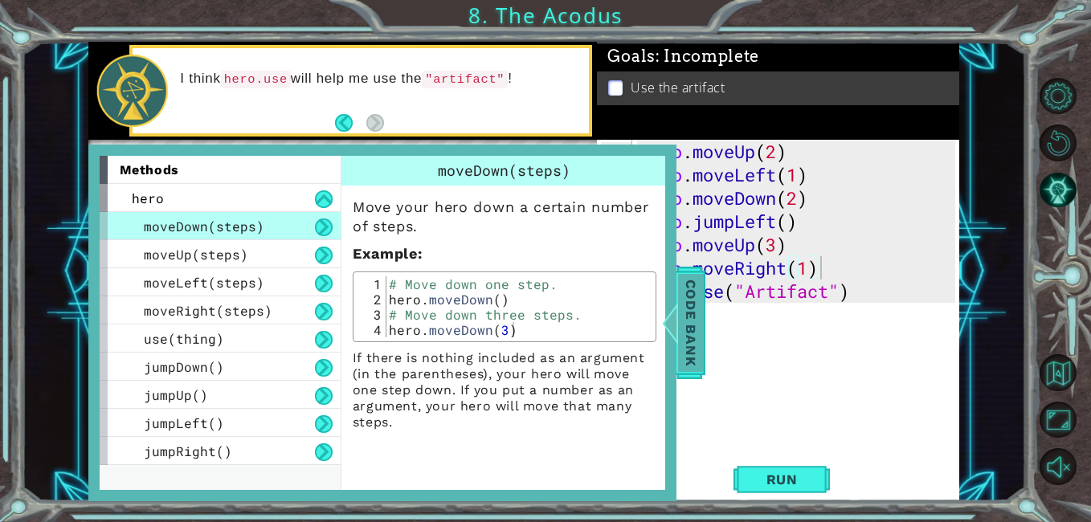
click at [693, 335] on span "Code Bank" at bounding box center [691, 323] width 26 height 98
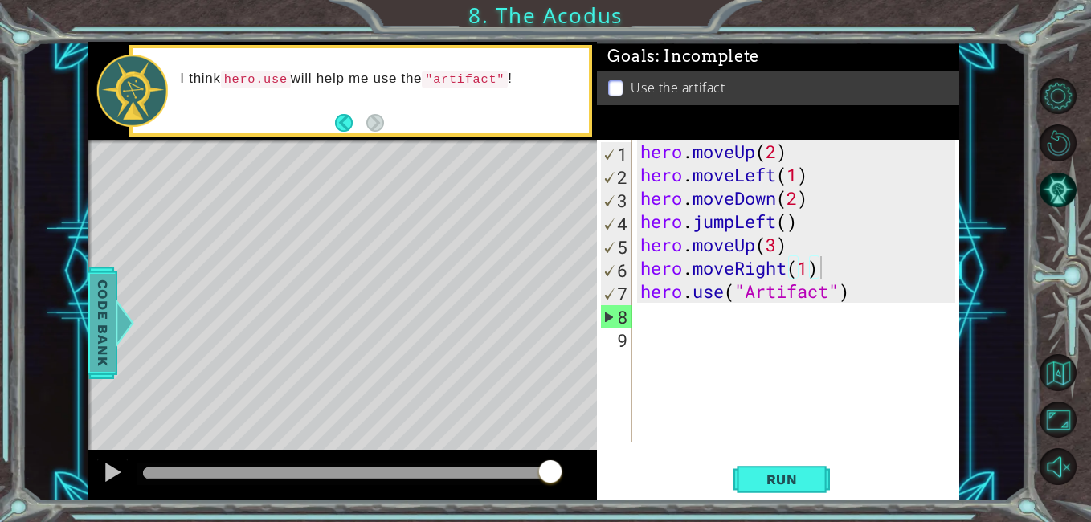
click at [91, 320] on span "Code Bank" at bounding box center [103, 323] width 26 height 98
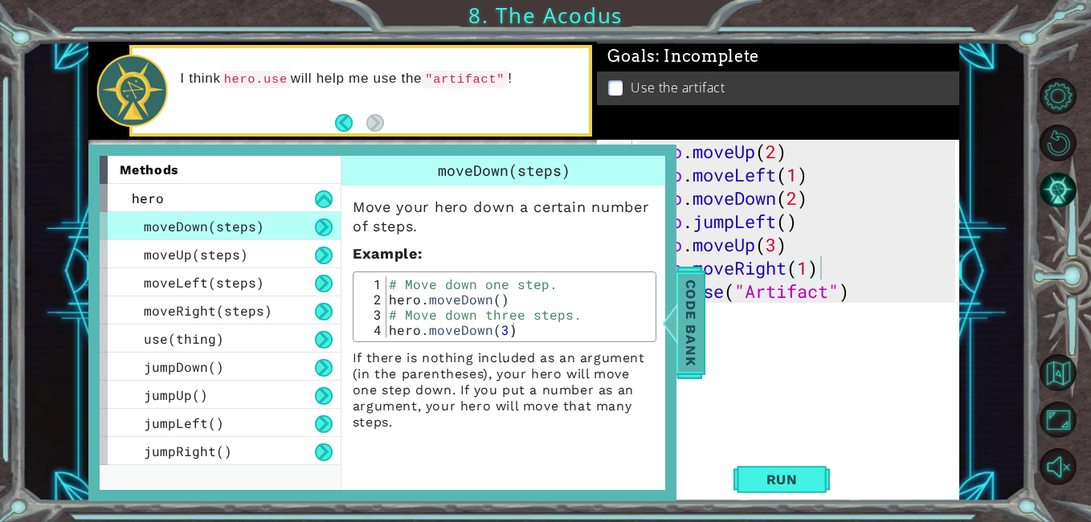
click at [700, 324] on span "Code Bank" at bounding box center [691, 323] width 26 height 98
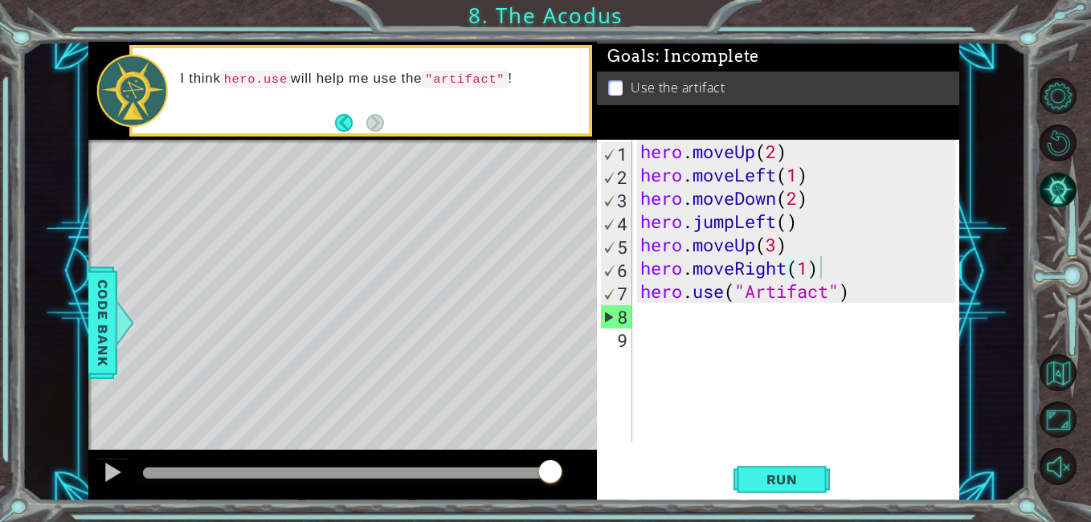
click at [702, 313] on div "hero . moveUp ( 2 ) hero . moveLeft ( 1 ) hero . moveDown ( 2 ) hero . jumpLeft…" at bounding box center [800, 314] width 327 height 349
click at [502, 107] on div "I think hero.use will help me use the "artifact" !" at bounding box center [379, 91] width 420 height 58
click at [804, 490] on button "Run" at bounding box center [782, 480] width 96 height 36
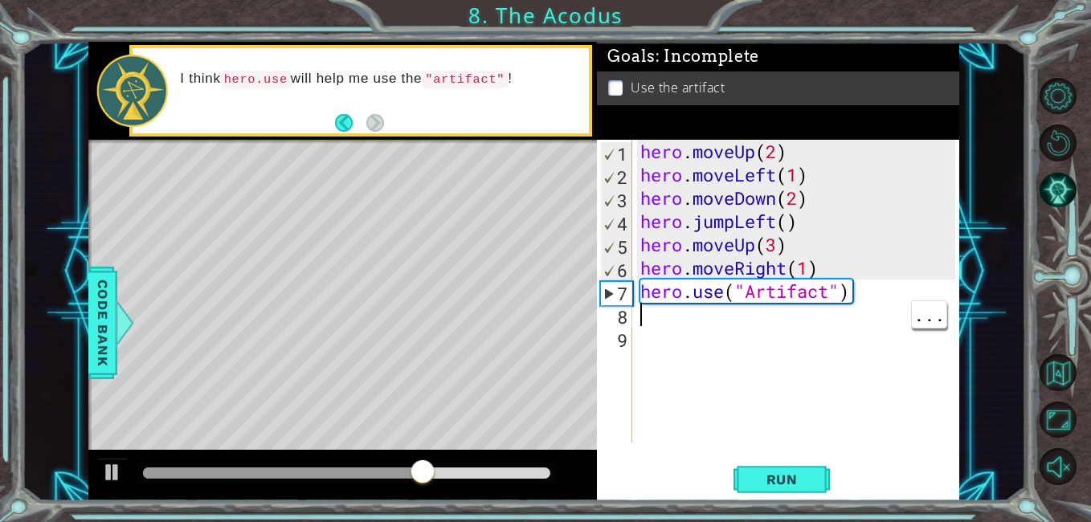
click at [776, 244] on div "hero . moveUp ( 2 ) hero . moveLeft ( 1 ) hero . moveDown ( 2 ) hero . jumpLeft…" at bounding box center [800, 314] width 327 height 349
click at [804, 494] on button "Run" at bounding box center [782, 480] width 96 height 36
click at [789, 473] on span "Run" at bounding box center [781, 480] width 63 height 16
click at [758, 284] on div "hero . moveUp ( 2 ) hero . moveLeft ( 1 ) hero . moveDown ( 2 ) hero . jumpLeft…" at bounding box center [800, 314] width 327 height 349
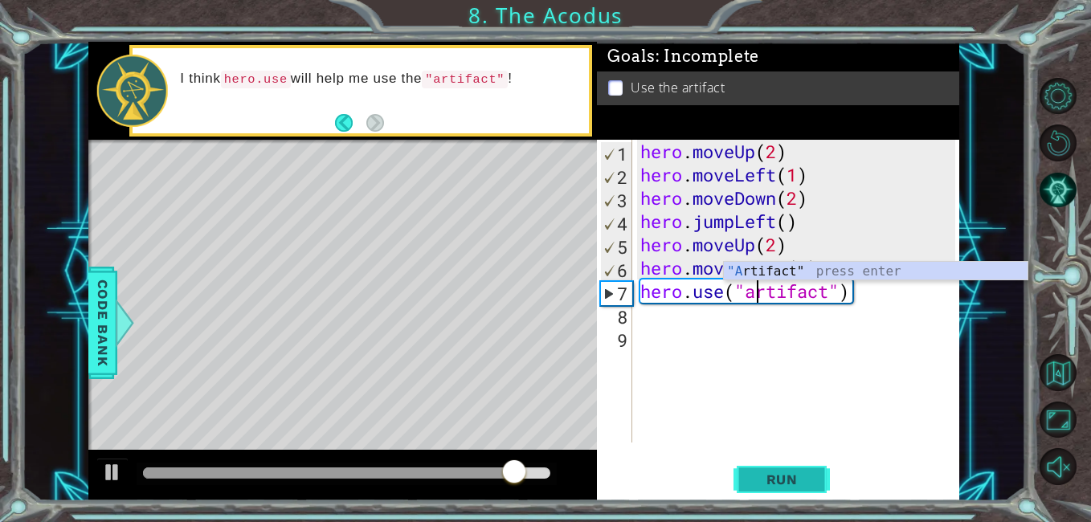
type textarea "hero.use("artifact")"
click at [803, 484] on span "Run" at bounding box center [781, 480] width 63 height 16
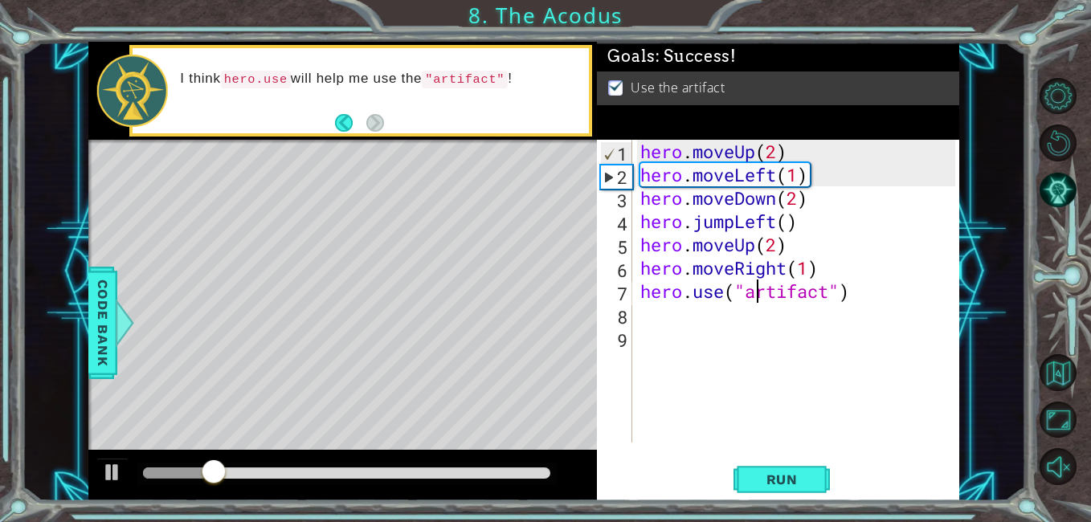
click at [998, 403] on div "1 ההההההההההההההההההההההההההההההההההההההההההההההההההההההההההההההההההההההההההההה…" at bounding box center [523, 272] width 1003 height 460
click at [909, 405] on div "hero . moveUp ( 2 ) hero . moveLeft ( 1 ) hero . moveDown ( 2 ) hero . jumpLeft…" at bounding box center [800, 314] width 327 height 349
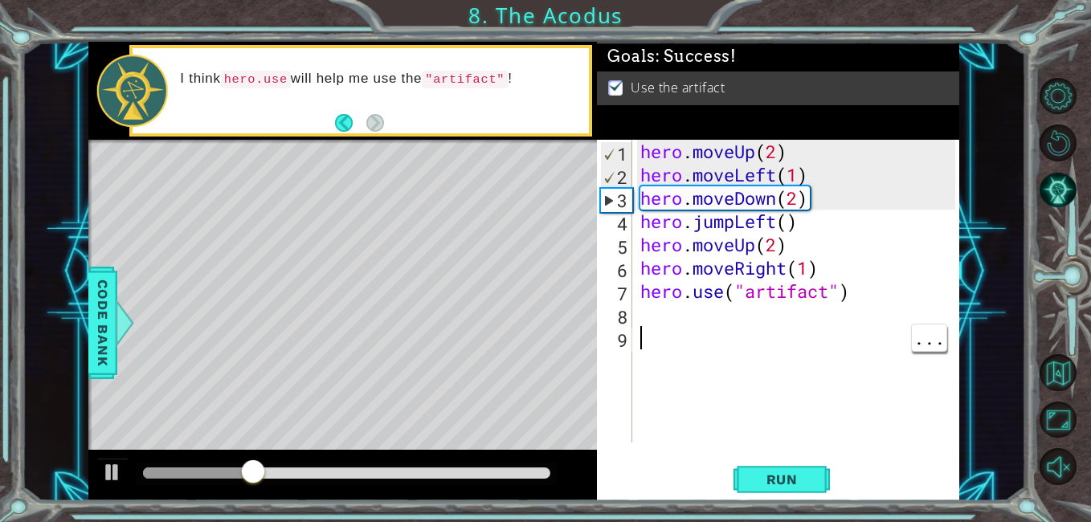
scroll to position [0, 0]
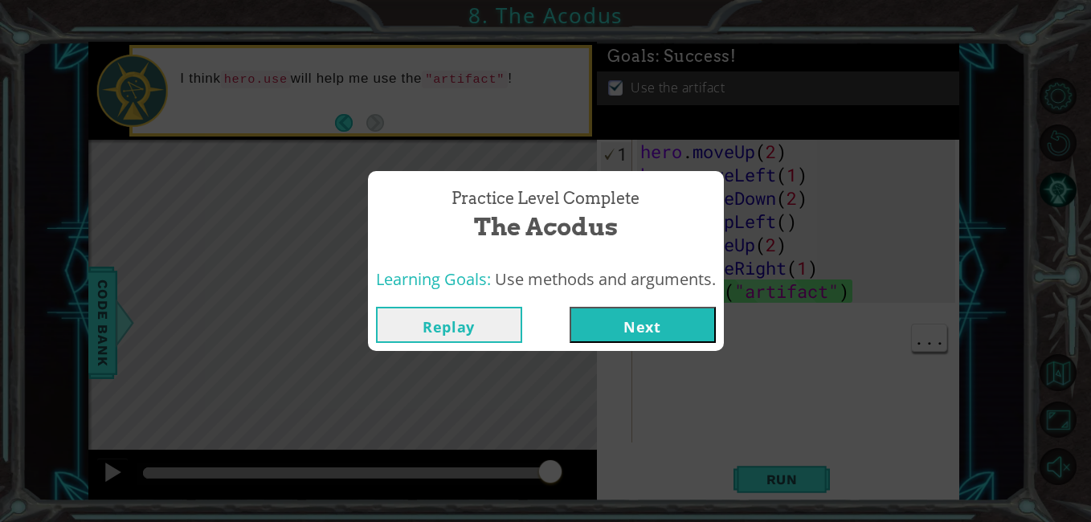
click at [676, 330] on button "Next" at bounding box center [643, 325] width 146 height 36
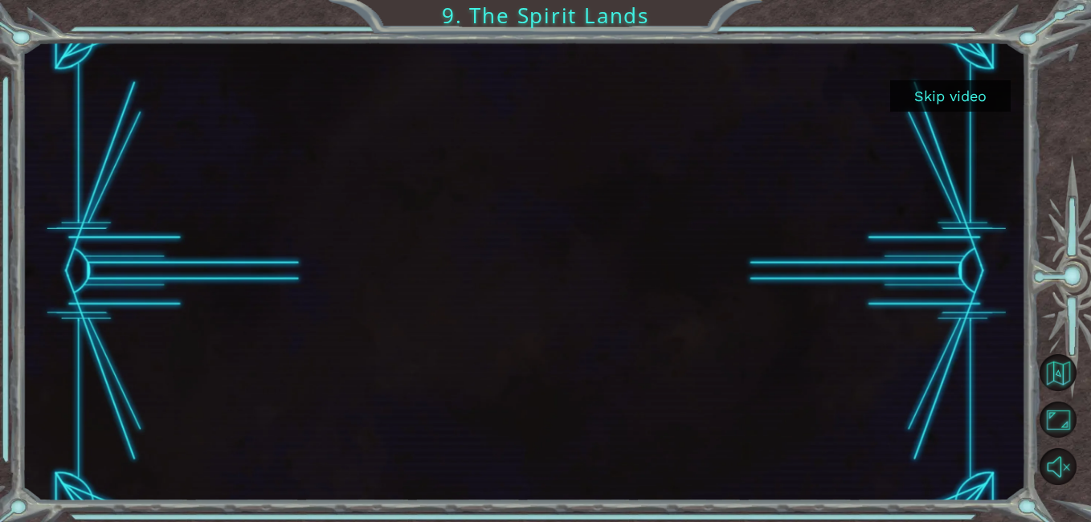
click at [949, 91] on button "Skip video" at bounding box center [950, 95] width 121 height 31
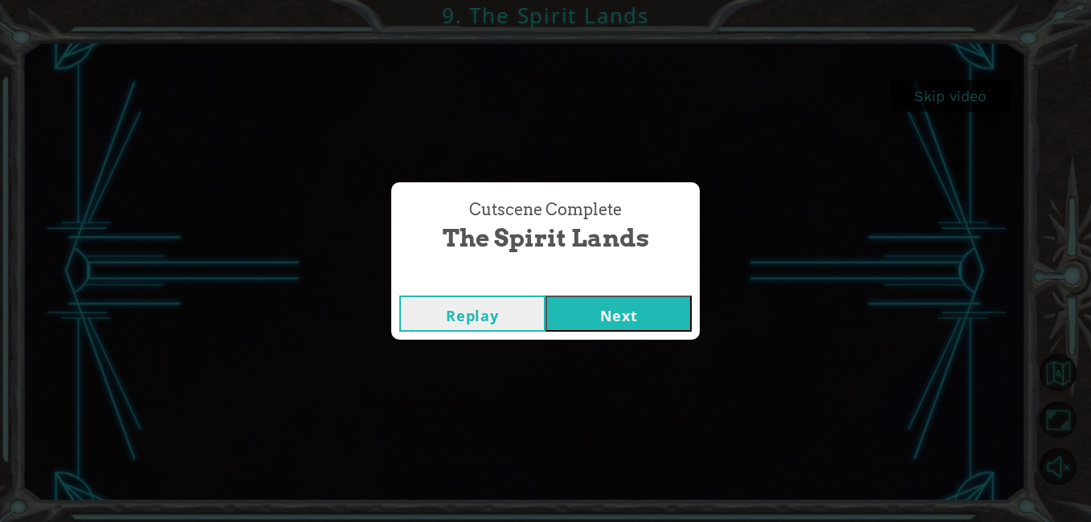
click at [648, 321] on button "Next" at bounding box center [619, 314] width 146 height 36
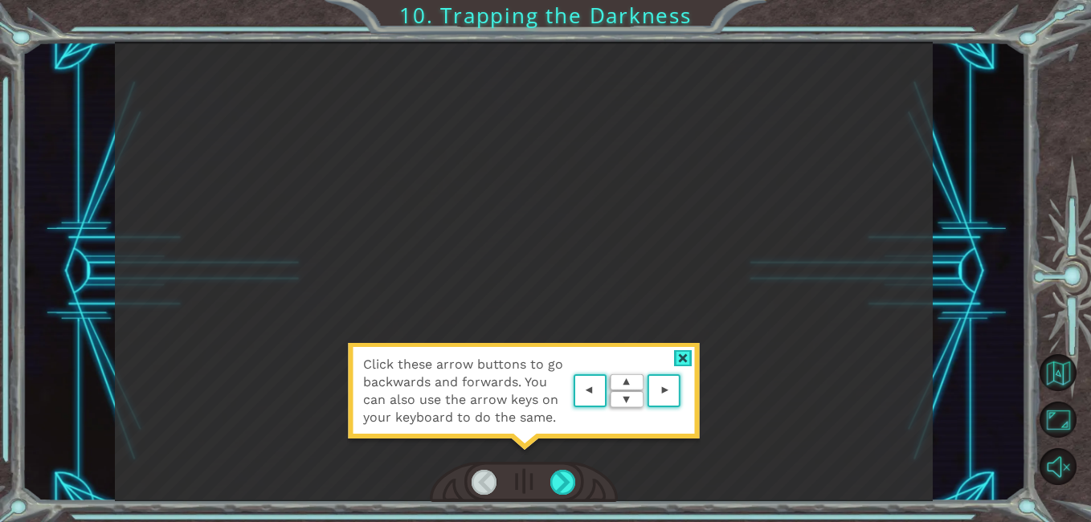
click at [689, 358] on div at bounding box center [683, 358] width 18 height 17
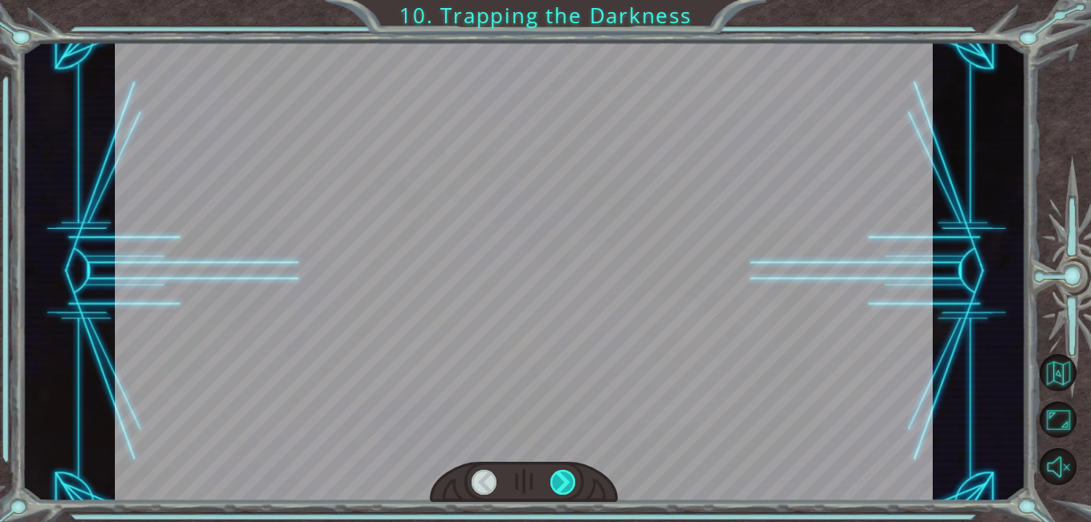
click at [569, 473] on div at bounding box center [563, 482] width 26 height 25
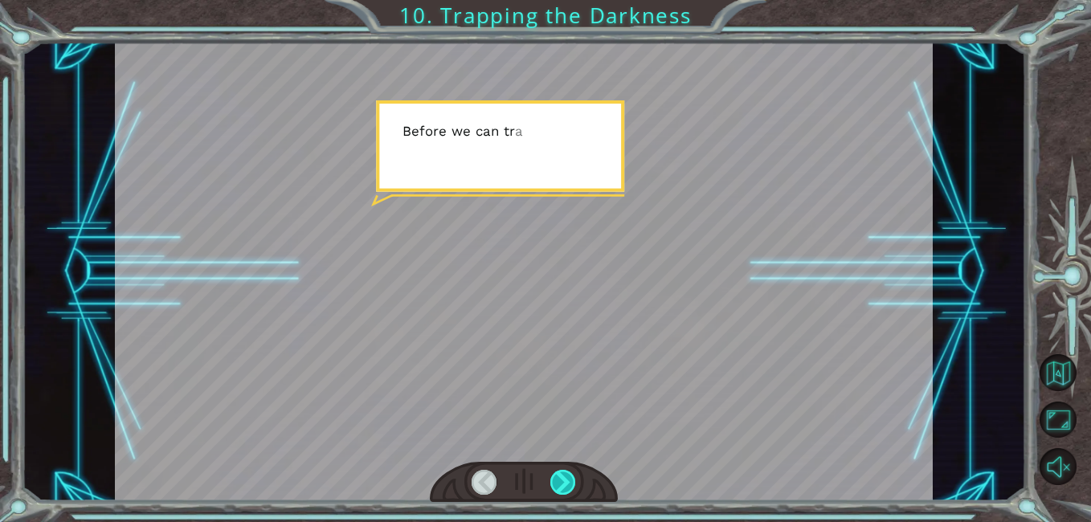
click at [572, 493] on div at bounding box center [563, 482] width 26 height 25
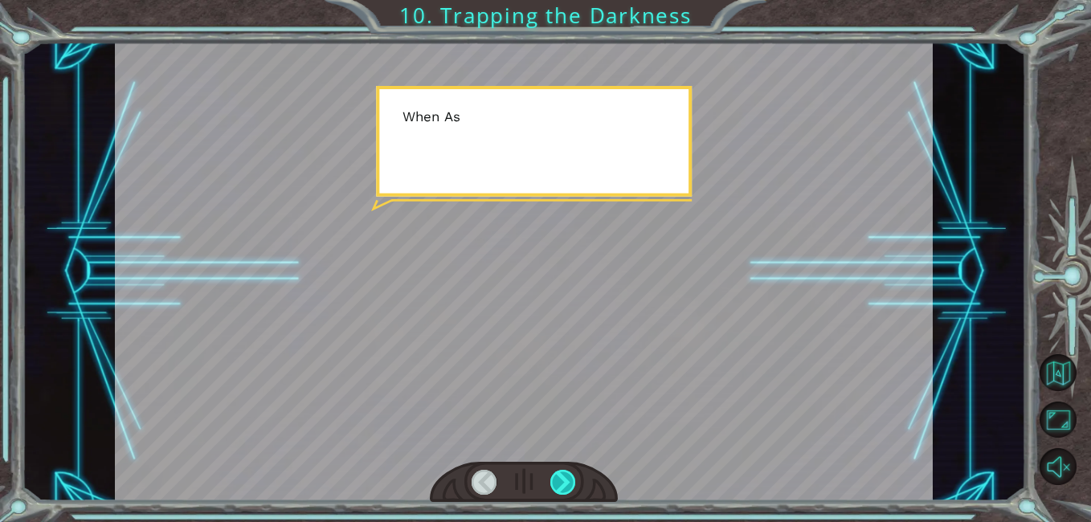
click at [576, 480] on div at bounding box center [563, 482] width 26 height 25
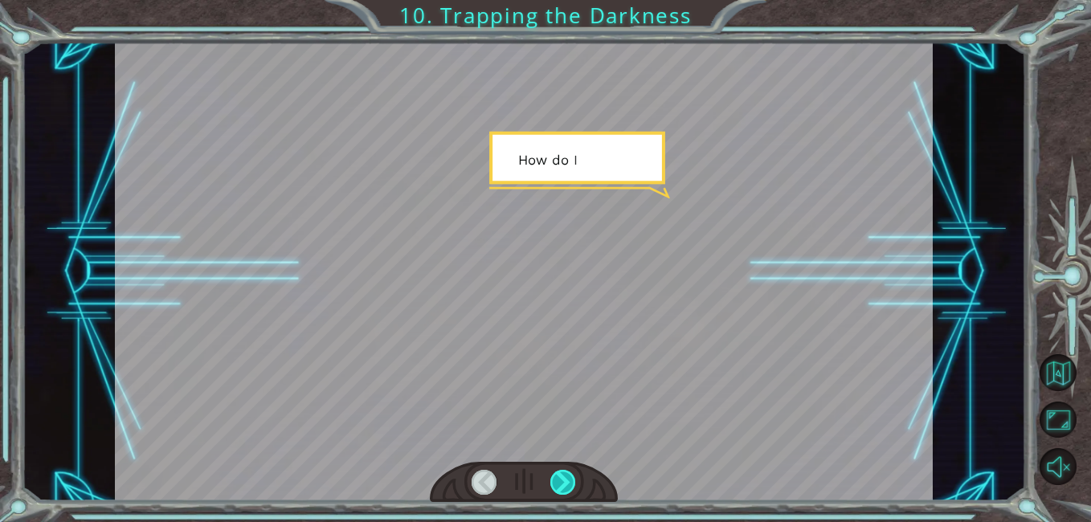
click at [562, 485] on div at bounding box center [563, 482] width 26 height 25
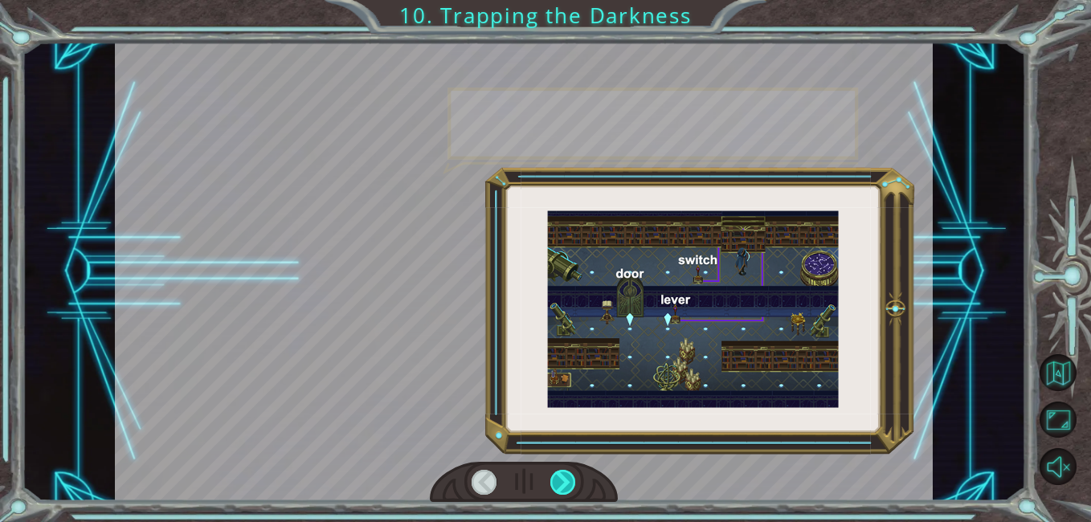
click at [566, 485] on div at bounding box center [563, 482] width 26 height 25
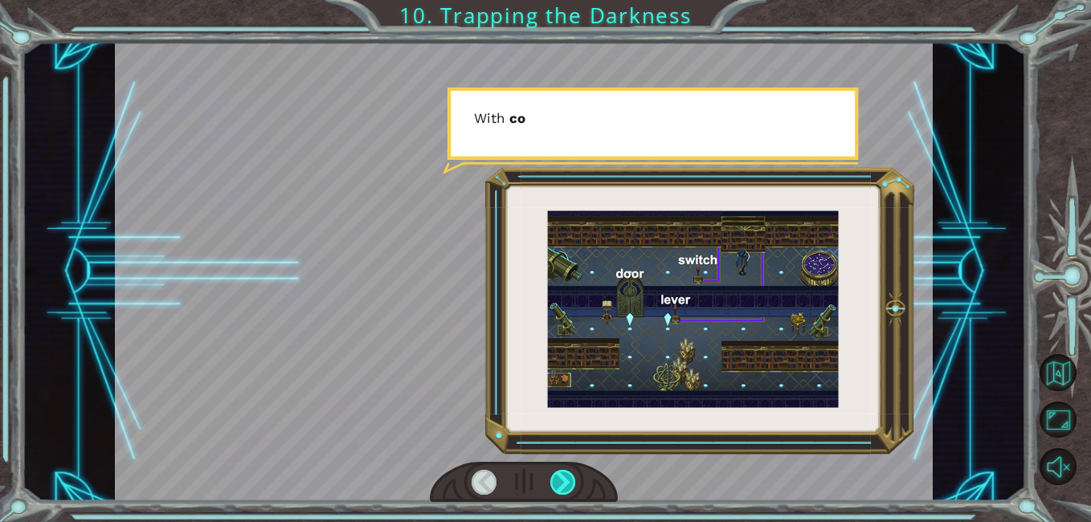
click at [565, 490] on div at bounding box center [563, 482] width 26 height 25
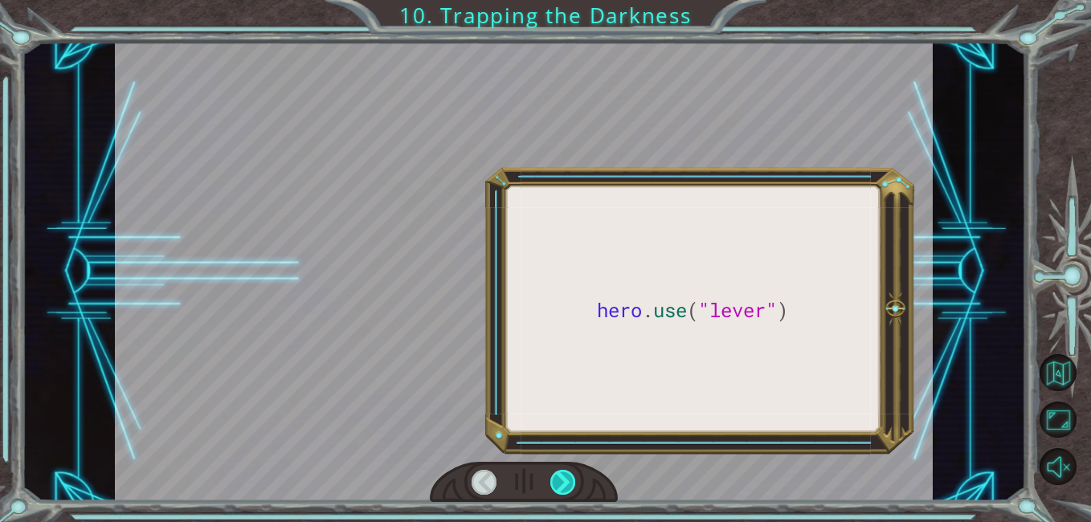
click at [570, 492] on div at bounding box center [563, 482] width 26 height 25
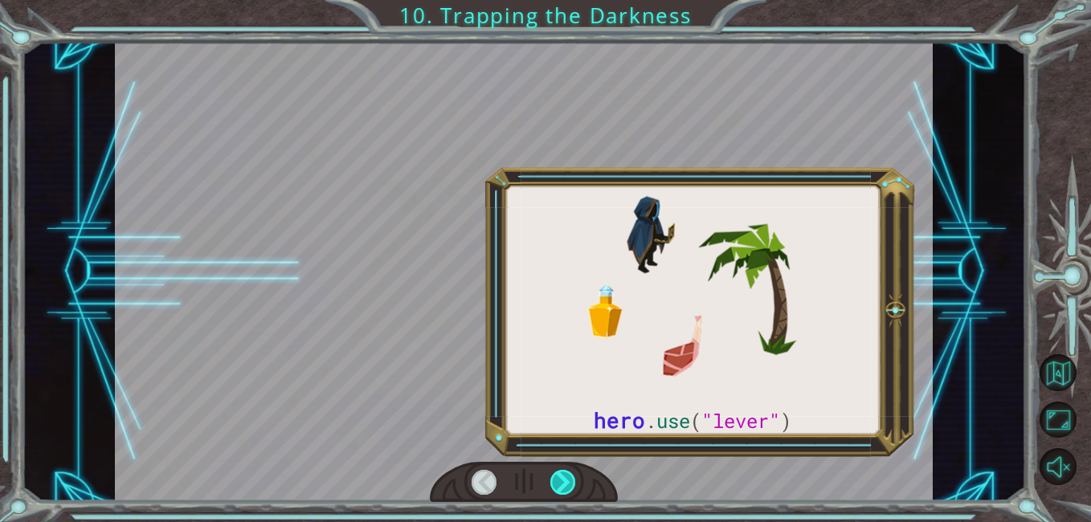
click at [569, 484] on div at bounding box center [563, 482] width 26 height 25
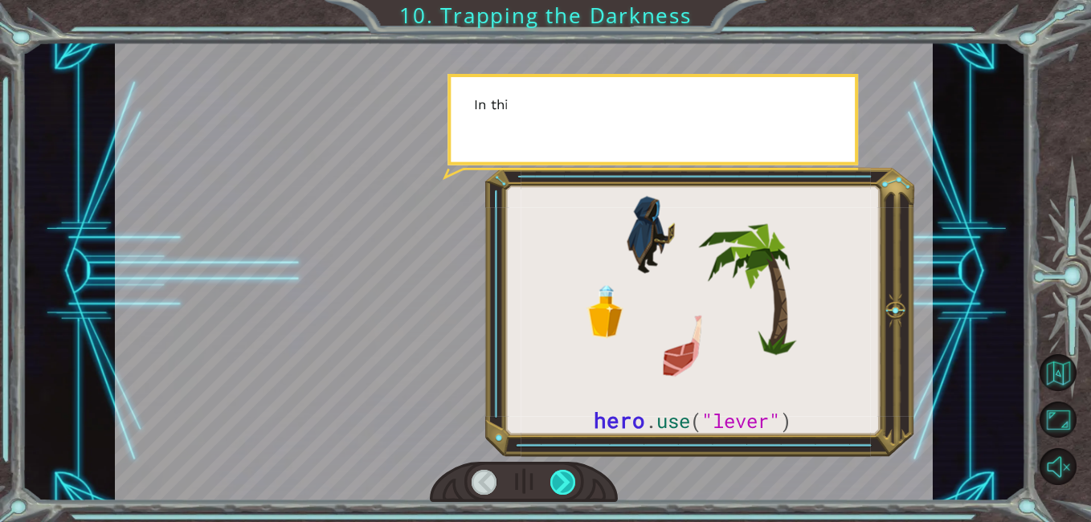
click at [573, 484] on div at bounding box center [563, 482] width 26 height 25
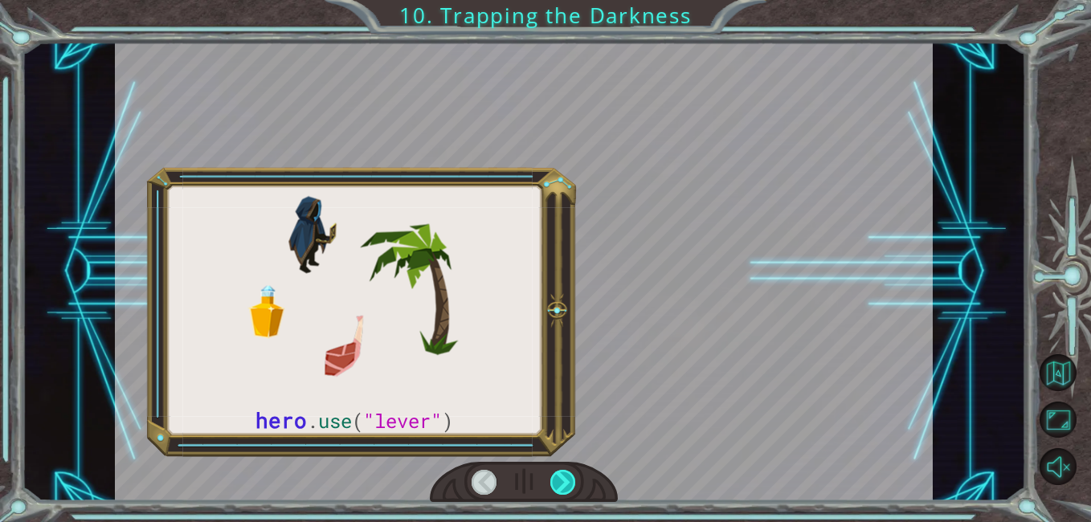
click at [572, 481] on div at bounding box center [563, 482] width 26 height 25
click at [568, 480] on div at bounding box center [563, 482] width 26 height 25
click at [566, 479] on div at bounding box center [563, 482] width 26 height 25
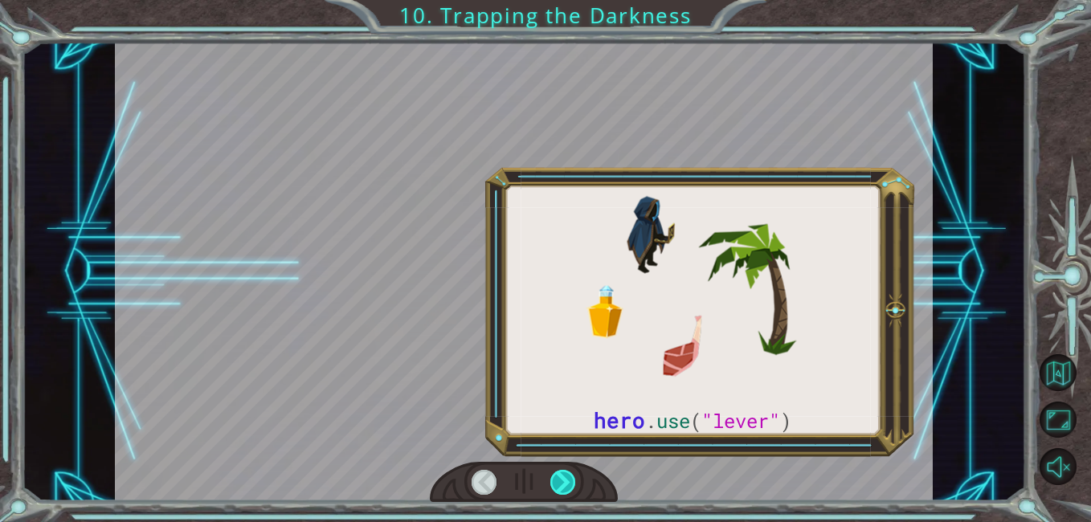
click at [565, 488] on div at bounding box center [563, 482] width 26 height 25
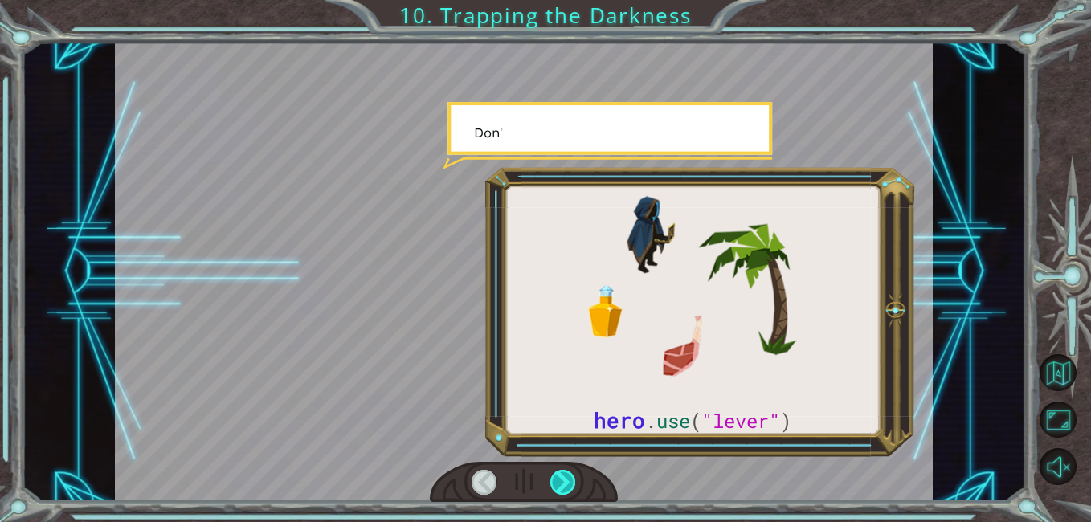
click at [572, 484] on div at bounding box center [563, 482] width 26 height 25
click at [574, 479] on div at bounding box center [563, 482] width 26 height 25
click at [570, 470] on div at bounding box center [563, 482] width 26 height 25
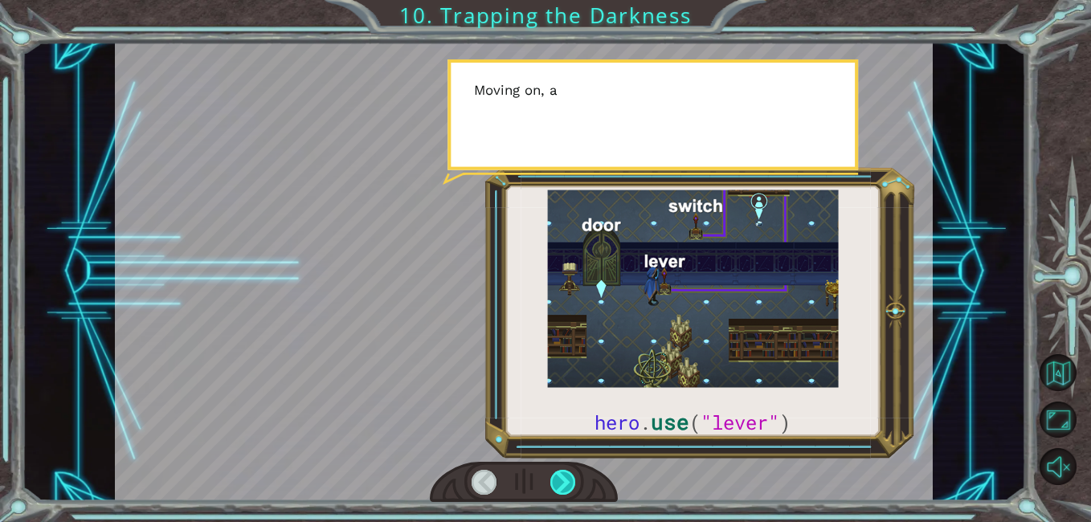
click at [570, 470] on div at bounding box center [563, 482] width 26 height 25
click at [570, 472] on div at bounding box center [563, 482] width 26 height 25
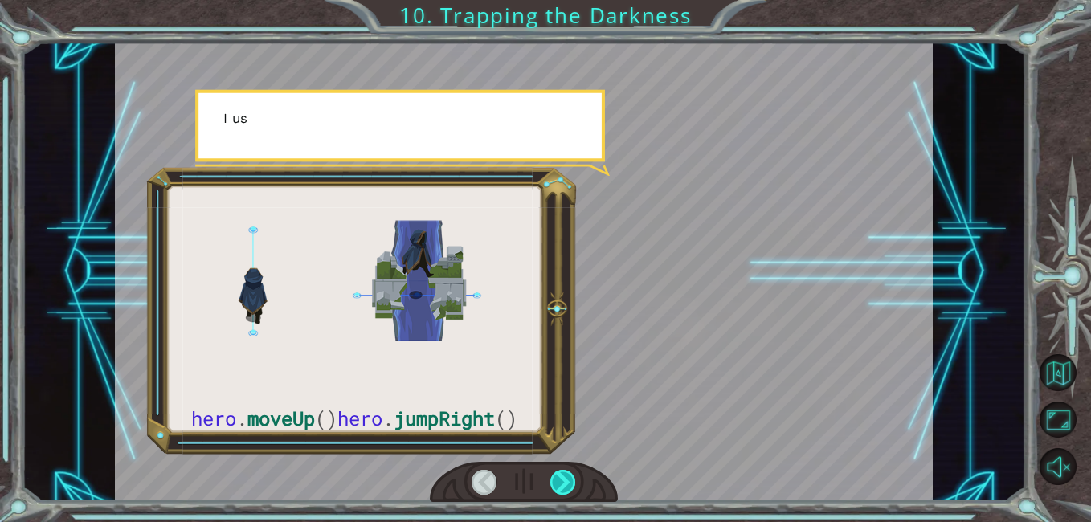
click at [569, 471] on div at bounding box center [563, 482] width 26 height 25
click at [569, 473] on div at bounding box center [563, 482] width 26 height 25
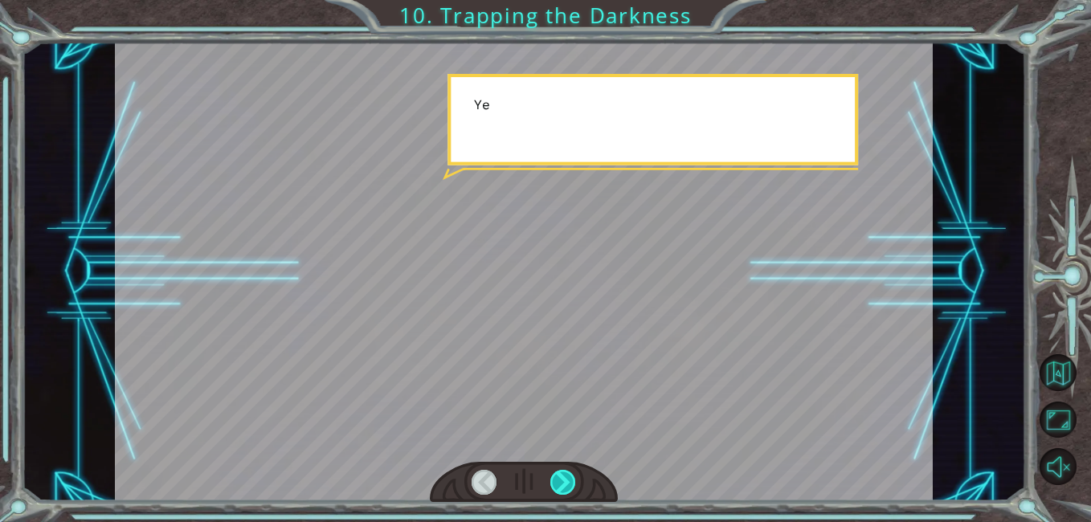
click at [571, 476] on div at bounding box center [563, 482] width 26 height 25
click at [575, 473] on div at bounding box center [563, 482] width 26 height 25
click at [574, 476] on div at bounding box center [563, 482] width 26 height 25
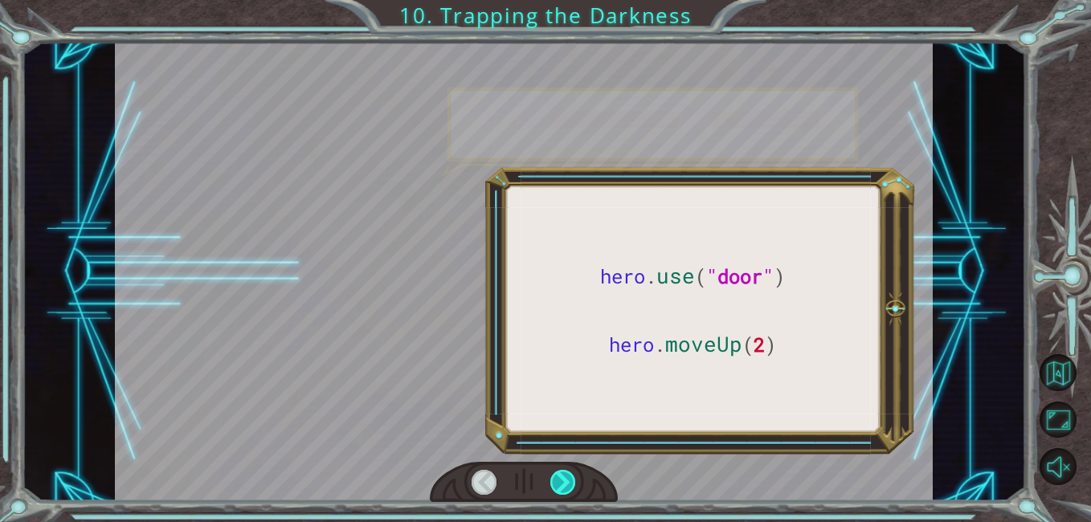
click at [569, 484] on div at bounding box center [563, 482] width 26 height 25
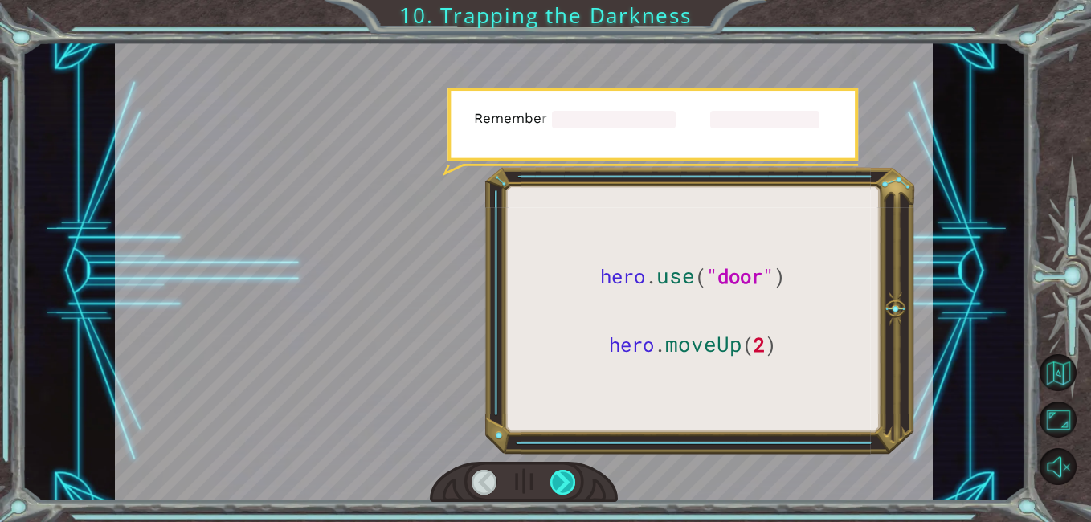
click at [569, 482] on div at bounding box center [563, 482] width 26 height 25
click at [570, 479] on div at bounding box center [563, 482] width 26 height 25
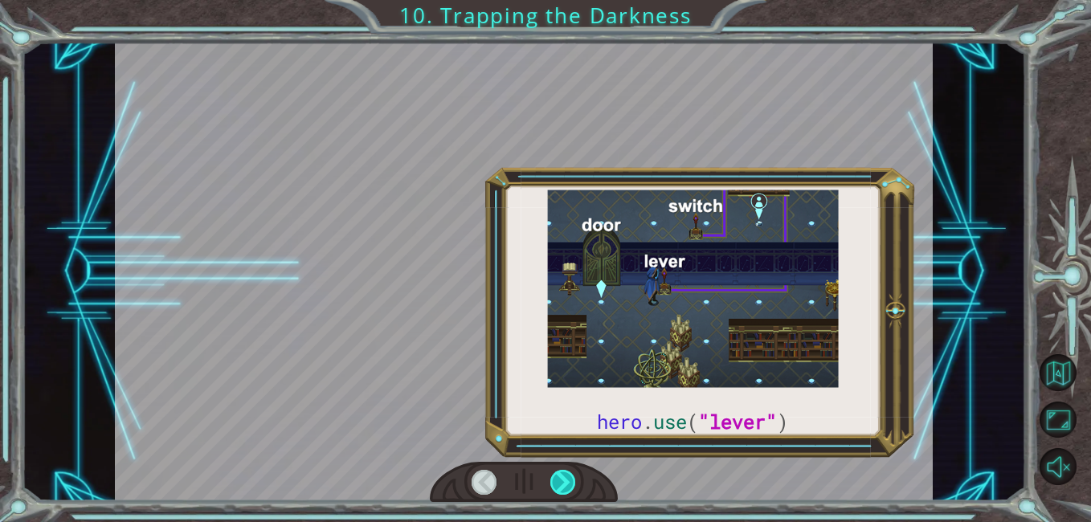
click at [572, 475] on div at bounding box center [563, 482] width 26 height 25
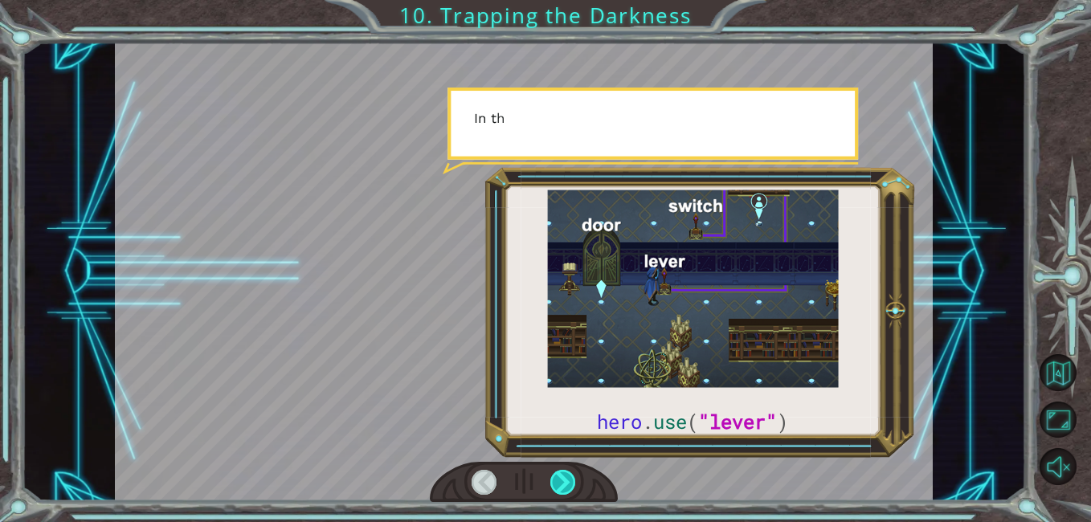
click at [576, 476] on div at bounding box center [563, 482] width 26 height 25
click at [576, 479] on div at bounding box center [563, 482] width 26 height 25
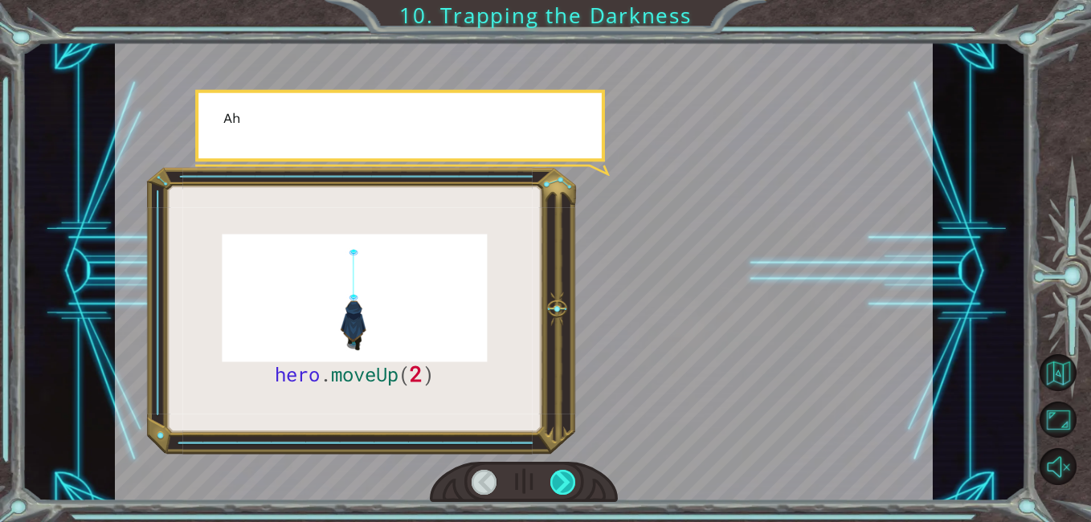
click at [575, 480] on div at bounding box center [563, 482] width 26 height 25
click at [574, 480] on div at bounding box center [563, 482] width 26 height 25
click at [574, 479] on div at bounding box center [563, 482] width 26 height 25
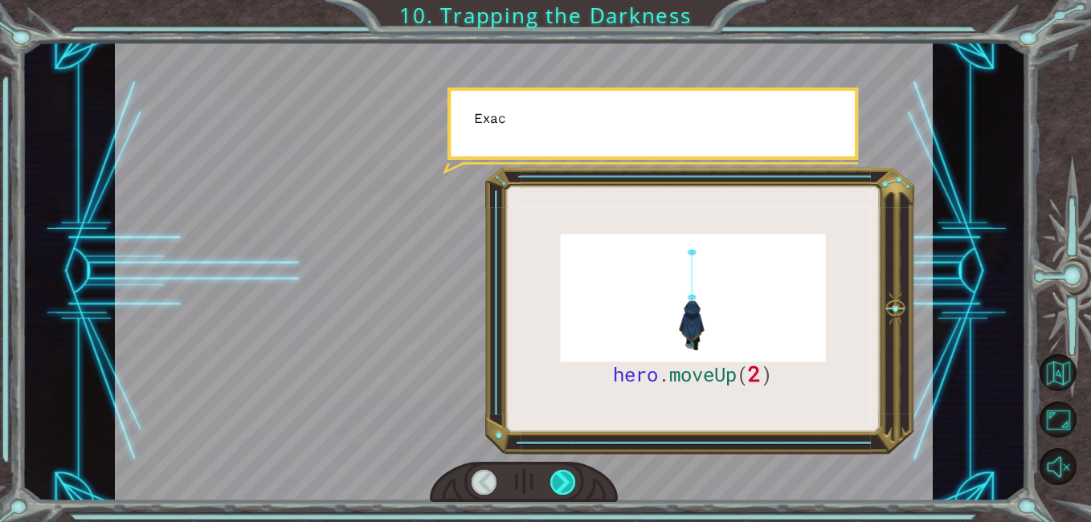
click at [576, 475] on div at bounding box center [563, 482] width 26 height 25
click at [591, 472] on div at bounding box center [524, 482] width 188 height 41
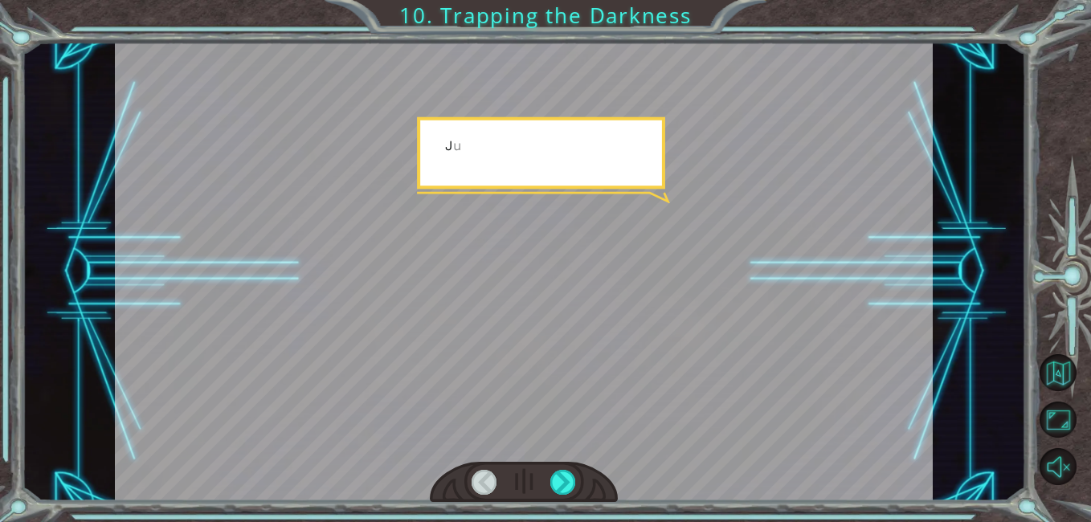
click at [588, 473] on div at bounding box center [524, 482] width 188 height 41
click at [574, 478] on div at bounding box center [563, 482] width 26 height 25
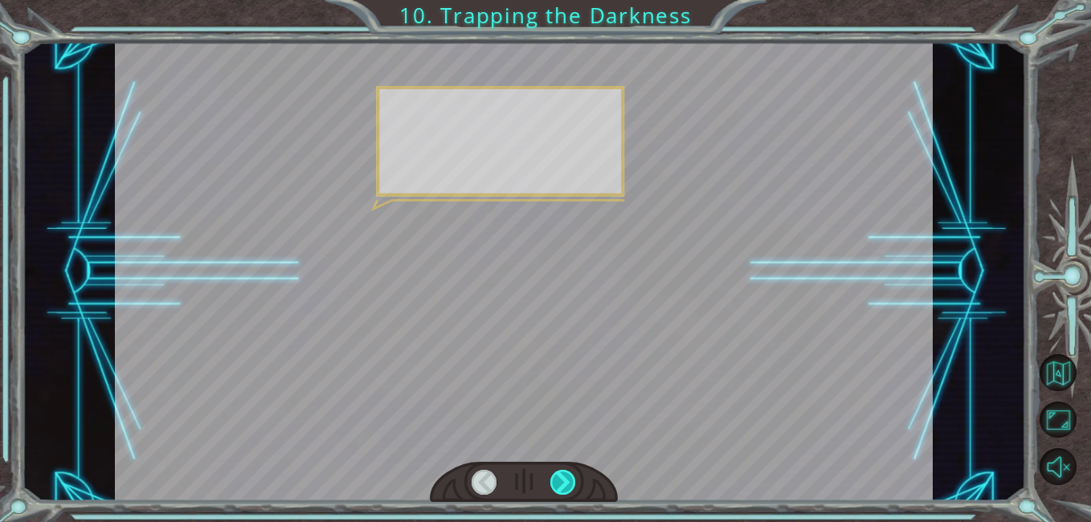
click at [574, 485] on div at bounding box center [563, 482] width 26 height 25
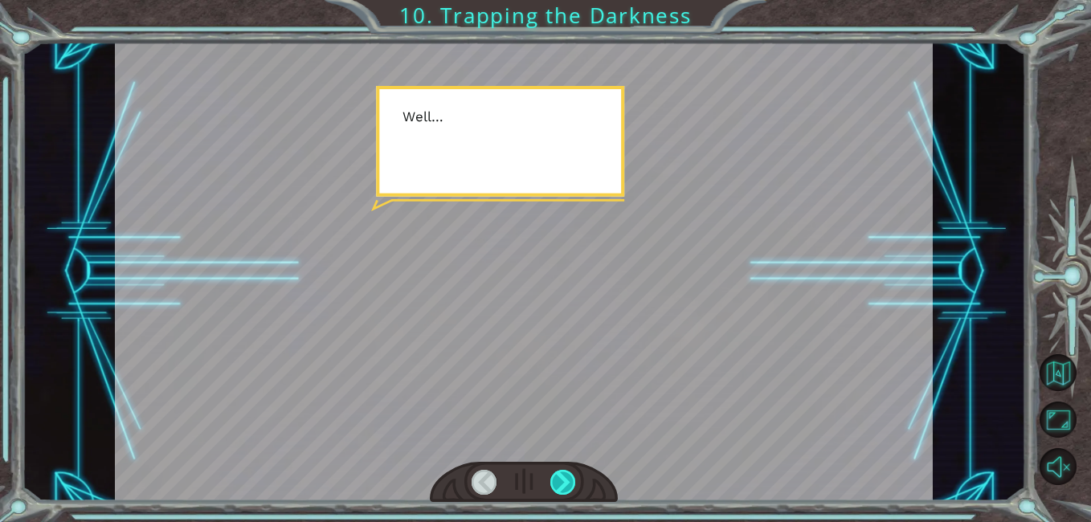
click at [568, 485] on div at bounding box center [563, 482] width 26 height 25
click at [570, 484] on div at bounding box center [563, 482] width 26 height 25
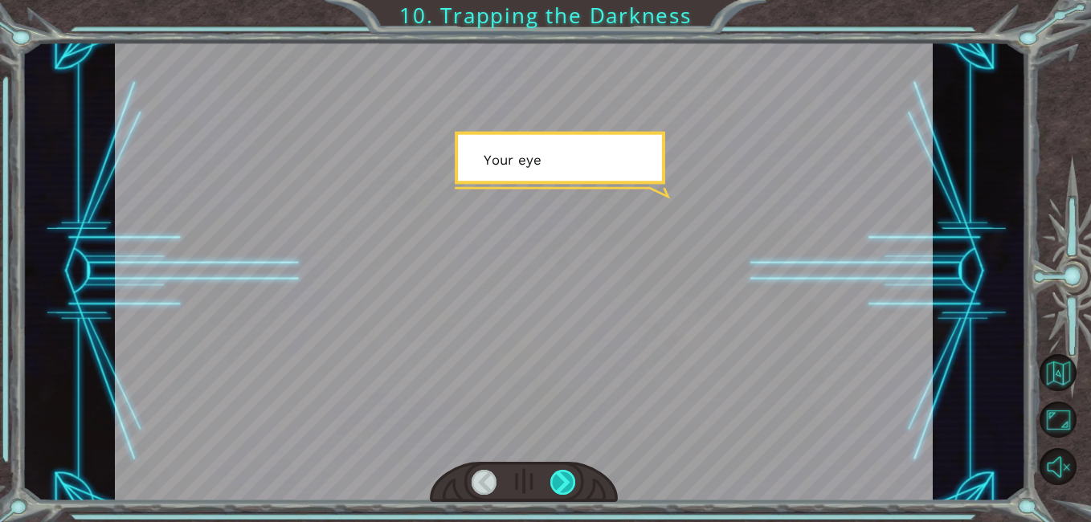
click at [569, 484] on div at bounding box center [563, 482] width 26 height 25
click at [568, 480] on div at bounding box center [563, 482] width 26 height 25
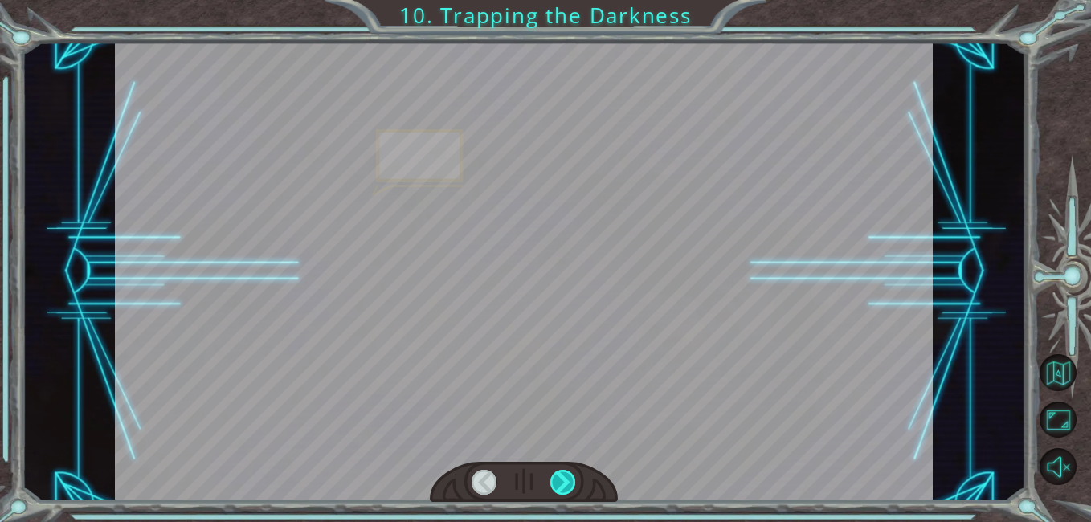
click at [566, 486] on div at bounding box center [563, 482] width 26 height 25
click at [562, 487] on div at bounding box center [563, 482] width 26 height 25
click at [569, 477] on div at bounding box center [563, 482] width 26 height 25
click at [568, 480] on div at bounding box center [563, 482] width 26 height 25
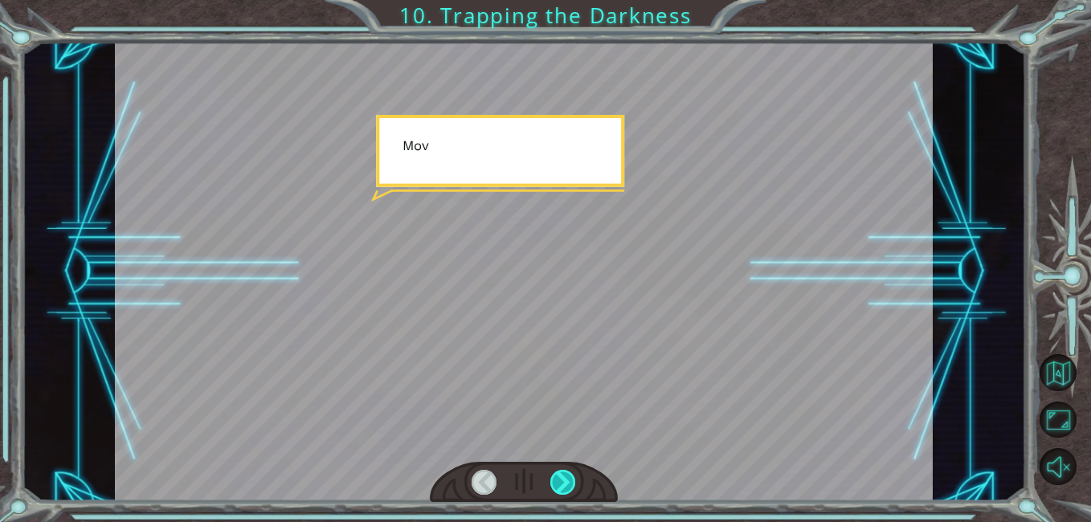
click at [567, 476] on div at bounding box center [563, 482] width 26 height 25
click at [574, 492] on div at bounding box center [563, 482] width 26 height 25
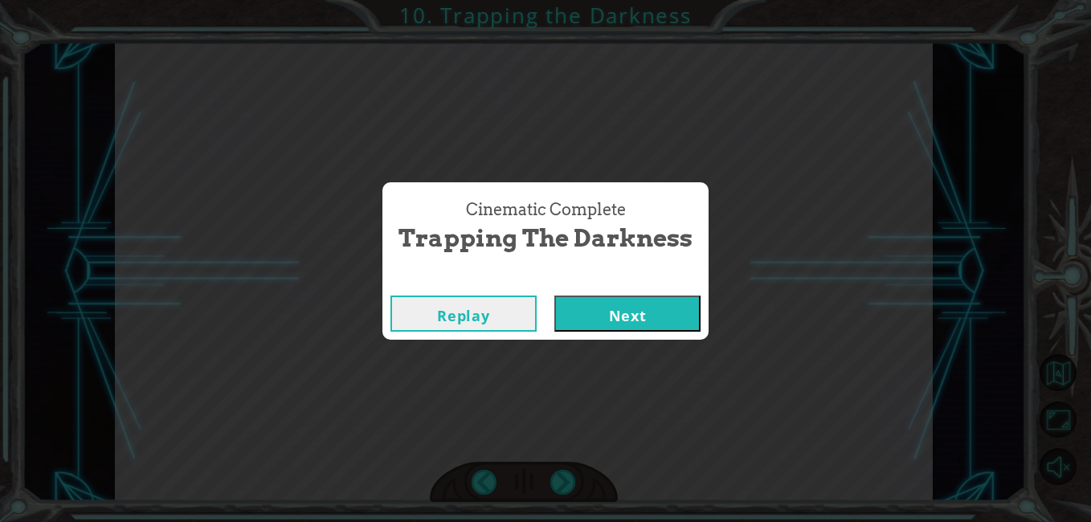
click at [566, 480] on div "Cinematic Complete Trapping the Darkness Replay Next" at bounding box center [545, 261] width 1091 height 522
click at [666, 320] on button "Next" at bounding box center [627, 314] width 146 height 36
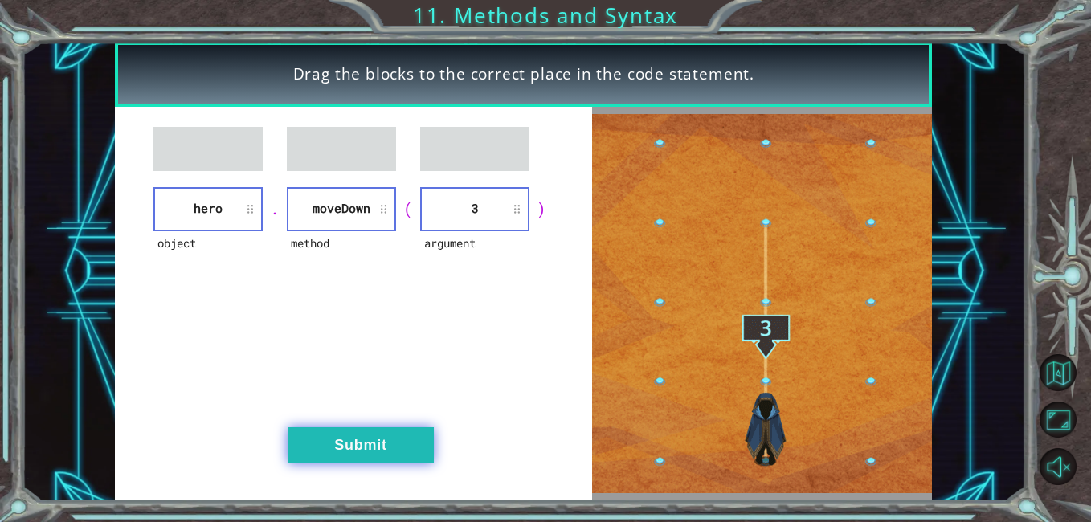
click at [391, 443] on button "Submit" at bounding box center [361, 445] width 146 height 36
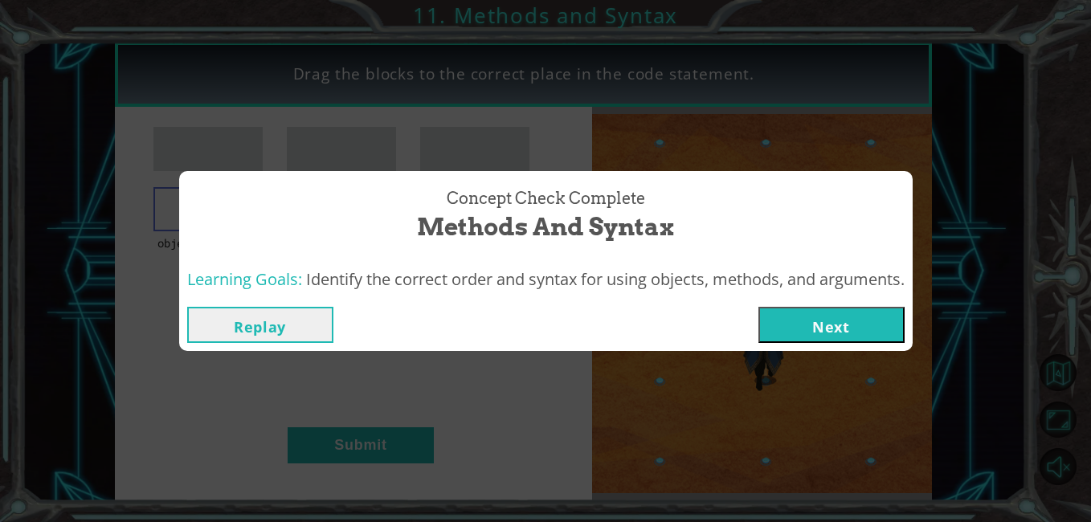
click at [865, 326] on button "Next" at bounding box center [831, 325] width 146 height 36
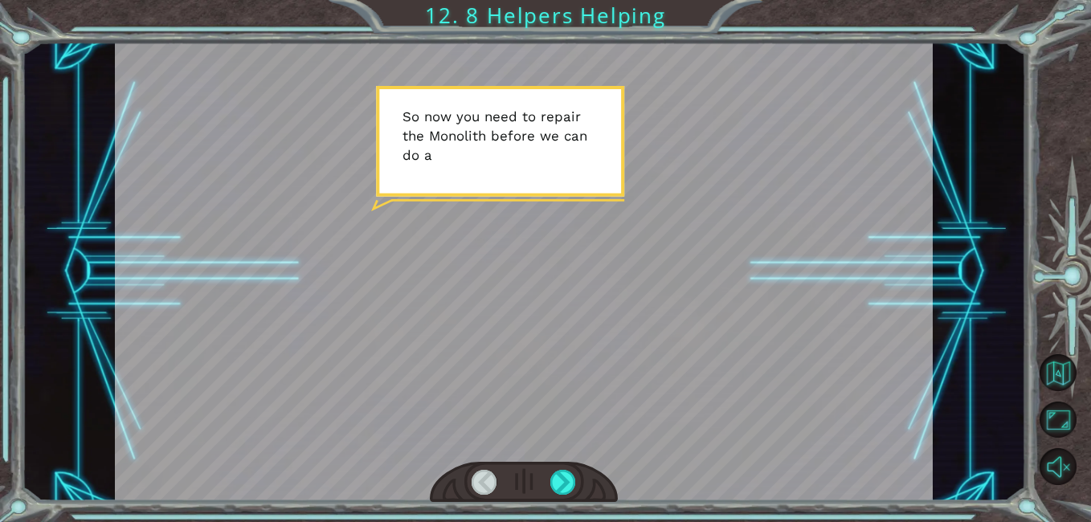
click at [614, 460] on div at bounding box center [523, 272] width 817 height 460
click at [572, 476] on div at bounding box center [563, 482] width 26 height 25
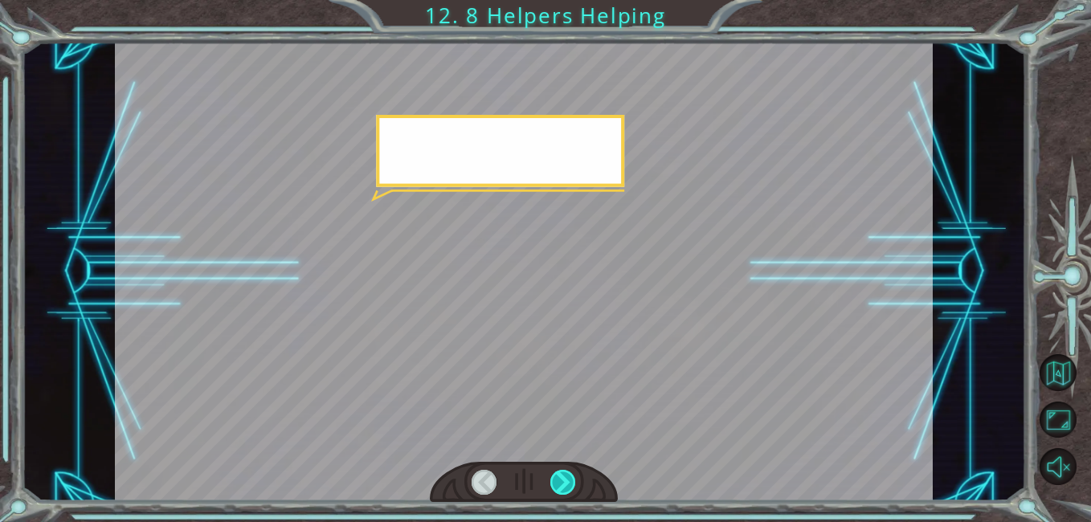
click at [565, 477] on div at bounding box center [563, 482] width 26 height 25
click at [563, 480] on div at bounding box center [563, 482] width 26 height 25
click at [565, 473] on div at bounding box center [563, 482] width 26 height 25
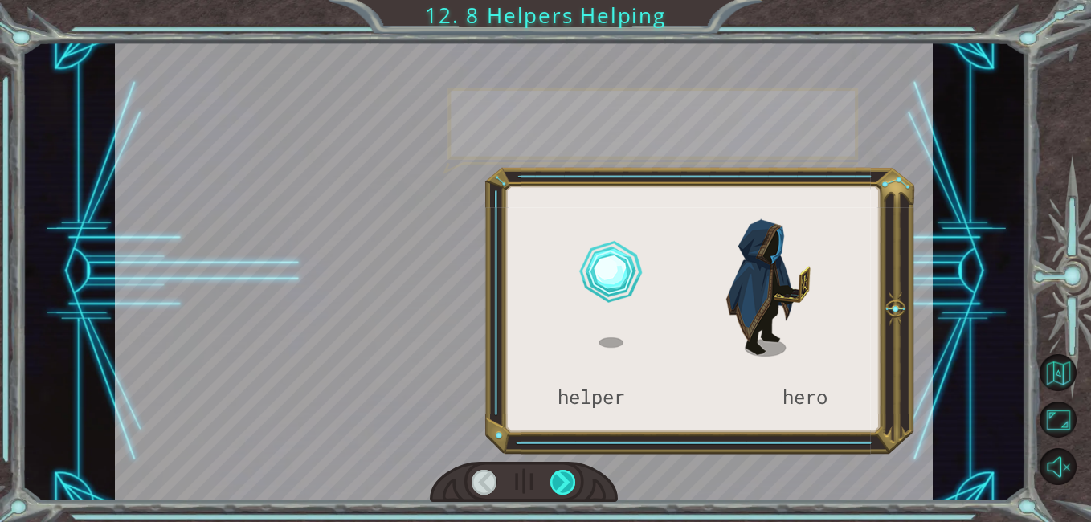
click at [566, 475] on div at bounding box center [563, 482] width 26 height 25
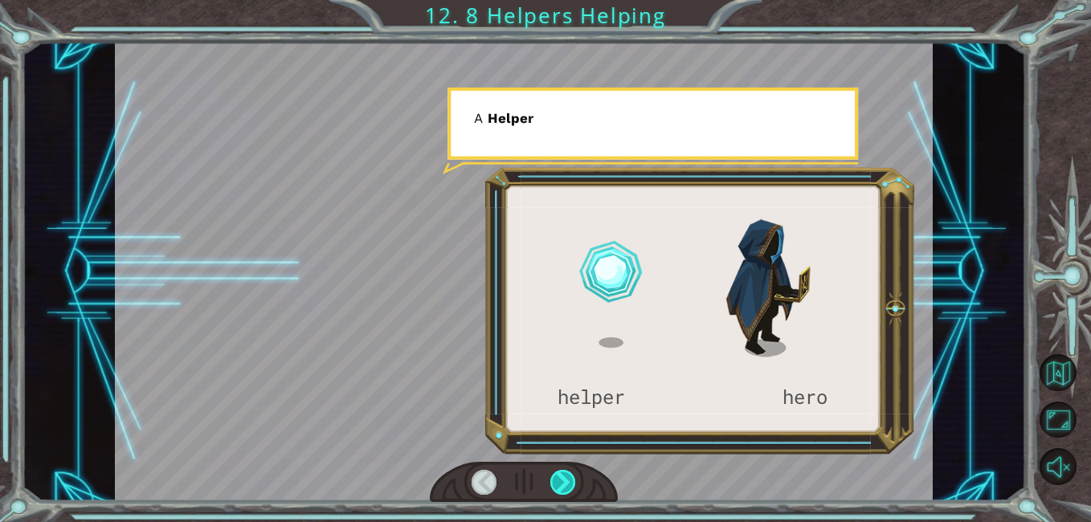
click at [569, 476] on div at bounding box center [563, 482] width 26 height 25
click at [570, 476] on div at bounding box center [563, 482] width 26 height 25
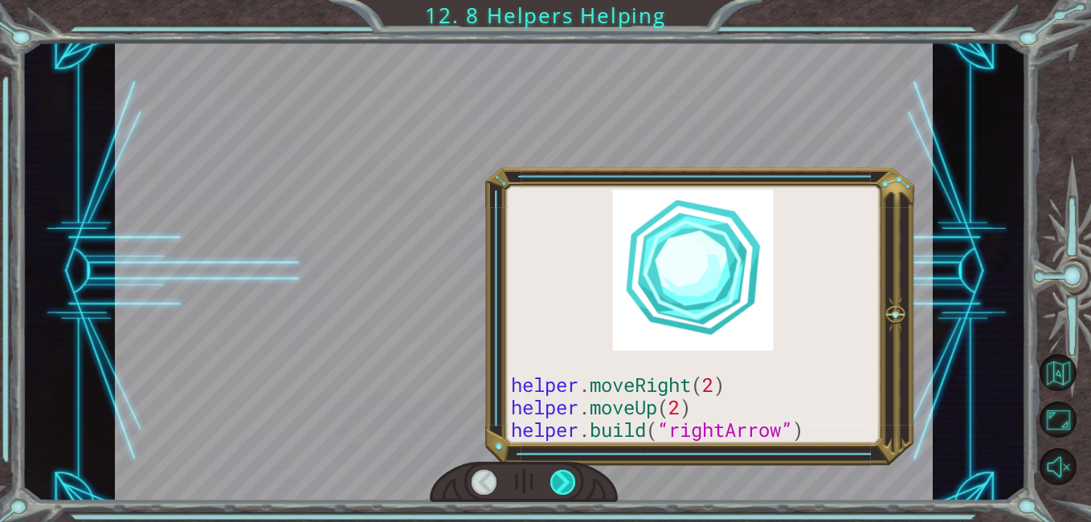
click at [570, 480] on div at bounding box center [563, 482] width 26 height 25
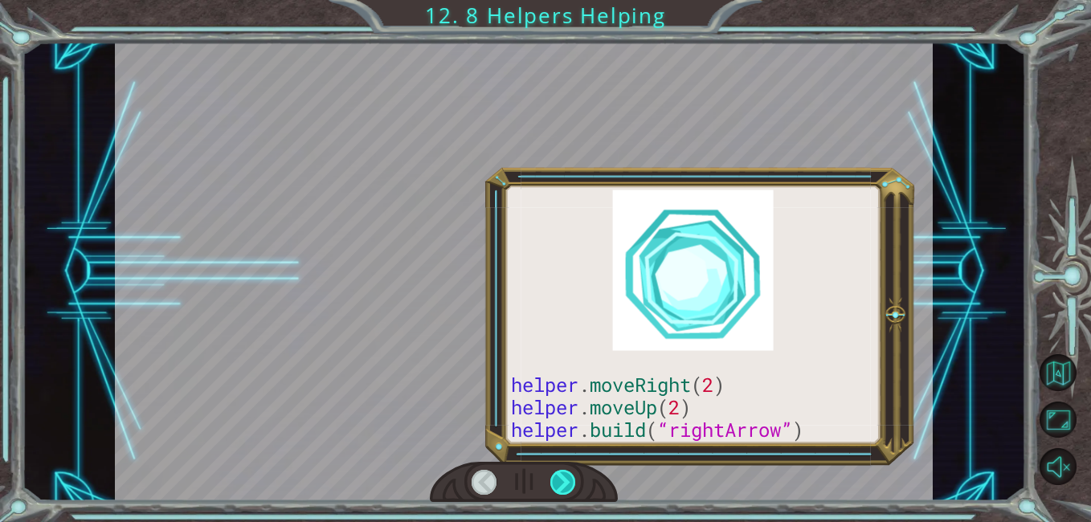
click at [574, 476] on div at bounding box center [563, 482] width 26 height 25
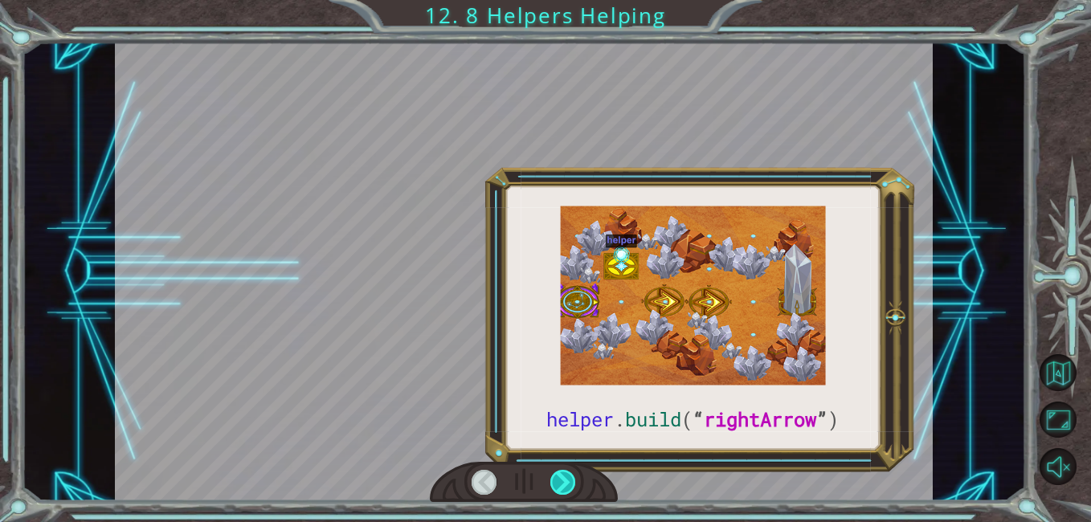
click at [575, 478] on div at bounding box center [563, 482] width 26 height 25
click at [574, 475] on div at bounding box center [563, 482] width 26 height 25
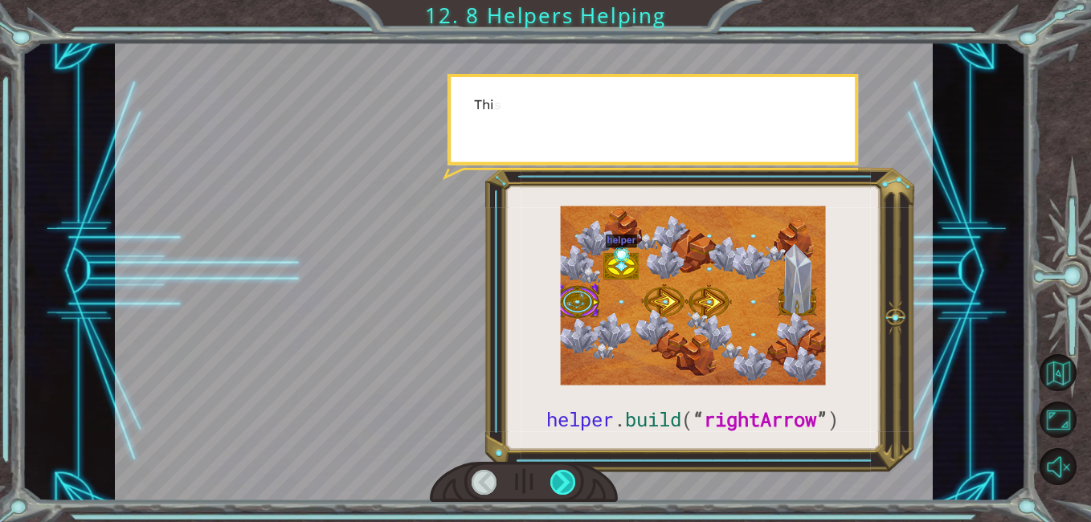
click at [574, 473] on div at bounding box center [563, 482] width 26 height 25
click at [574, 480] on div at bounding box center [563, 482] width 26 height 25
click at [574, 479] on div at bounding box center [563, 482] width 26 height 25
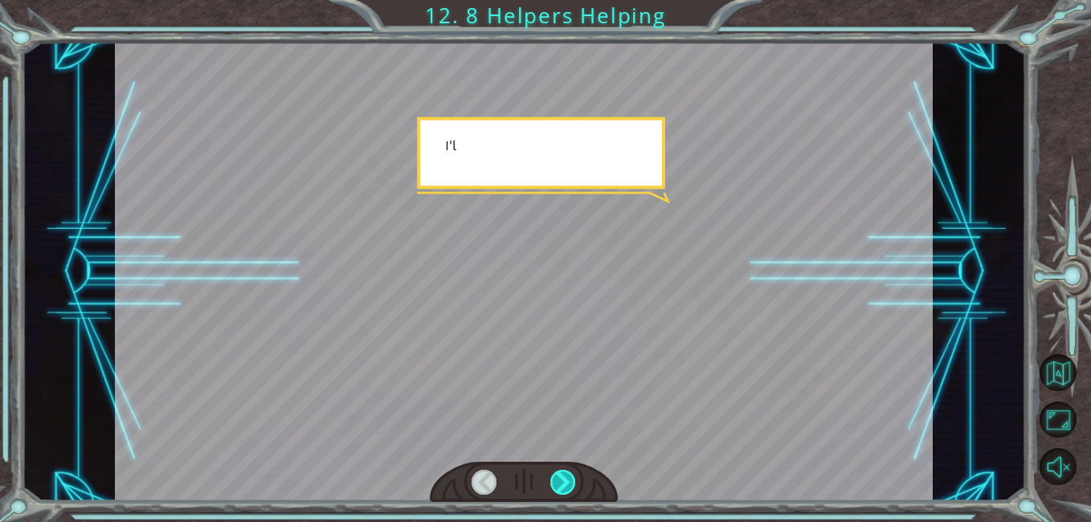
click at [574, 477] on div at bounding box center [563, 482] width 26 height 25
click at [574, 475] on div at bounding box center [563, 482] width 26 height 25
click at [573, 479] on div at bounding box center [563, 482] width 26 height 25
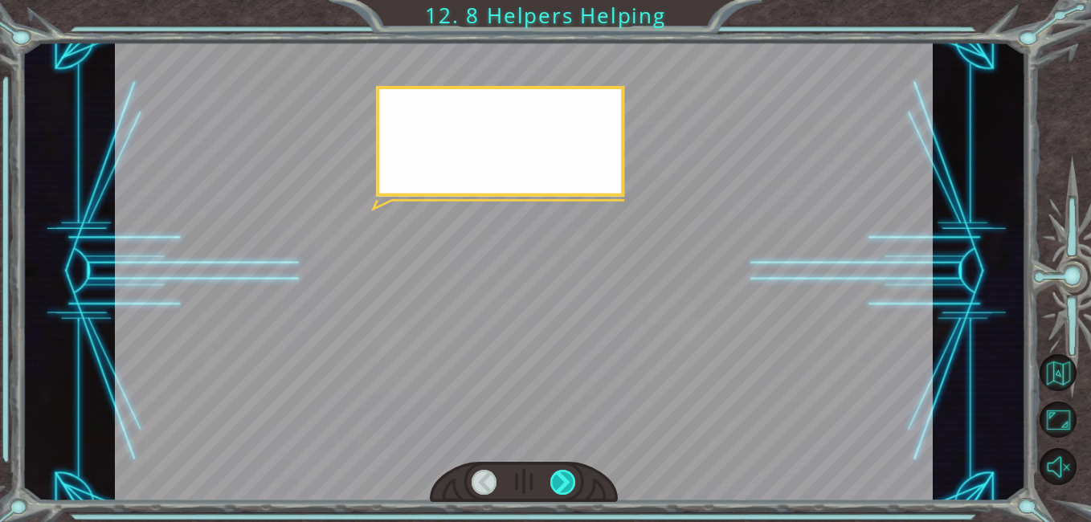
click at [572, 484] on div at bounding box center [563, 482] width 26 height 25
click at [571, 489] on div at bounding box center [563, 482] width 26 height 25
click at [575, 481] on div at bounding box center [563, 482] width 26 height 25
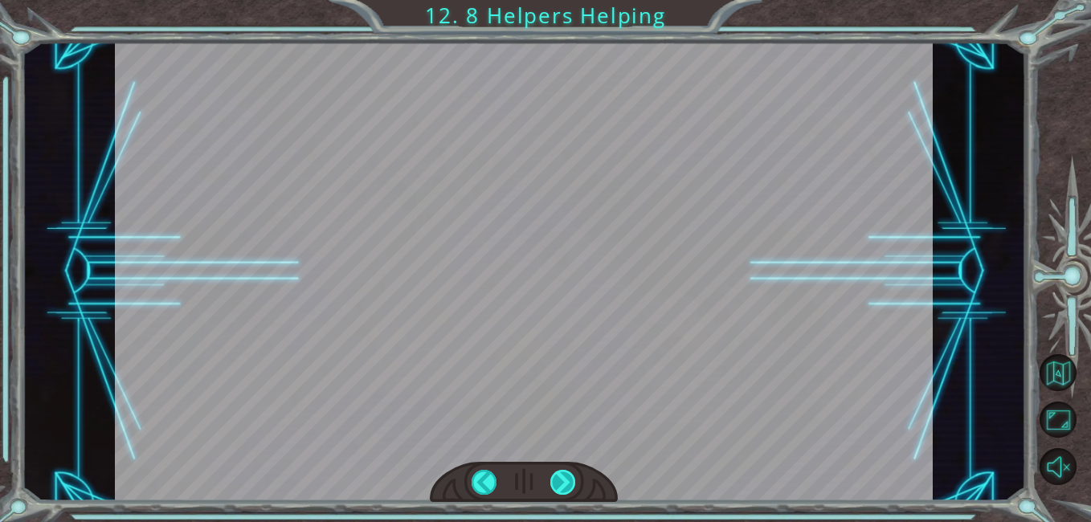
click at [566, 480] on div at bounding box center [563, 482] width 26 height 25
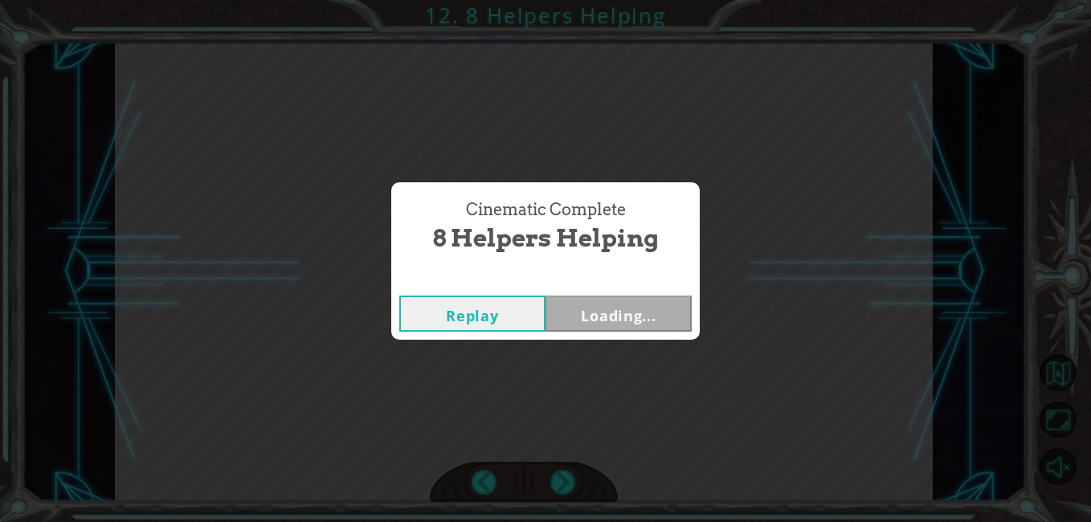
click at [563, 482] on div "Cinematic Complete 8 Helpers Helping Replay Loading..." at bounding box center [545, 261] width 1091 height 522
click at [568, 479] on div "Cinematic Complete 8 Helpers Helping Replay Loading..." at bounding box center [545, 261] width 1091 height 522
click at [569, 472] on div "Cinematic Complete 8 Helpers Helping Replay Loading..." at bounding box center [545, 261] width 1091 height 522
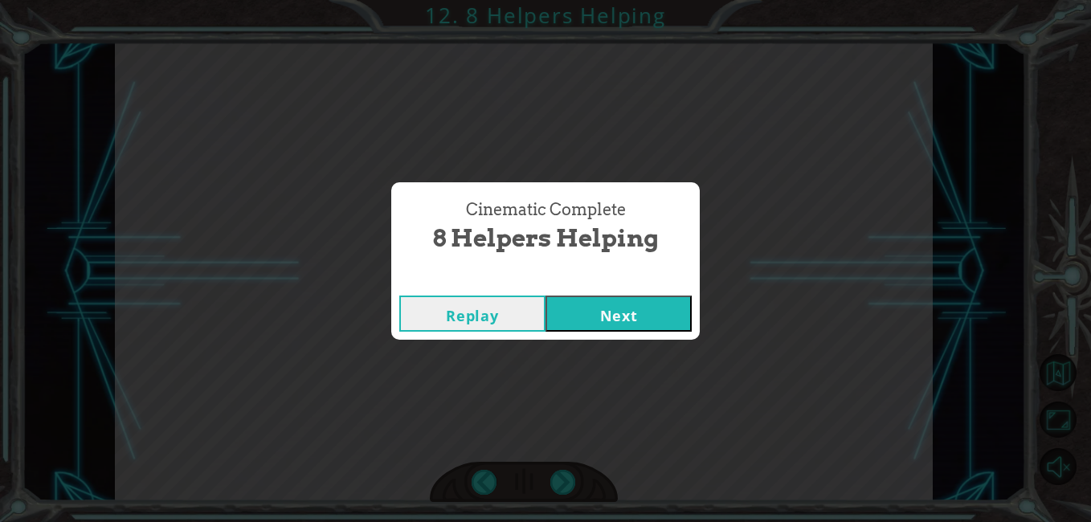
click at [633, 312] on button "Next" at bounding box center [619, 314] width 146 height 36
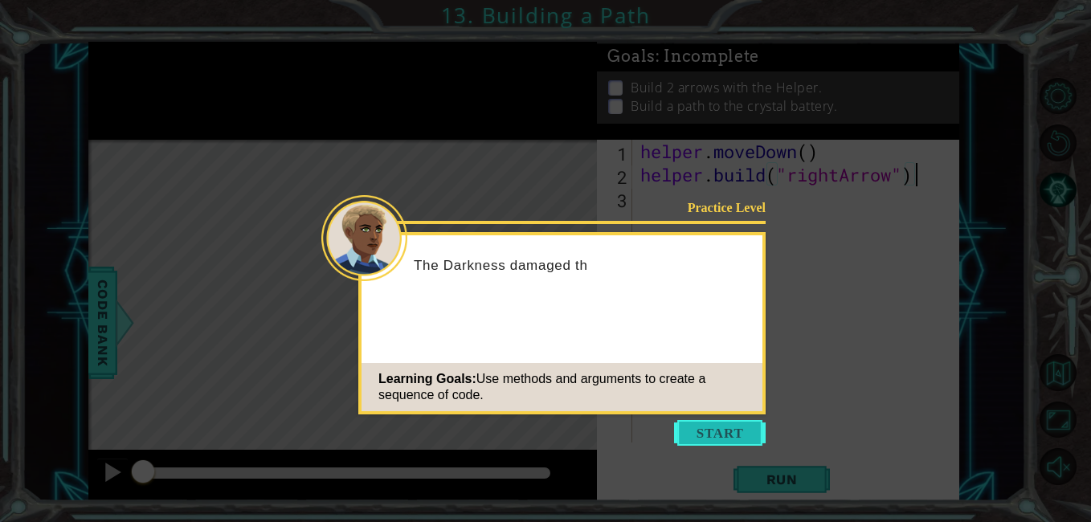
click at [726, 434] on button "Start" at bounding box center [720, 433] width 92 height 26
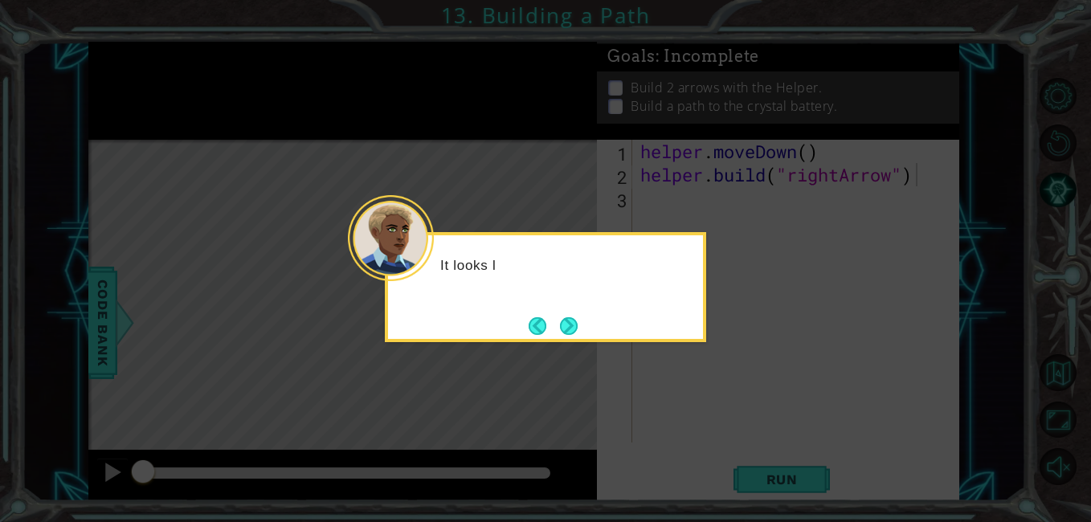
click at [591, 304] on div "It looks l" at bounding box center [545, 273] width 315 height 63
click at [567, 329] on button "Next" at bounding box center [568, 326] width 18 height 18
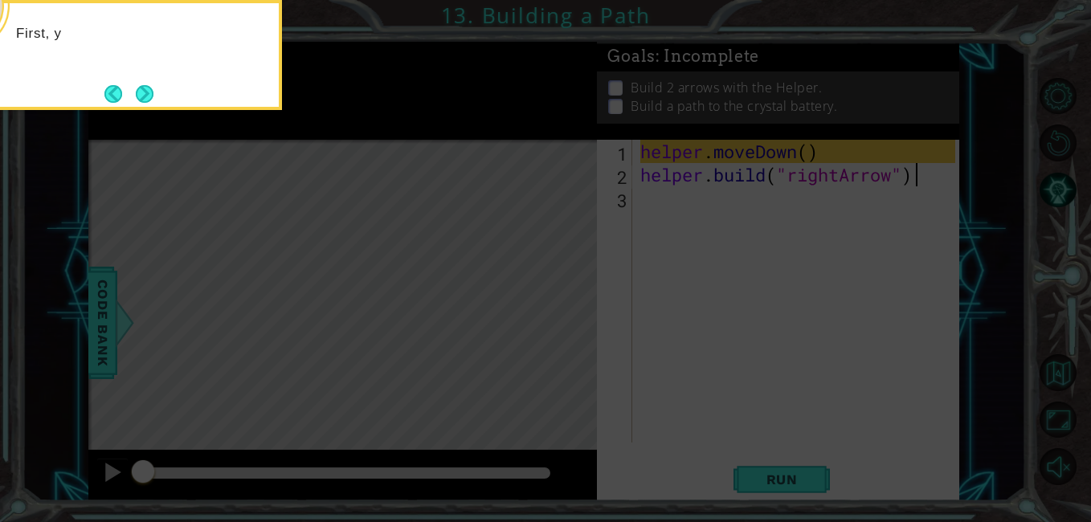
click at [597, 294] on icon at bounding box center [545, 78] width 1091 height 888
click at [153, 97] on button "Next" at bounding box center [145, 94] width 22 height 22
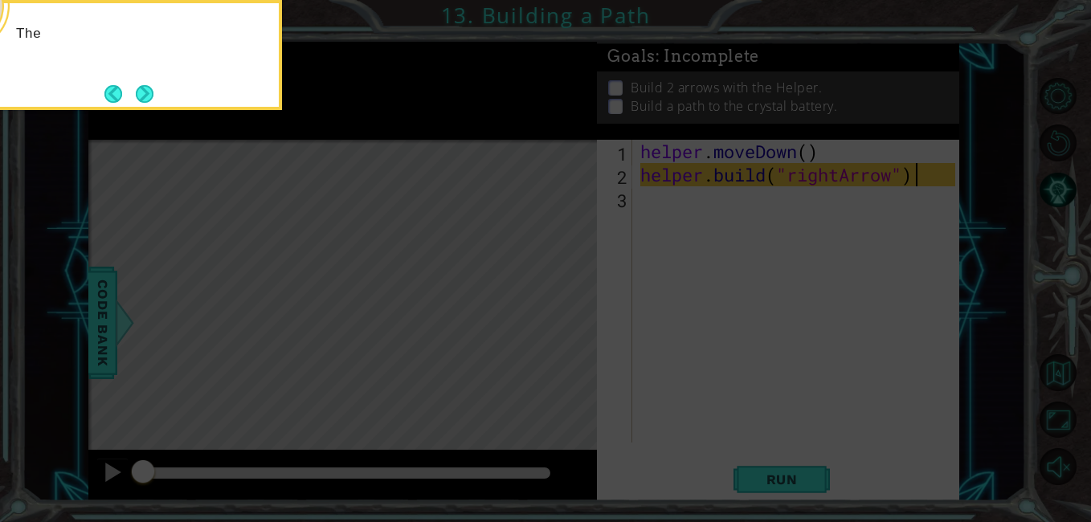
click at [176, 72] on div "The" at bounding box center [121, 41] width 315 height 63
click at [150, 103] on button "Next" at bounding box center [145, 93] width 18 height 18
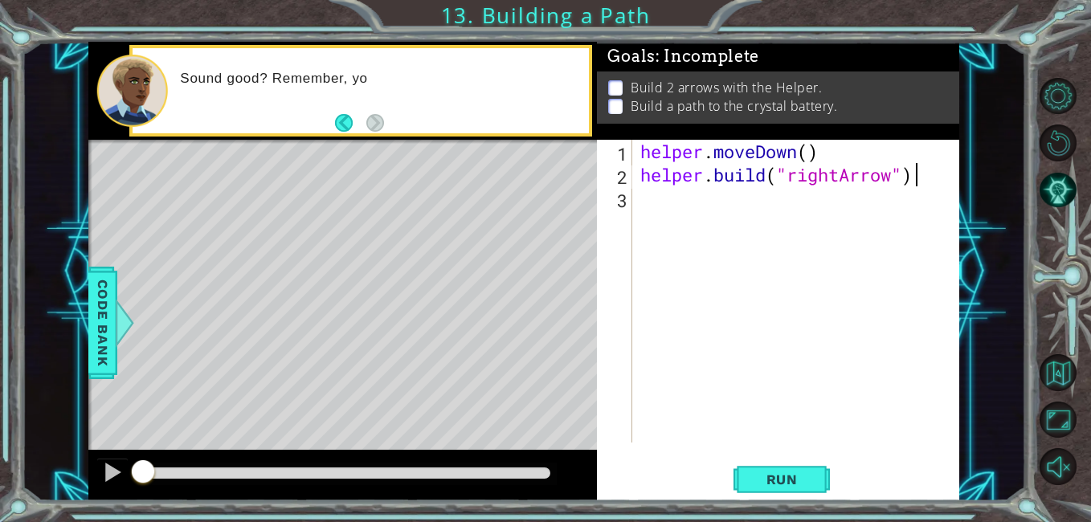
click at [398, 119] on div "Sound good? Remember, yo" at bounding box center [379, 90] width 420 height 57
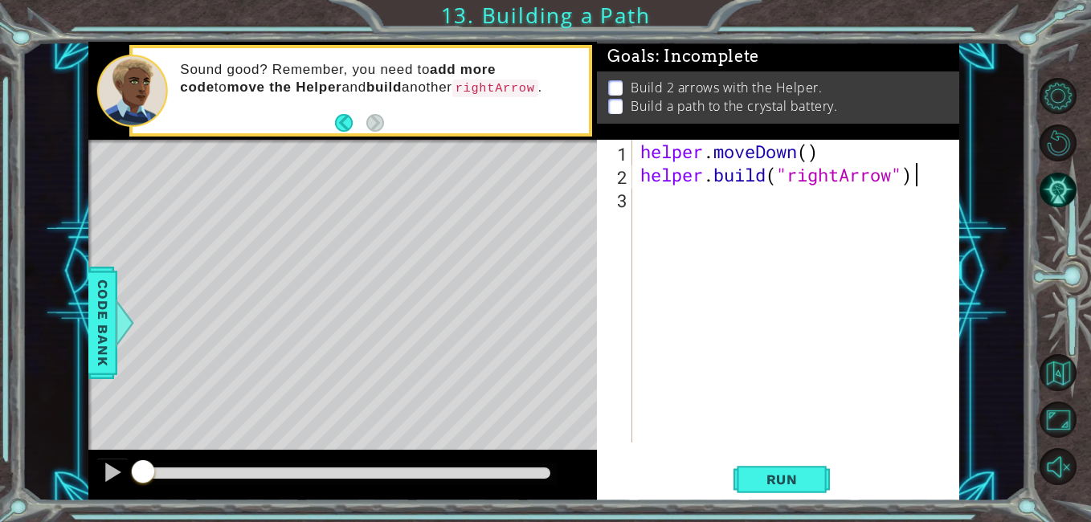
click at [546, 87] on p "Sound good? Remember, you need to add more code to move the Helper and build an…" at bounding box center [379, 79] width 398 height 36
click at [799, 478] on span "Run" at bounding box center [781, 480] width 63 height 16
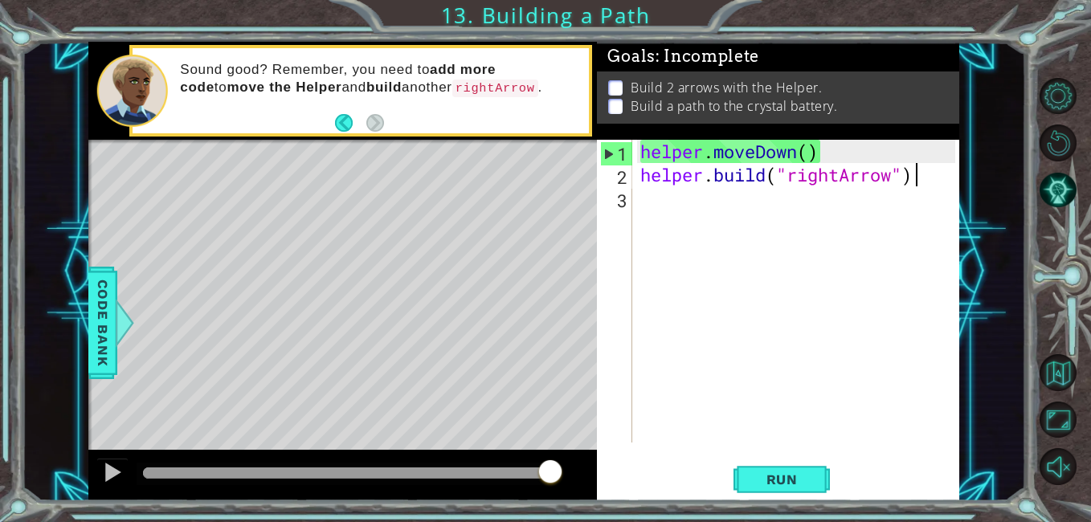
click at [653, 198] on div "helper . moveDown ( ) helper . build ( "rightArrow" )" at bounding box center [800, 314] width 326 height 349
click at [810, 145] on div "helper . moveDown ( ) helper . build ( "rightArrow" )" at bounding box center [800, 314] width 326 height 349
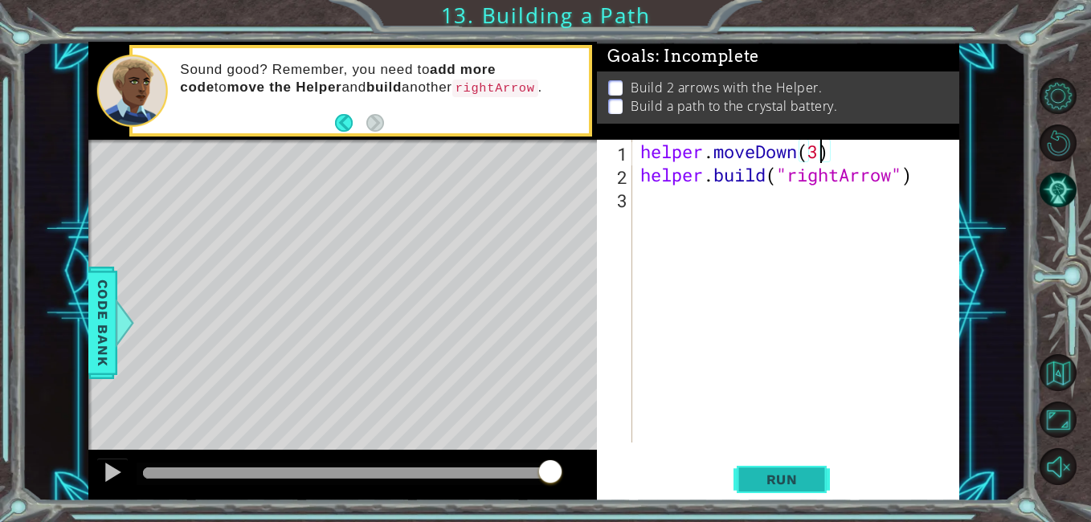
type textarea "helper.moveDown(3)"
click at [811, 480] on span "Run" at bounding box center [781, 480] width 63 height 16
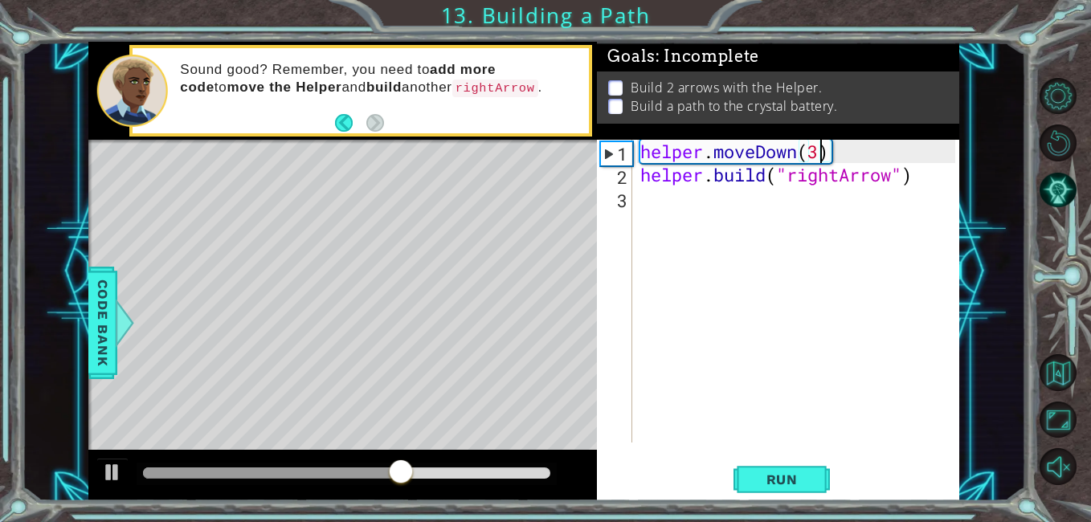
click at [787, 224] on div "helper . moveDown ( 3 ) helper . build ( "rightArrow" )" at bounding box center [800, 314] width 326 height 349
click at [345, 125] on button "Back" at bounding box center [350, 123] width 31 height 18
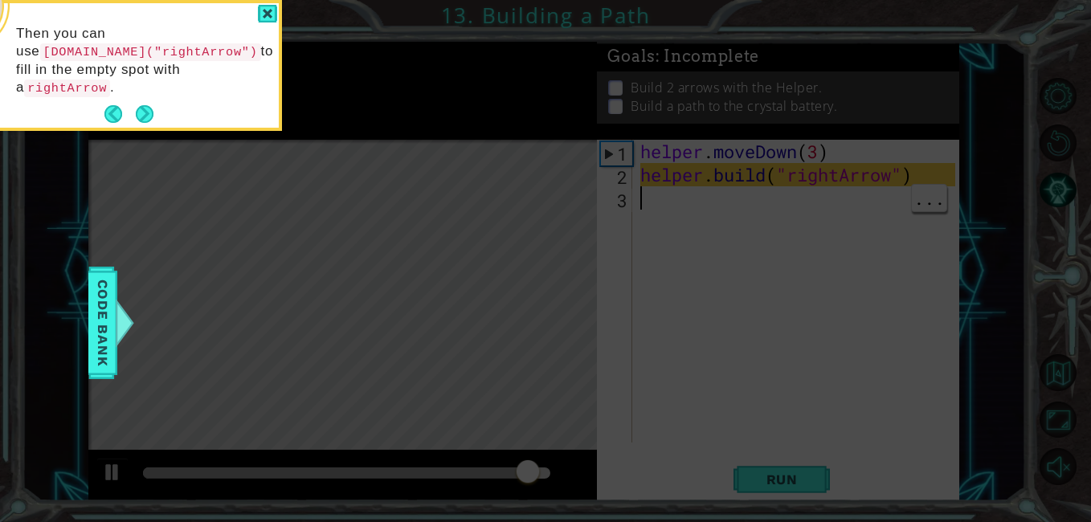
click at [342, 121] on icon at bounding box center [545, 78] width 1091 height 888
click at [101, 92] on div "Then you can use [DOMAIN_NAME]("rightArrow") to fill in the empty spot with a r…" at bounding box center [121, 69] width 315 height 118
click at [111, 105] on button "Back" at bounding box center [119, 114] width 31 height 18
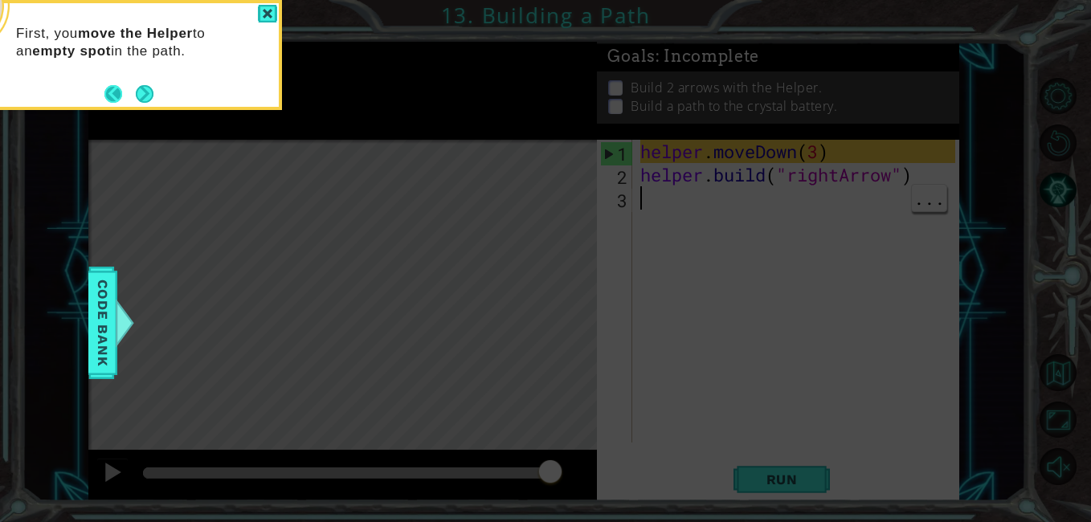
click at [112, 102] on button "Back" at bounding box center [119, 94] width 31 height 18
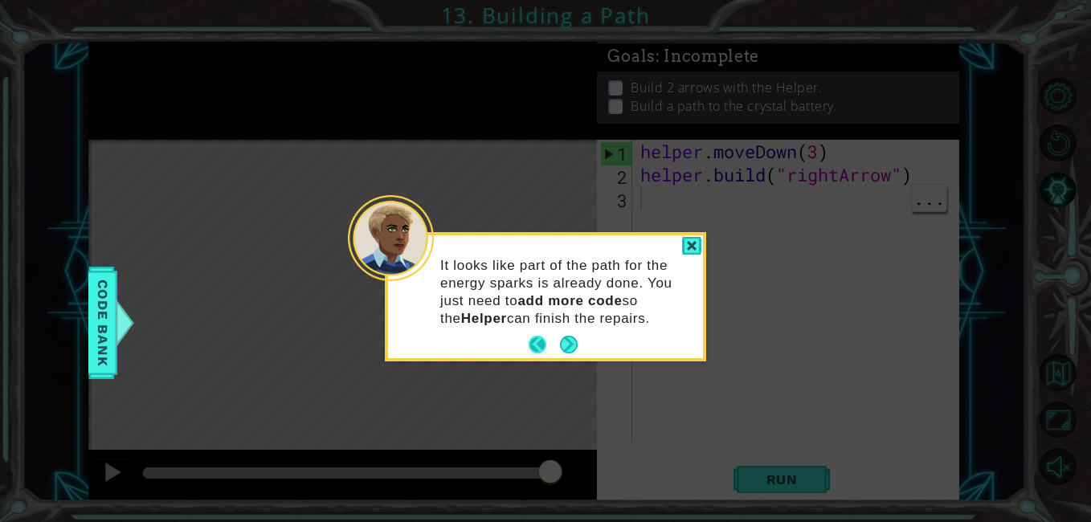
click at [532, 341] on button "Back" at bounding box center [544, 345] width 31 height 18
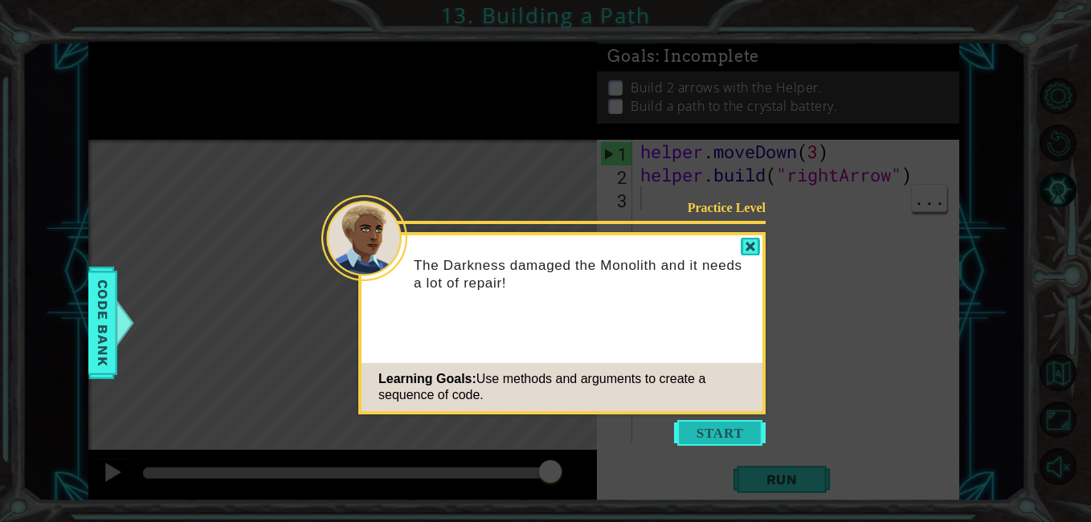
click at [730, 434] on button "Start" at bounding box center [720, 433] width 92 height 26
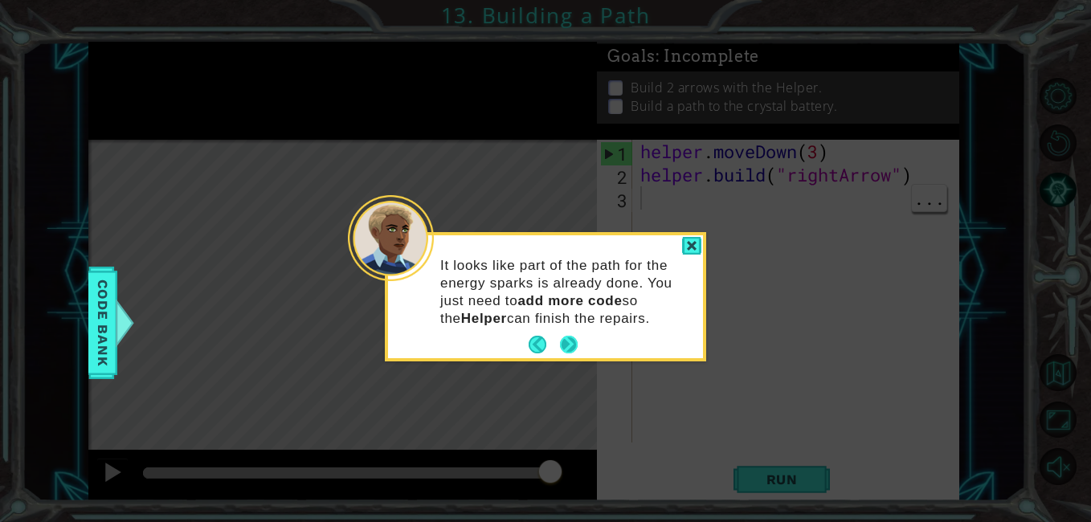
click at [578, 340] on button "Next" at bounding box center [568, 345] width 20 height 20
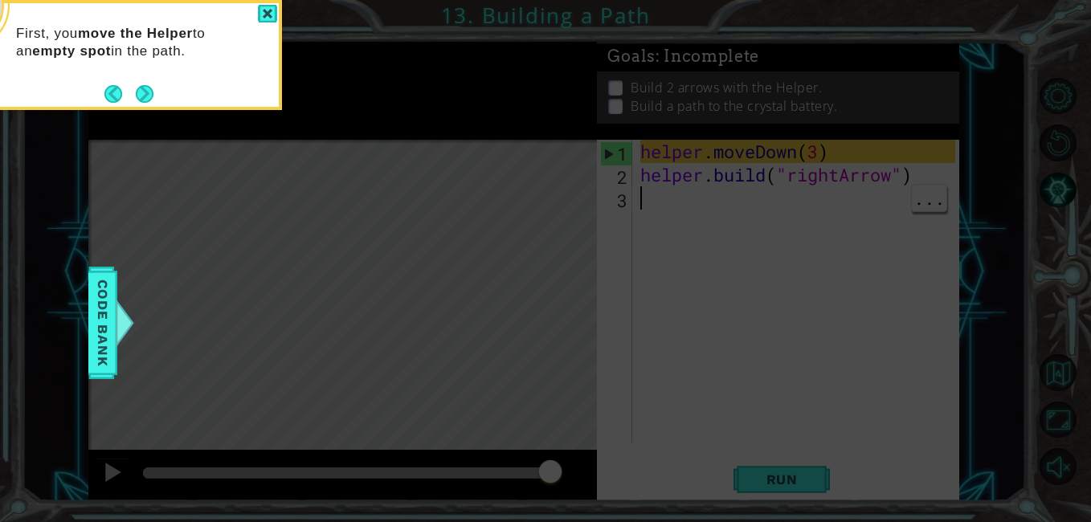
click at [157, 112] on icon at bounding box center [545, 78] width 1091 height 888
click at [139, 103] on button "Next" at bounding box center [145, 93] width 18 height 18
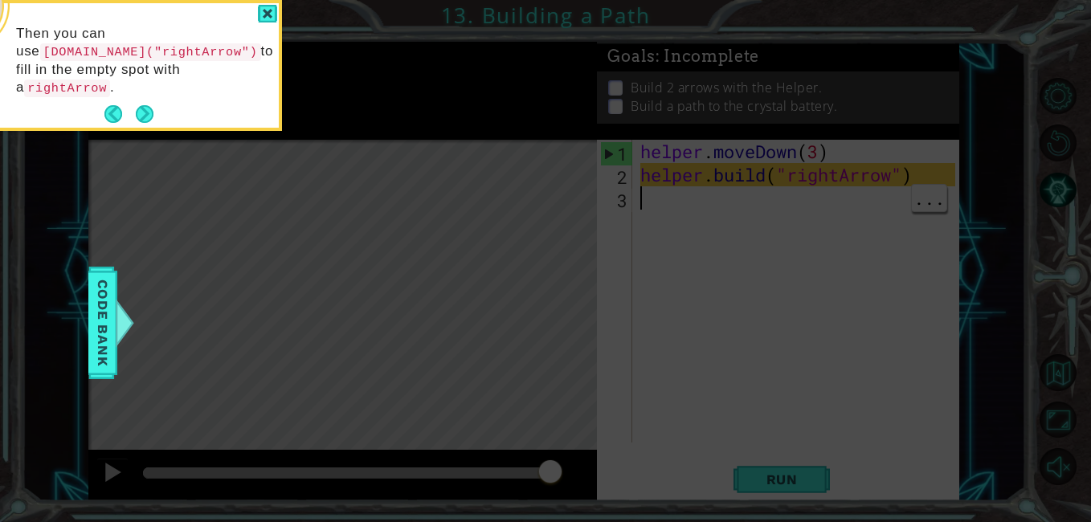
click at [149, 116] on icon at bounding box center [545, 78] width 1091 height 888
click at [147, 110] on div "Then you can use [DOMAIN_NAME]("rightArrow") to fill in the empty spot with a r…" at bounding box center [121, 65] width 321 height 131
click at [145, 106] on footer at bounding box center [128, 114] width 49 height 24
click at [138, 105] on button "Next" at bounding box center [145, 114] width 18 height 18
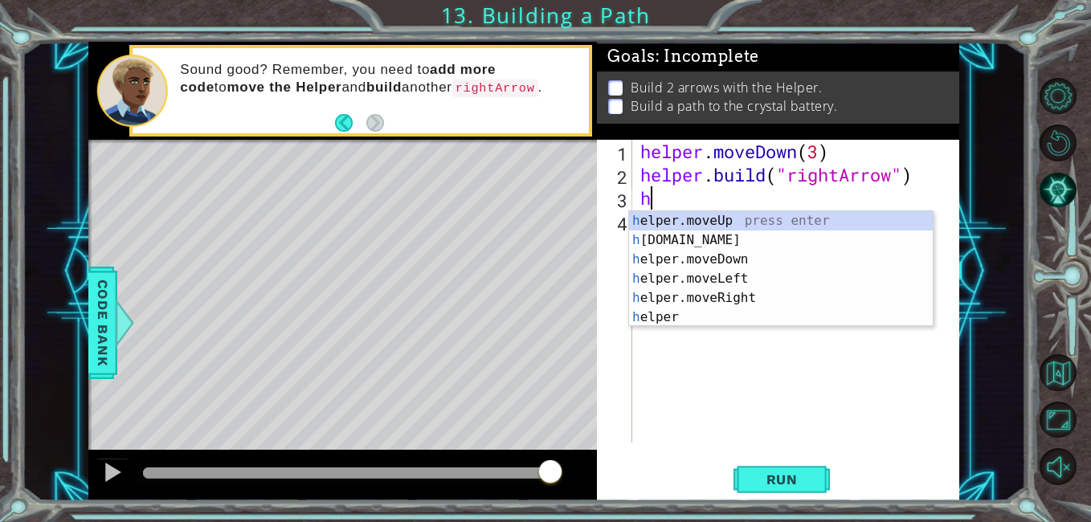
click at [709, 239] on div "h elper.moveUp press enter h [DOMAIN_NAME] press enter h elper.moveDown press e…" at bounding box center [781, 288] width 304 height 154
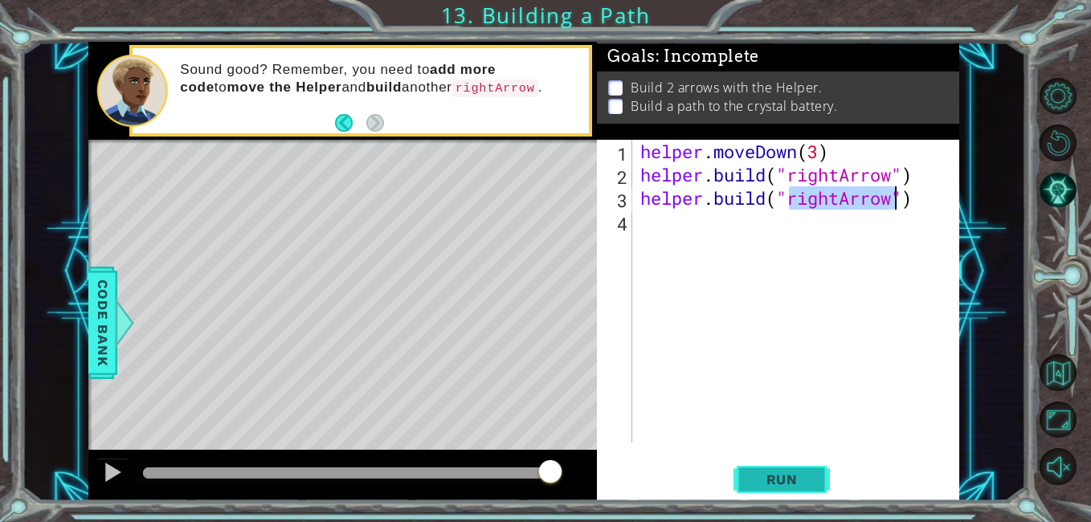
click at [810, 473] on span "Run" at bounding box center [781, 480] width 63 height 16
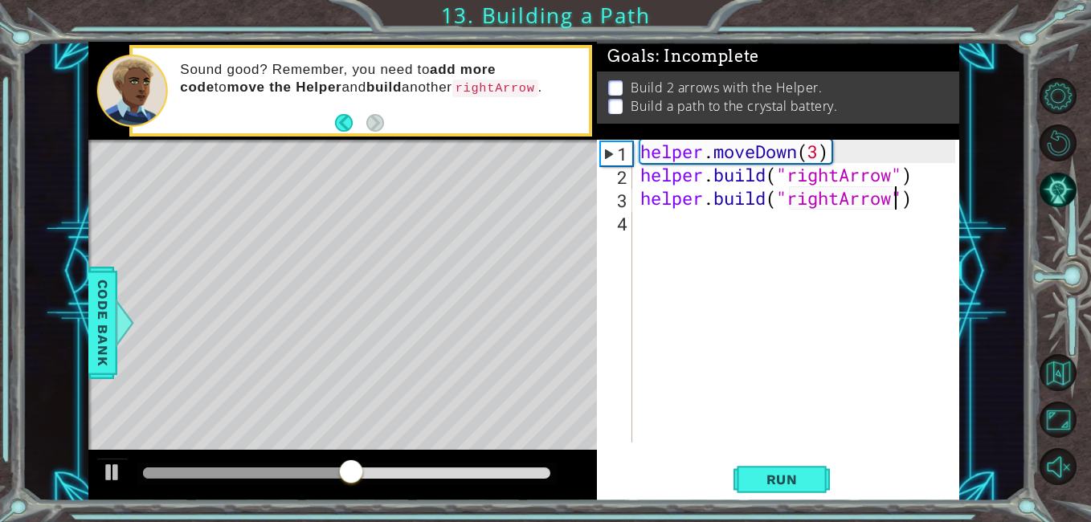
click at [913, 202] on div "helper . moveDown ( 3 ) helper . build ( "rightArrow" ) helper . build ( "right…" at bounding box center [800, 314] width 326 height 349
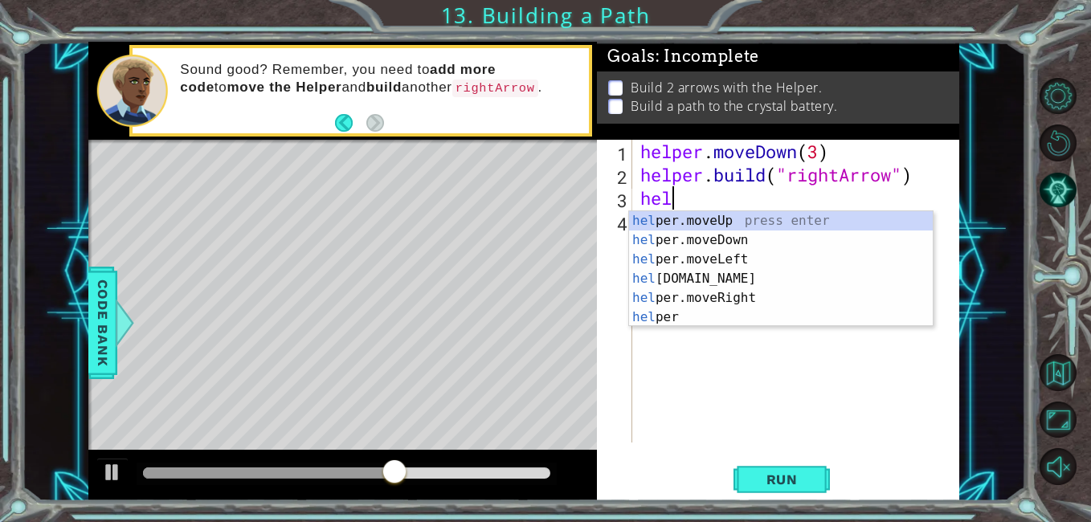
type textarea "h"
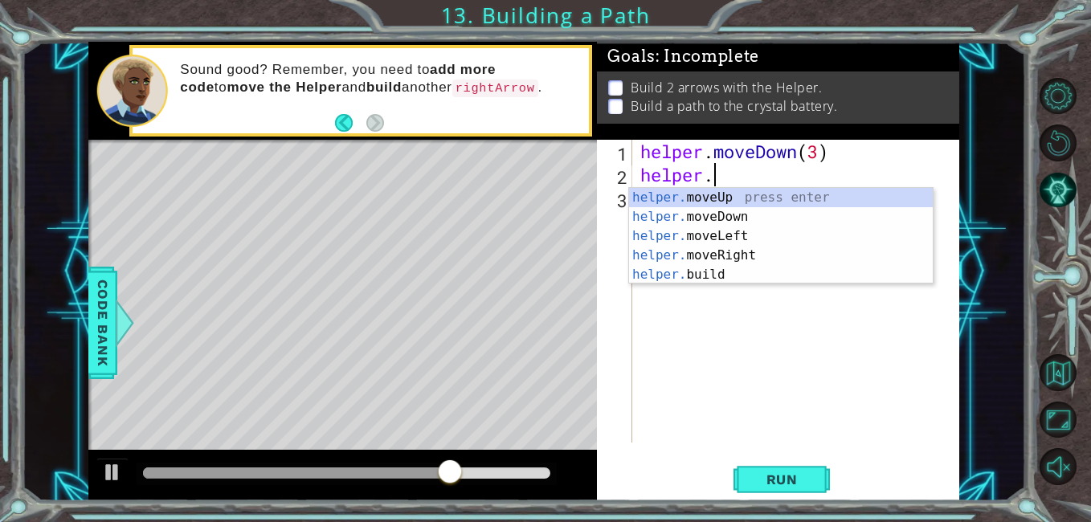
click at [702, 281] on div "helper. moveUp press enter helper. moveDown press enter helper. moveLeft press …" at bounding box center [781, 255] width 304 height 135
type textarea "[DOMAIN_NAME]("rightArrow")"
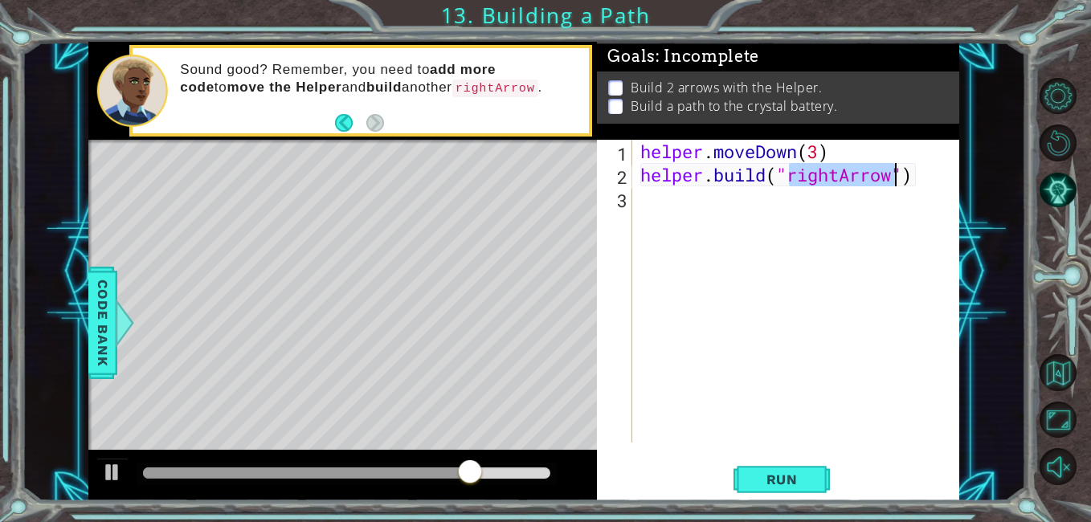
click at [909, 169] on div "helper . moveDown ( 3 ) helper . build ( "rightArrow" )" at bounding box center [800, 314] width 326 height 349
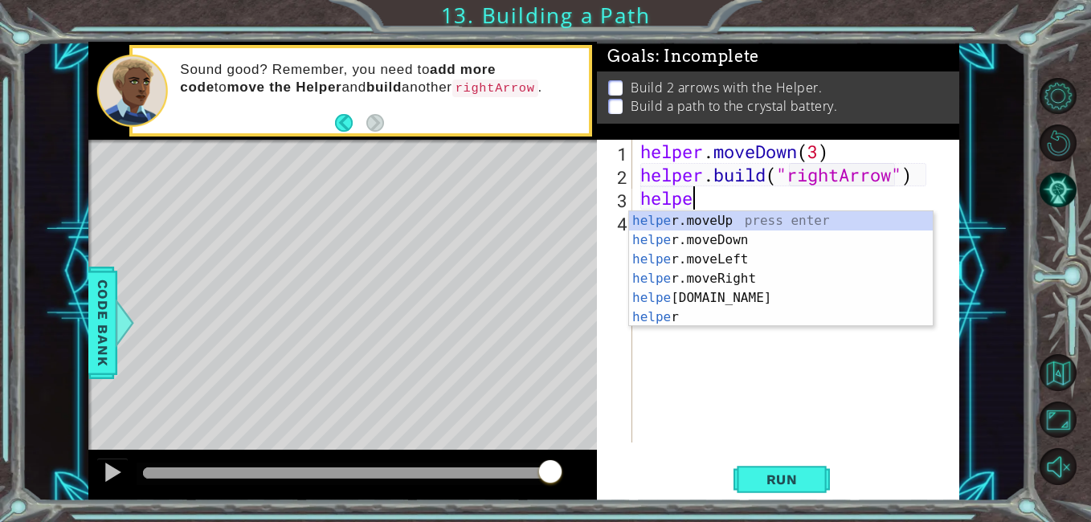
scroll to position [0, 2]
click at [812, 153] on div "helper . moveDown ( 3 ) helper . build ( "rightArrow" ) helper ." at bounding box center [800, 314] width 326 height 349
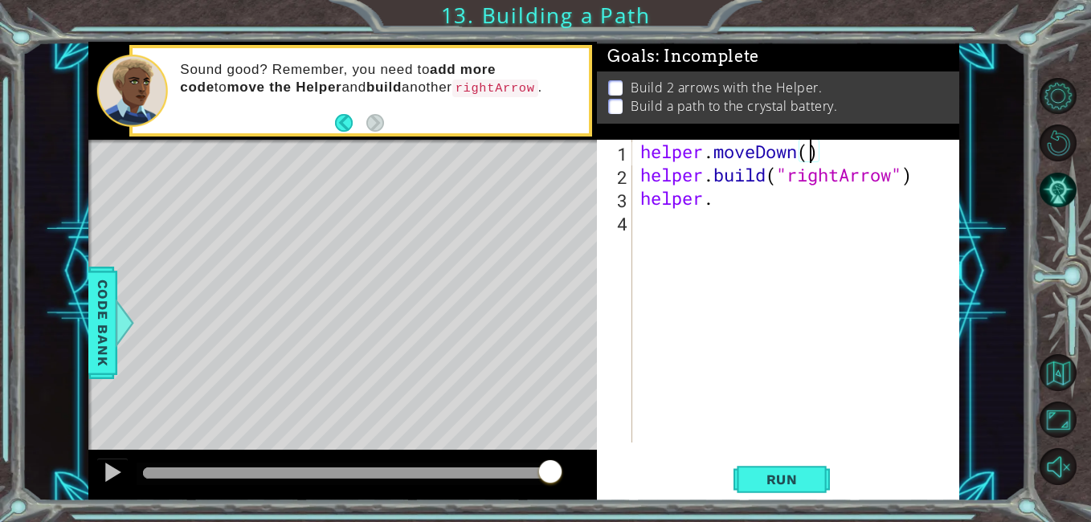
click at [729, 202] on div "helper . moveDown ( ) helper . build ( "rightArrow" ) helper ." at bounding box center [800, 314] width 326 height 349
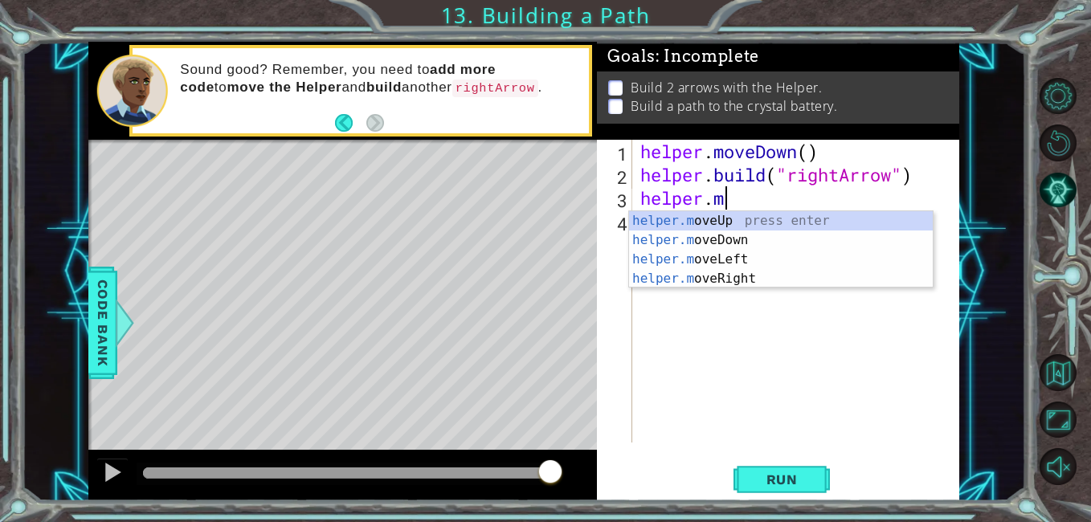
scroll to position [0, 3]
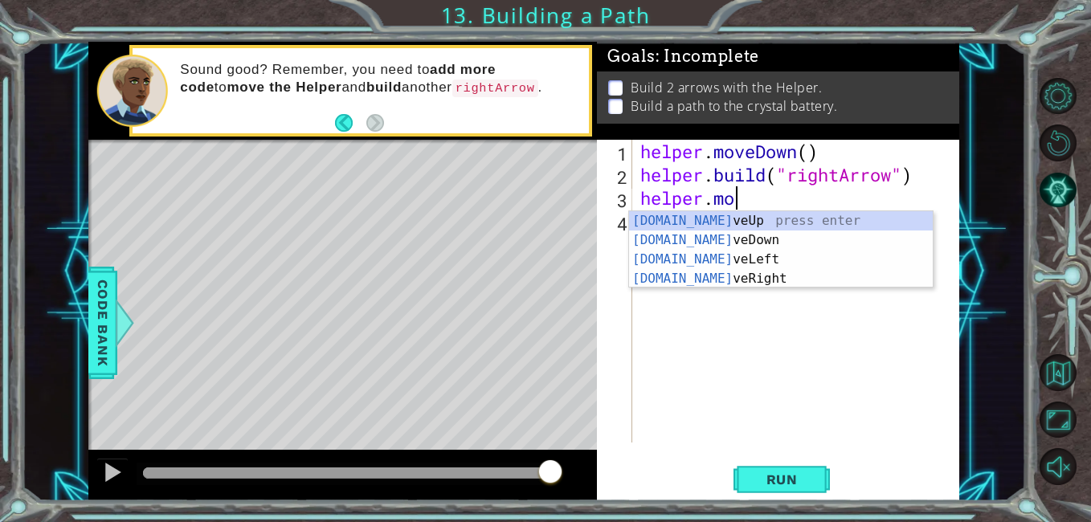
click at [736, 274] on div "[DOMAIN_NAME] veUp press enter [DOMAIN_NAME] veDown press enter [DOMAIN_NAME] v…" at bounding box center [781, 269] width 304 height 116
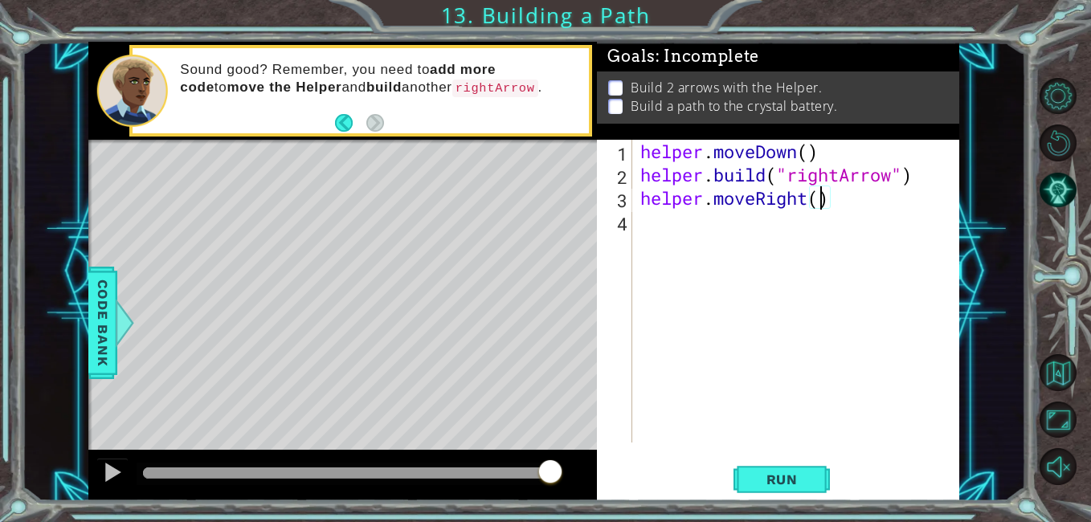
type textarea "helper.moveRight(2)"
click at [689, 215] on div "helper . moveDown ( ) helper . build ( "rightArrow" ) helper . moveRight ( 2 )" at bounding box center [800, 314] width 326 height 349
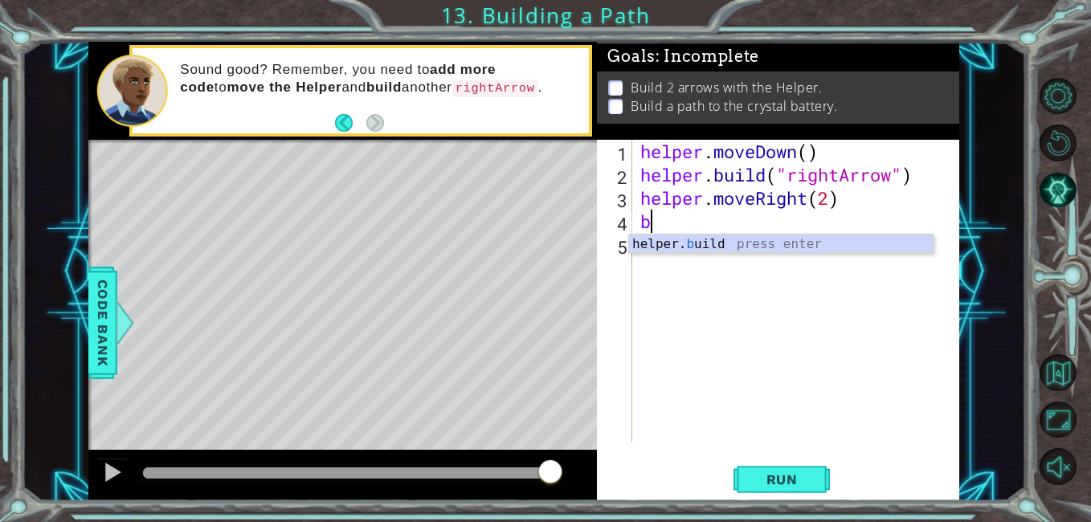
click at [825, 246] on div "helper. b uild press enter" at bounding box center [781, 264] width 304 height 58
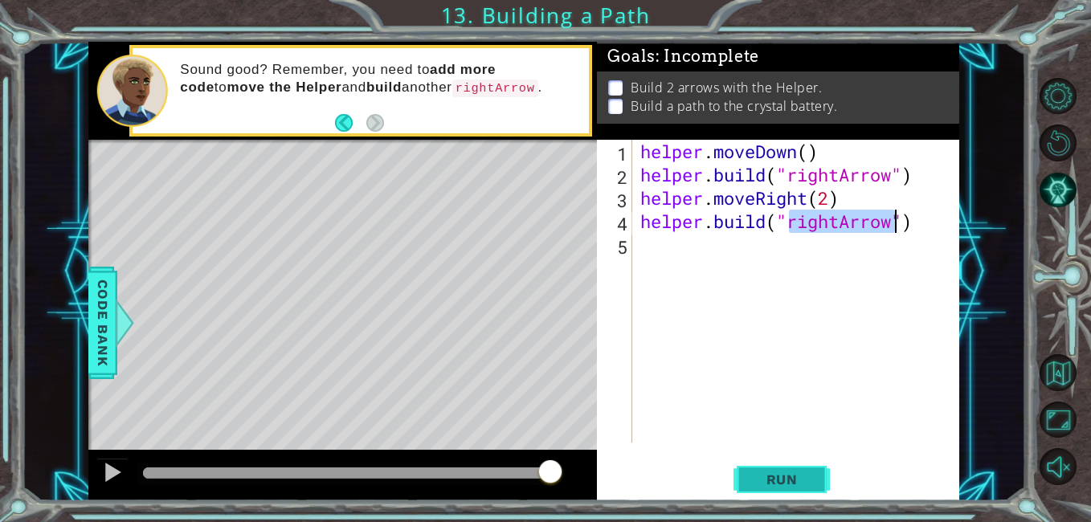
click at [795, 483] on span "Run" at bounding box center [781, 480] width 63 height 16
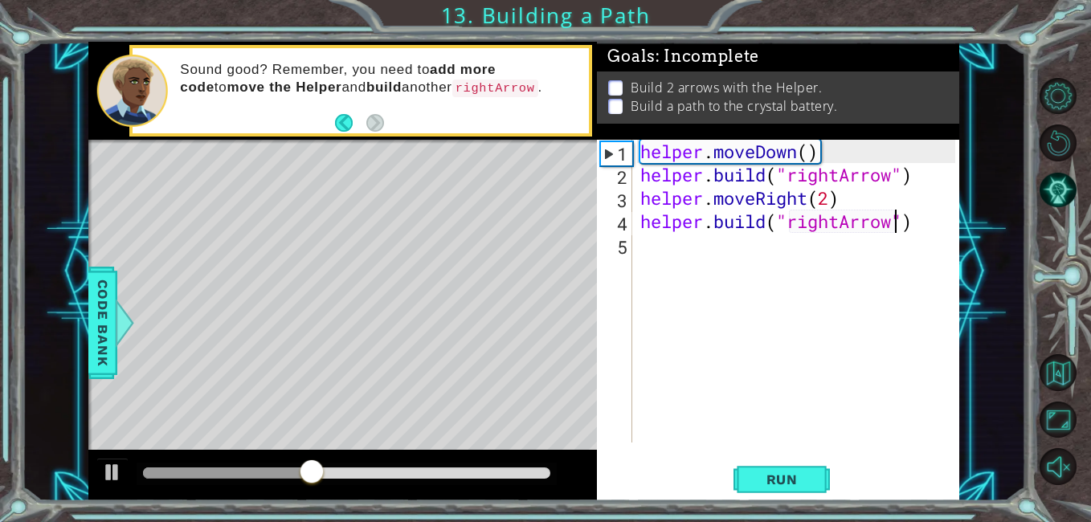
click at [825, 202] on div "helper . moveDown ( ) helper . build ( "rightArrow" ) helper . moveRight ( 2 ) …" at bounding box center [800, 314] width 326 height 349
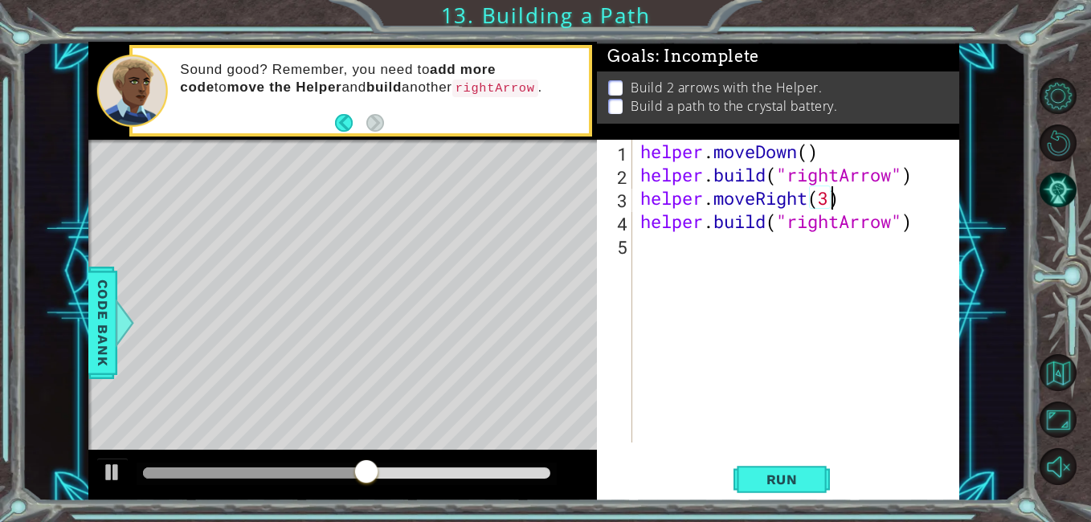
scroll to position [0, 8]
type textarea "helper.moveRight(3)"
click at [823, 475] on button "Run" at bounding box center [782, 480] width 96 height 36
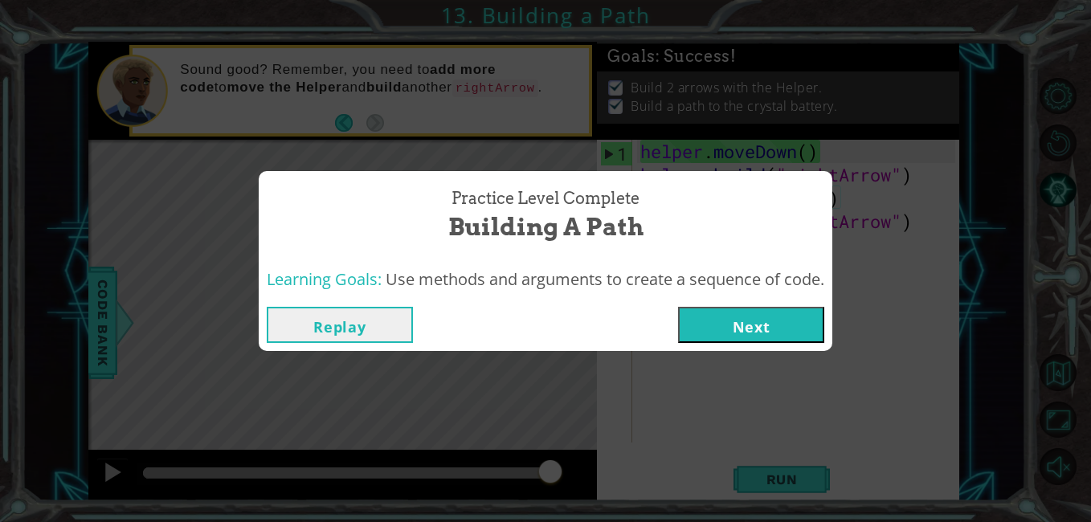
click at [780, 316] on button "Next" at bounding box center [751, 325] width 146 height 36
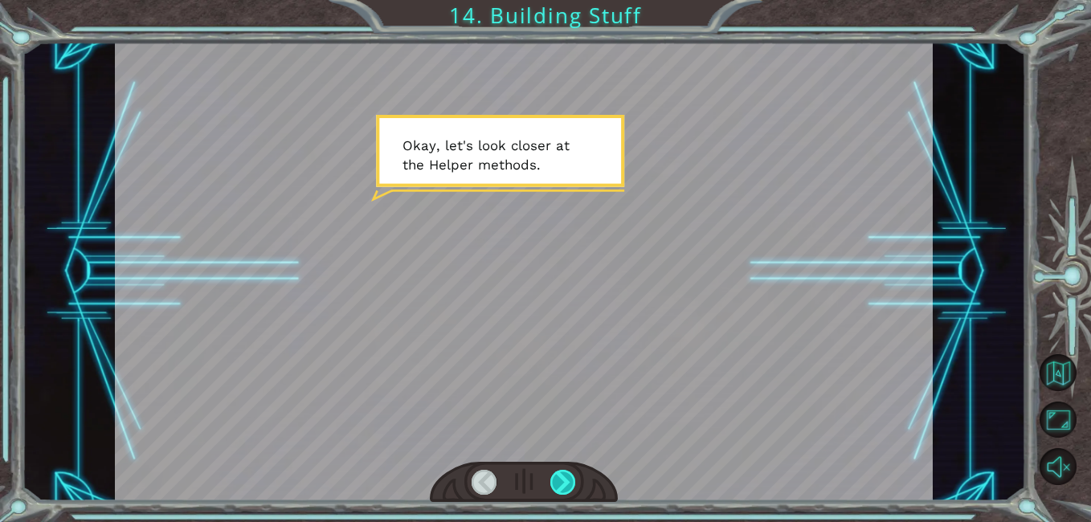
click at [558, 494] on div at bounding box center [563, 482] width 26 height 25
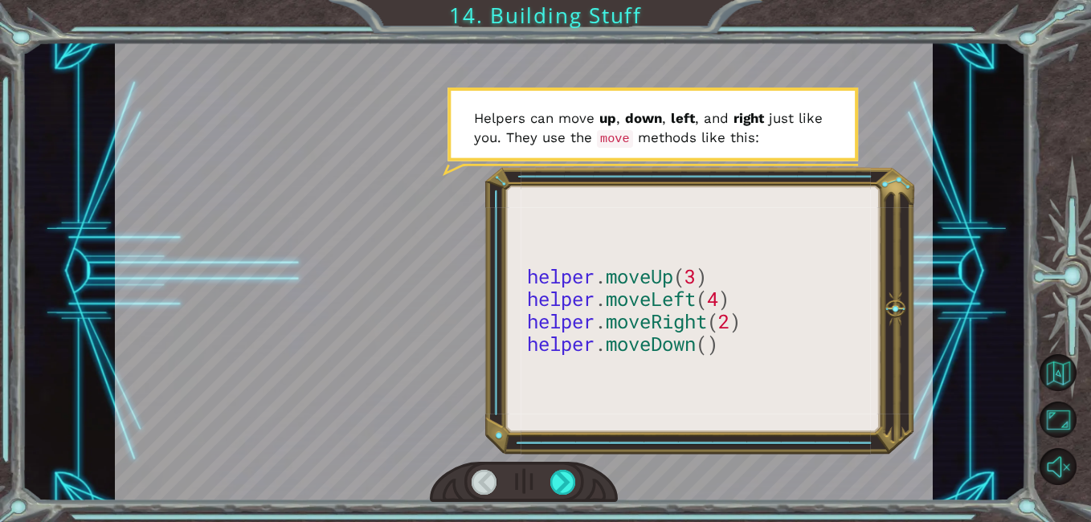
click at [562, 508] on div "helper . moveUp ( 3 ) helper . moveLeft ( 4 ) helper . moveRight ( 2 ) helper .…" at bounding box center [545, 261] width 1091 height 522
click at [560, 480] on div at bounding box center [563, 482] width 26 height 25
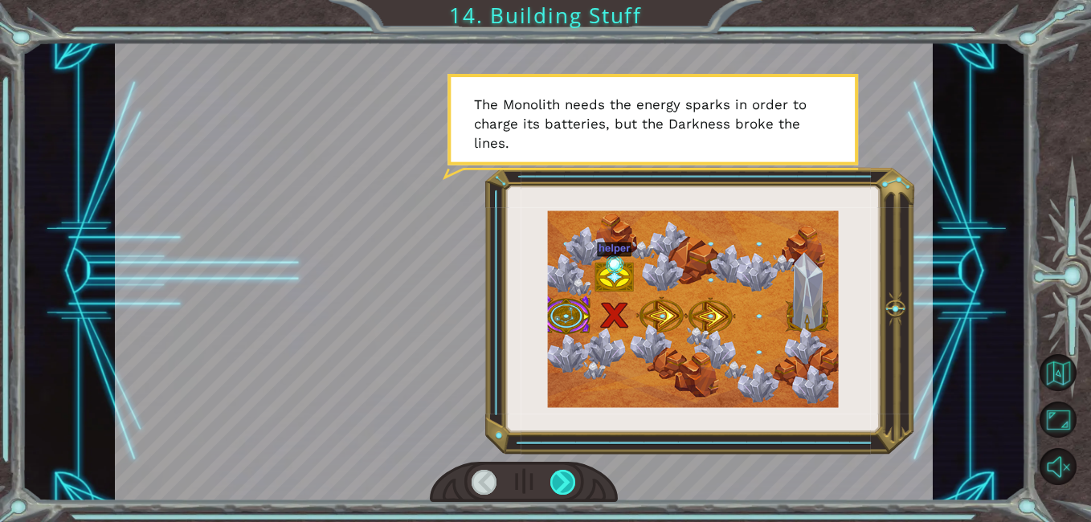
click at [569, 486] on div at bounding box center [563, 482] width 26 height 25
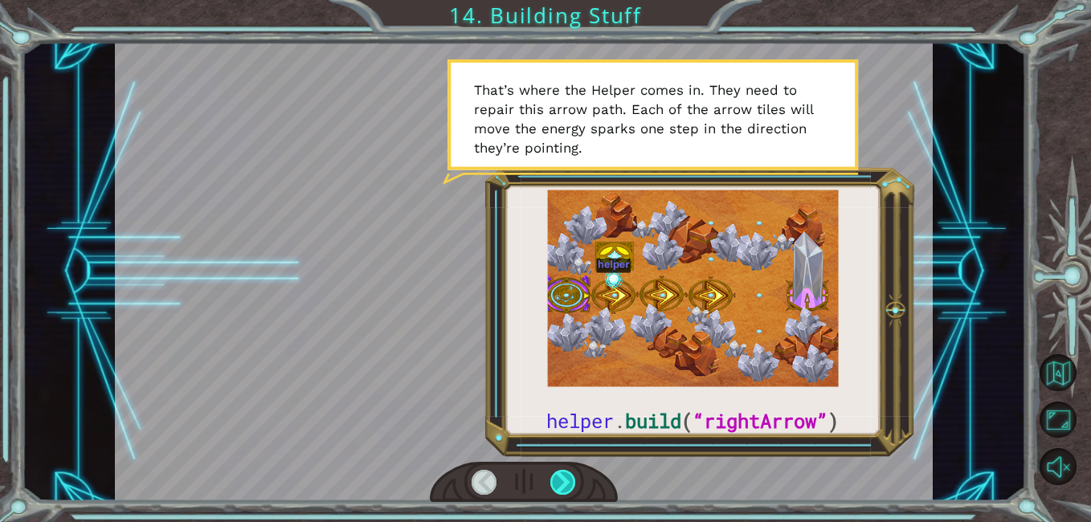
click at [566, 484] on div at bounding box center [563, 482] width 26 height 25
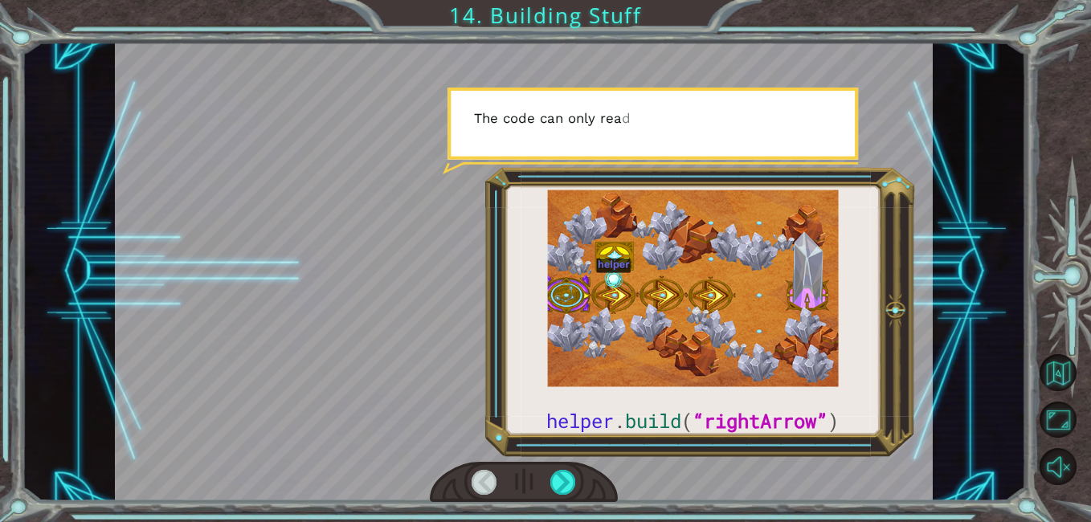
click at [589, 481] on div at bounding box center [524, 482] width 188 height 41
click at [586, 480] on div at bounding box center [524, 482] width 188 height 41
click at [562, 485] on div at bounding box center [563, 482] width 26 height 25
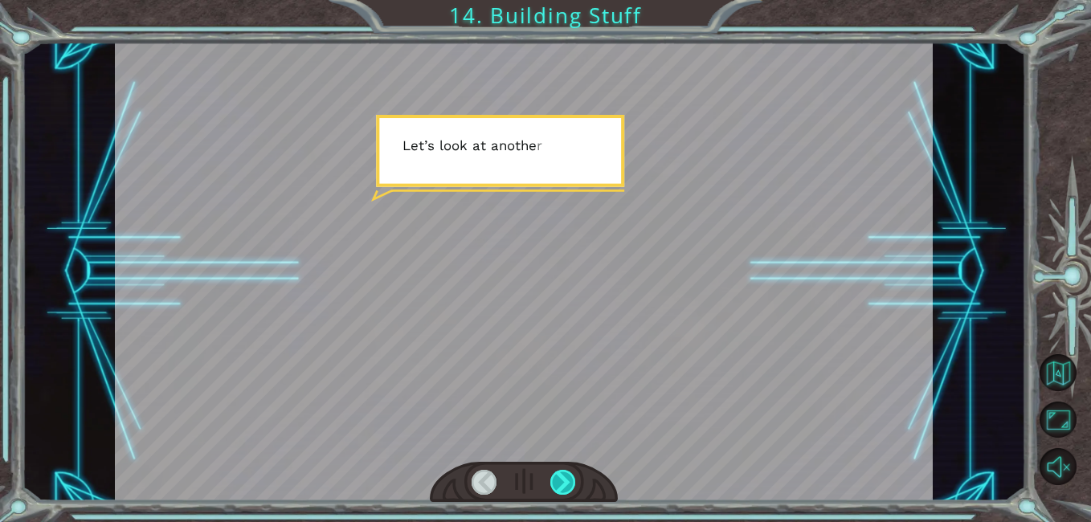
click at [566, 485] on div at bounding box center [563, 482] width 26 height 25
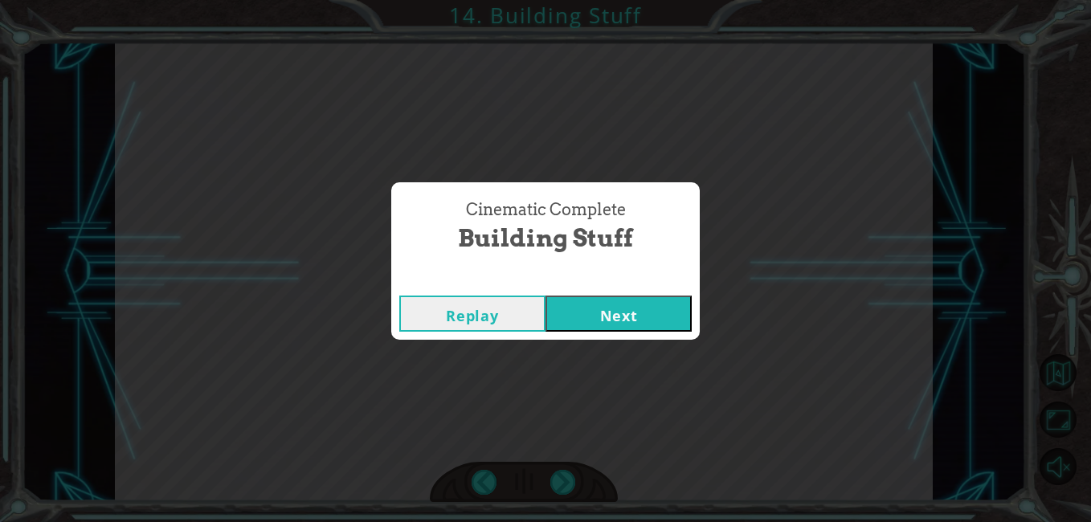
click at [649, 320] on button "Next" at bounding box center [619, 314] width 146 height 36
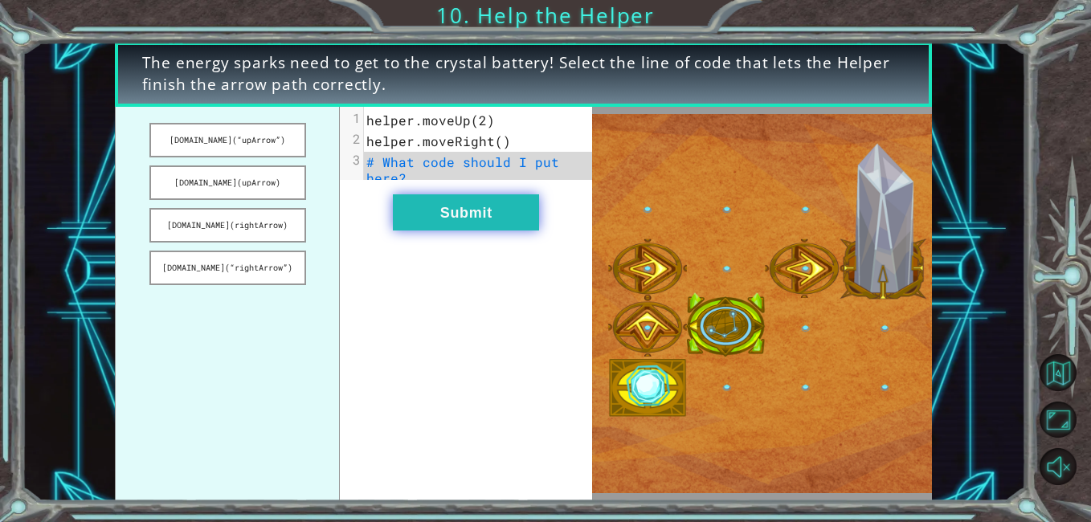
click at [501, 220] on button "Submit" at bounding box center [466, 212] width 146 height 36
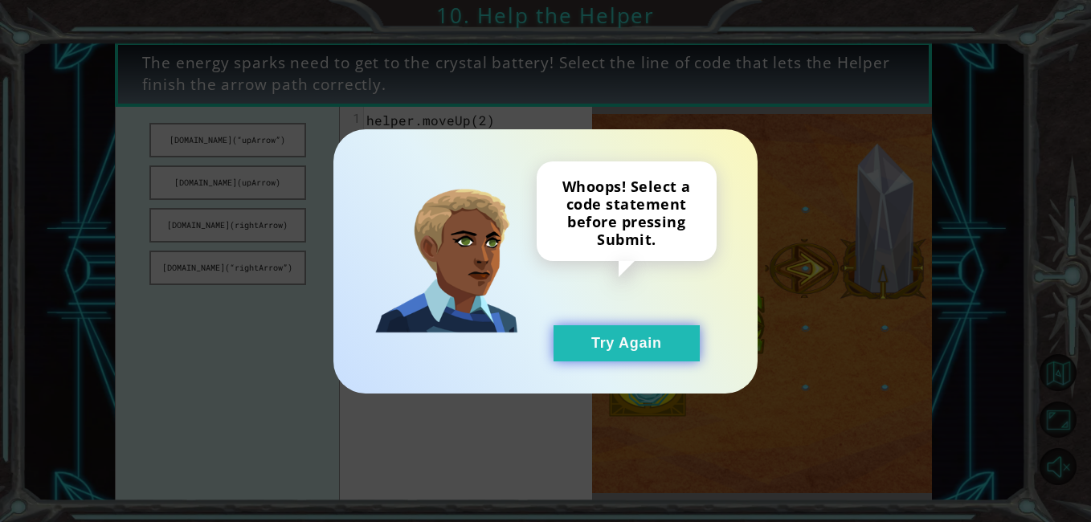
click at [668, 342] on button "Try Again" at bounding box center [627, 343] width 146 height 36
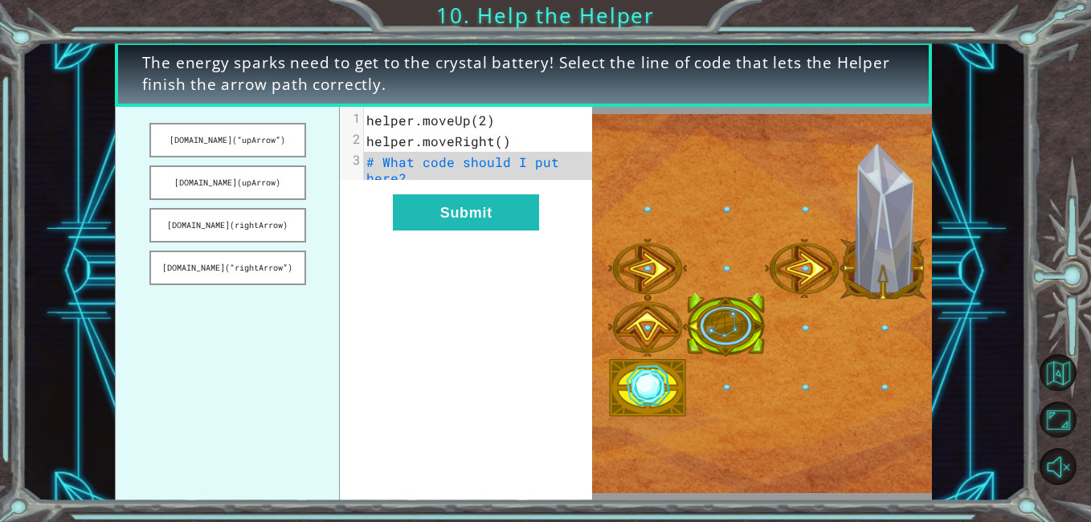
click at [414, 171] on pre "# What code should I put here?" at bounding box center [484, 170] width 240 height 37
click at [537, 176] on pre "# What code should I put here?" at bounding box center [484, 170] width 240 height 37
click at [431, 174] on pre "# What code should I put here?" at bounding box center [484, 170] width 240 height 37
click at [268, 180] on button "[DOMAIN_NAME](upArrow)" at bounding box center [227, 183] width 157 height 35
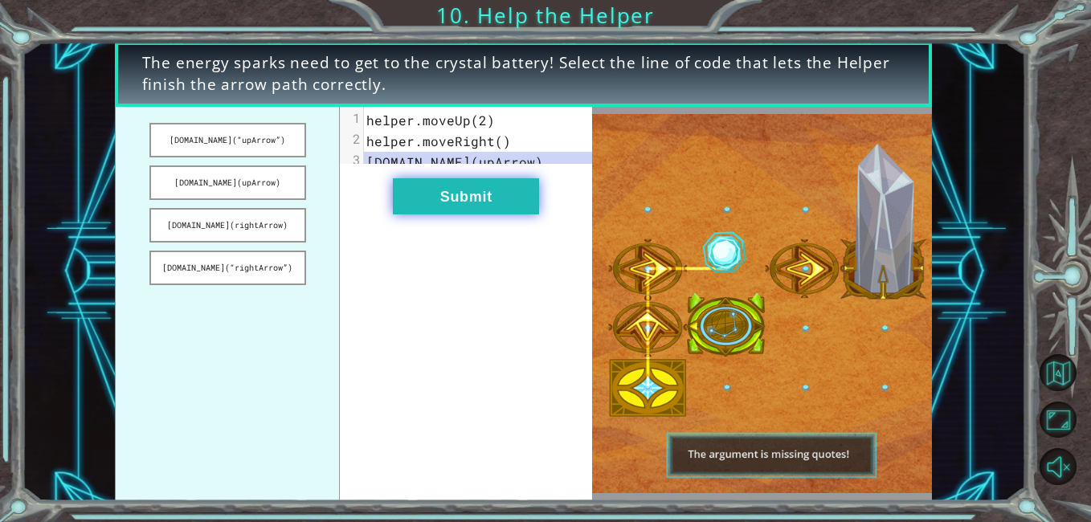
click at [508, 213] on button "Submit" at bounding box center [466, 196] width 146 height 36
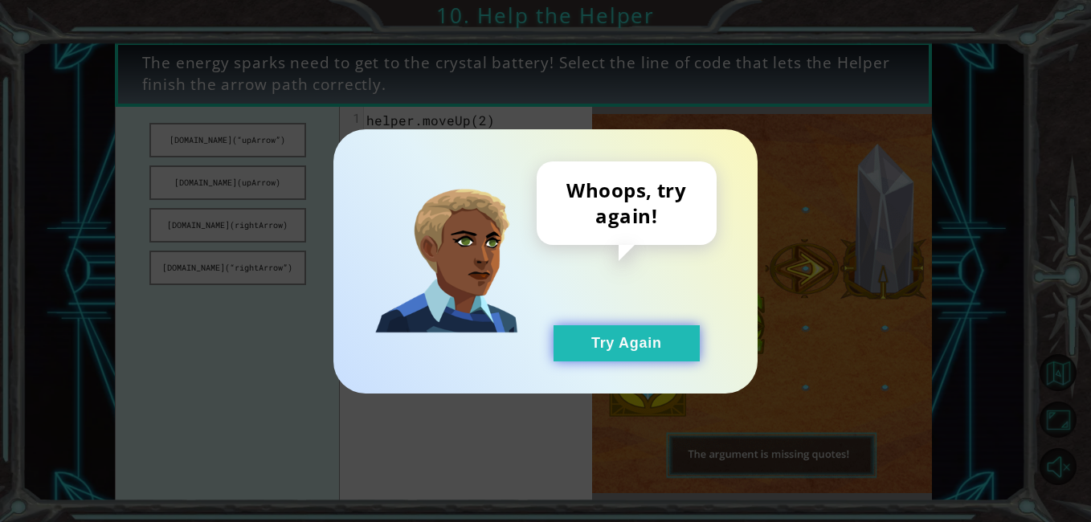
click at [676, 358] on button "Try Again" at bounding box center [627, 343] width 146 height 36
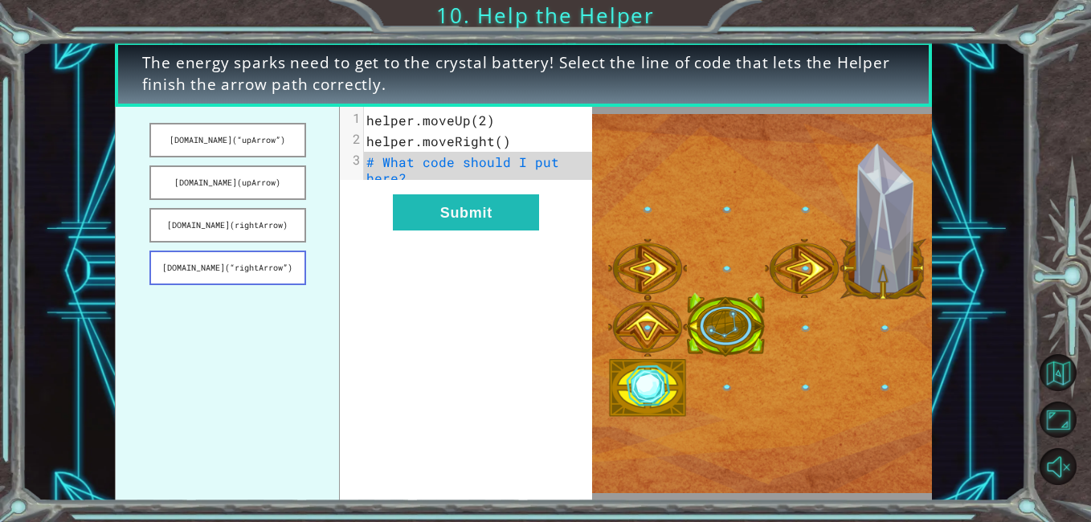
click at [265, 264] on button "[DOMAIN_NAME](“rightArrow”)" at bounding box center [227, 268] width 157 height 35
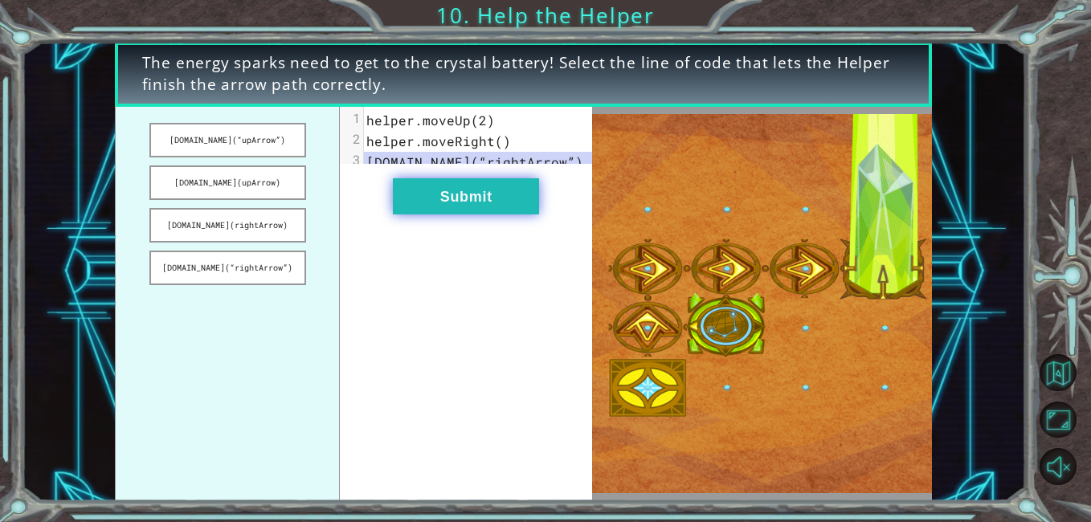
click at [497, 215] on button "Submit" at bounding box center [466, 196] width 146 height 36
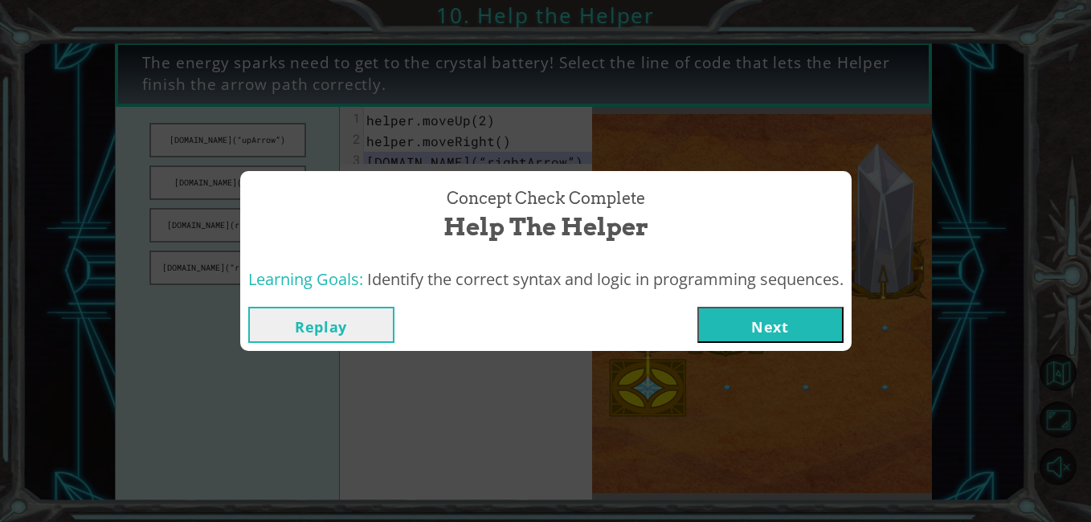
click at [344, 333] on button "Replay" at bounding box center [321, 325] width 146 height 36
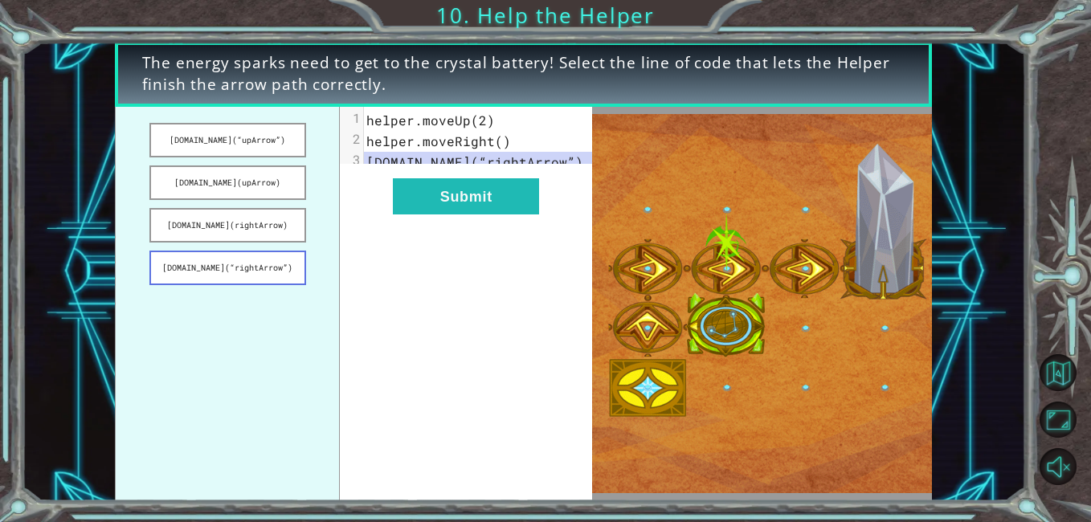
click at [272, 272] on button "[DOMAIN_NAME](“rightArrow”)" at bounding box center [227, 268] width 157 height 35
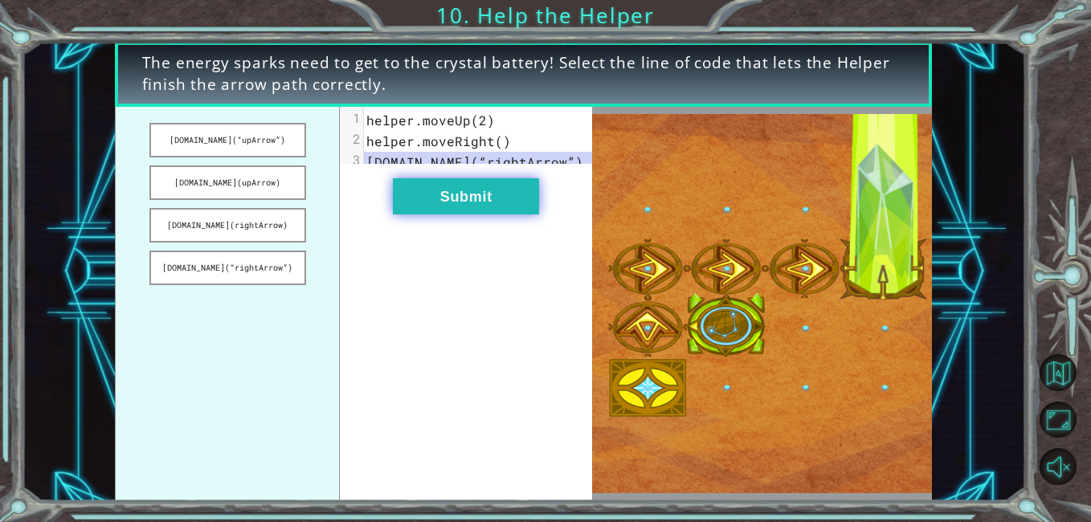
click at [466, 215] on button "Submit" at bounding box center [466, 196] width 146 height 36
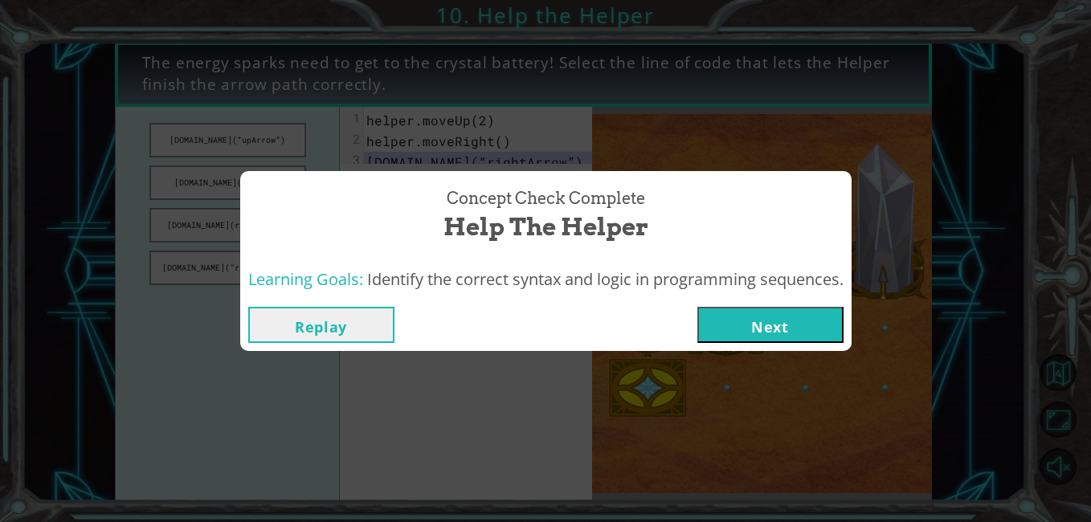
click at [806, 325] on button "Next" at bounding box center [770, 325] width 146 height 36
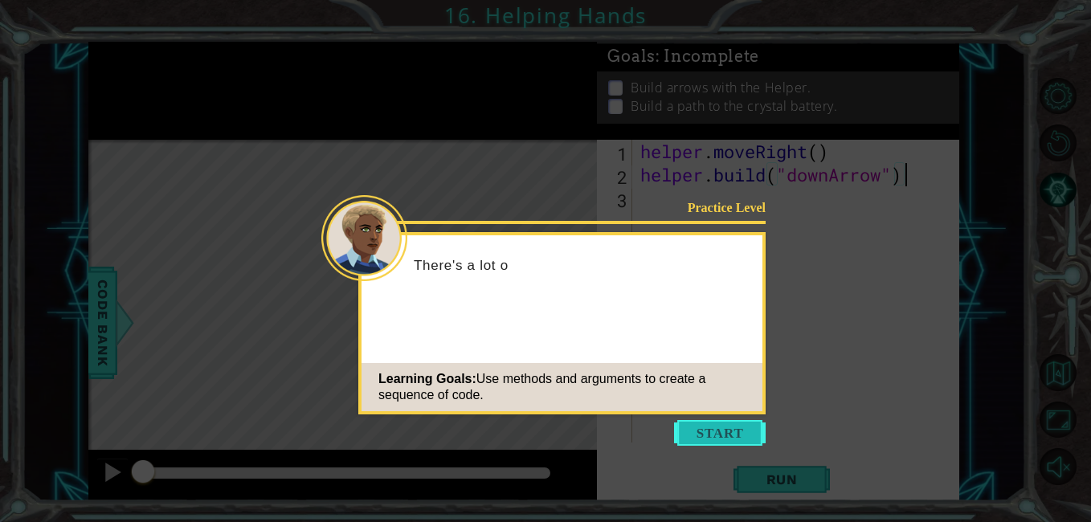
click at [728, 434] on button "Start" at bounding box center [720, 433] width 92 height 26
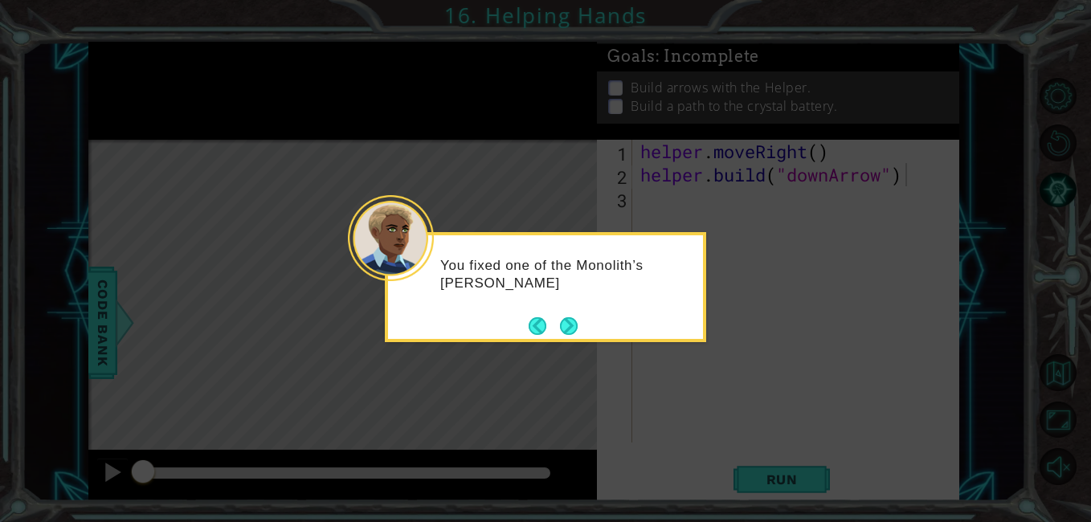
click at [579, 325] on button "Next" at bounding box center [569, 326] width 26 height 26
click at [584, 337] on div "Level Map" at bounding box center [459, 376] width 742 height 473
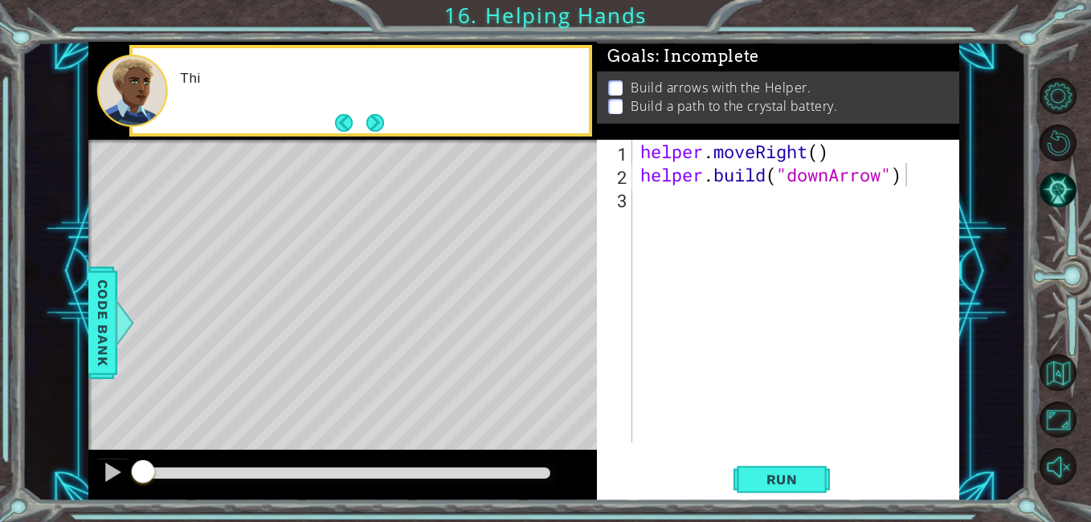
click at [588, 320] on div "Level Map" at bounding box center [459, 376] width 742 height 473
click at [393, 117] on div "This time, the p" at bounding box center [379, 90] width 420 height 57
click at [372, 125] on button "Next" at bounding box center [375, 122] width 20 height 20
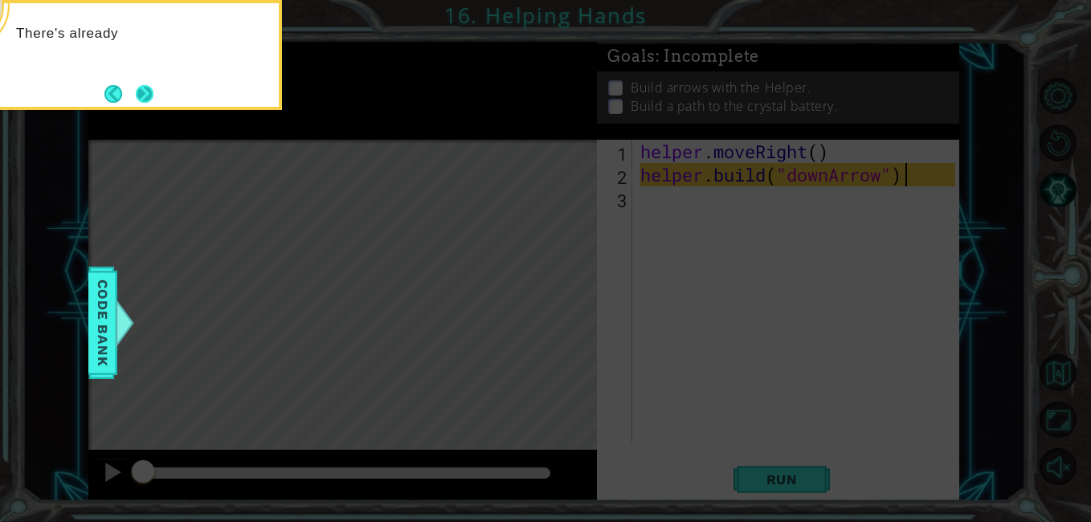
click at [154, 85] on button "Next" at bounding box center [145, 93] width 18 height 18
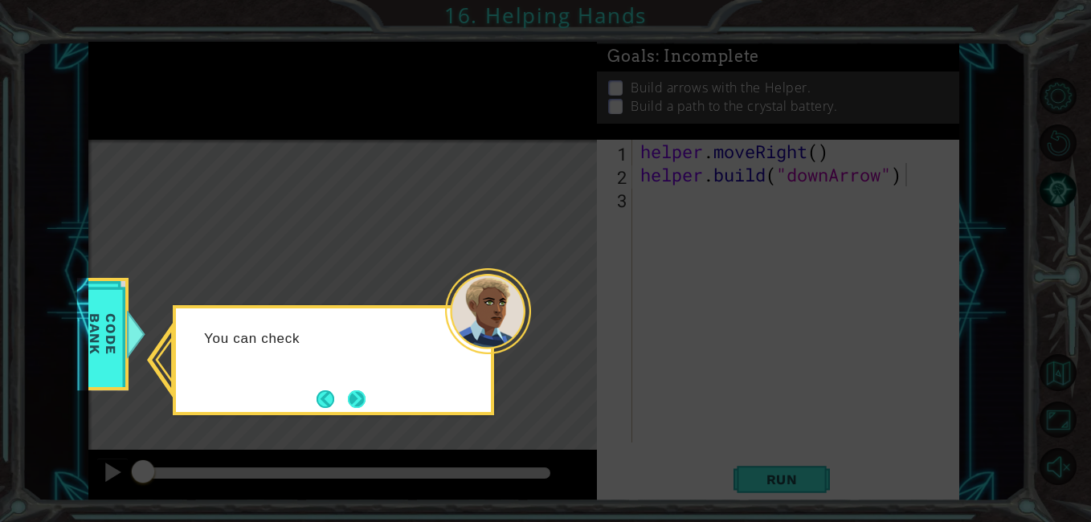
click at [369, 387] on button "Next" at bounding box center [357, 398] width 25 height 25
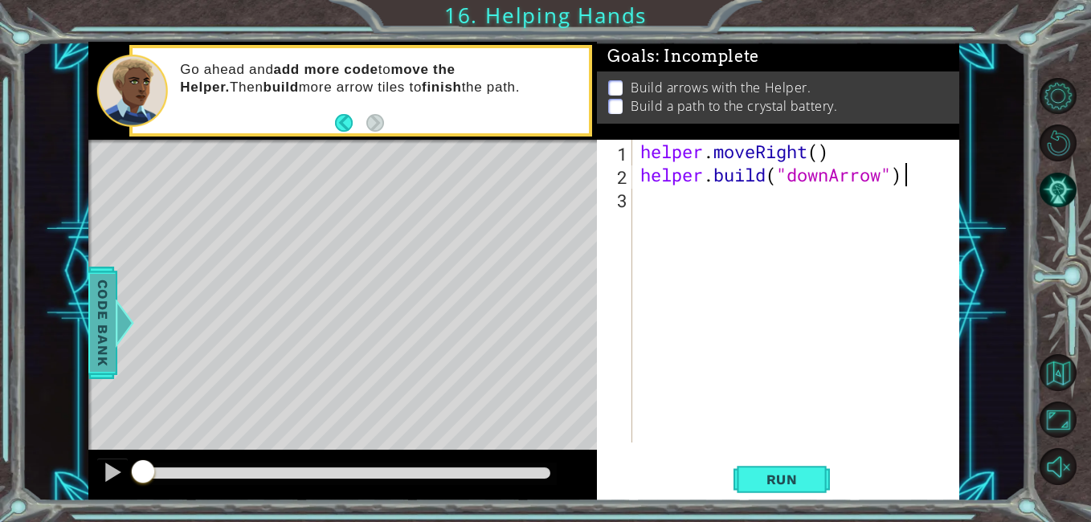
click at [105, 314] on span "Code Bank" at bounding box center [103, 323] width 26 height 98
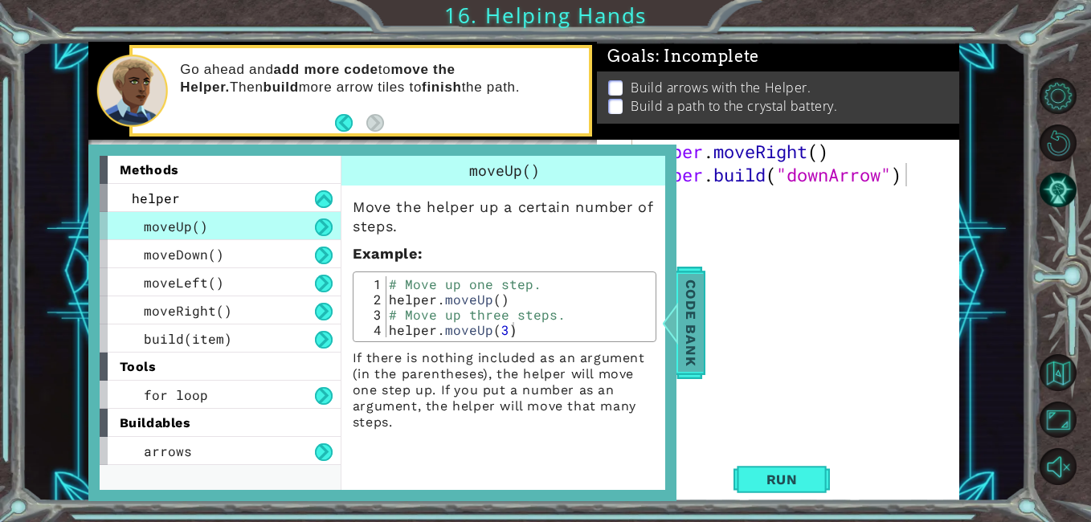
click at [701, 307] on span "Code Bank" at bounding box center [691, 323] width 26 height 98
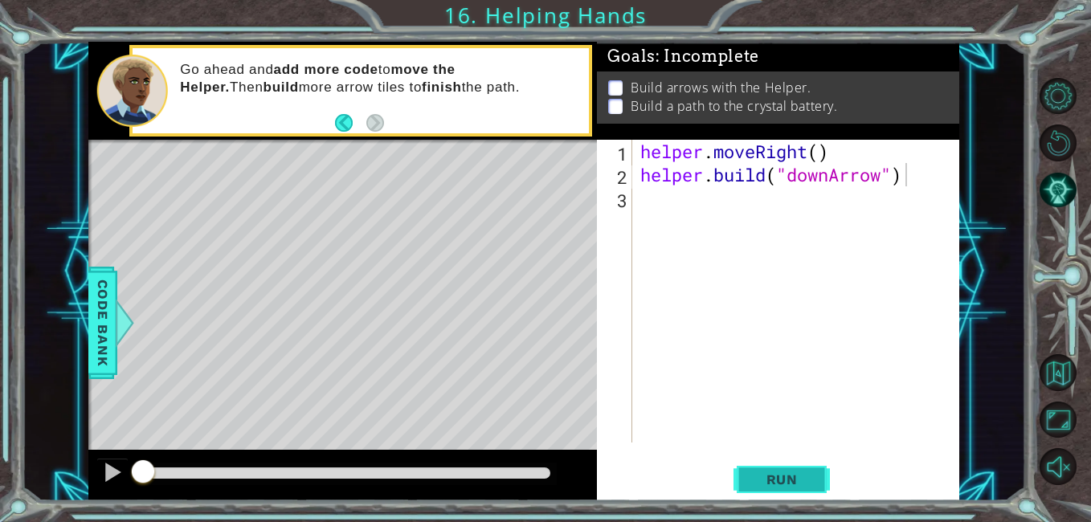
click at [793, 489] on button "Run" at bounding box center [782, 480] width 96 height 36
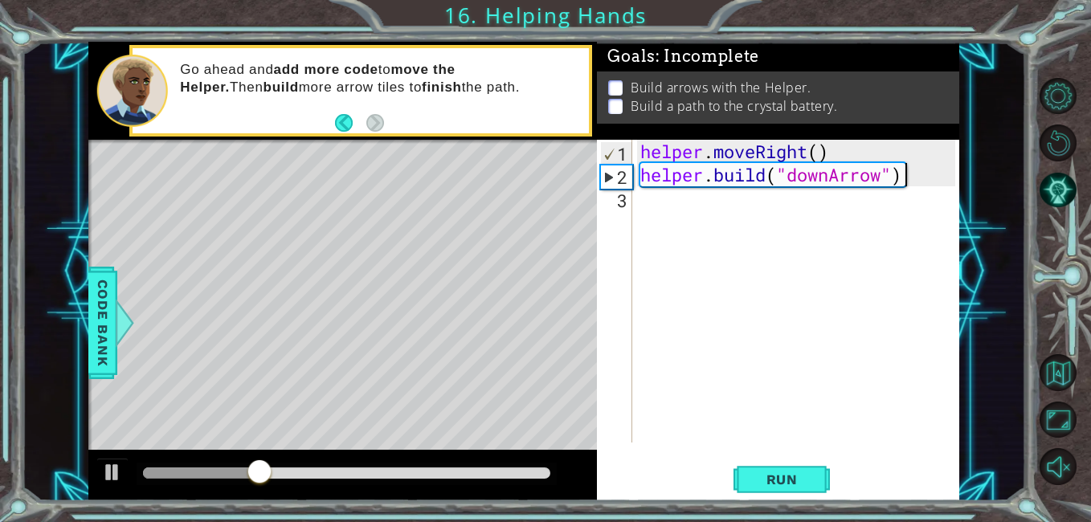
click at [685, 207] on div "helper . moveRight ( ) helper . build ( "downArrow" )" at bounding box center [800, 314] width 326 height 349
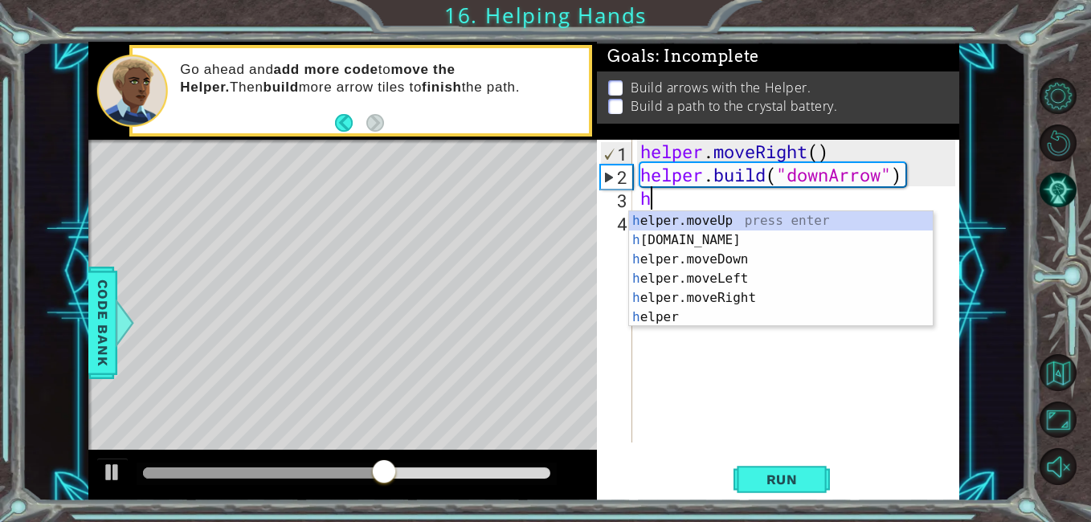
click at [732, 300] on div "h elper.moveUp press enter h [DOMAIN_NAME] press enter h elper.moveDown press e…" at bounding box center [781, 288] width 304 height 154
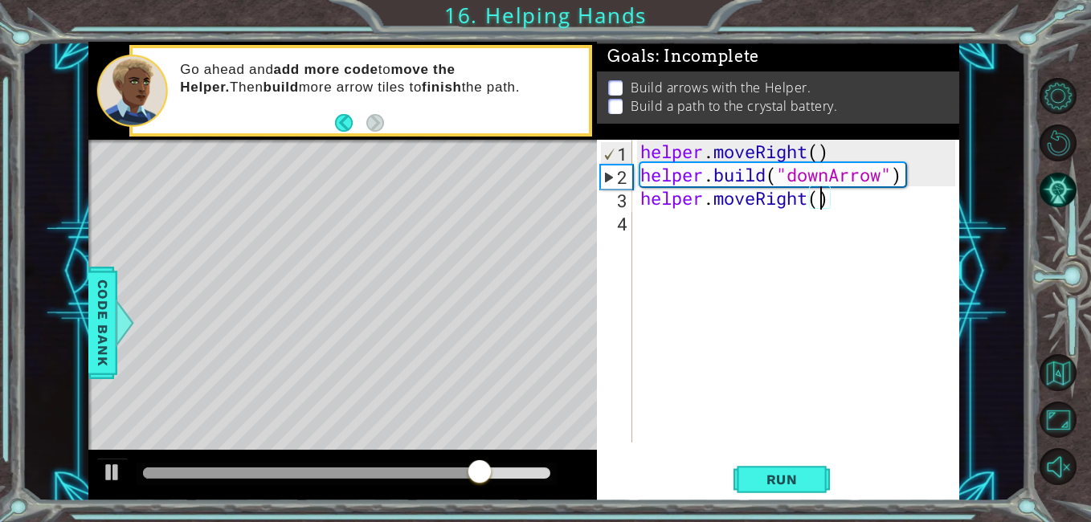
type textarea "helper.moveRight(2)"
click at [670, 238] on div "helper . moveRight ( ) helper . build ( "downArrow" ) helper . moveRight ( 2 )" at bounding box center [800, 314] width 326 height 349
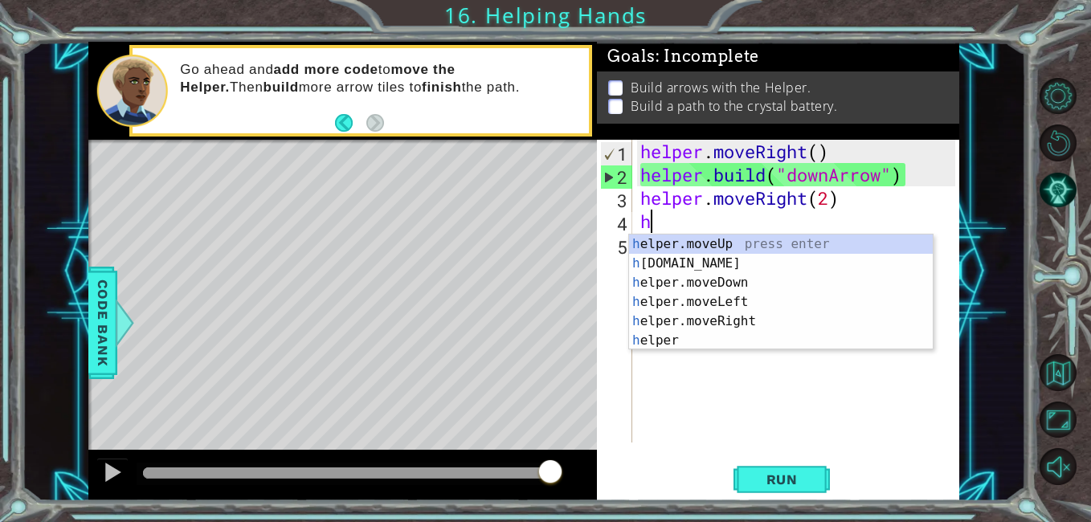
click at [660, 342] on div "h elper.moveUp press enter h [DOMAIN_NAME] press enter h elper.moveDown press e…" at bounding box center [781, 312] width 304 height 154
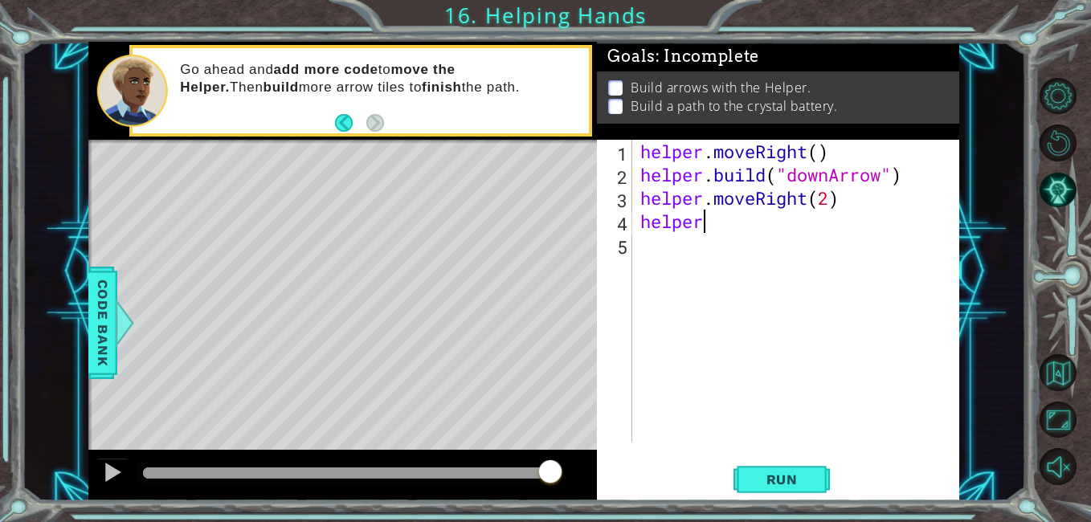
scroll to position [0, 2]
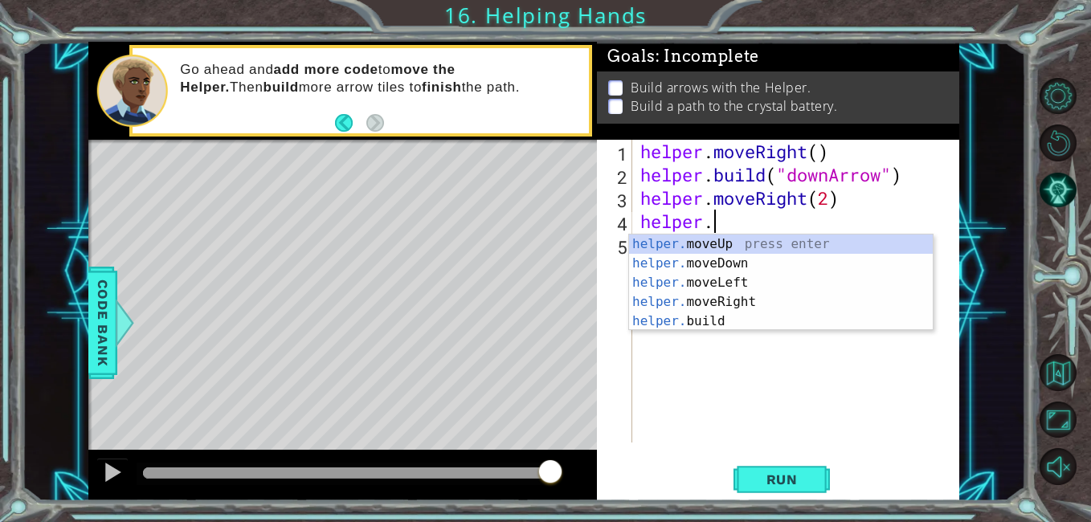
click at [831, 228] on div "helper . moveRight ( ) helper . build ( "downArrow" ) helper . moveRight ( 2 ) …" at bounding box center [800, 314] width 326 height 349
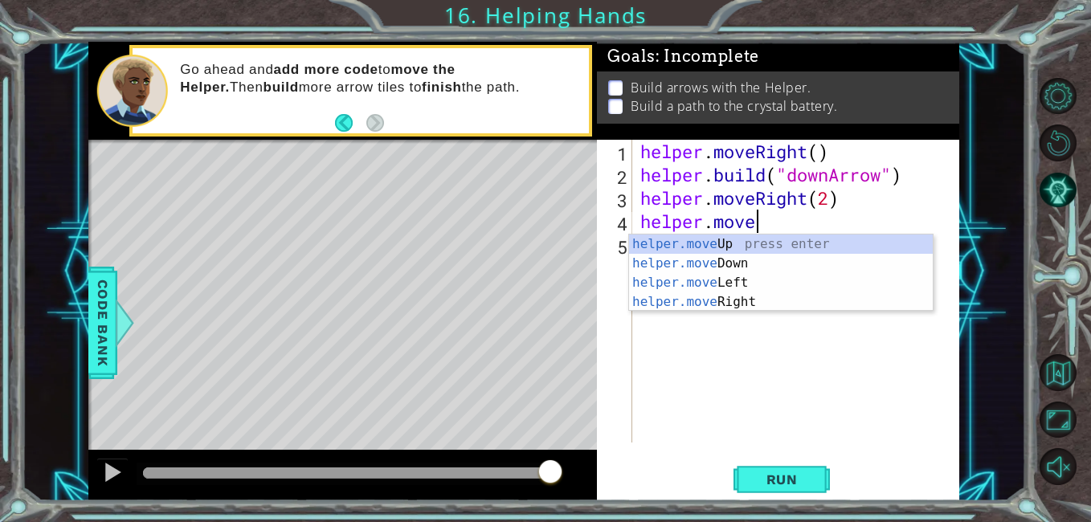
scroll to position [0, 5]
click at [811, 242] on div "helper.move Up press enter helper.move Down press enter helper.move Left press …" at bounding box center [781, 293] width 304 height 116
type textarea "helper.moveUp(1)"
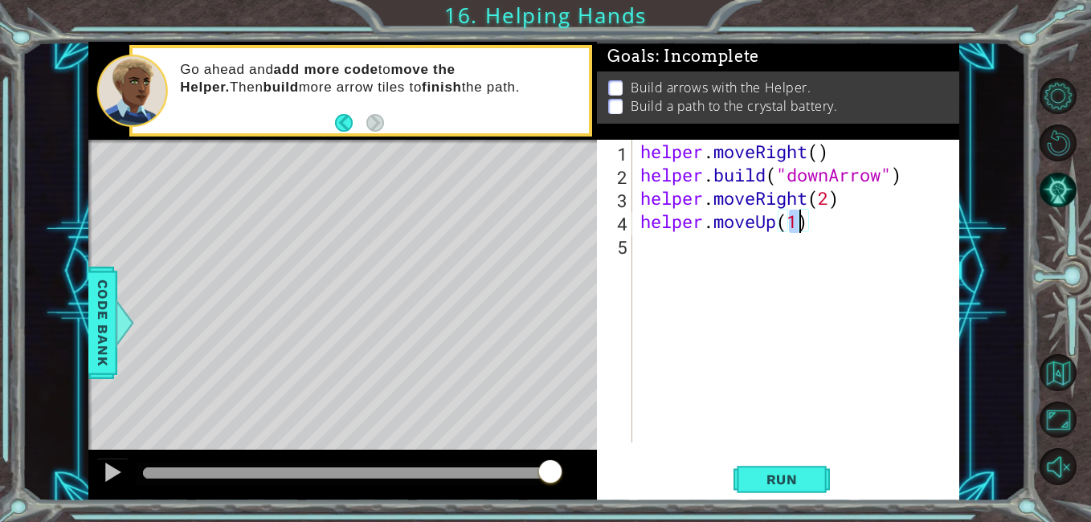
click at [684, 260] on div "helper . moveRight ( ) helper . build ( "downArrow" ) helper . moveRight ( 2 ) …" at bounding box center [800, 314] width 326 height 349
click at [811, 476] on span "Run" at bounding box center [781, 480] width 63 height 16
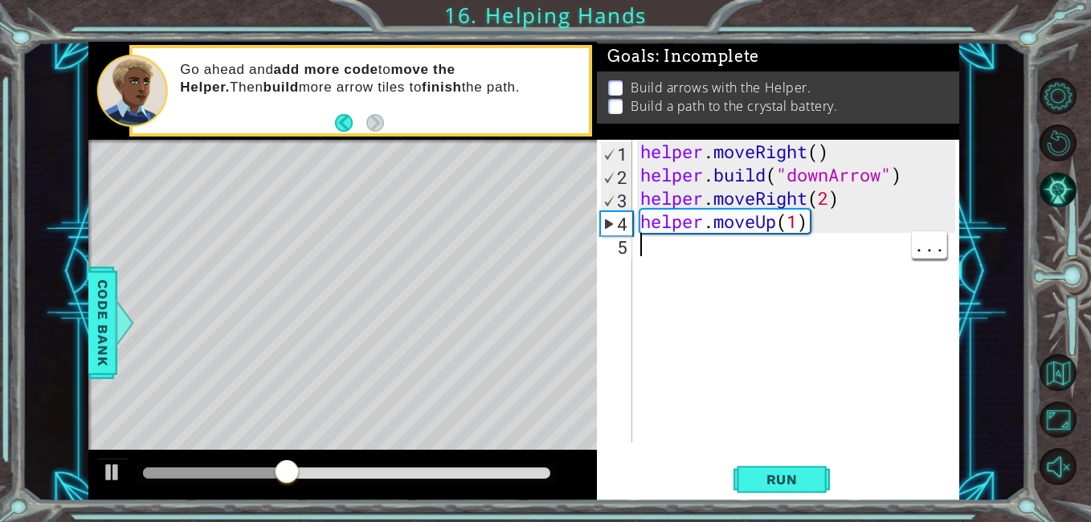
click at [656, 188] on div "helper . moveRight ( ) helper . build ( "downArrow" ) helper . moveRight ( 2 ) …" at bounding box center [800, 314] width 326 height 349
type textarea "helper.moveRight(2)"
click at [637, 196] on div "helper . moveRight ( ) helper . build ( "downArrow" ) helper . moveRight ( 2 ) …" at bounding box center [800, 314] width 326 height 349
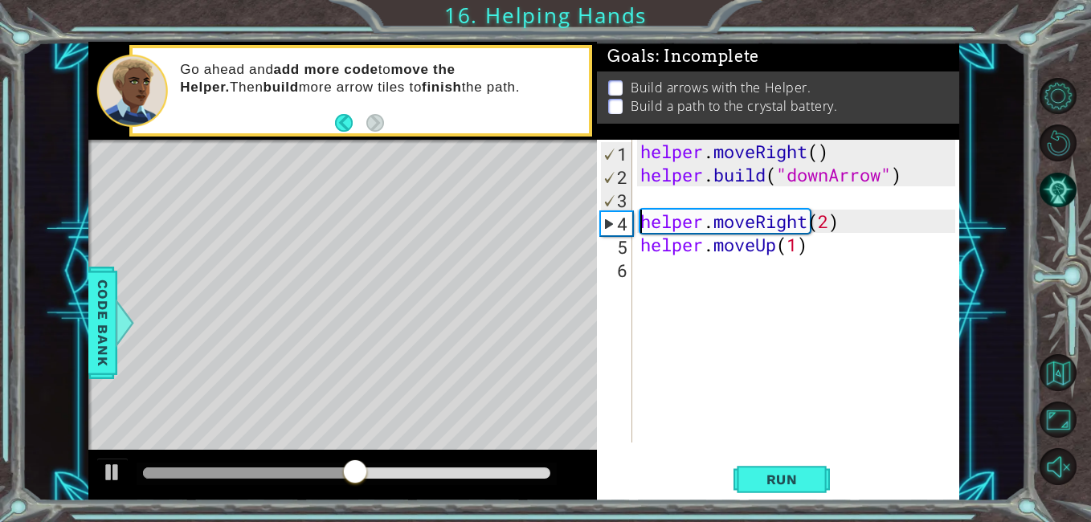
click at [679, 194] on div "helper . moveRight ( ) helper . build ( "downArrow" ) helper . moveRight ( 2 ) …" at bounding box center [800, 314] width 326 height 349
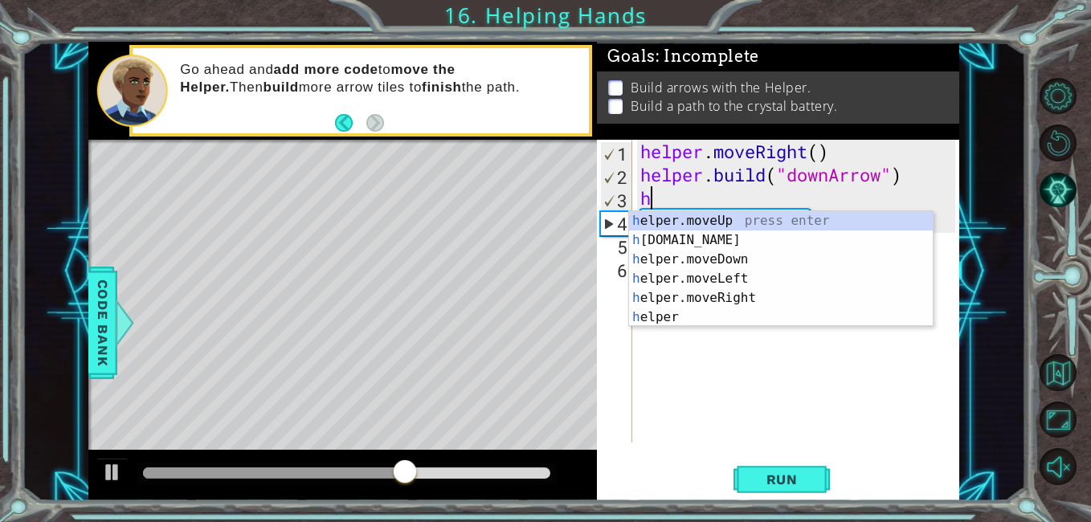
click at [730, 239] on div "h elper.moveUp press enter h [DOMAIN_NAME] press enter h elper.moveDown press e…" at bounding box center [781, 288] width 304 height 154
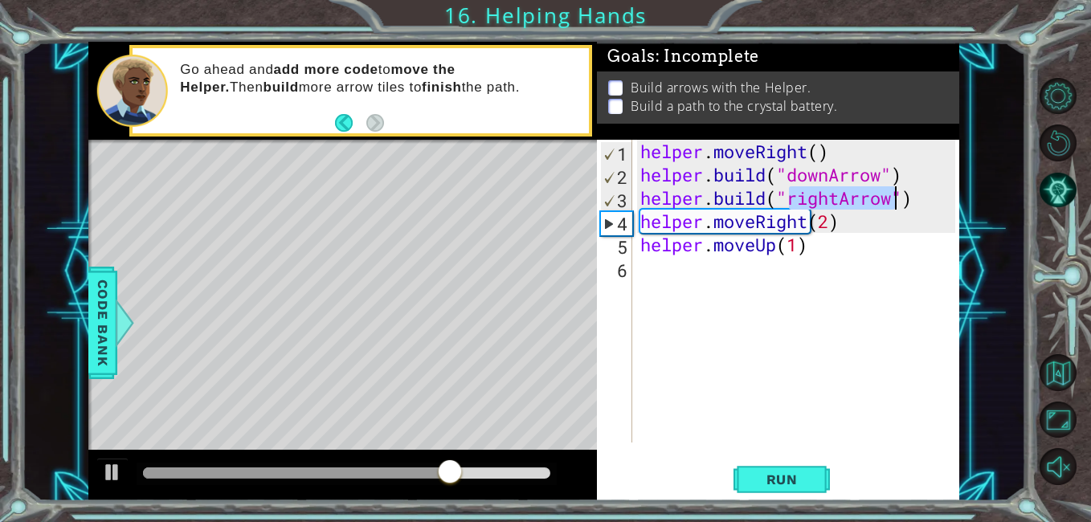
click at [648, 217] on div "helper . moveRight ( ) helper . build ( "downArrow" ) helper . build ( "rightAr…" at bounding box center [800, 314] width 326 height 349
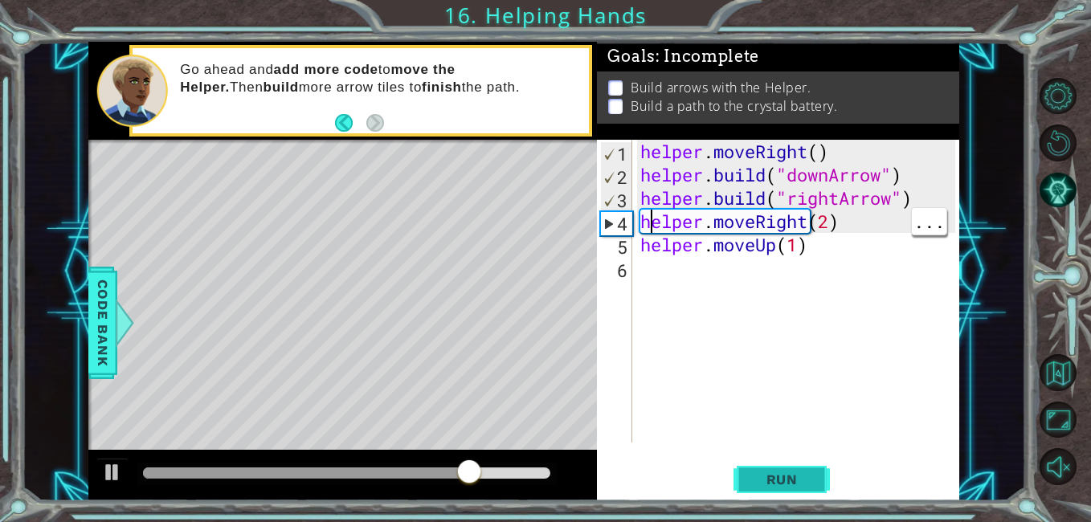
click at [784, 492] on button "Run" at bounding box center [782, 480] width 96 height 36
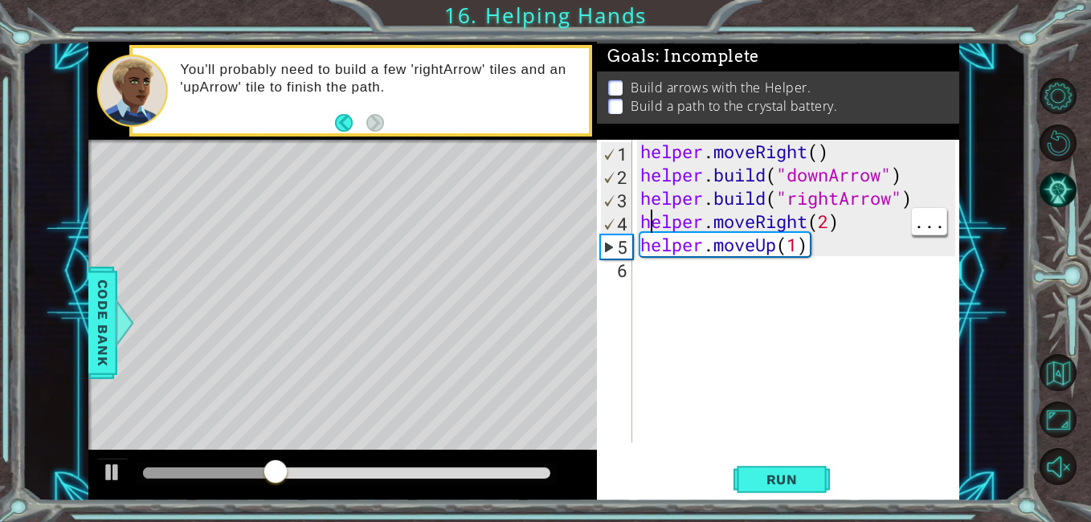
click at [856, 227] on div "helper . moveRight ( ) helper . build ( "downArrow" ) helper . build ( "rightAr…" at bounding box center [800, 314] width 326 height 349
click at [844, 197] on div "helper . moveRight ( ) helper . build ( "downArrow" ) helper . build ( "rightAr…" at bounding box center [800, 314] width 326 height 349
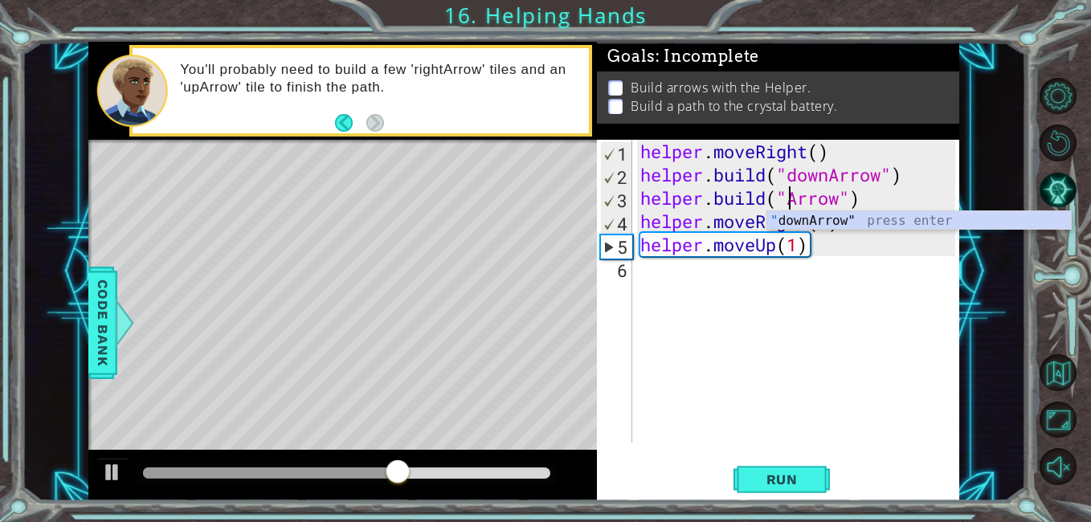
click at [916, 215] on div "" downArrow" press enter" at bounding box center [919, 240] width 304 height 58
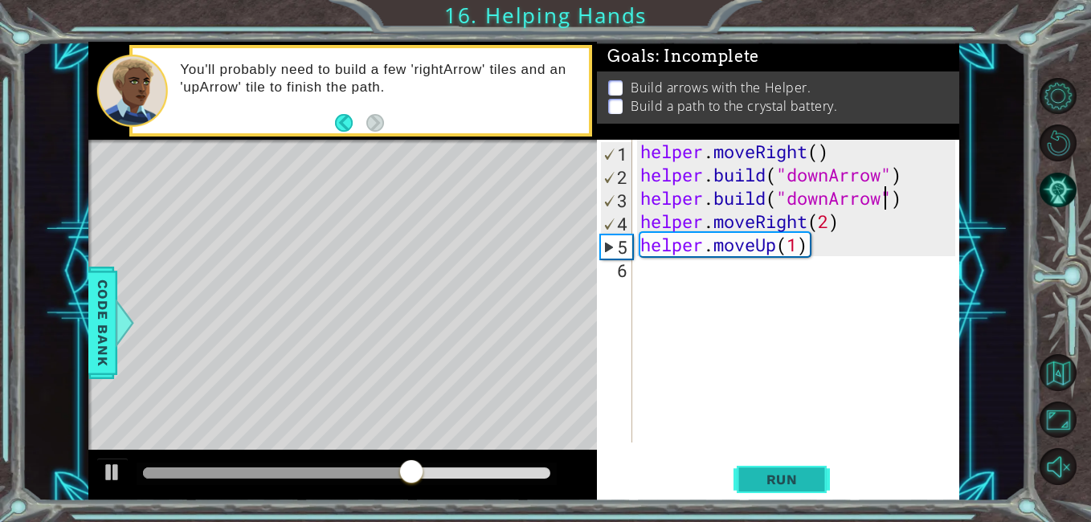
click at [806, 488] on span "Run" at bounding box center [781, 480] width 63 height 16
click at [827, 202] on div "helper . moveRight ( ) helper . build ( "downArrow" ) helper . build ( "downArr…" at bounding box center [800, 314] width 326 height 349
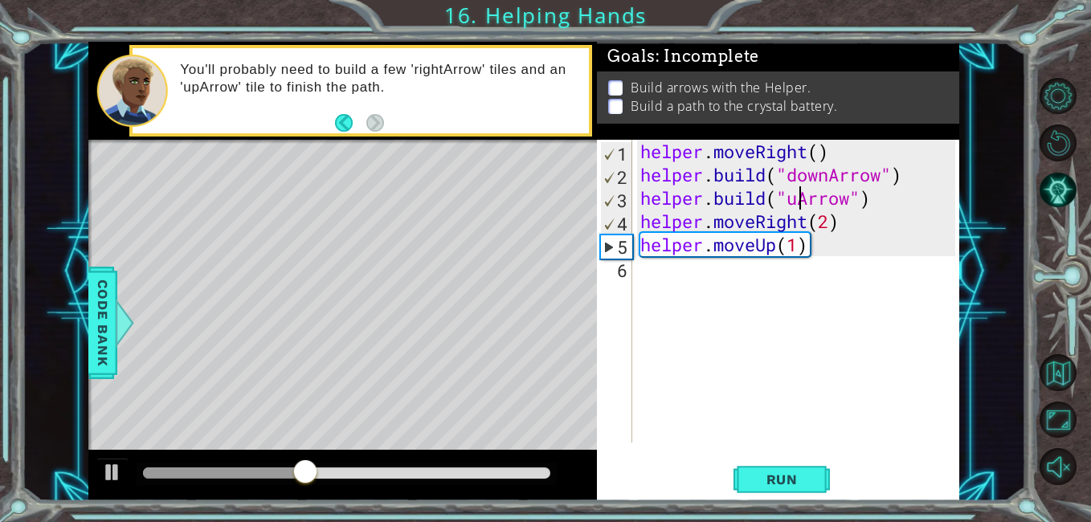
scroll to position [0, 8]
click at [809, 492] on button "Run" at bounding box center [782, 480] width 96 height 36
click at [793, 496] on button "Run" at bounding box center [782, 480] width 96 height 36
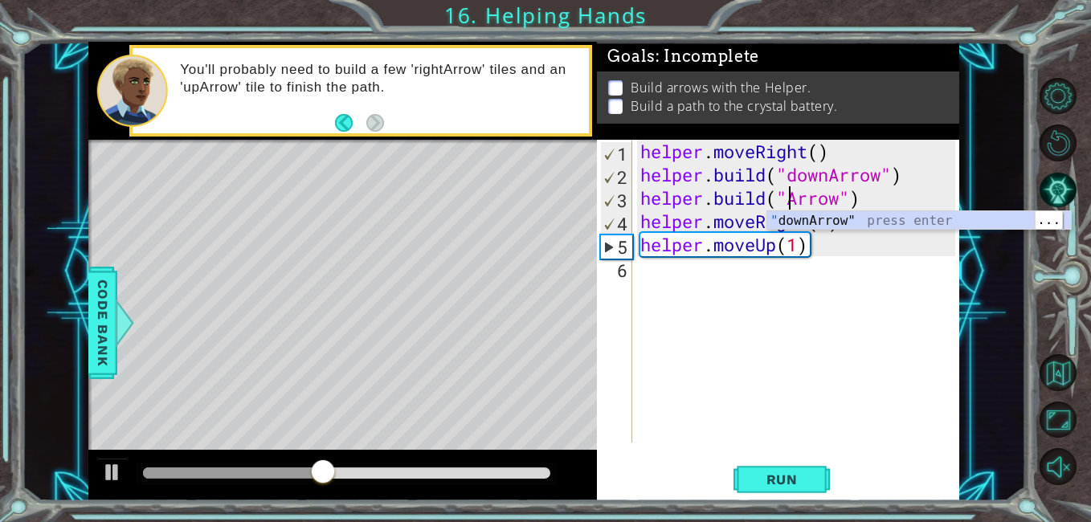
click at [890, 211] on div "" downArrow" press enter" at bounding box center [919, 240] width 304 height 58
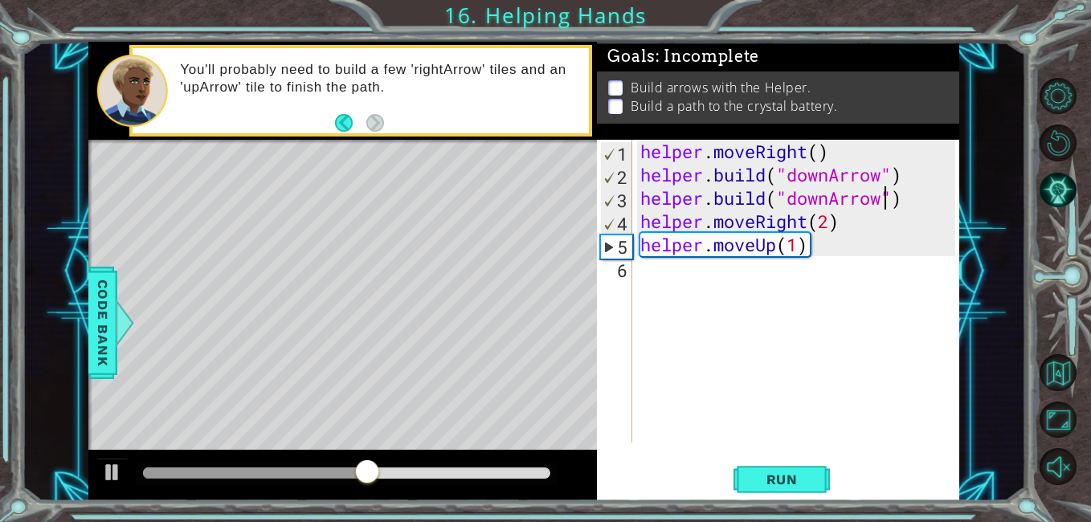
click at [852, 217] on div "helper . moveRight ( ) helper . build ( "downArrow" ) helper . build ( "downArr…" at bounding box center [800, 314] width 326 height 349
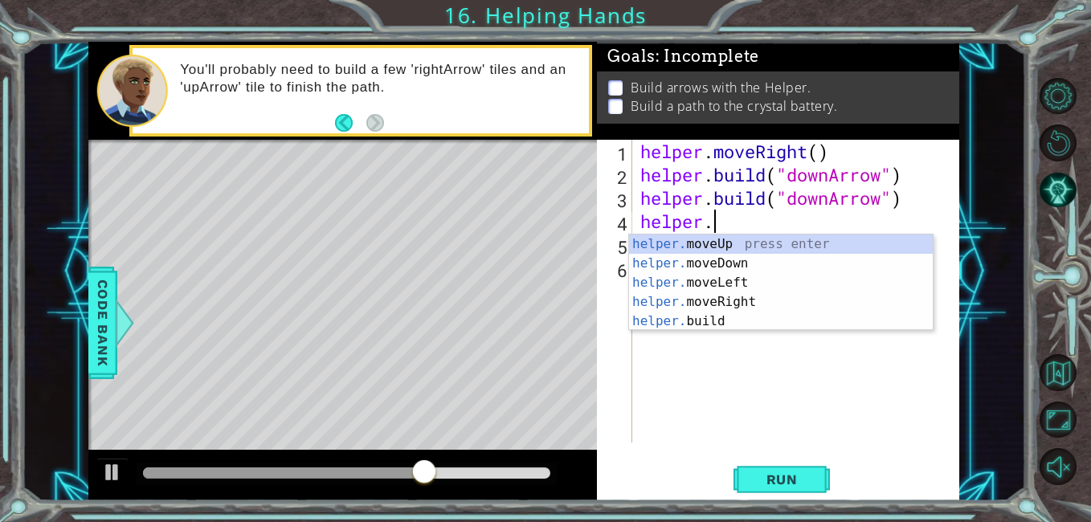
scroll to position [0, 2]
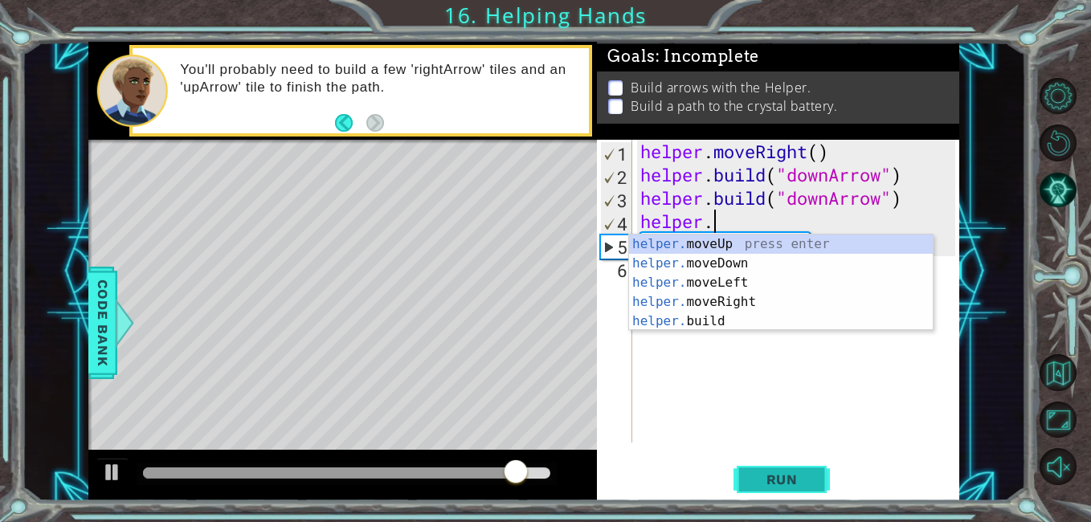
click at [819, 488] on button "Run" at bounding box center [782, 480] width 96 height 36
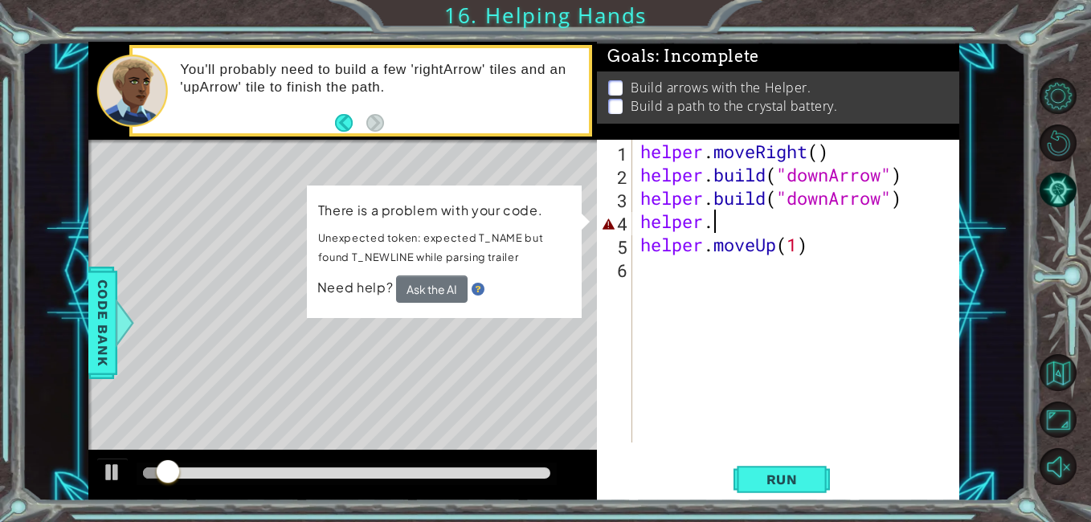
click at [447, 290] on button "Ask the AI" at bounding box center [432, 289] width 72 height 27
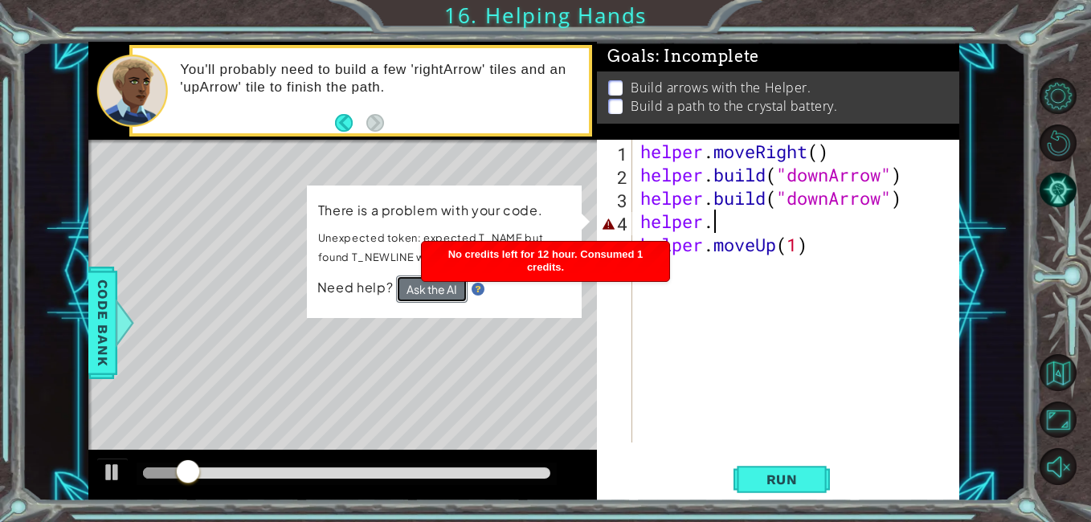
click at [438, 299] on button "Ask the AI" at bounding box center [432, 289] width 72 height 27
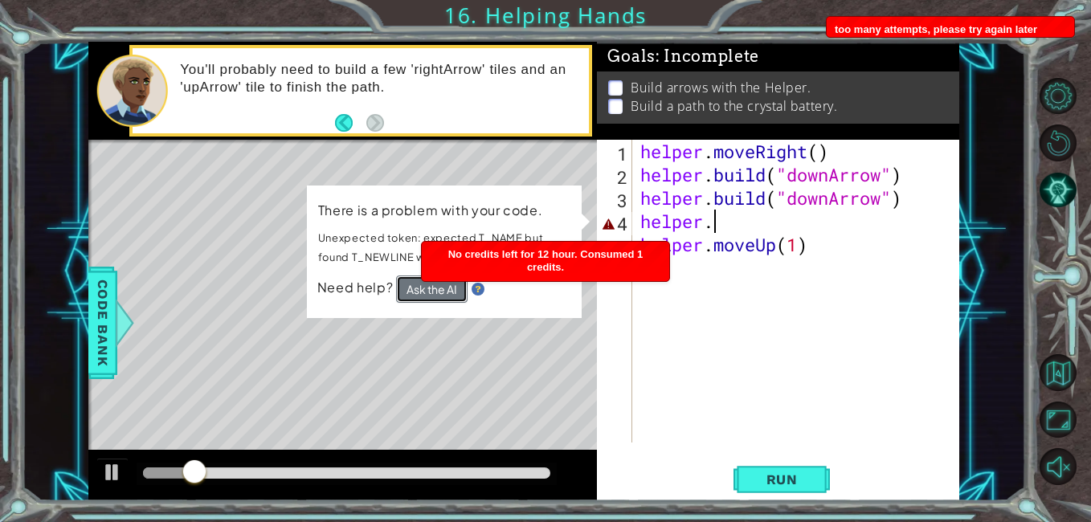
click at [431, 300] on button "Ask the AI" at bounding box center [432, 289] width 72 height 27
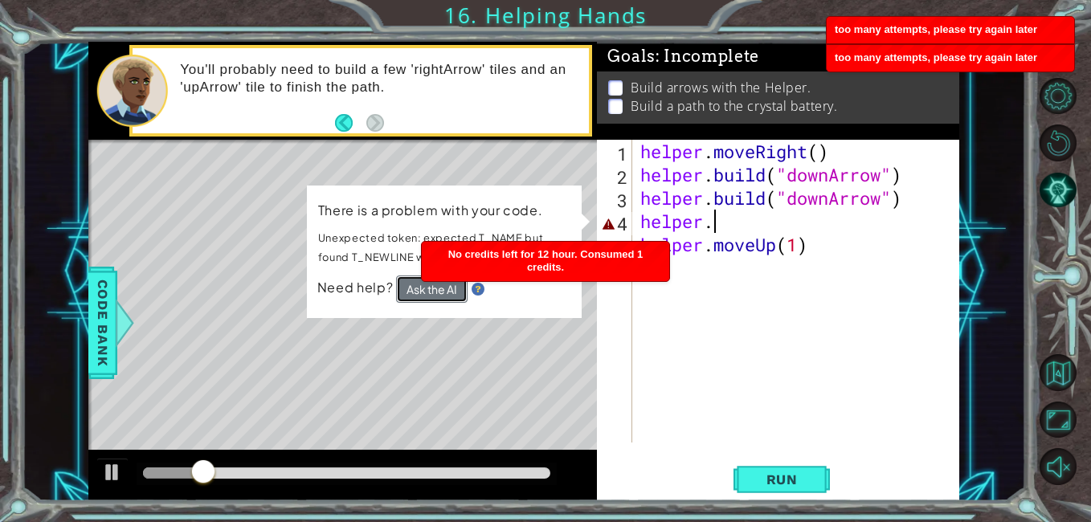
click at [434, 296] on button "Ask the AI" at bounding box center [432, 289] width 72 height 27
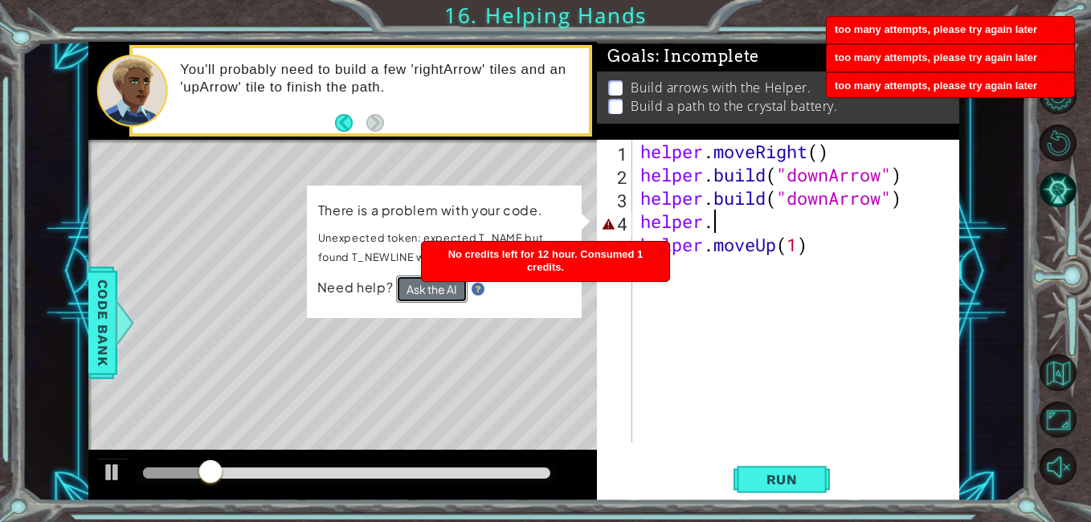
click at [442, 294] on button "Ask the AI" at bounding box center [432, 289] width 72 height 27
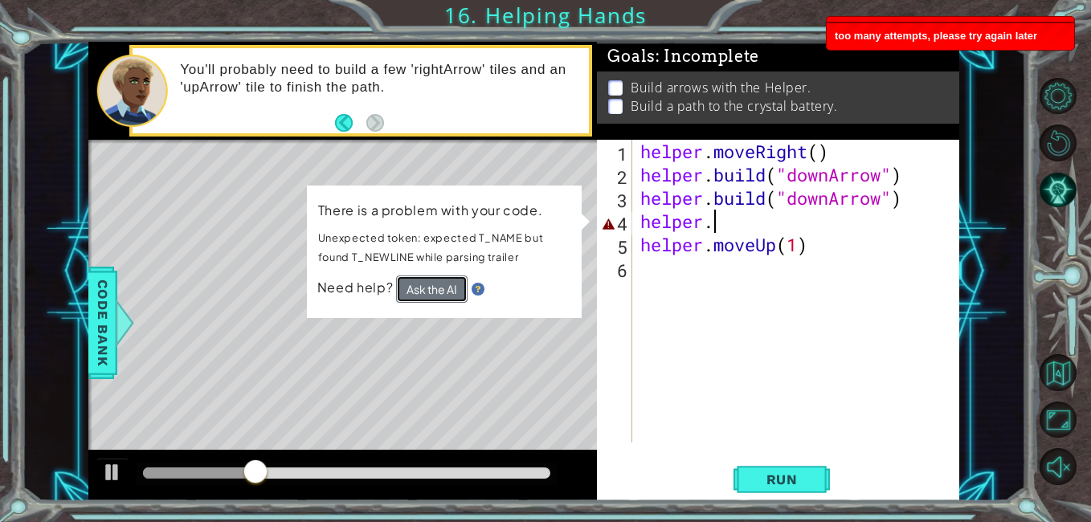
click at [463, 296] on button "Ask the AI" at bounding box center [432, 289] width 72 height 27
click at [464, 296] on button "Ask the AI" at bounding box center [432, 289] width 72 height 27
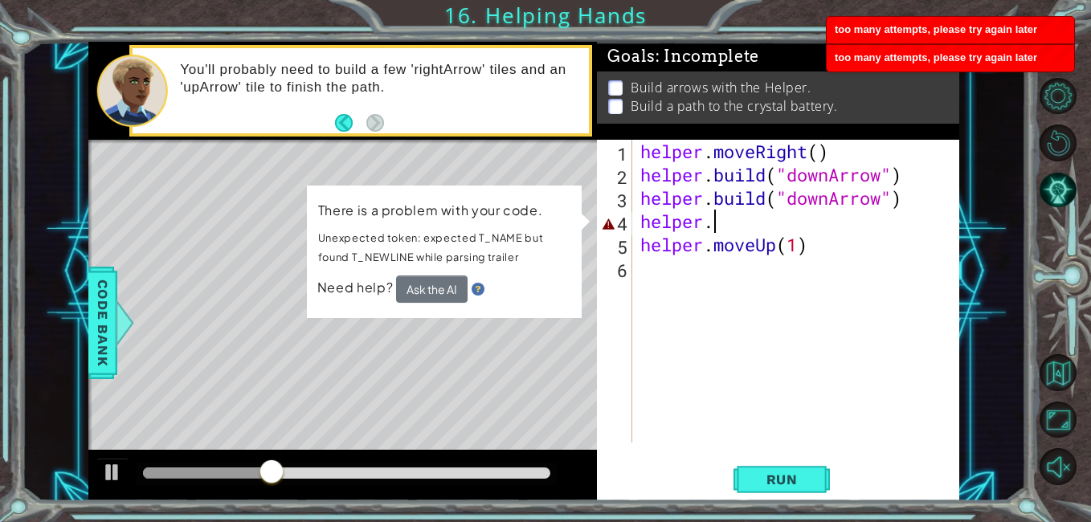
click at [476, 285] on img at bounding box center [478, 289] width 13 height 13
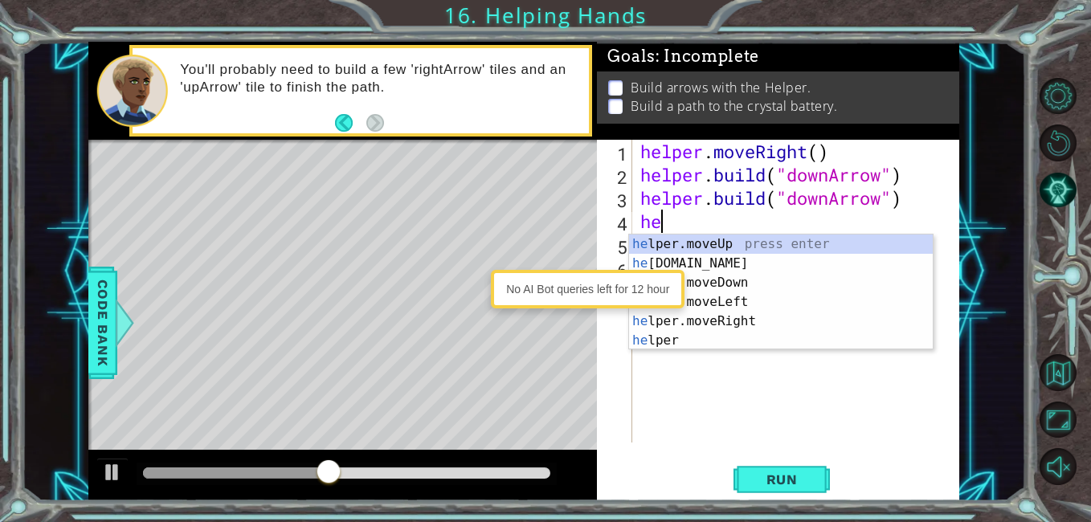
scroll to position [0, 0]
type textarea "h"
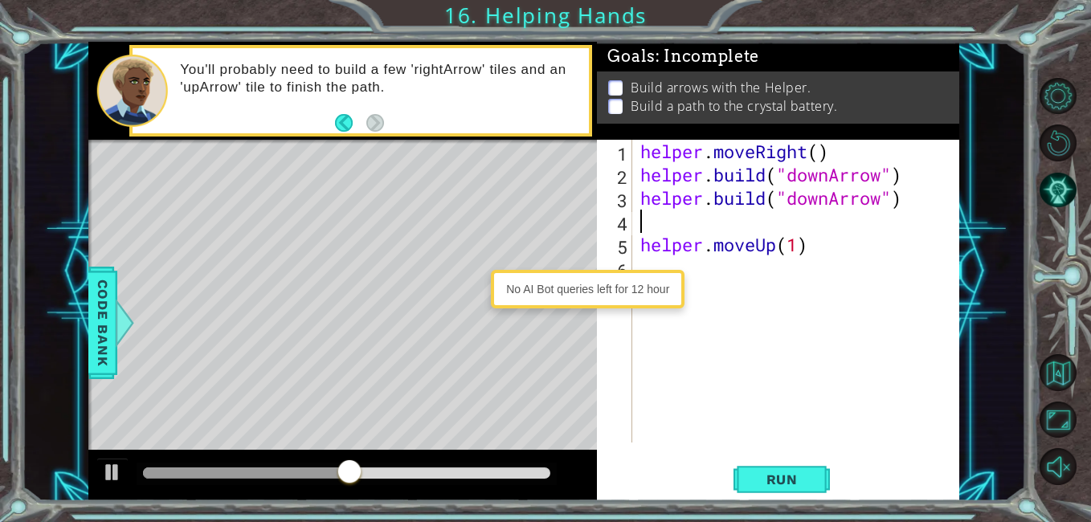
click at [641, 296] on div "No AI Bot queries left for 12 hour" at bounding box center [588, 289] width 186 height 31
click at [835, 244] on div "helper . moveRight ( ) helper . build ( "downArrow" ) helper . build ( "downArr…" at bounding box center [800, 314] width 326 height 349
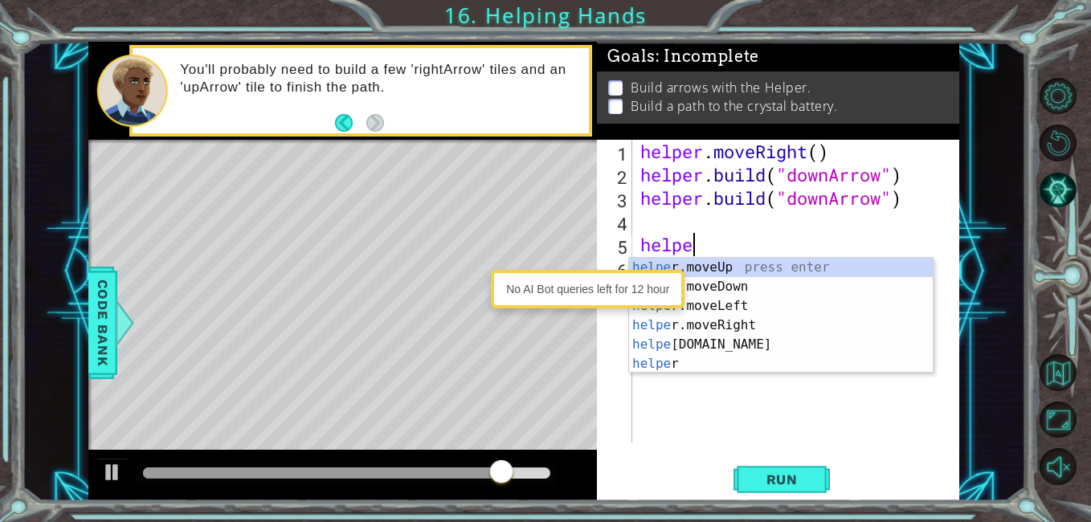
type textarea "h"
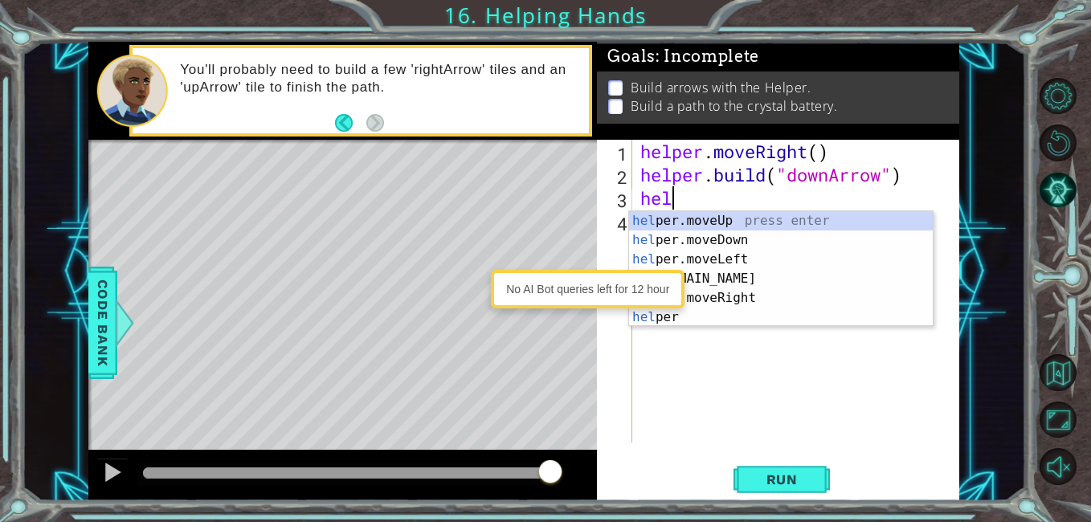
type textarea "h"
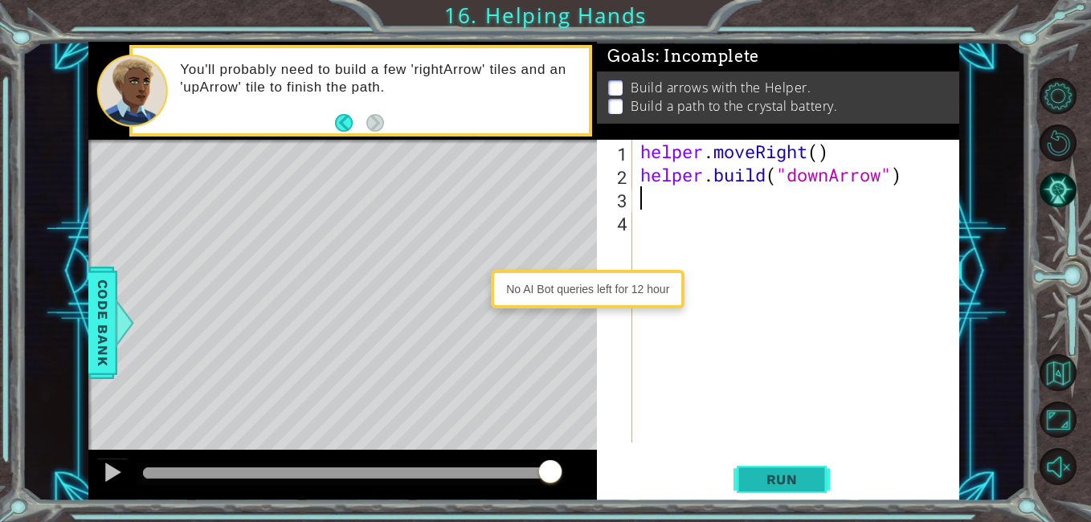
click at [801, 475] on span "Run" at bounding box center [781, 480] width 63 height 16
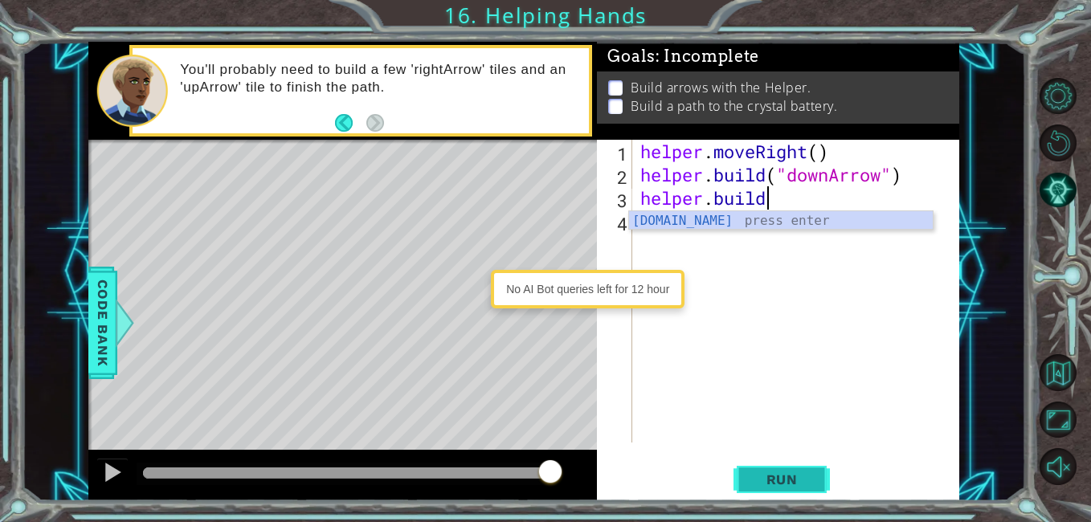
scroll to position [0, 6]
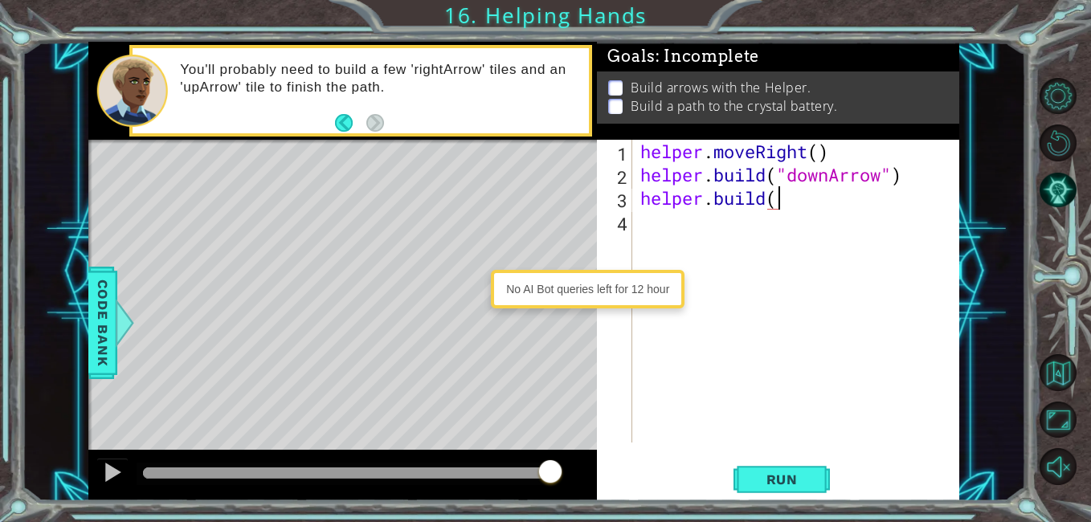
click at [0, 0] on span "..." at bounding box center [0, 0] width 0 height 0
type textarea "helper.moveRight()"
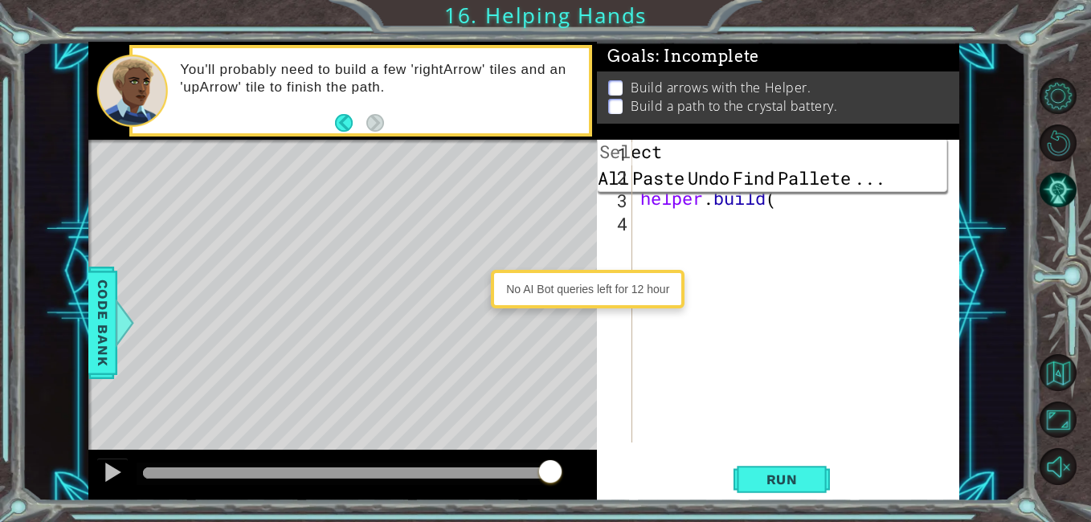
click at [881, 249] on div "helper . moveRight ( ) helper . build ( "downArrow" ) helper . build (" at bounding box center [800, 314] width 326 height 349
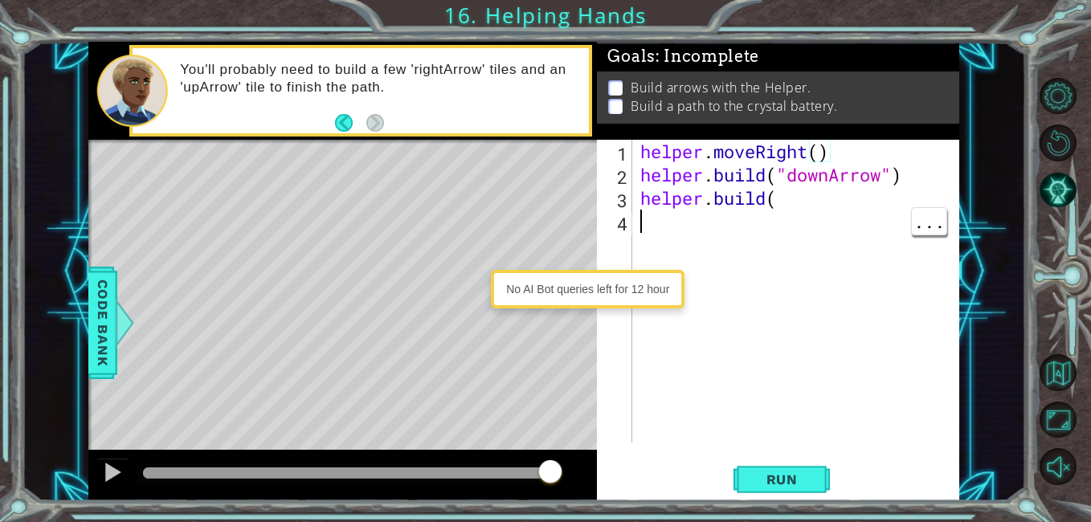
scroll to position [0, 0]
click at [803, 201] on div "helper . moveRight ( ) helper . build ( "downArrow" ) helper . build (" at bounding box center [800, 314] width 326 height 349
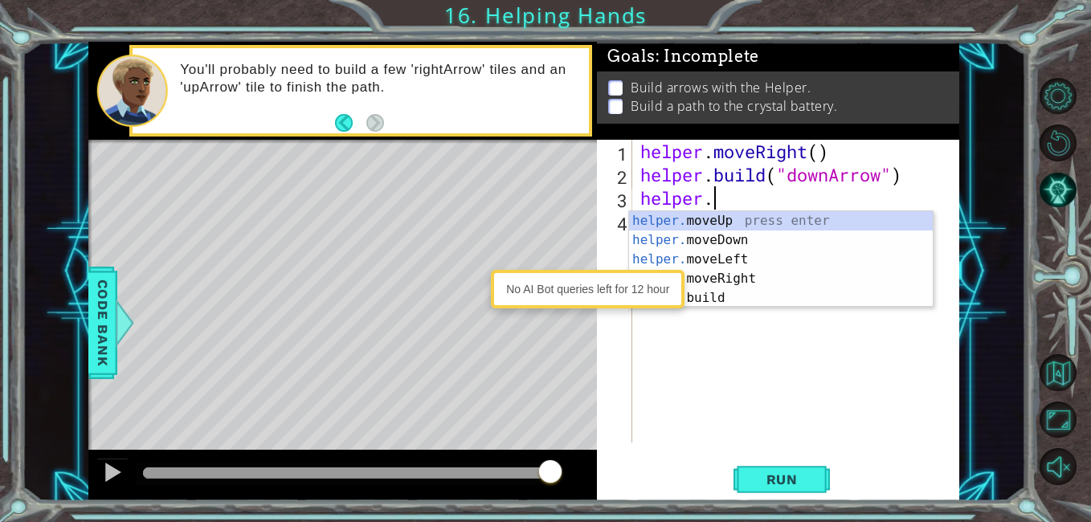
click at [726, 293] on div "helper. moveUp press enter helper. moveDown press enter helper. moveLeft press …" at bounding box center [781, 278] width 304 height 135
type textarea "[DOMAIN_NAME]("rightArrow")"
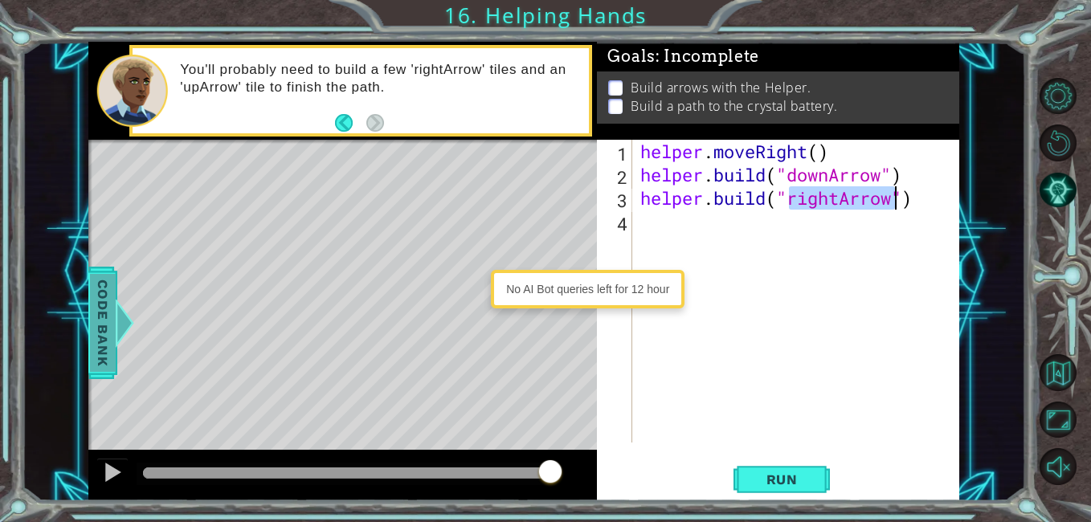
click at [116, 323] on div at bounding box center [124, 323] width 20 height 48
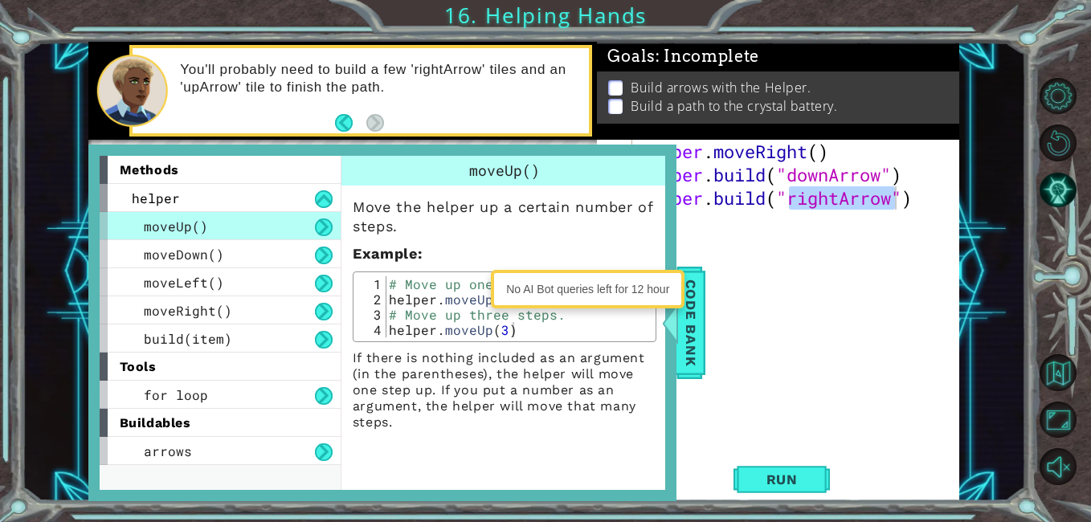
click at [795, 349] on div "helper . moveRight ( ) helper . build ( "downArrow" ) helper . build ( "rightAr…" at bounding box center [800, 314] width 326 height 349
click at [845, 276] on div "helper . moveRight ( ) helper . build ( "downArrow" ) helper . build ( "rightAr…" at bounding box center [800, 314] width 326 height 349
click at [668, 327] on div at bounding box center [670, 323] width 20 height 48
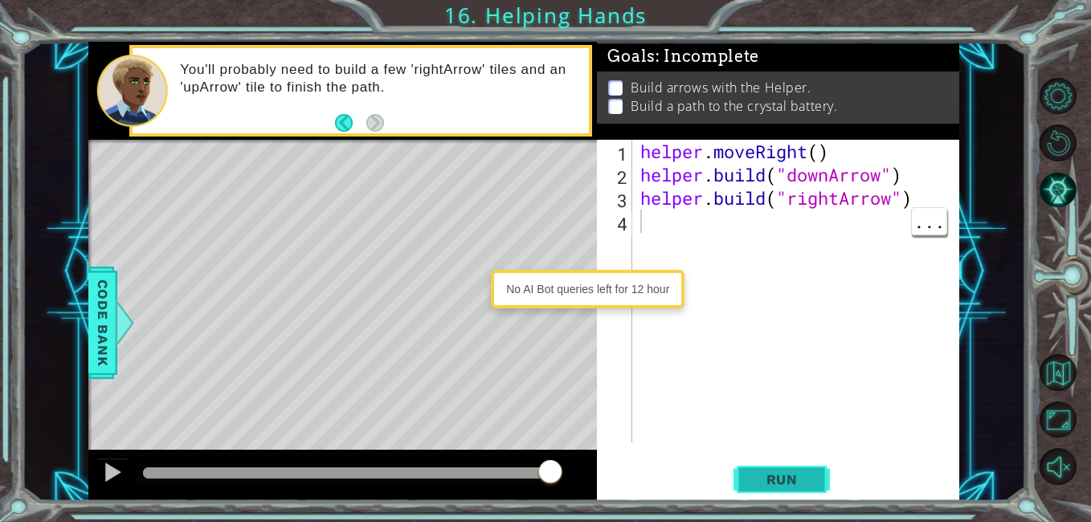
click at [798, 480] on span "Run" at bounding box center [781, 480] width 63 height 16
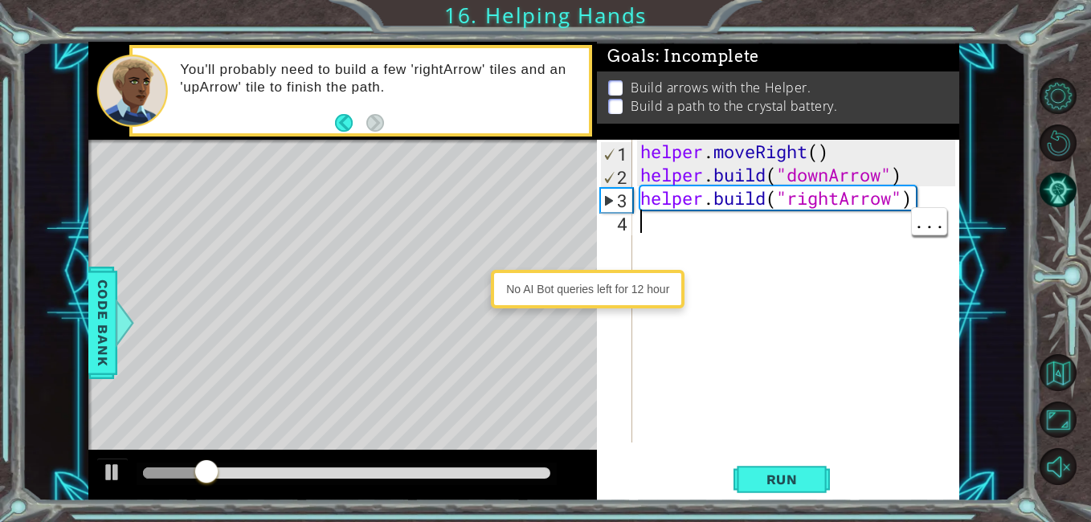
click at [828, 202] on div "helper . moveRight ( ) helper . build ( "downArrow" ) helper . build ( "rightAr…" at bounding box center [800, 314] width 326 height 349
click at [842, 201] on div "helper . moveRight ( ) helper . build ( "downArrow" ) helper . build ( "rightAr…" at bounding box center [800, 314] width 326 height 349
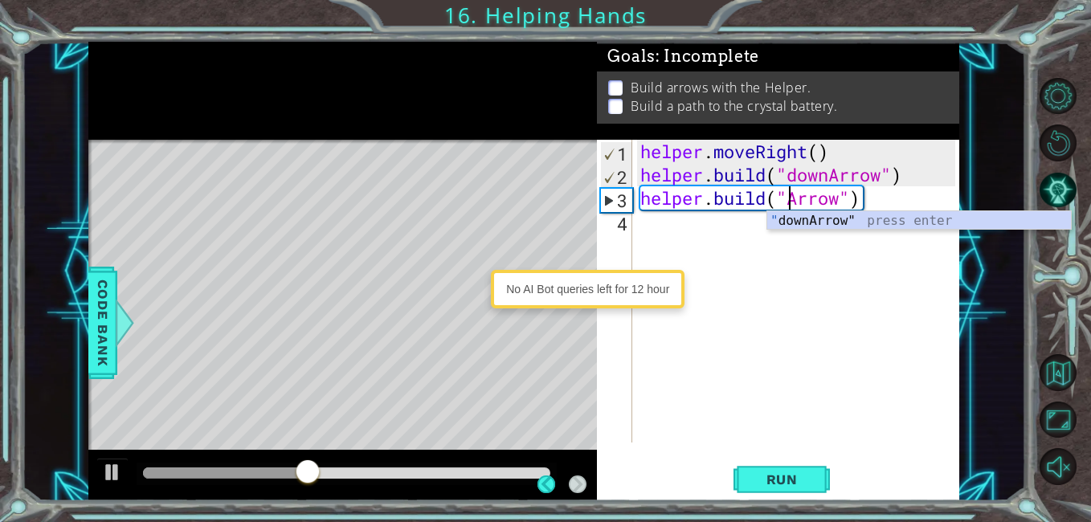
click at [493, 321] on div "Level Map" at bounding box center [459, 376] width 742 height 473
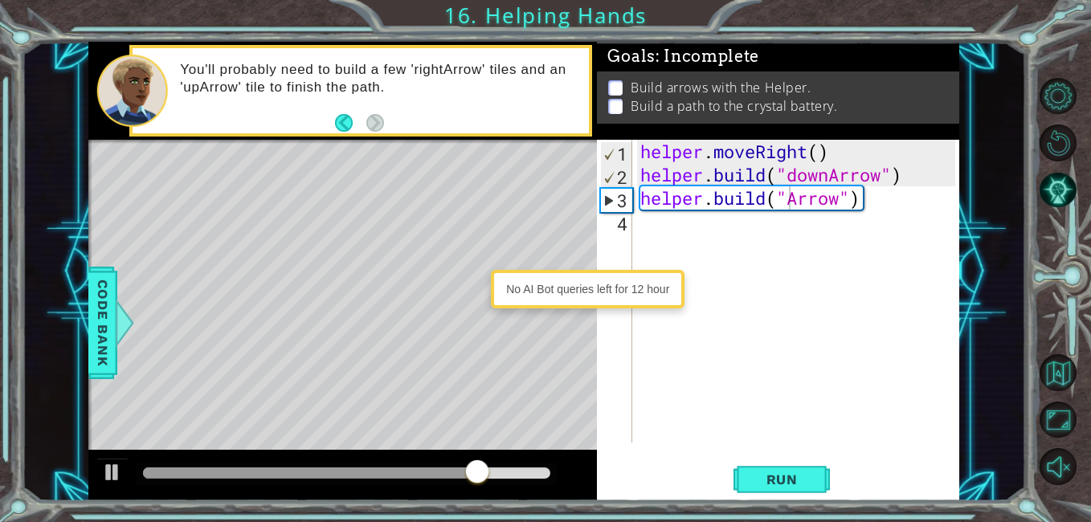
click at [840, 199] on div "helper . moveRight ( ) helper . build ( "downArrow" ) helper . build ( "Arrow" )" at bounding box center [800, 314] width 326 height 349
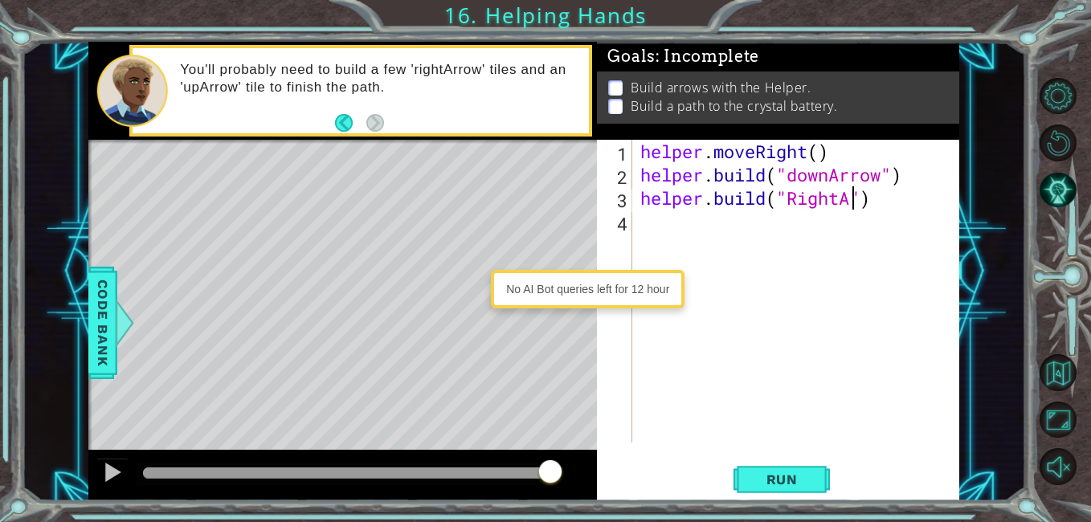
scroll to position [0, 10]
type textarea "[DOMAIN_NAME]("RightArrow")"
click at [697, 224] on div "helper . moveRight ( ) helper . build ( "downArrow" ) helper . build ( "RightAr…" at bounding box center [800, 314] width 326 height 349
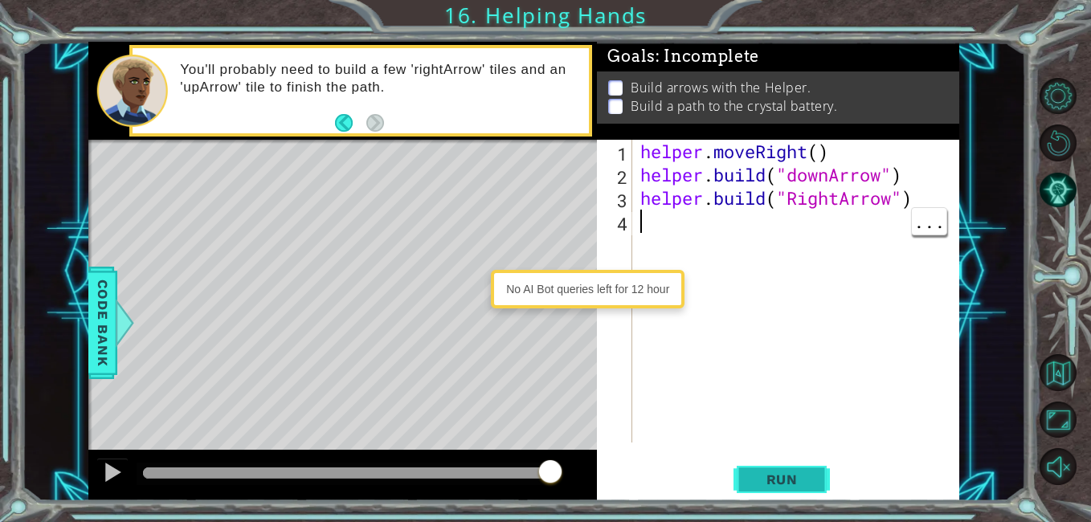
click at [786, 478] on span "Run" at bounding box center [781, 480] width 63 height 16
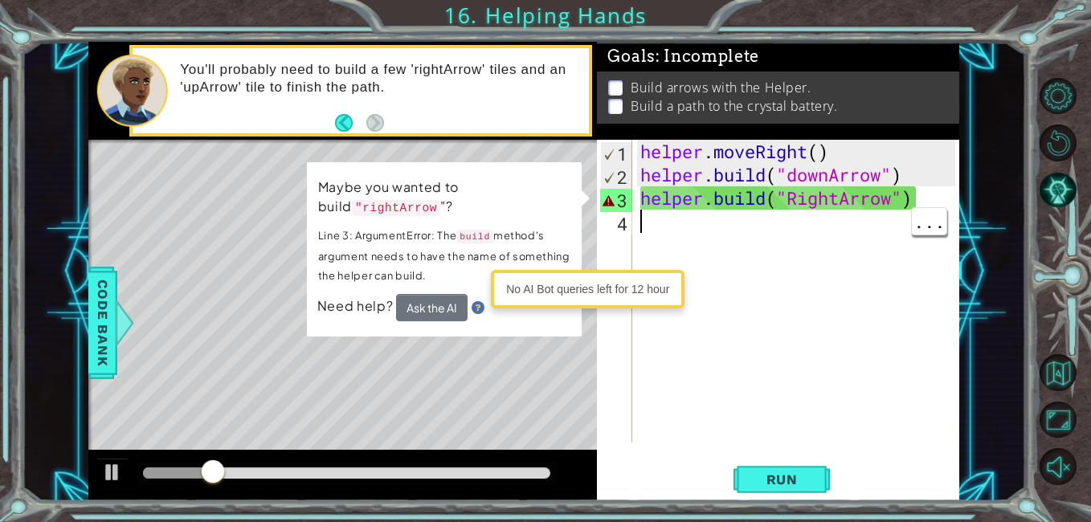
click at [672, 202] on div "helper . moveRight ( ) helper . build ( "downArrow" ) helper . build ( "RightAr…" at bounding box center [800, 314] width 326 height 349
type textarea "[DOMAIN_NAME]("RightArrow")"
click at [779, 290] on div "helper . moveRight ( ) helper . build ( "downArrow" ) helper . build ( "RightAr…" at bounding box center [800, 314] width 326 height 349
click at [931, 209] on div "helper . moveRight ( ) helper . build ( "downArrow" ) helper . build ( "RightAr…" at bounding box center [800, 314] width 326 height 349
type textarea "[DOMAIN_NAME]("RightArrow")"
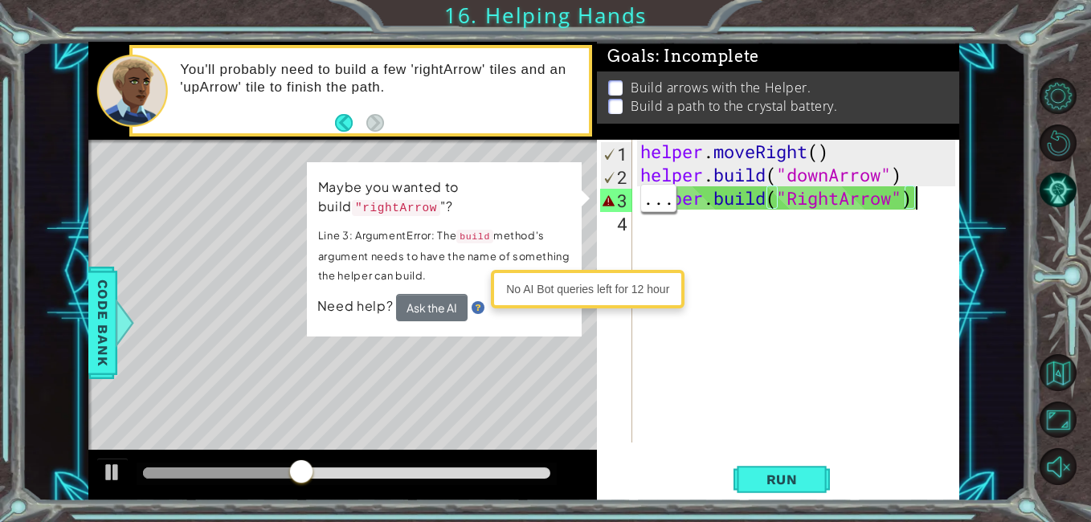
click at [824, 214] on div "helper . moveRight ( ) helper . build ( "downArrow" ) helper . build ( "RightAr…" at bounding box center [800, 314] width 326 height 349
click at [644, 193] on div "helper . moveRight ( ) helper . build ( "downArrow" ) helper . build ( "RightAr…" at bounding box center [800, 314] width 326 height 349
type textarea "[DOMAIN_NAME]("RightArrow")"
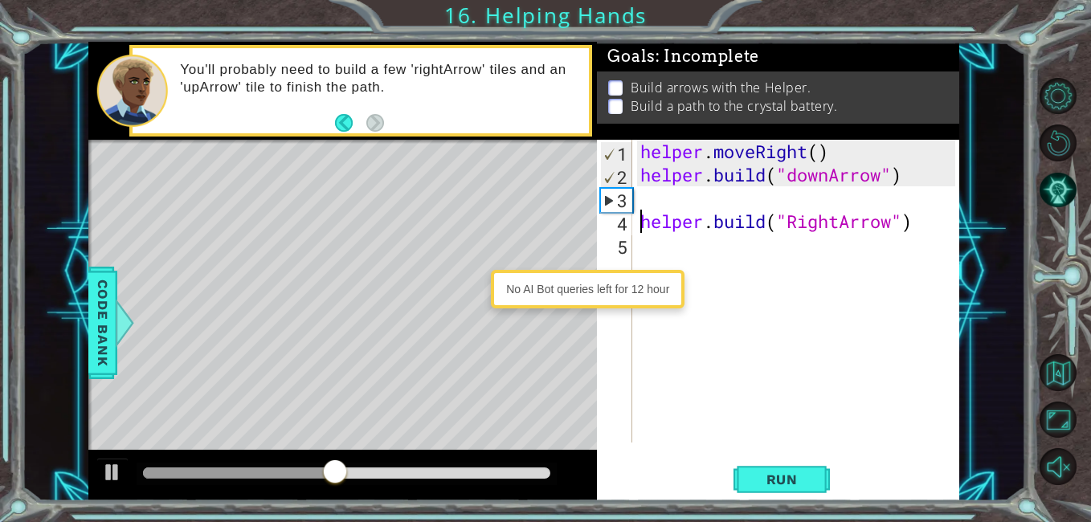
click at [672, 205] on div "helper . moveRight ( ) helper . build ( "downArrow" ) helper . build ( "RightAr…" at bounding box center [800, 314] width 326 height 349
click at [642, 215] on div "helper . moveRight ( ) helper . build ( "downArrow" ) helper . build ( "RightAr…" at bounding box center [800, 314] width 326 height 349
type textarea "[DOMAIN_NAME]("RightArrow")"
